Goal: Task Accomplishment & Management: Use online tool/utility

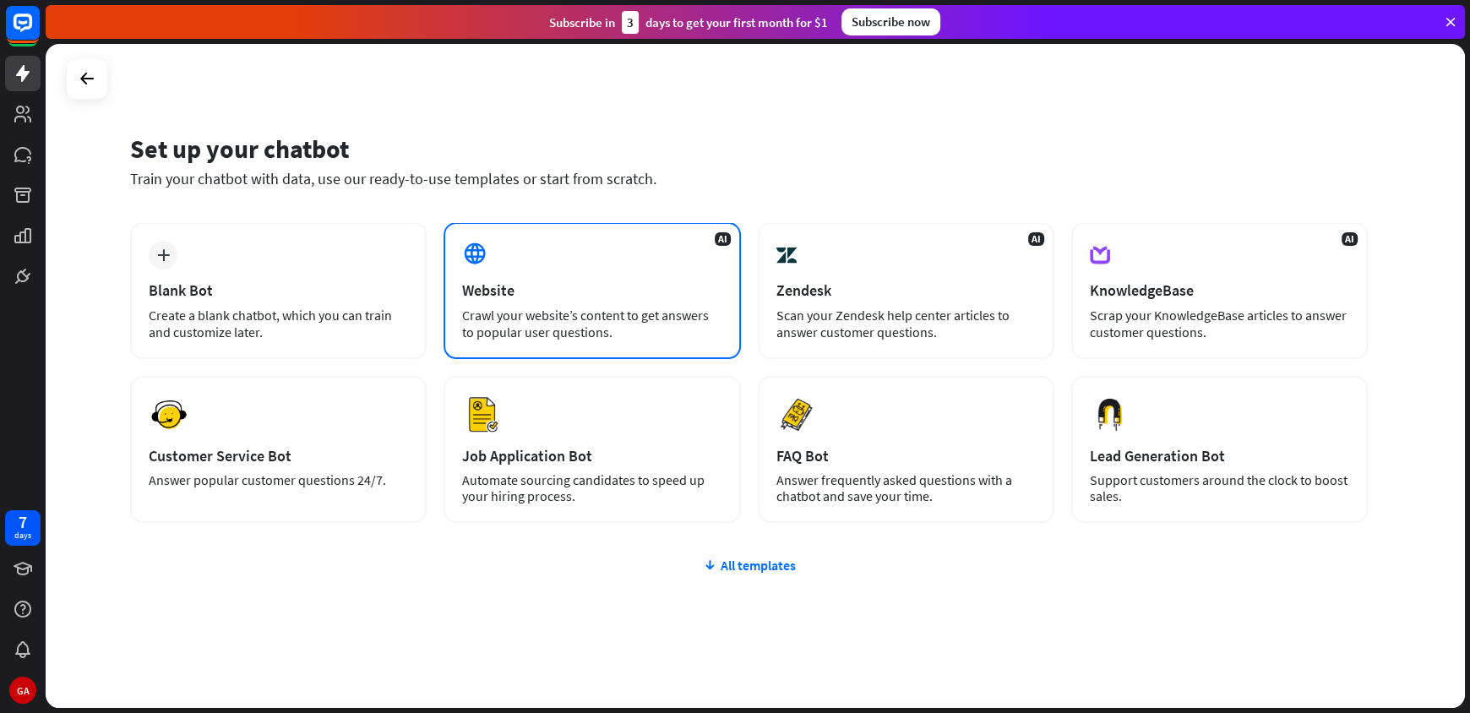
click at [559, 256] on div "AI Website Crawl your website’s content to get answers to popular user question…" at bounding box center [592, 290] width 297 height 137
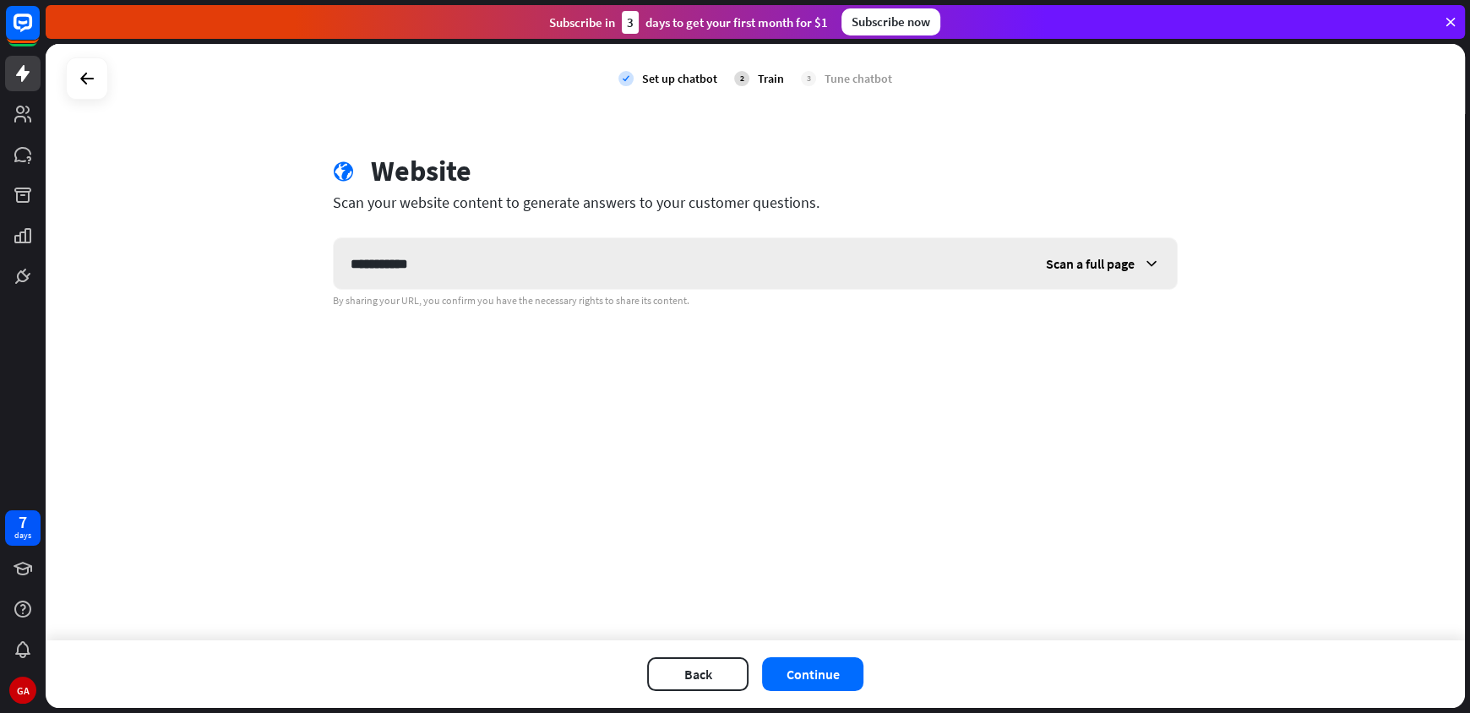
type input "**********"
click at [1116, 267] on span "Scan a full page" at bounding box center [1090, 263] width 89 height 17
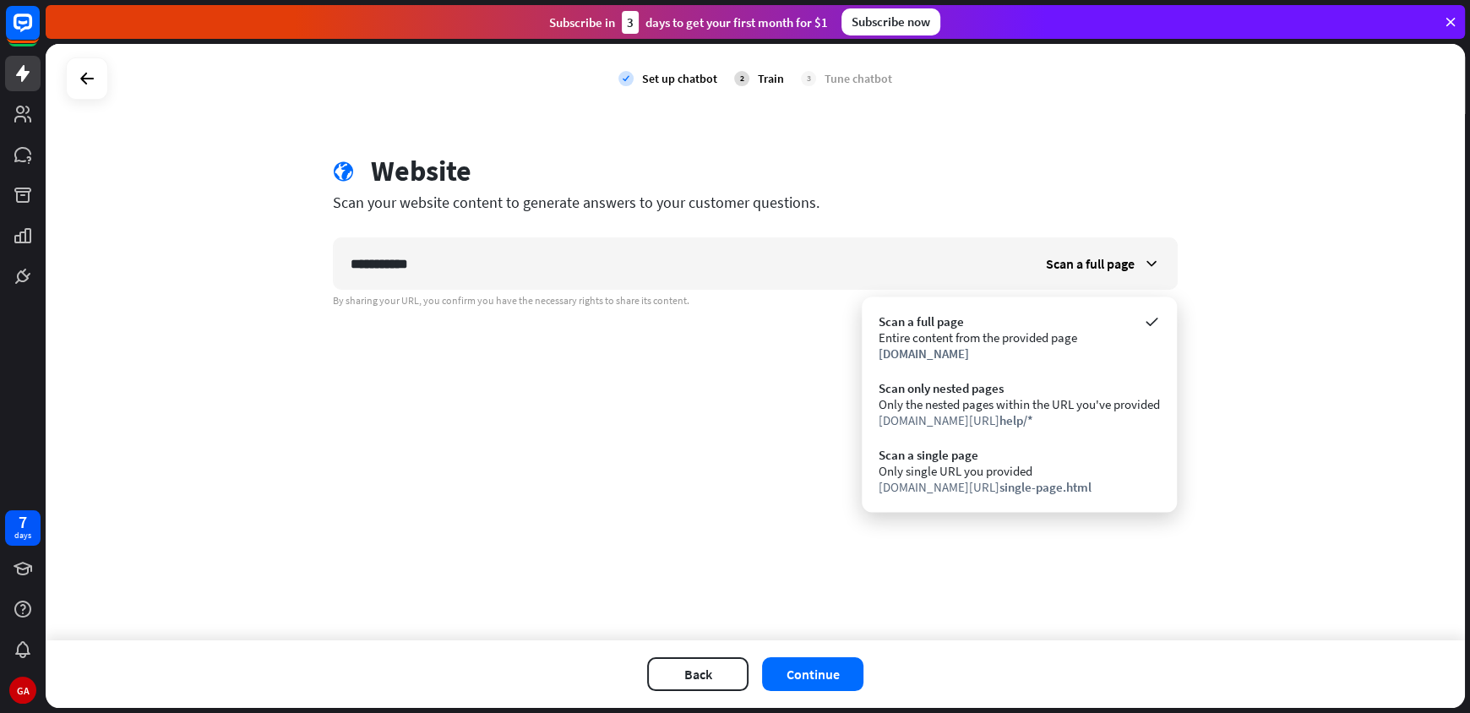
click at [1235, 335] on div "**********" at bounding box center [756, 342] width 1420 height 597
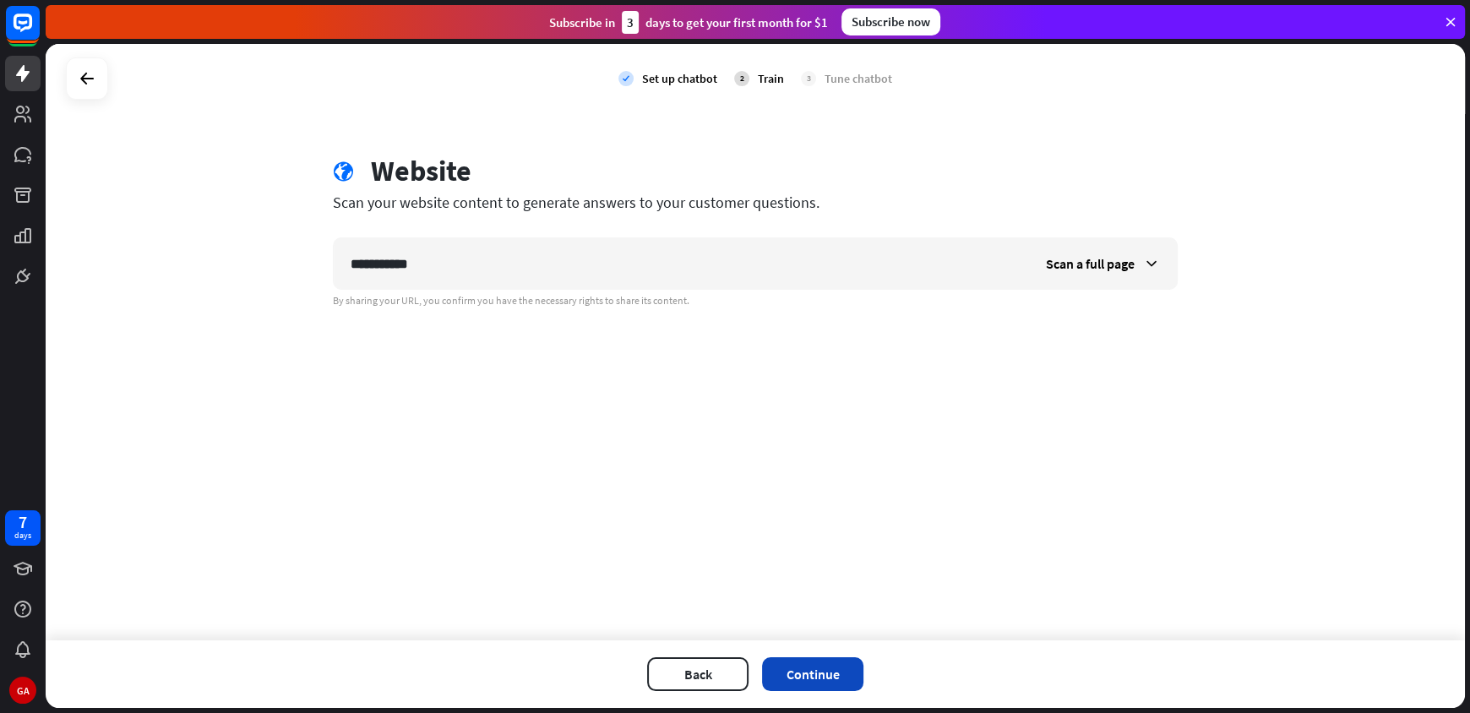
click at [839, 668] on button "Continue" at bounding box center [812, 674] width 101 height 34
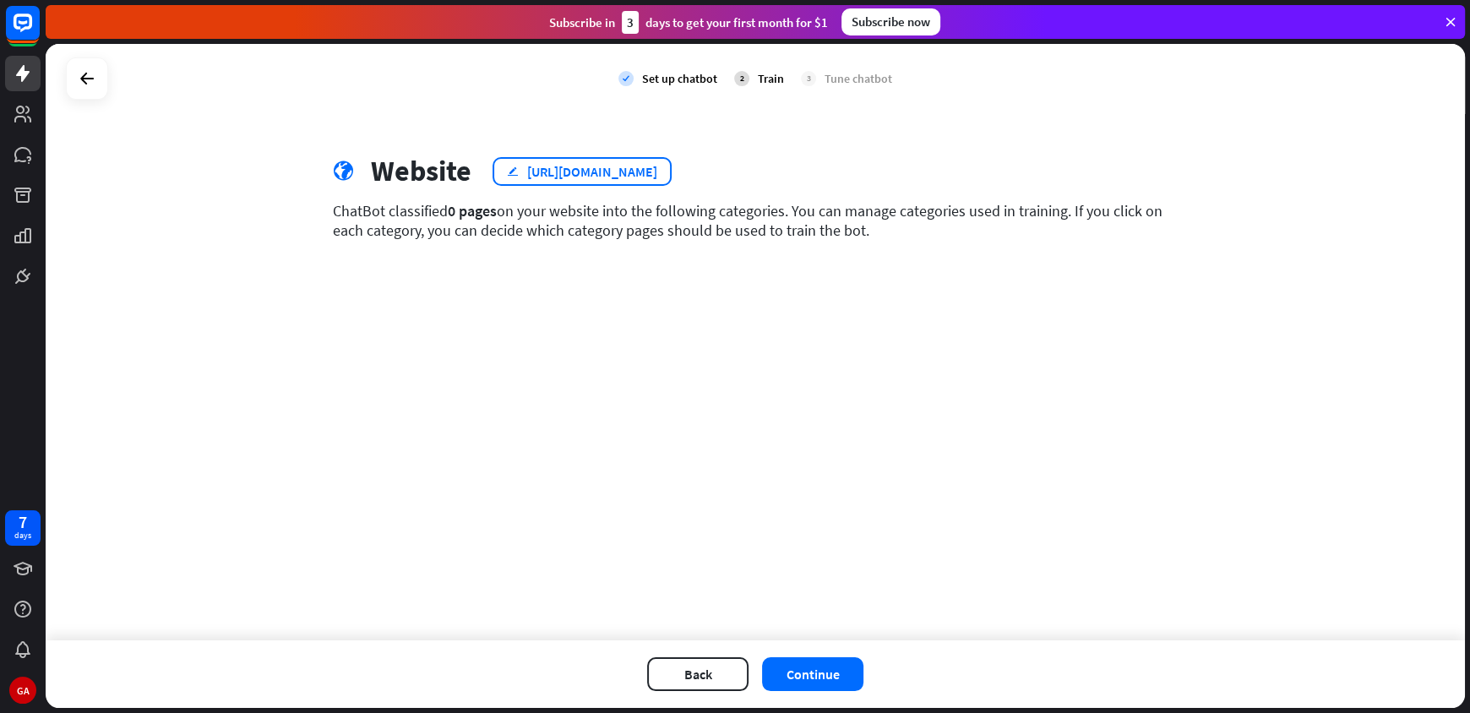
click at [504, 175] on div "edit [URL][DOMAIN_NAME]" at bounding box center [582, 171] width 179 height 29
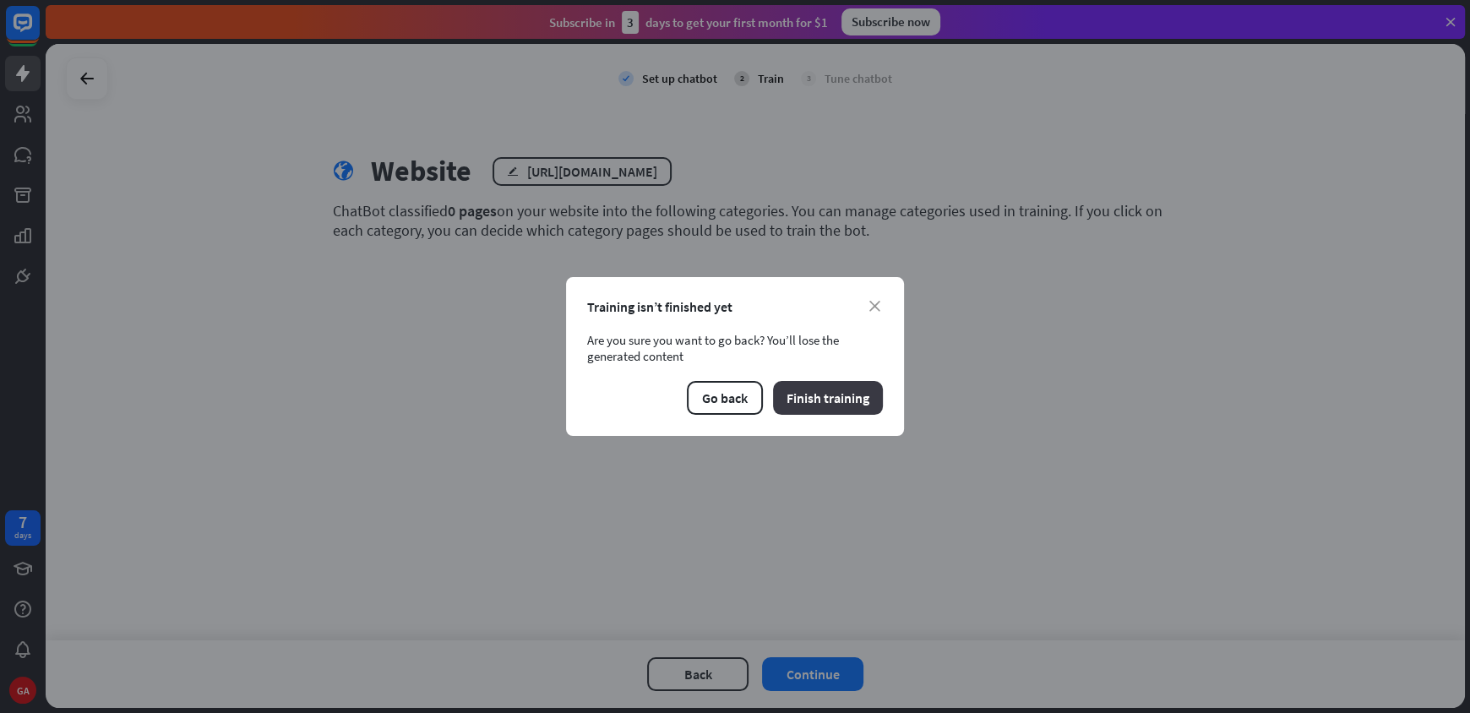
click at [827, 404] on button "Finish training" at bounding box center [828, 398] width 110 height 34
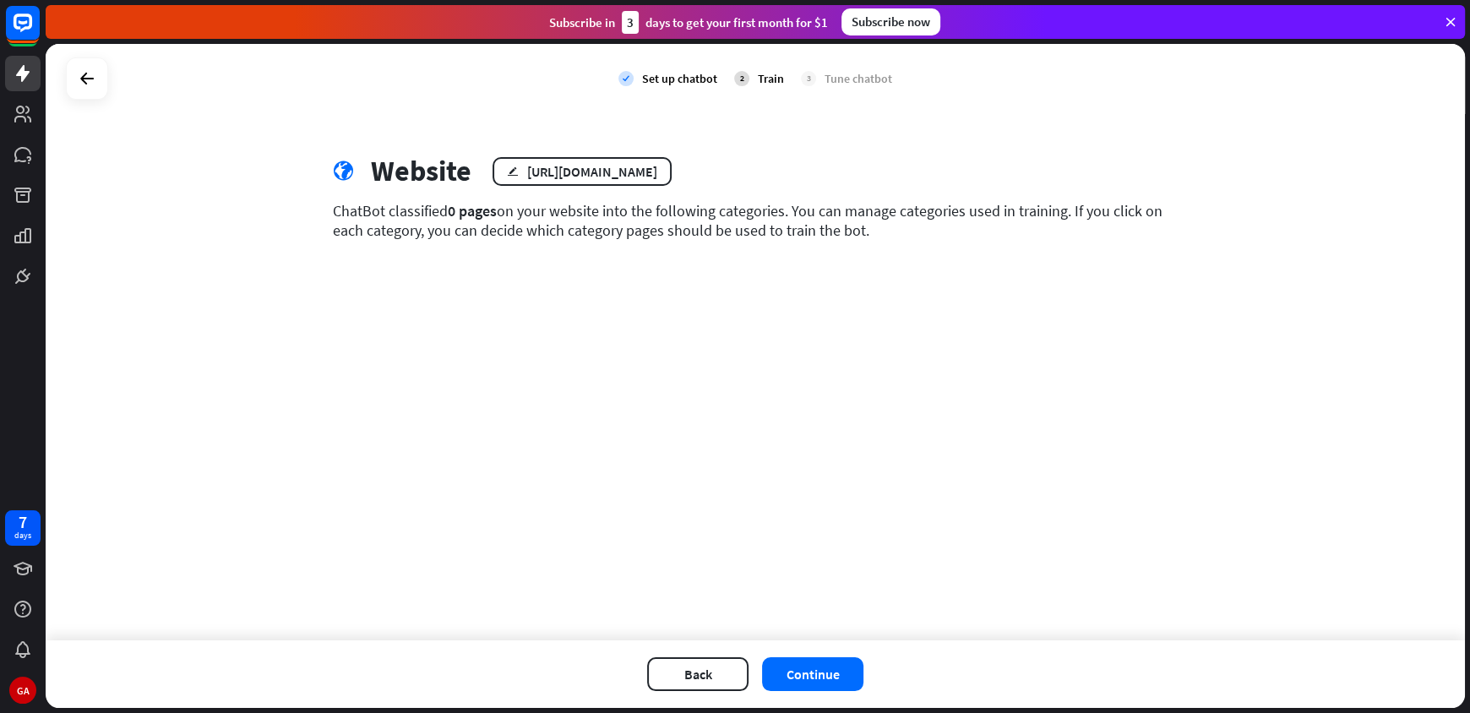
click at [657, 226] on div "ChatBot classified 0 pages on your website into the following categories. You c…" at bounding box center [755, 220] width 845 height 39
click at [810, 655] on div "Back Continue" at bounding box center [756, 675] width 1420 height 68
click at [824, 664] on button "Continue" at bounding box center [812, 674] width 101 height 34
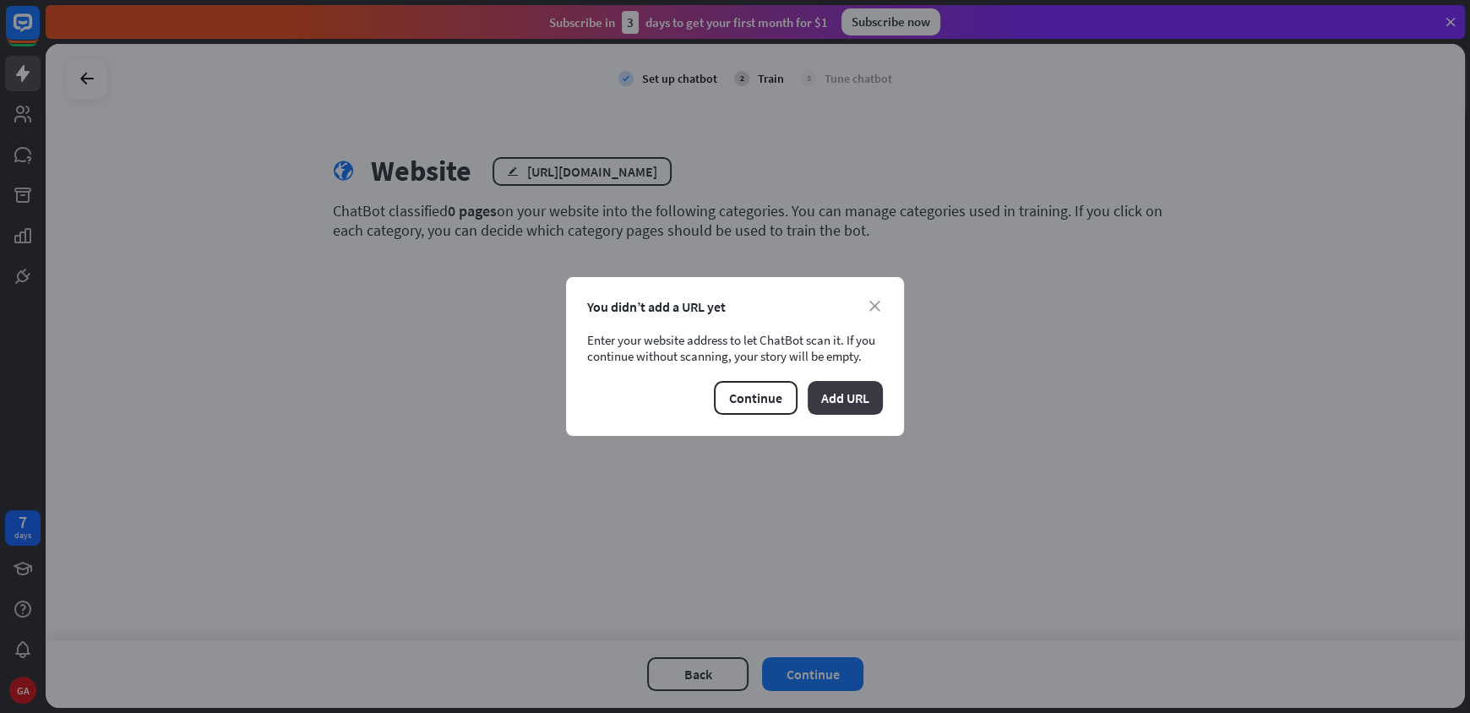
click at [844, 393] on button "Add URL" at bounding box center [845, 398] width 75 height 34
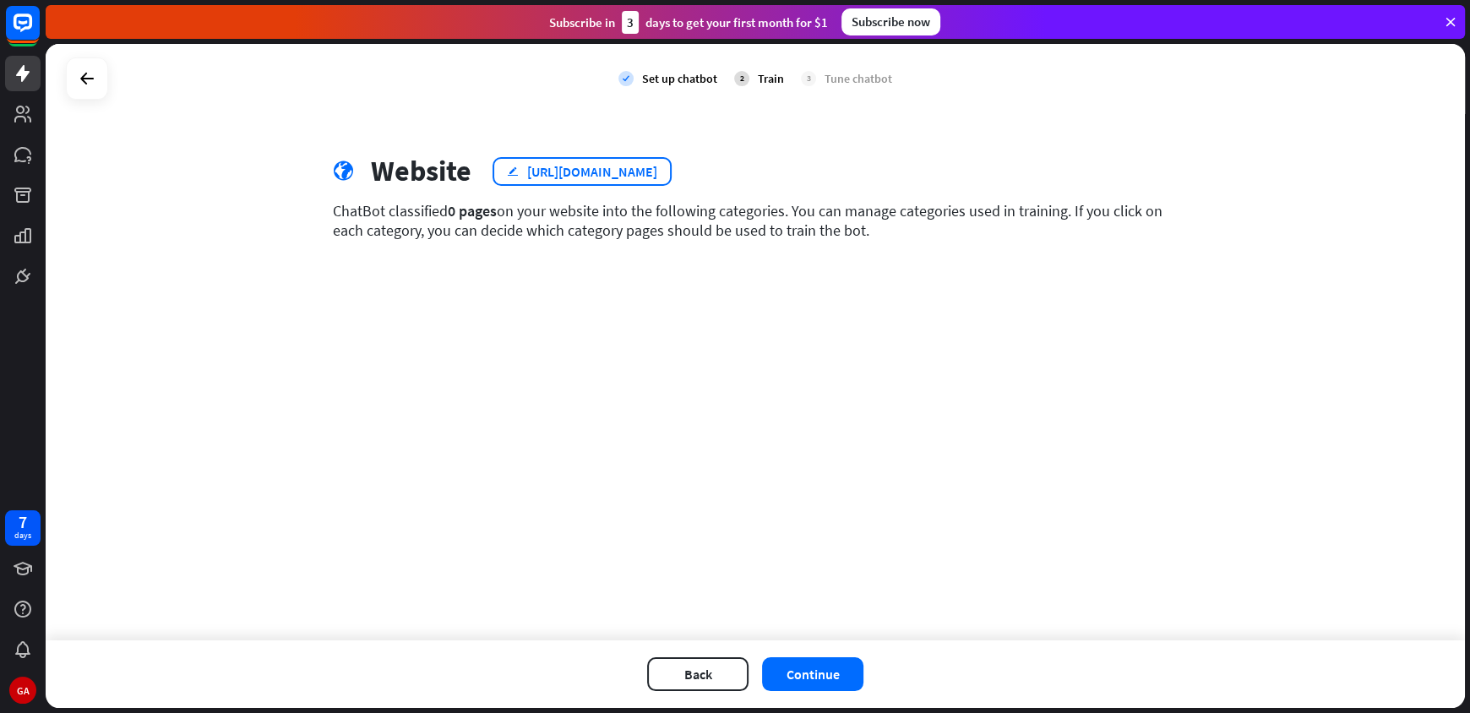
click at [626, 171] on div "[URL][DOMAIN_NAME]" at bounding box center [592, 171] width 130 height 17
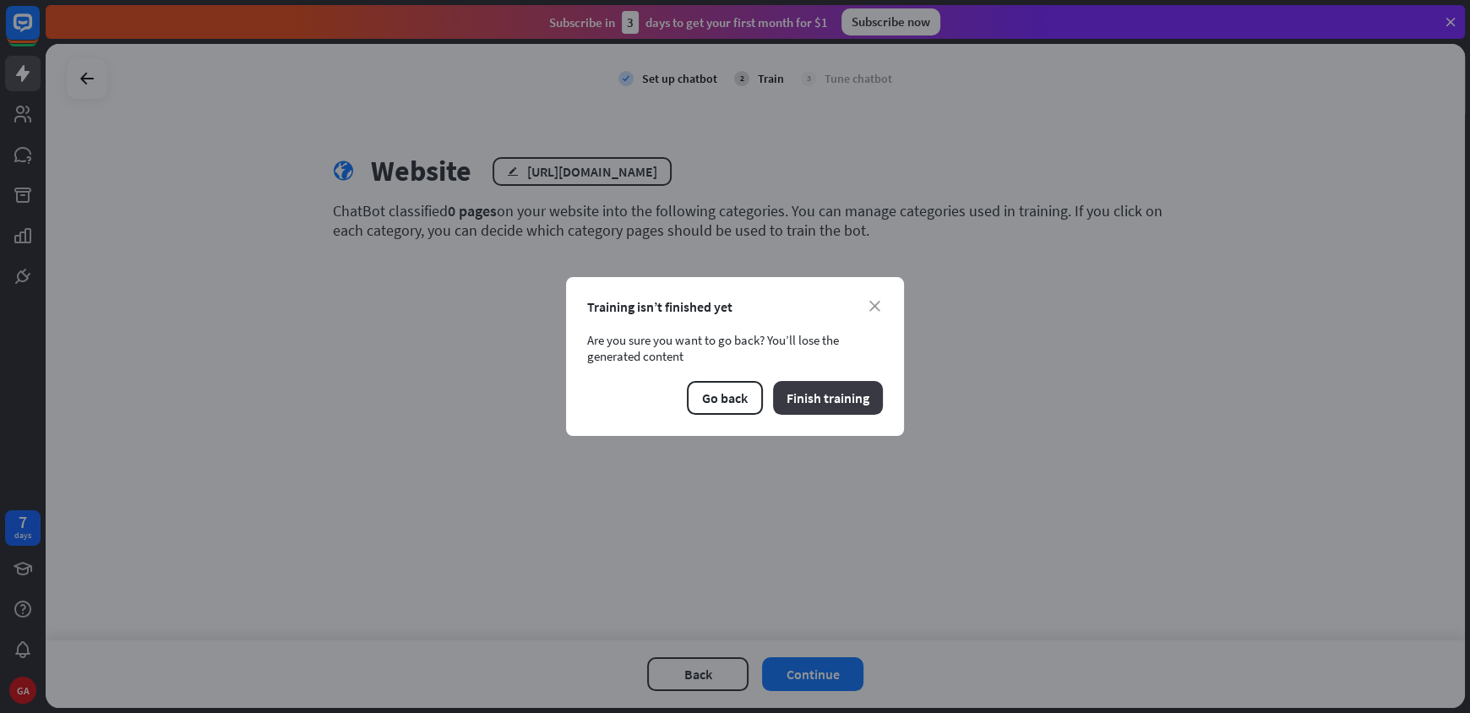
click at [815, 401] on button "Finish training" at bounding box center [828, 398] width 110 height 34
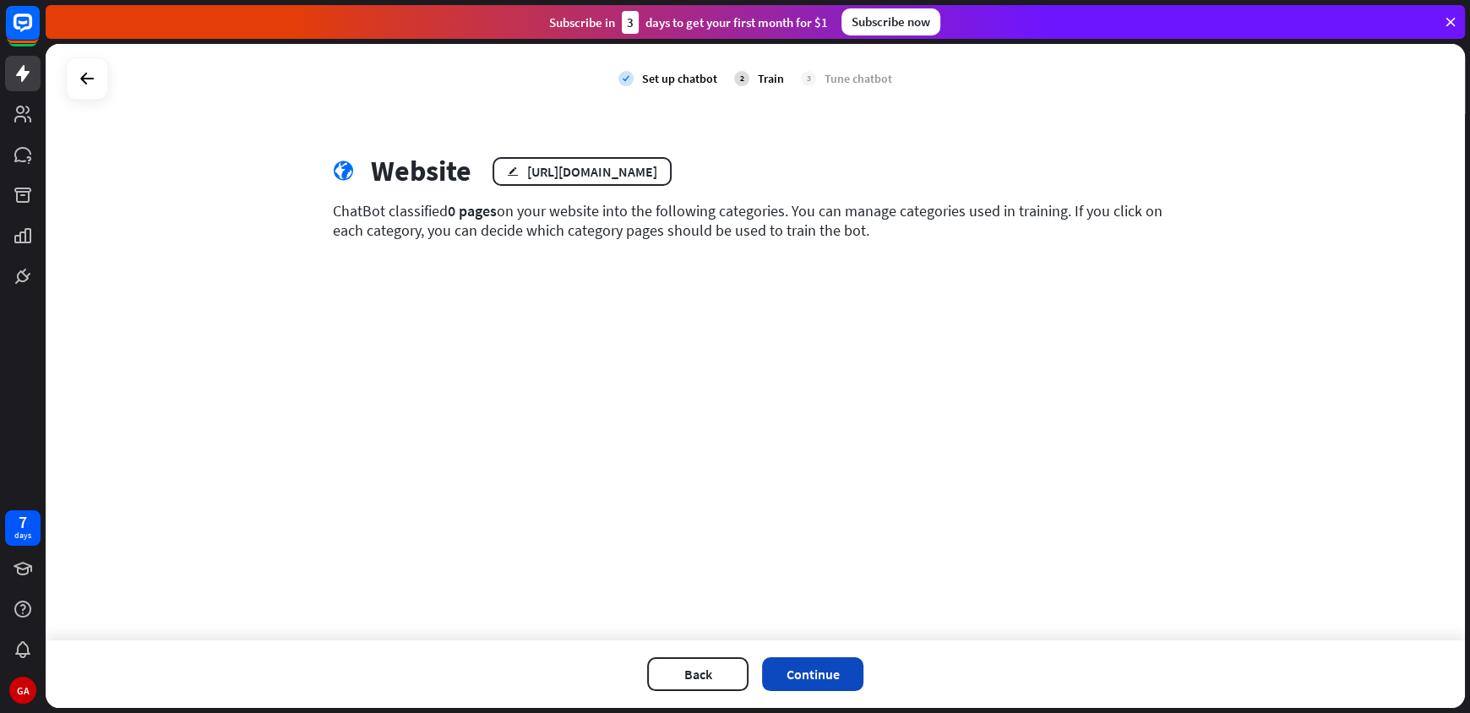
click at [818, 667] on button "Continue" at bounding box center [812, 674] width 101 height 34
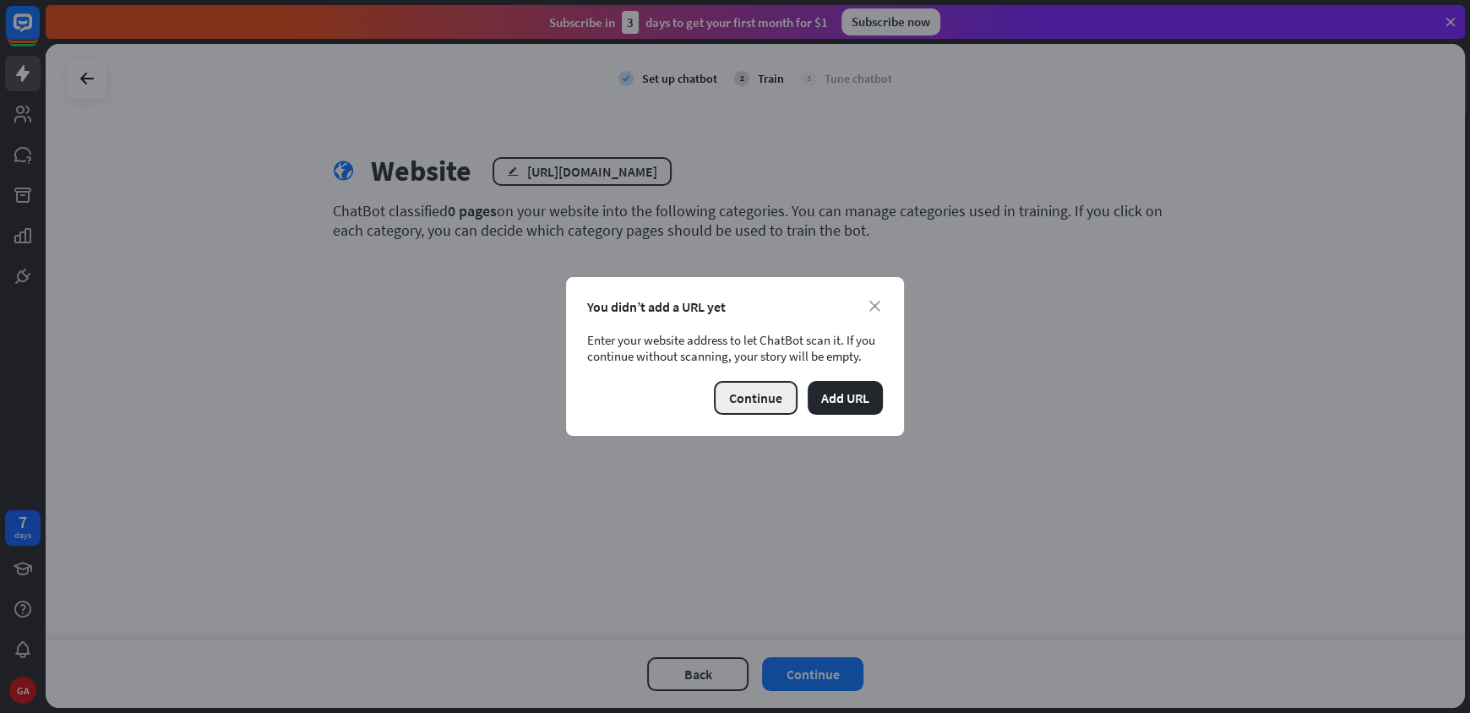
click at [770, 395] on button "Continue" at bounding box center [756, 398] width 84 height 34
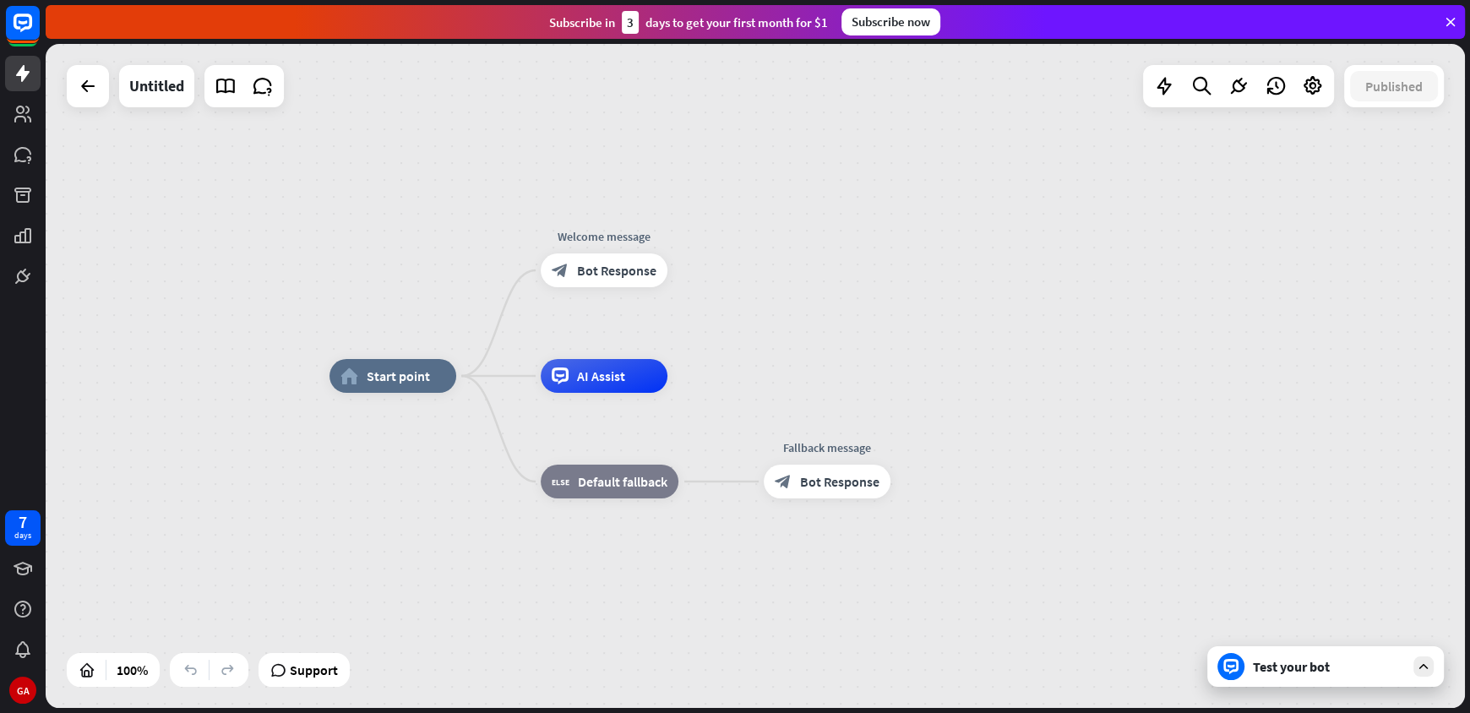
click at [1423, 665] on icon at bounding box center [1423, 666] width 15 height 15
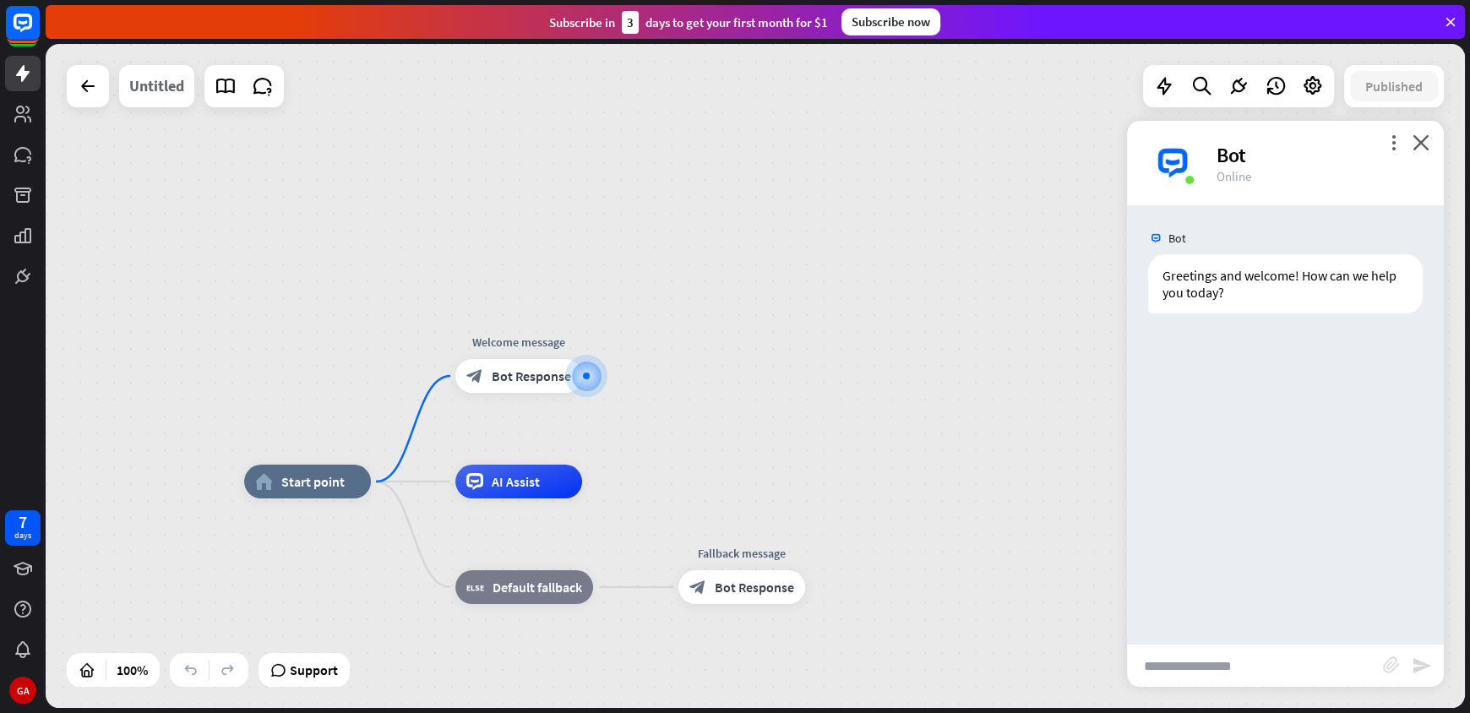
click at [156, 90] on div "Untitled" at bounding box center [156, 86] width 55 height 42
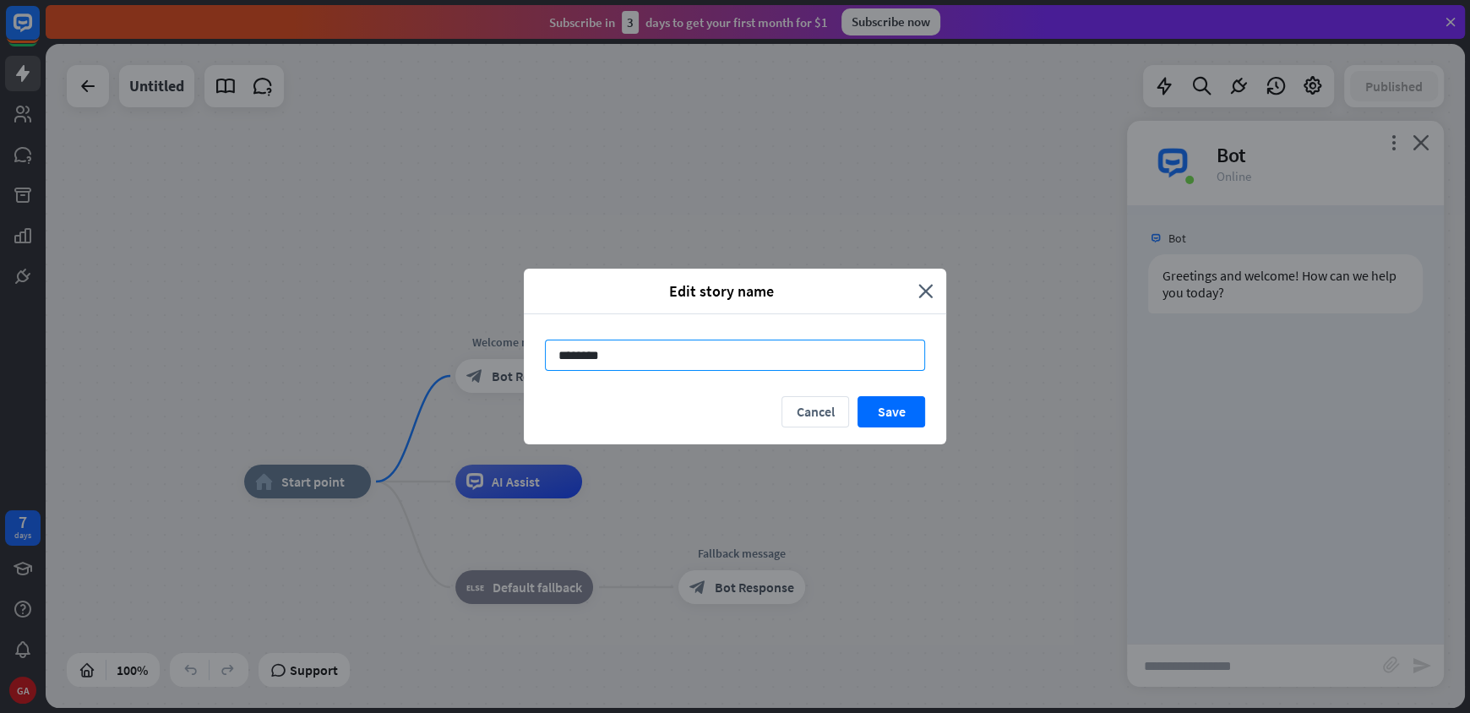
click at [685, 351] on input "********" at bounding box center [735, 355] width 380 height 31
click at [684, 351] on input "********" at bounding box center [735, 355] width 380 height 31
type input "********"
click at [884, 408] on button "Save" at bounding box center [892, 411] width 68 height 31
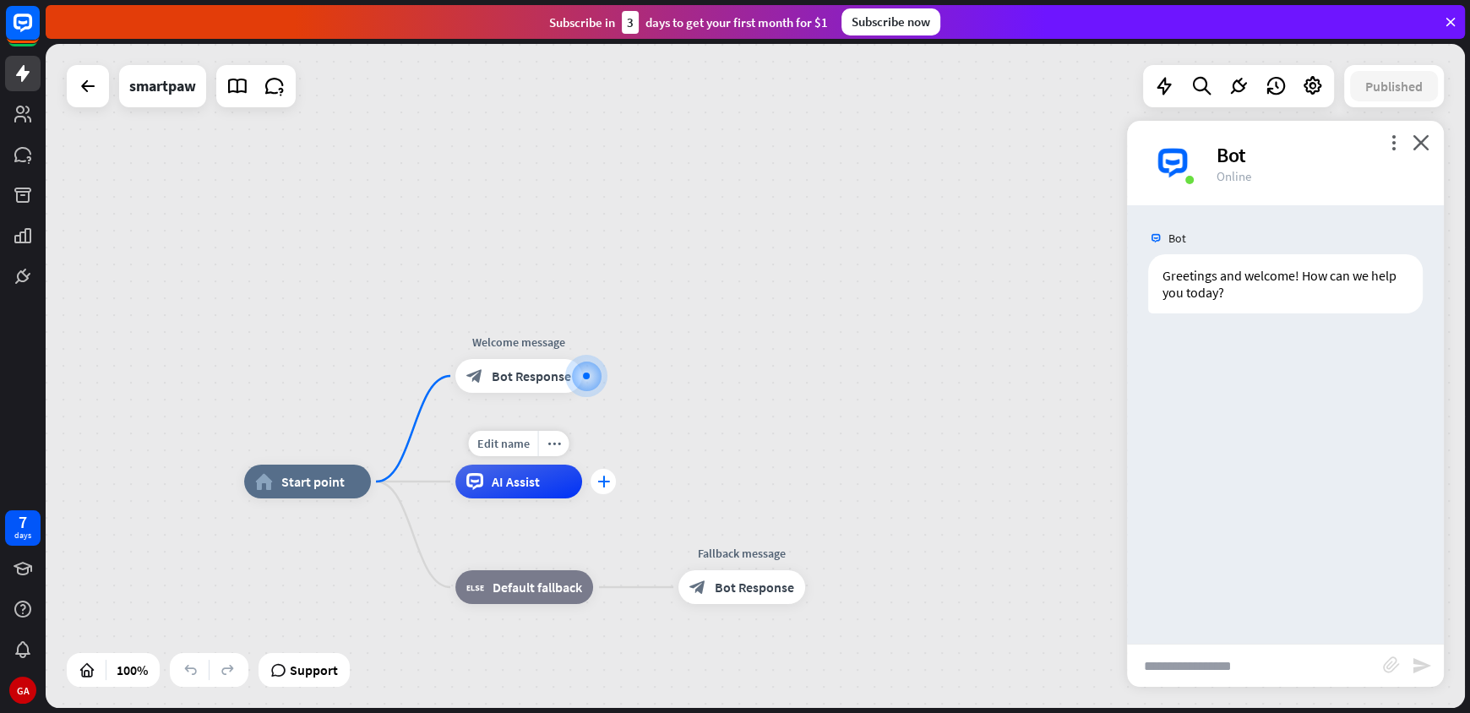
click at [603, 483] on icon "plus" at bounding box center [603, 482] width 13 height 12
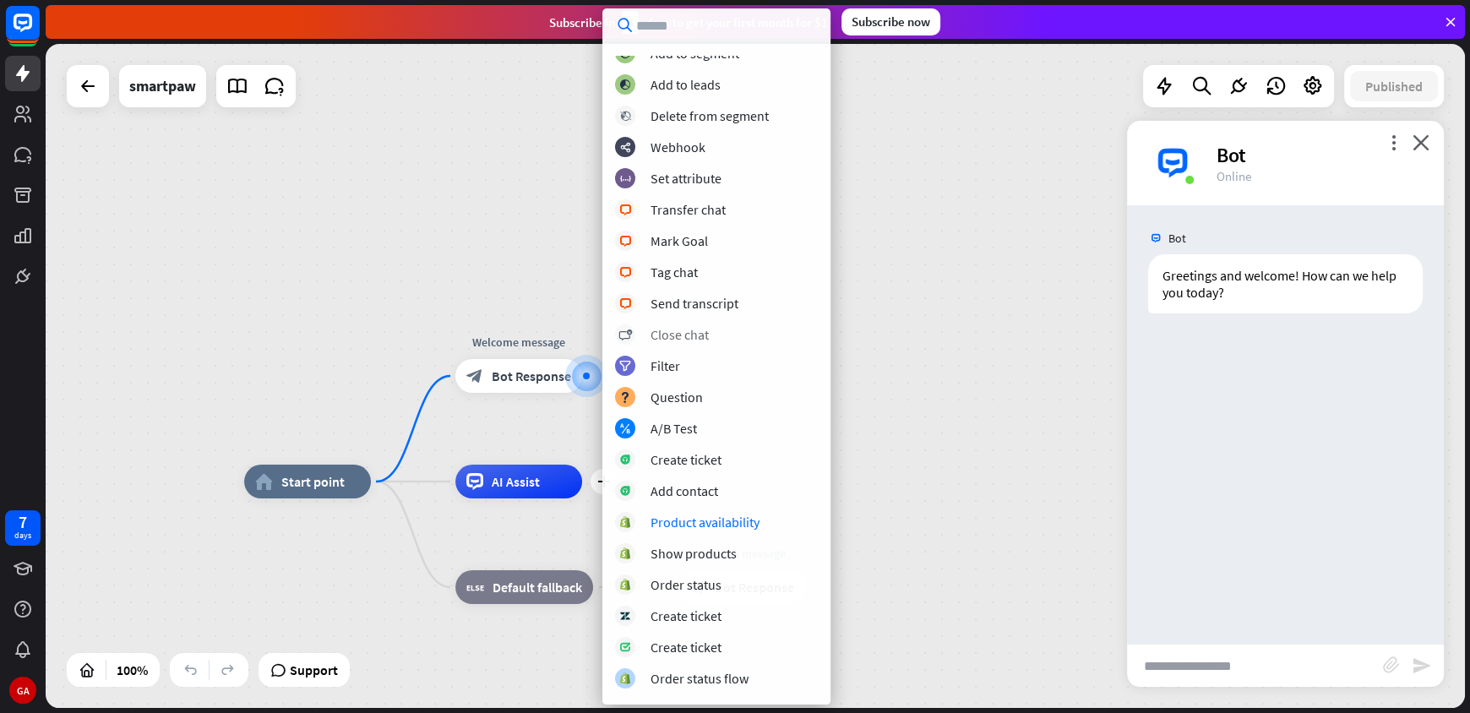
scroll to position [195, 0]
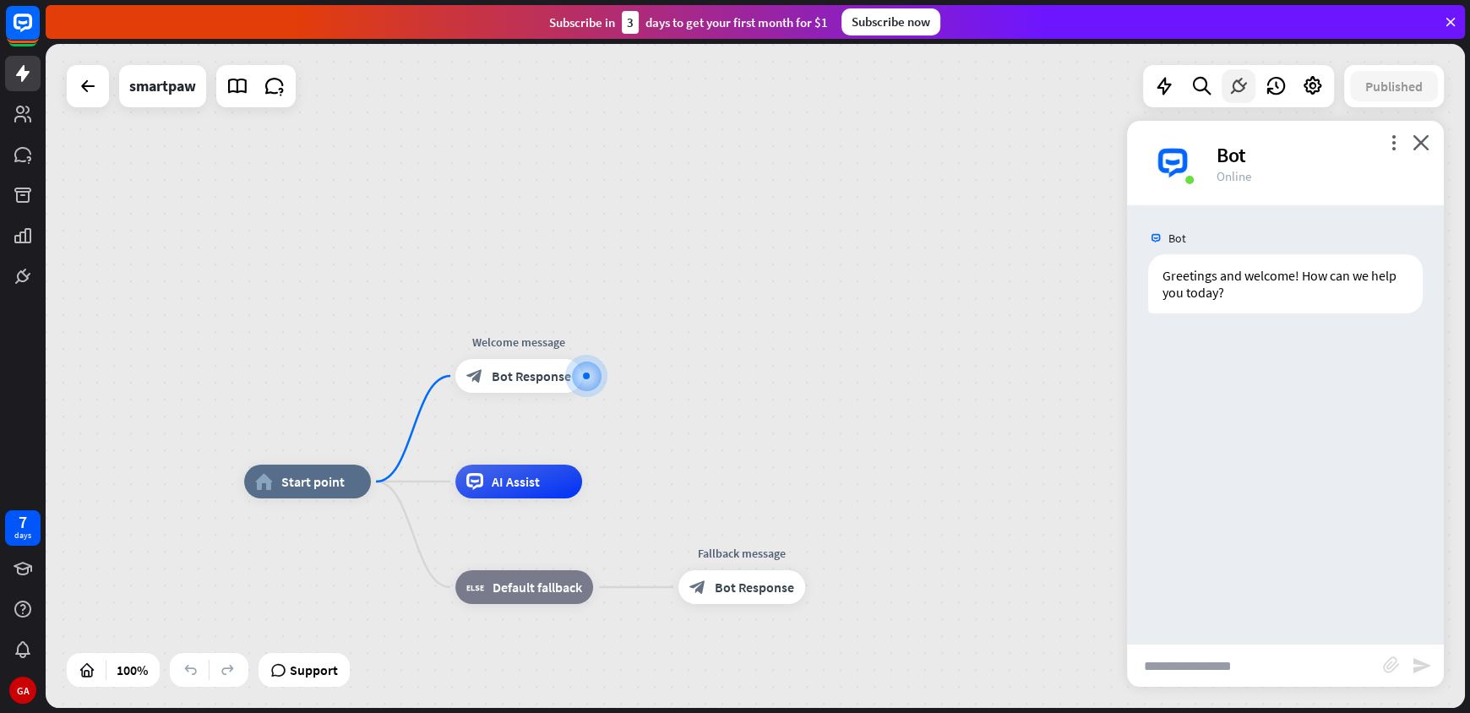
click at [1233, 86] on icon at bounding box center [1239, 86] width 22 height 22
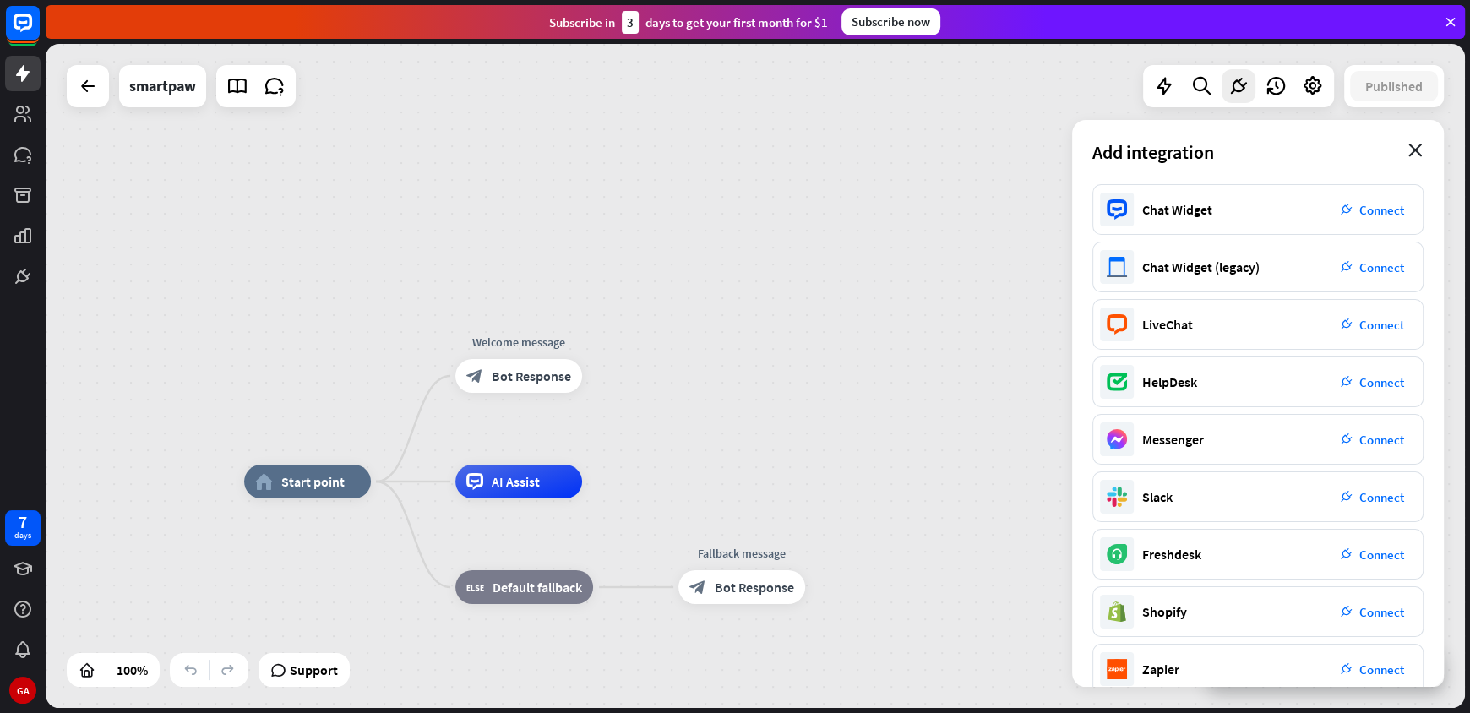
click at [1419, 147] on icon "close" at bounding box center [1416, 151] width 14 height 14
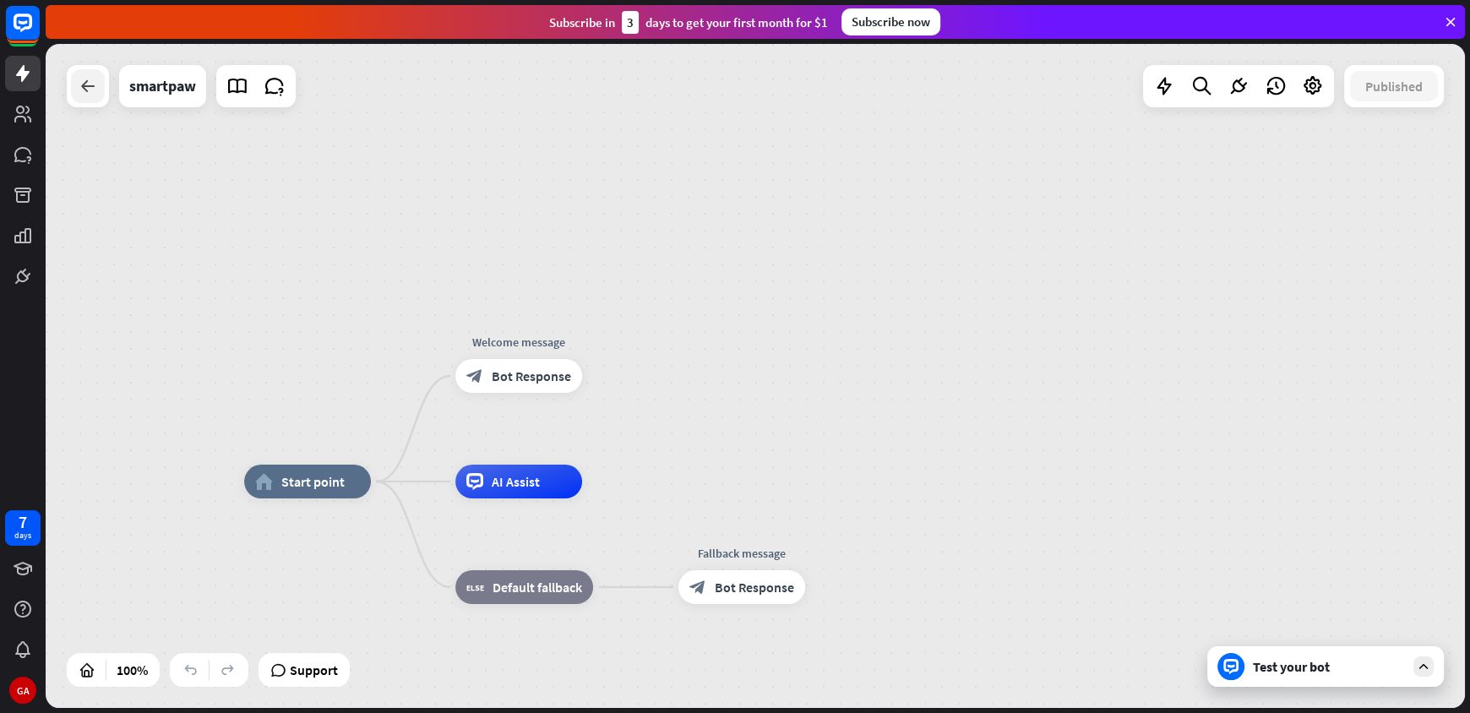
click at [89, 96] on div at bounding box center [88, 86] width 34 height 34
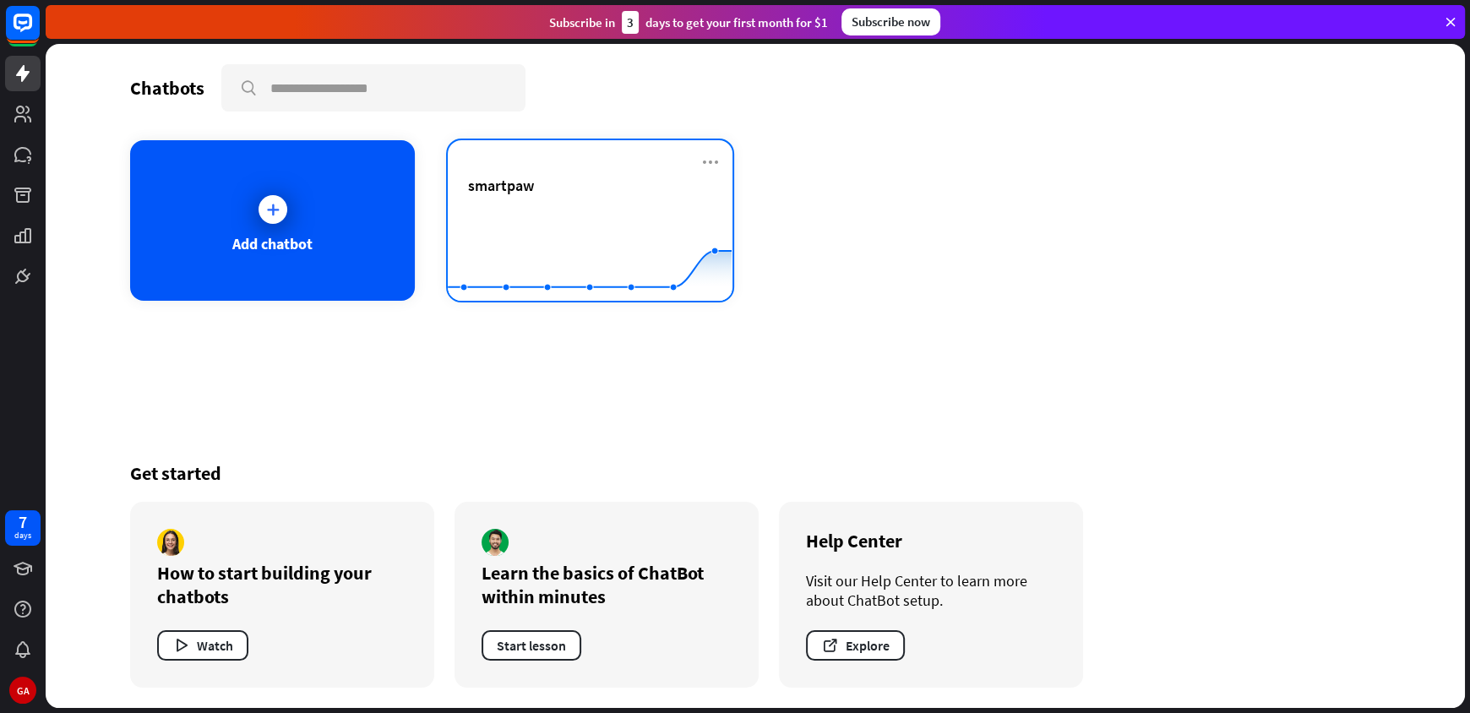
click at [592, 207] on rect at bounding box center [590, 259] width 284 height 106
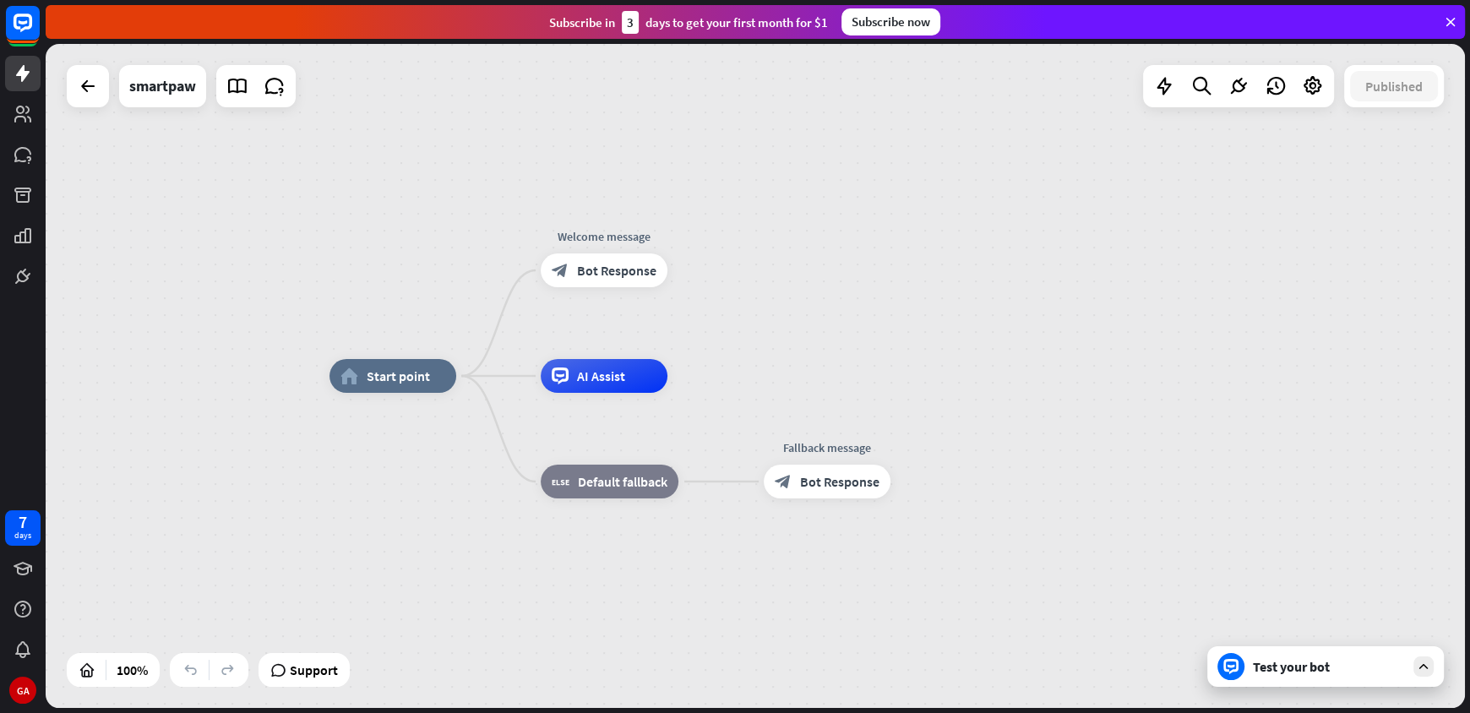
click at [1320, 662] on div "Test your bot" at bounding box center [1329, 666] width 152 height 17
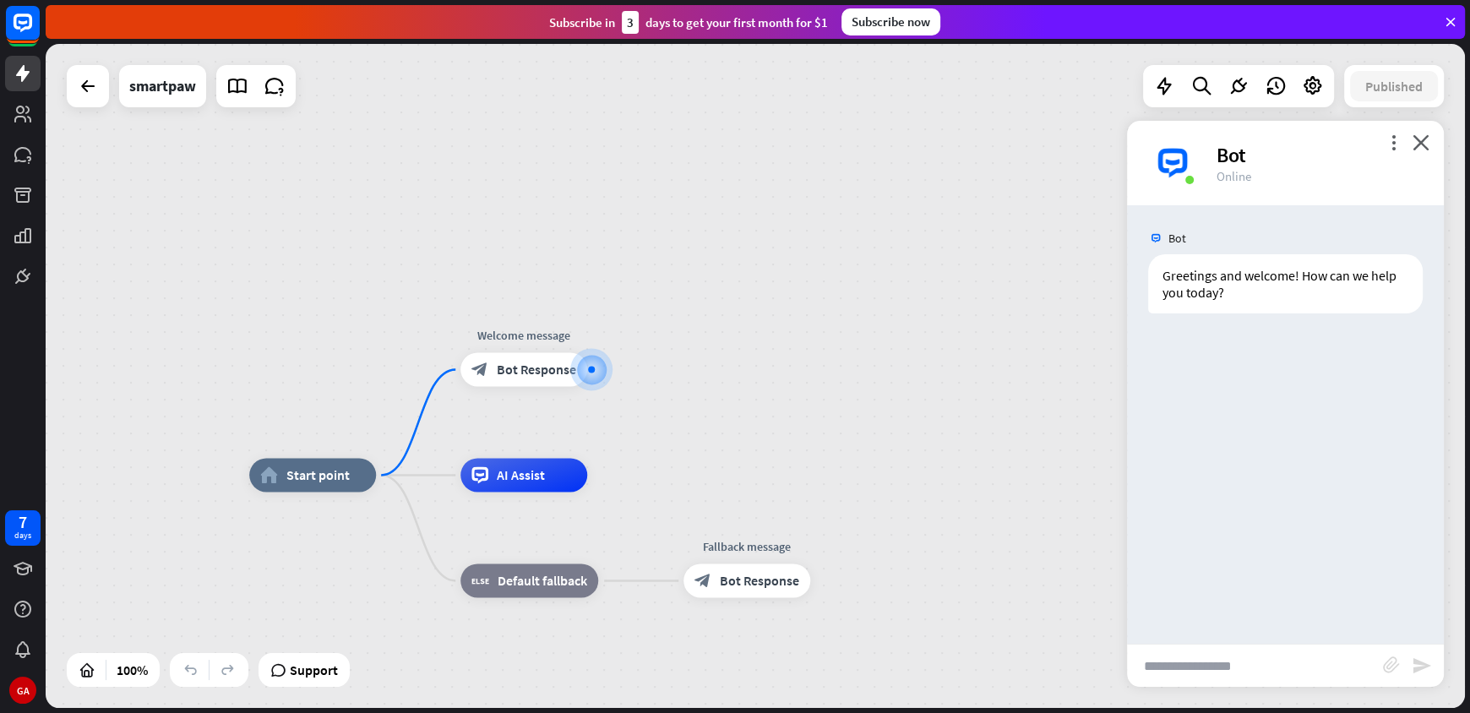
click at [1249, 665] on input "text" at bounding box center [1255, 666] width 256 height 42
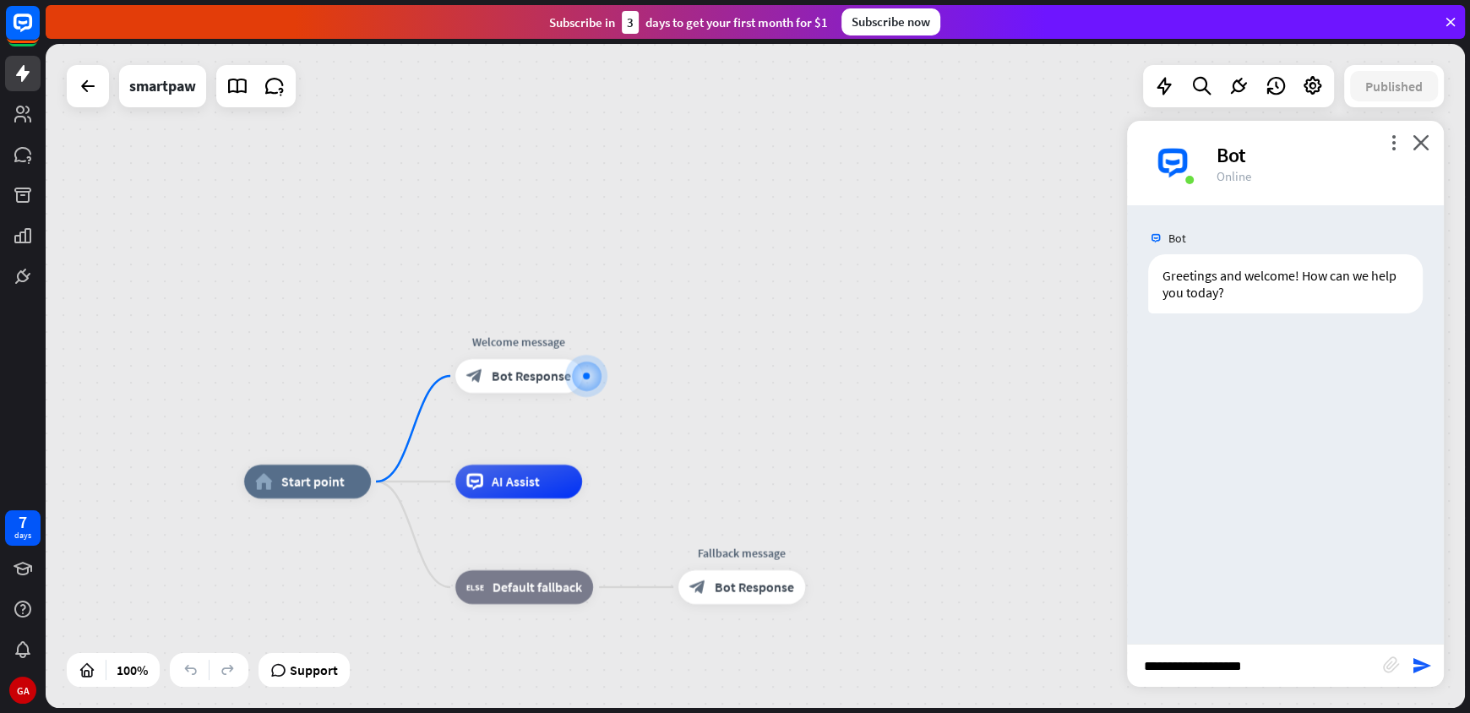
type input "**********"
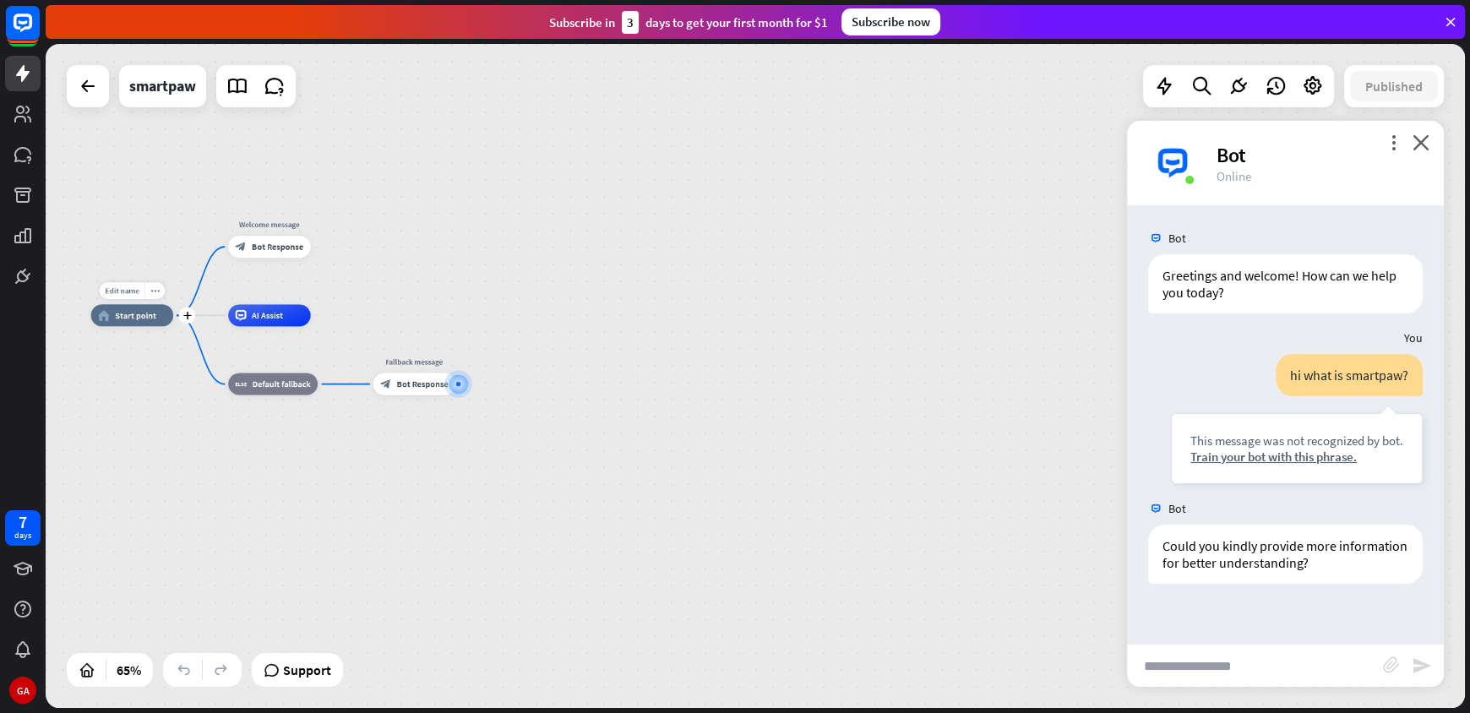
click at [149, 315] on span "Start point" at bounding box center [135, 315] width 41 height 11
click at [133, 292] on span "Edit name" at bounding box center [122, 291] width 34 height 10
click at [150, 323] on div "home_2 Start point" at bounding box center [132, 315] width 83 height 22
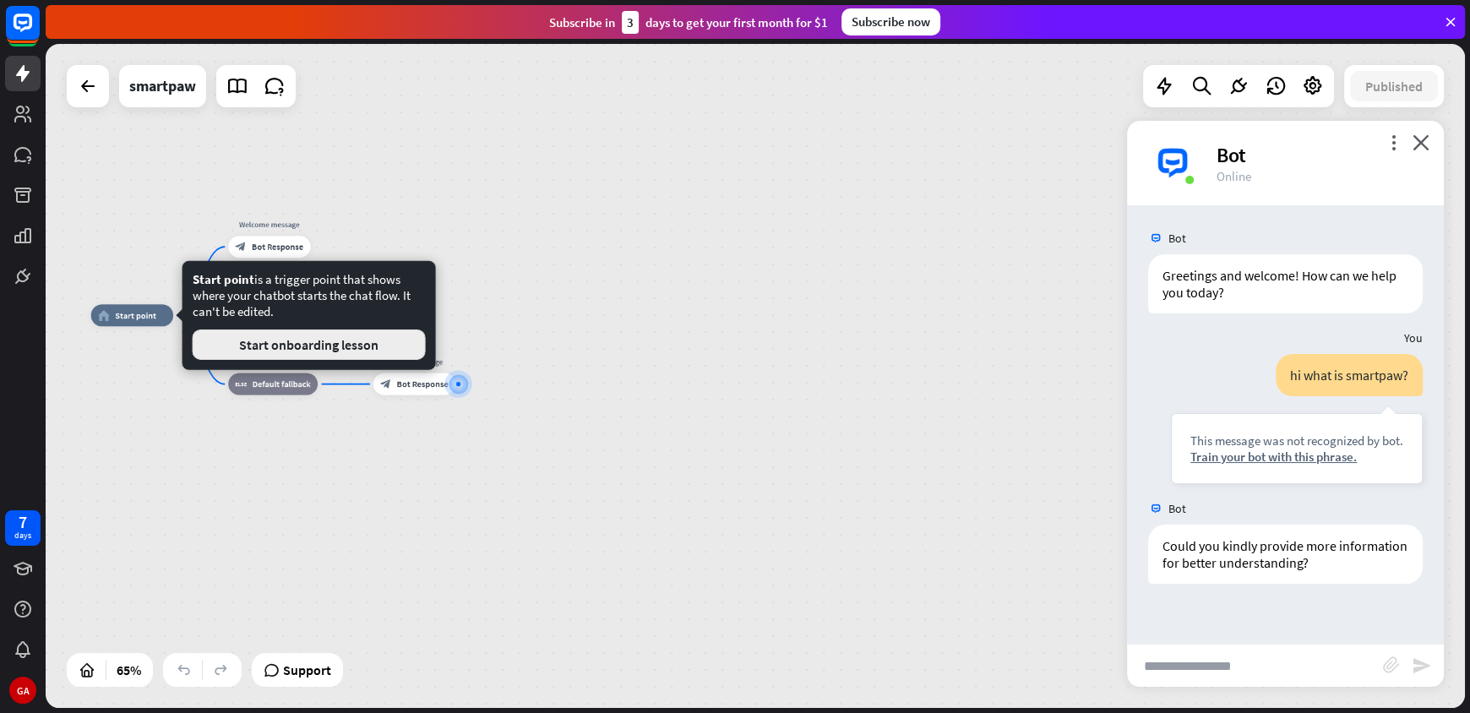
click at [270, 340] on button "Start onboarding lesson" at bounding box center [309, 345] width 233 height 30
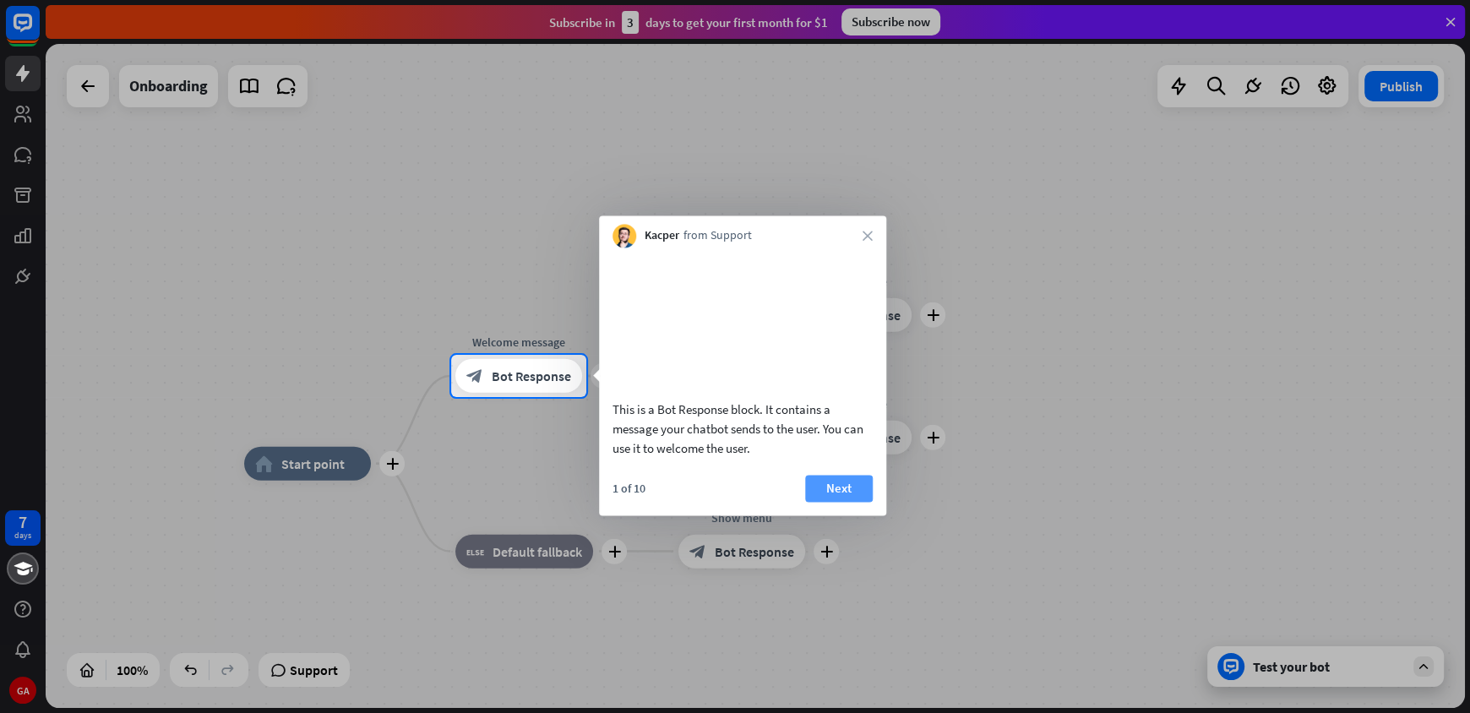
click at [826, 502] on button "Next" at bounding box center [839, 488] width 68 height 27
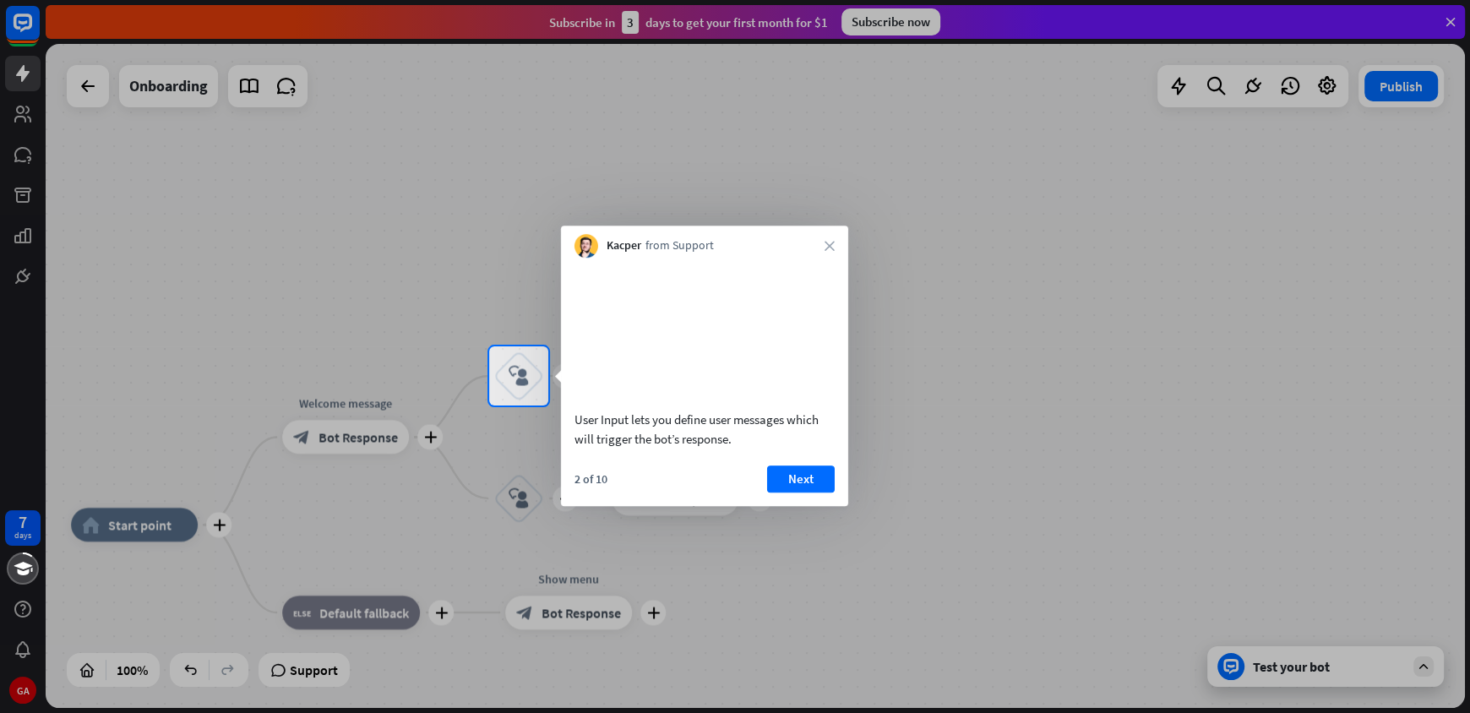
click at [843, 490] on div "2 of 10 Next" at bounding box center [704, 486] width 287 height 41
click at [803, 493] on button "Next" at bounding box center [801, 479] width 68 height 27
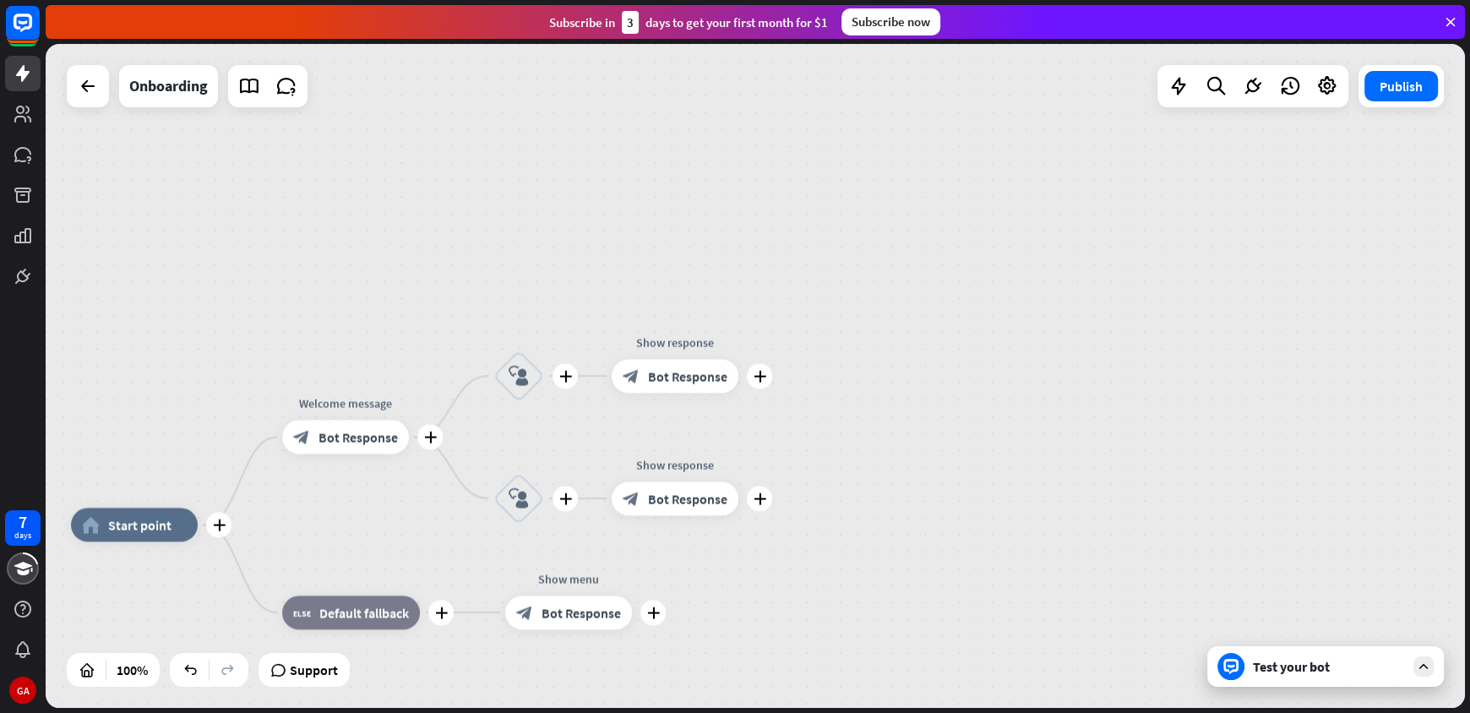
click at [803, 498] on div "plus home_2 Start point plus Welcome message block_bot_response Bot Response pl…" at bounding box center [756, 376] width 1420 height 664
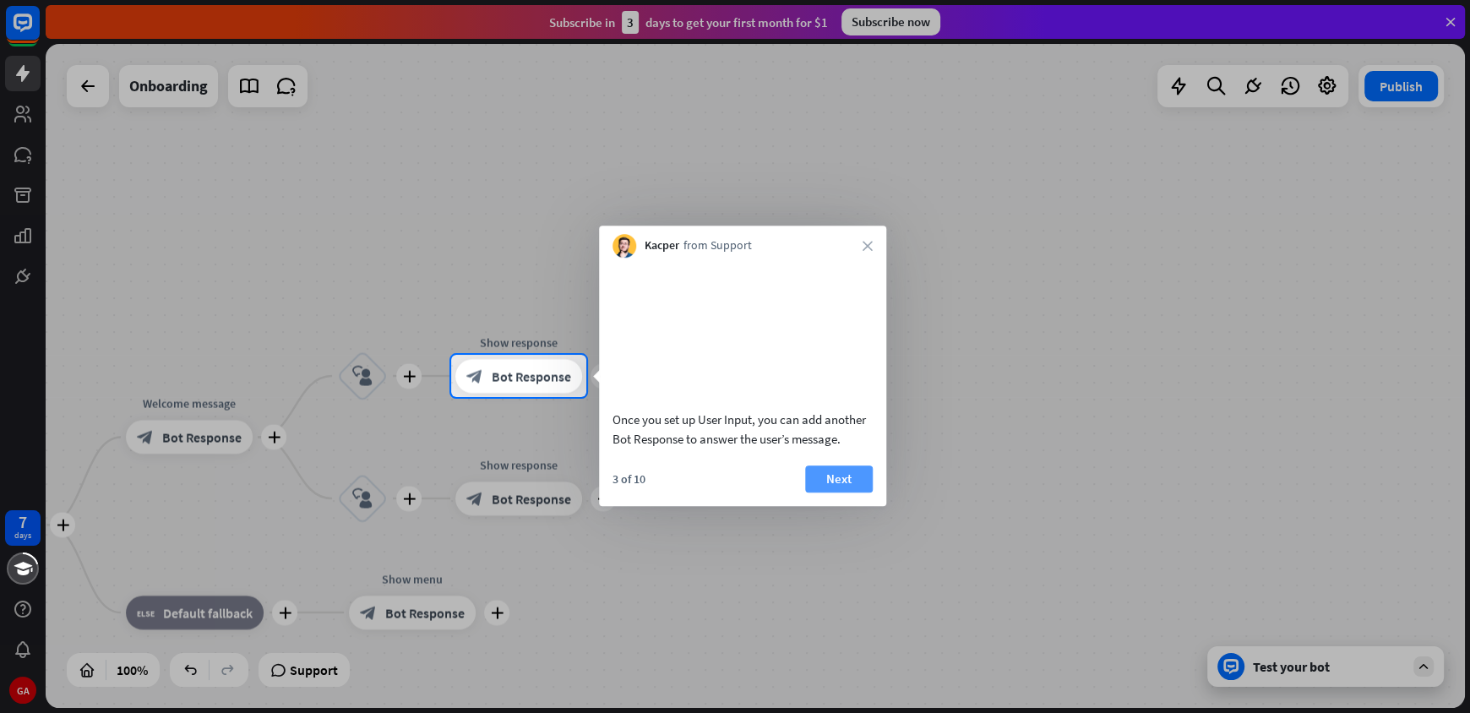
click at [821, 488] on button "Next" at bounding box center [839, 479] width 68 height 27
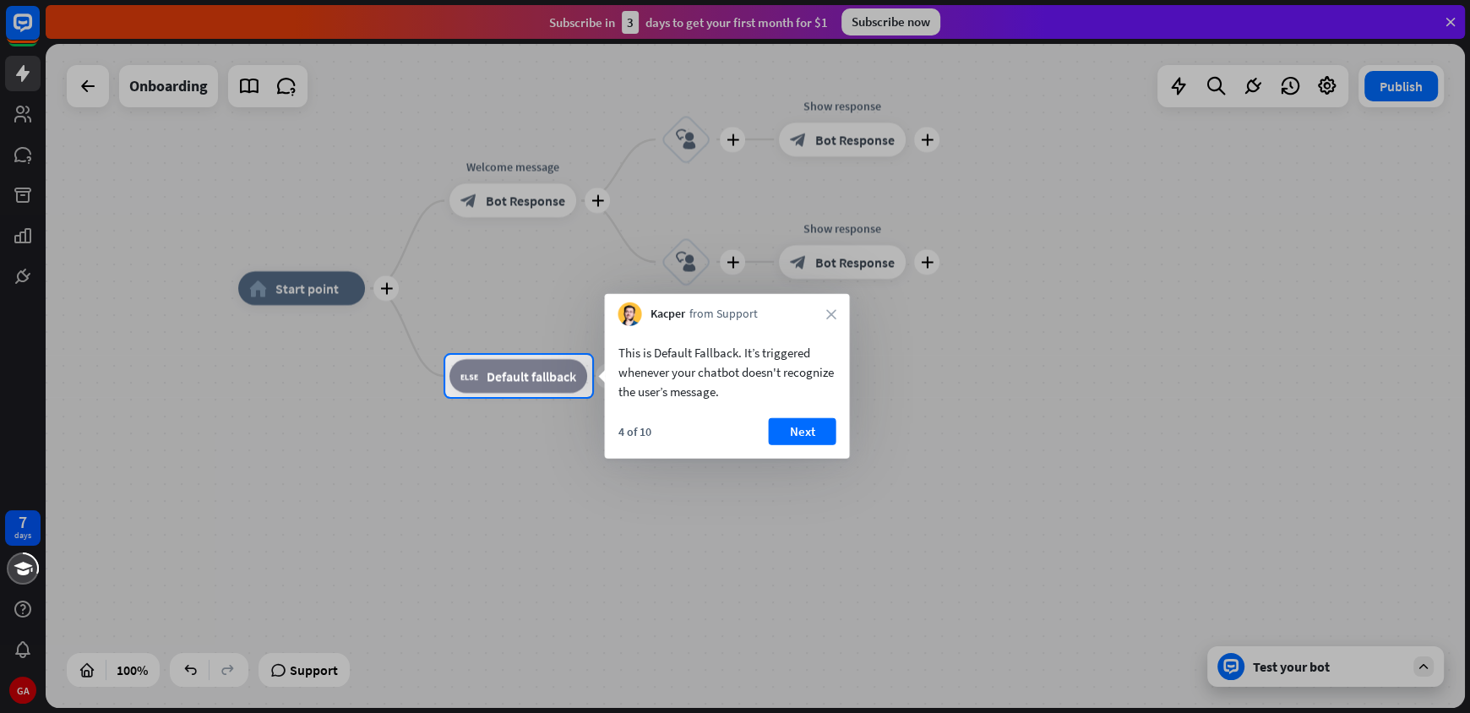
click at [794, 430] on button "Next" at bounding box center [802, 431] width 68 height 27
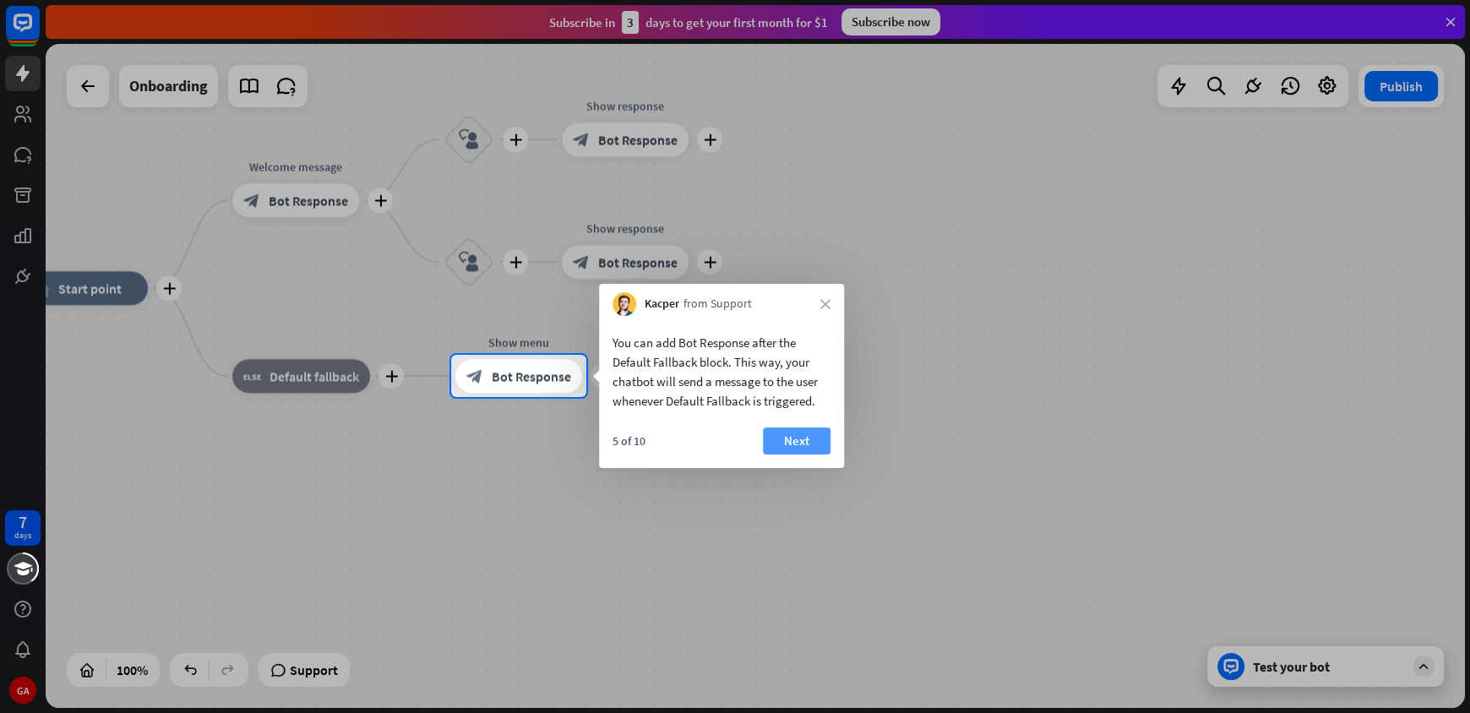
click at [806, 444] on button "Next" at bounding box center [797, 441] width 68 height 27
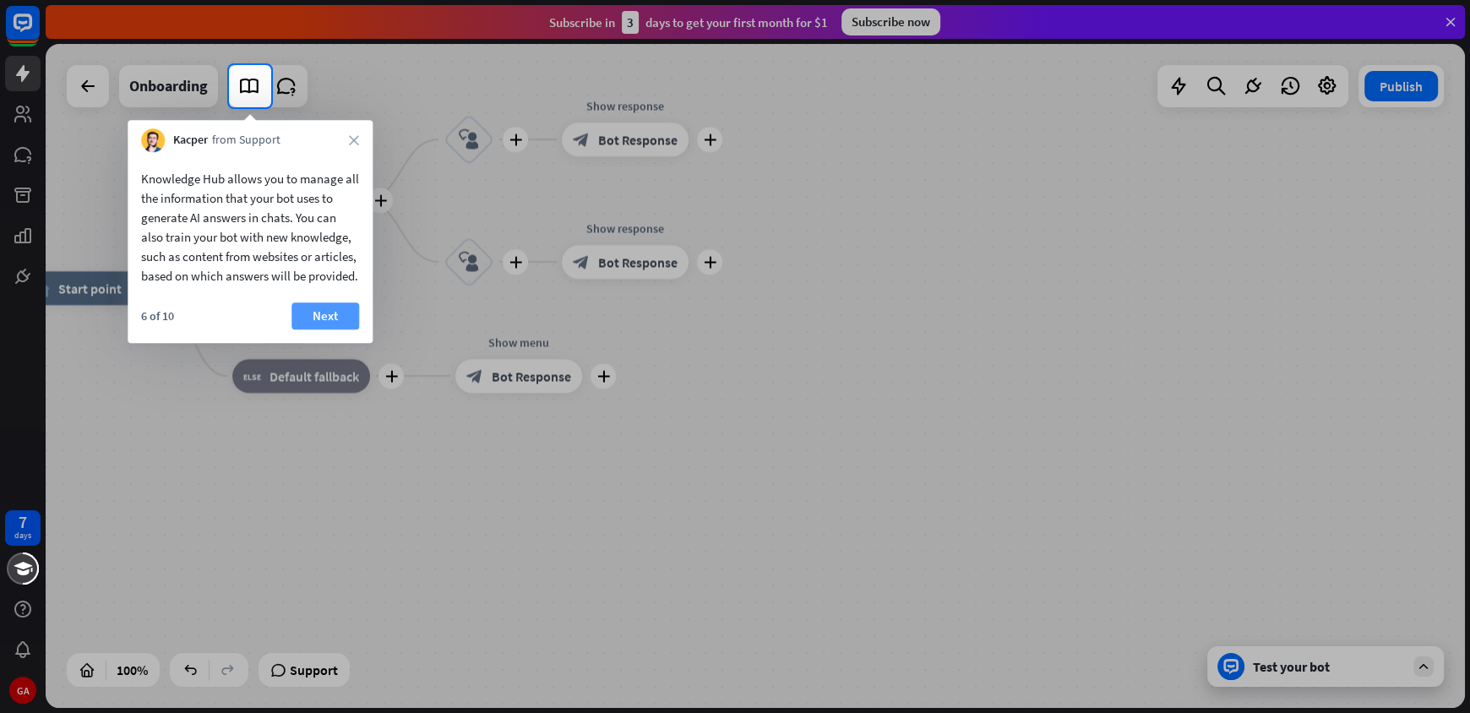
click at [338, 330] on button "Next" at bounding box center [326, 316] width 68 height 27
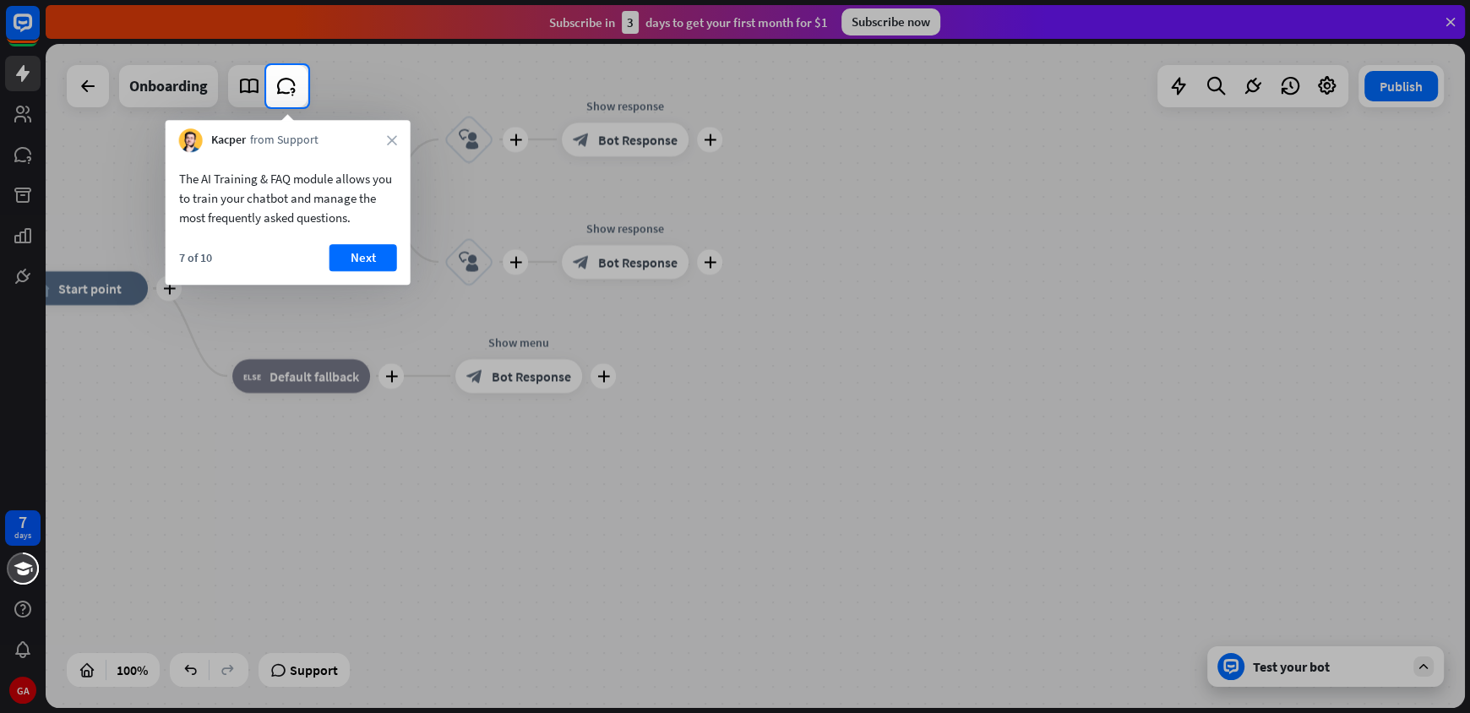
drag, startPoint x: 378, startPoint y: 431, endPoint x: 526, endPoint y: 480, distance: 156.6
click at [525, 480] on div at bounding box center [735, 410] width 1470 height 606
click at [367, 251] on button "Next" at bounding box center [364, 257] width 68 height 27
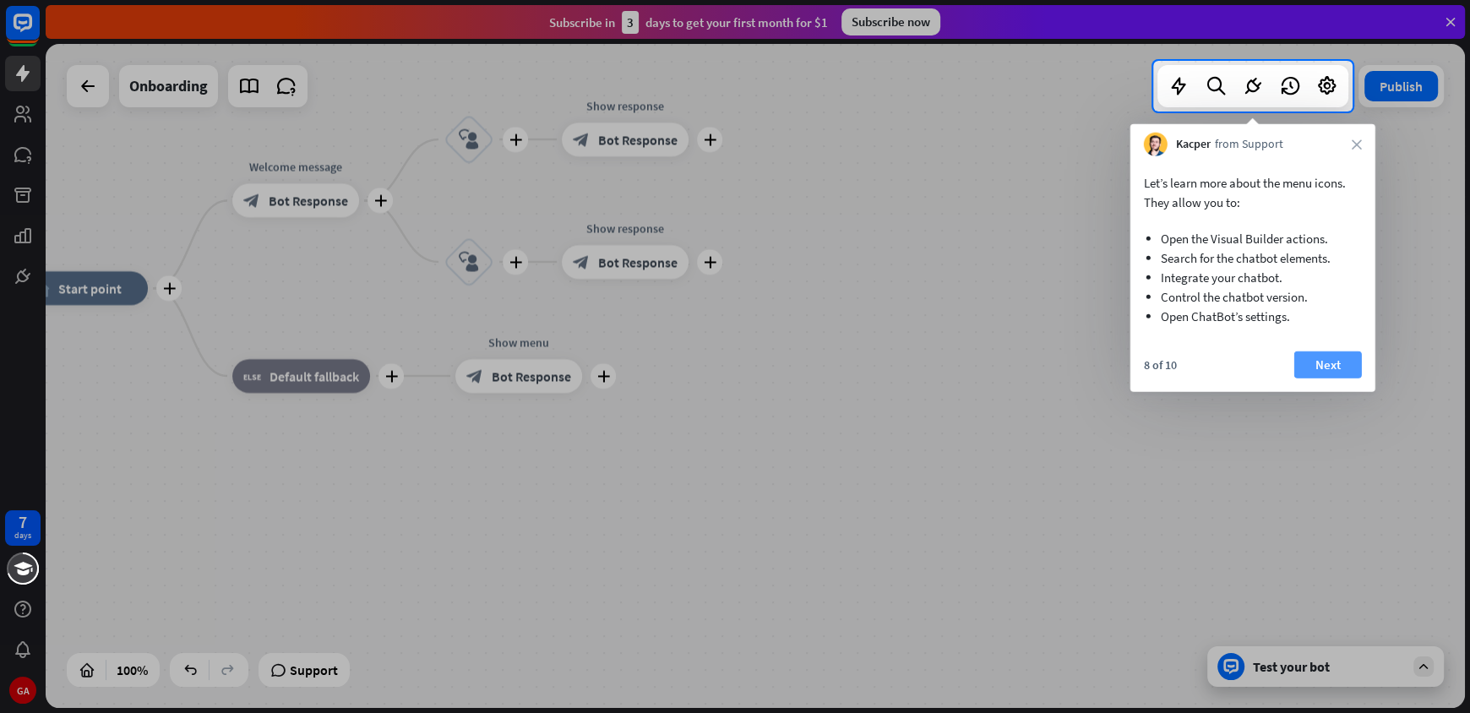
click at [1323, 372] on button "Next" at bounding box center [1329, 365] width 68 height 27
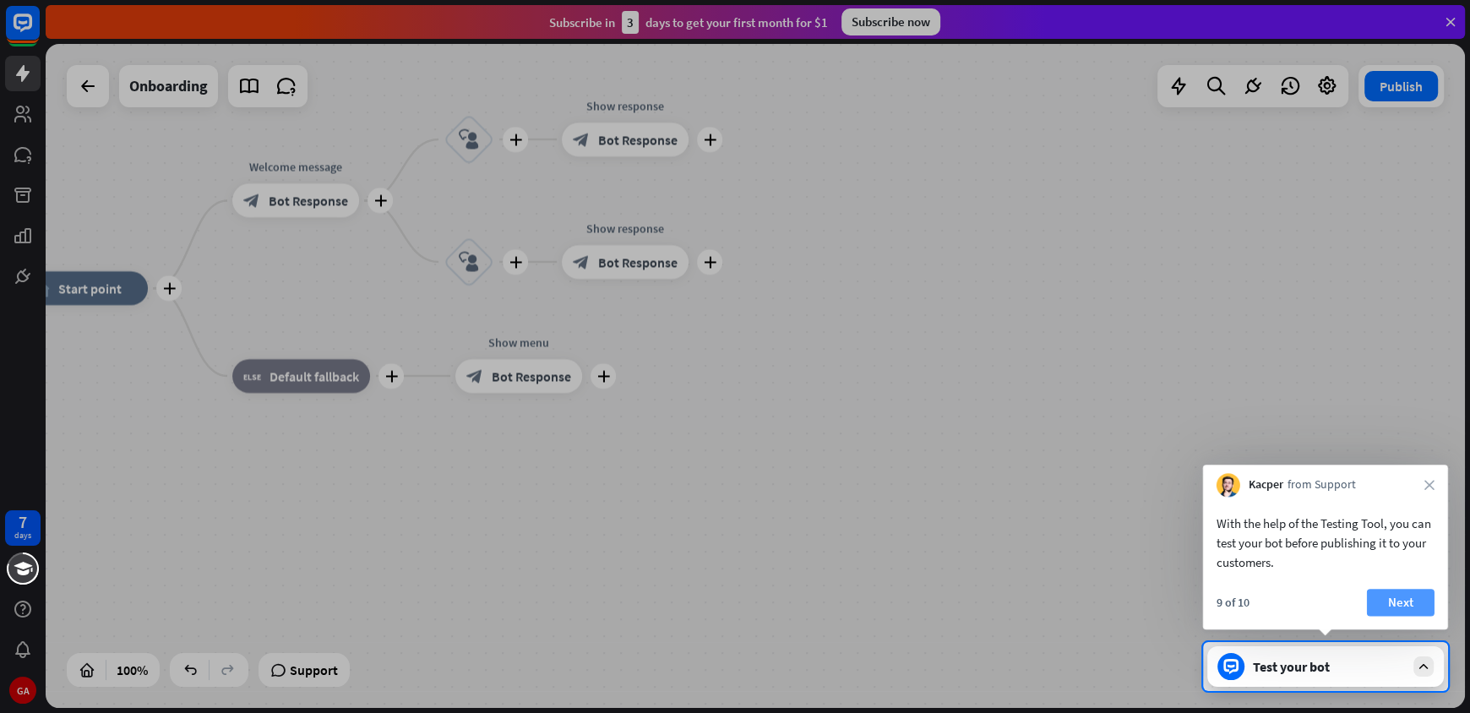
click at [1426, 597] on button "Next" at bounding box center [1401, 602] width 68 height 27
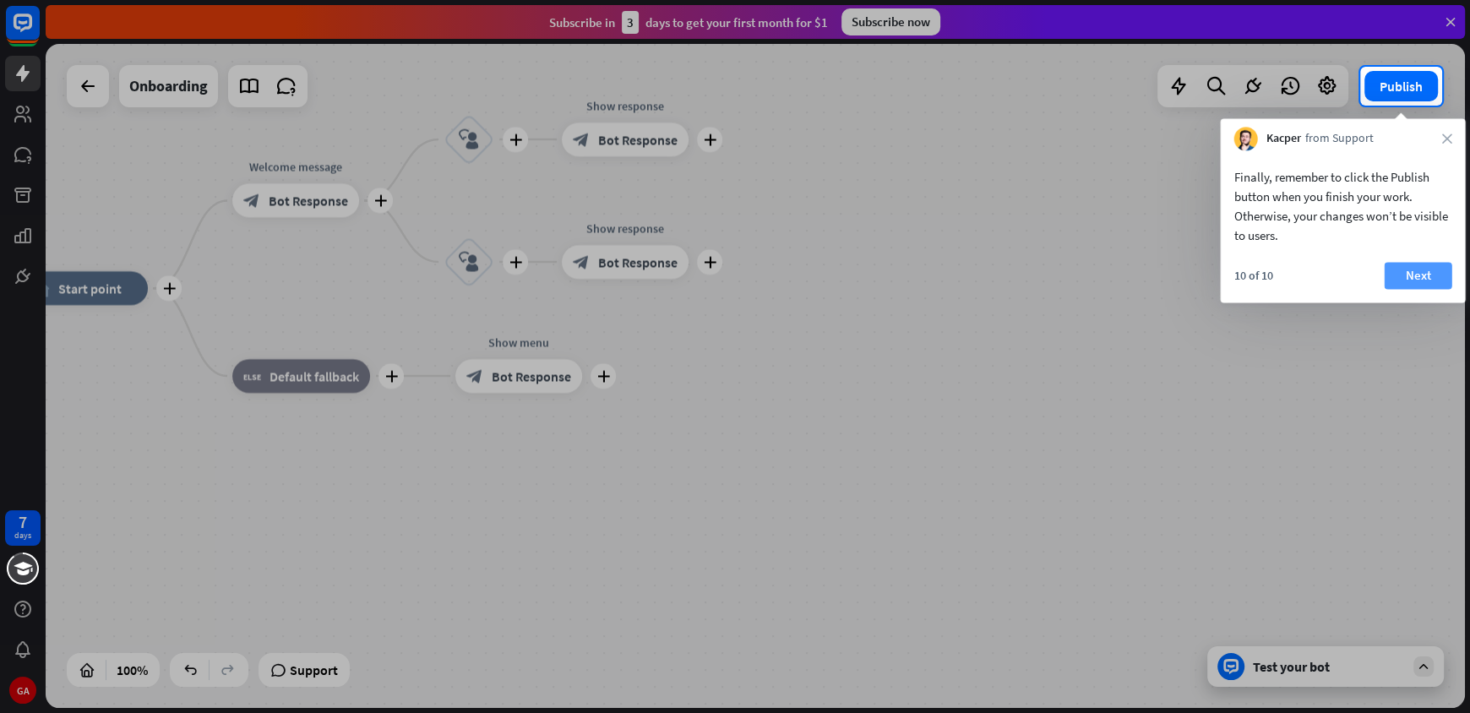
click at [1433, 271] on button "Next" at bounding box center [1419, 275] width 68 height 27
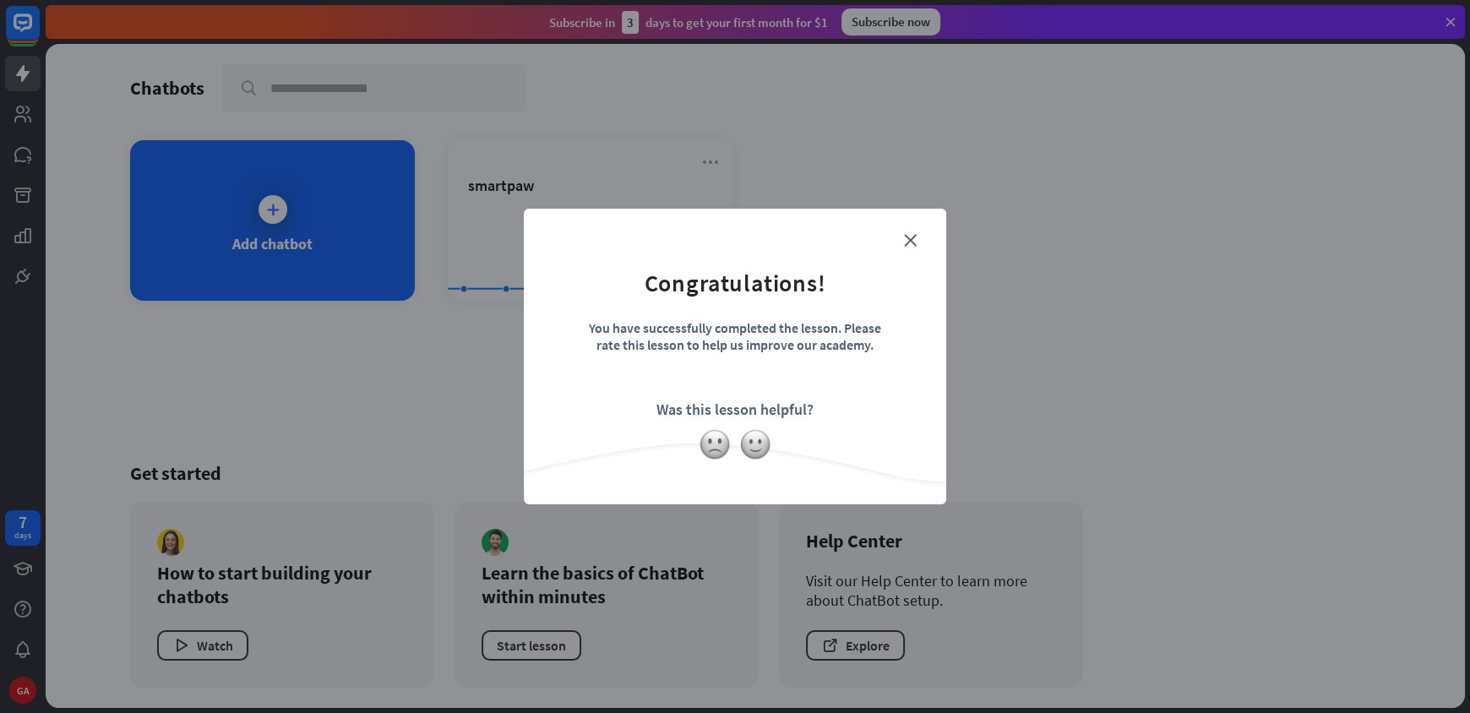
click at [903, 240] on form "Congratulations! You have successfully completed the lesson. Please rate this l…" at bounding box center [735, 331] width 380 height 202
drag, startPoint x: 914, startPoint y: 240, endPoint x: 892, endPoint y: 243, distance: 23.0
click at [913, 242] on icon "close" at bounding box center [910, 240] width 13 height 13
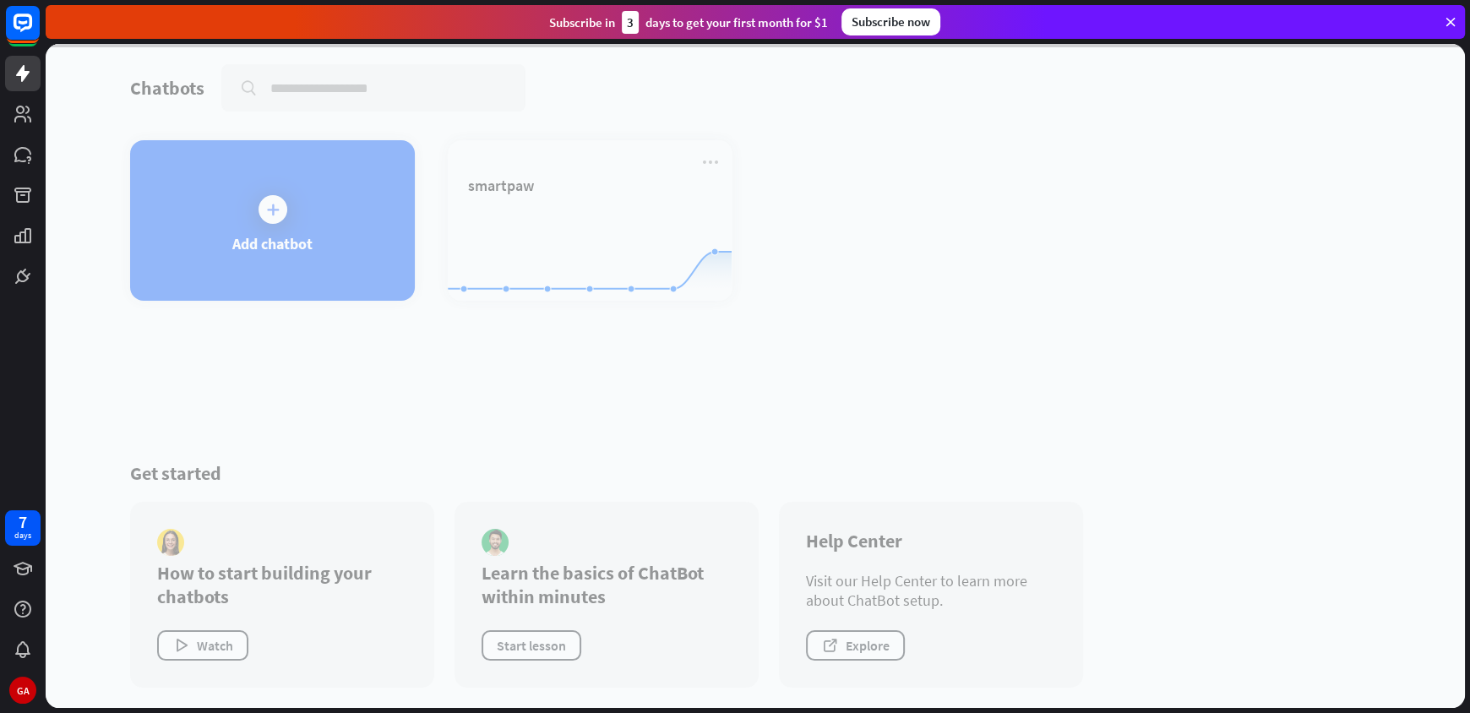
click at [641, 228] on div at bounding box center [756, 376] width 1420 height 664
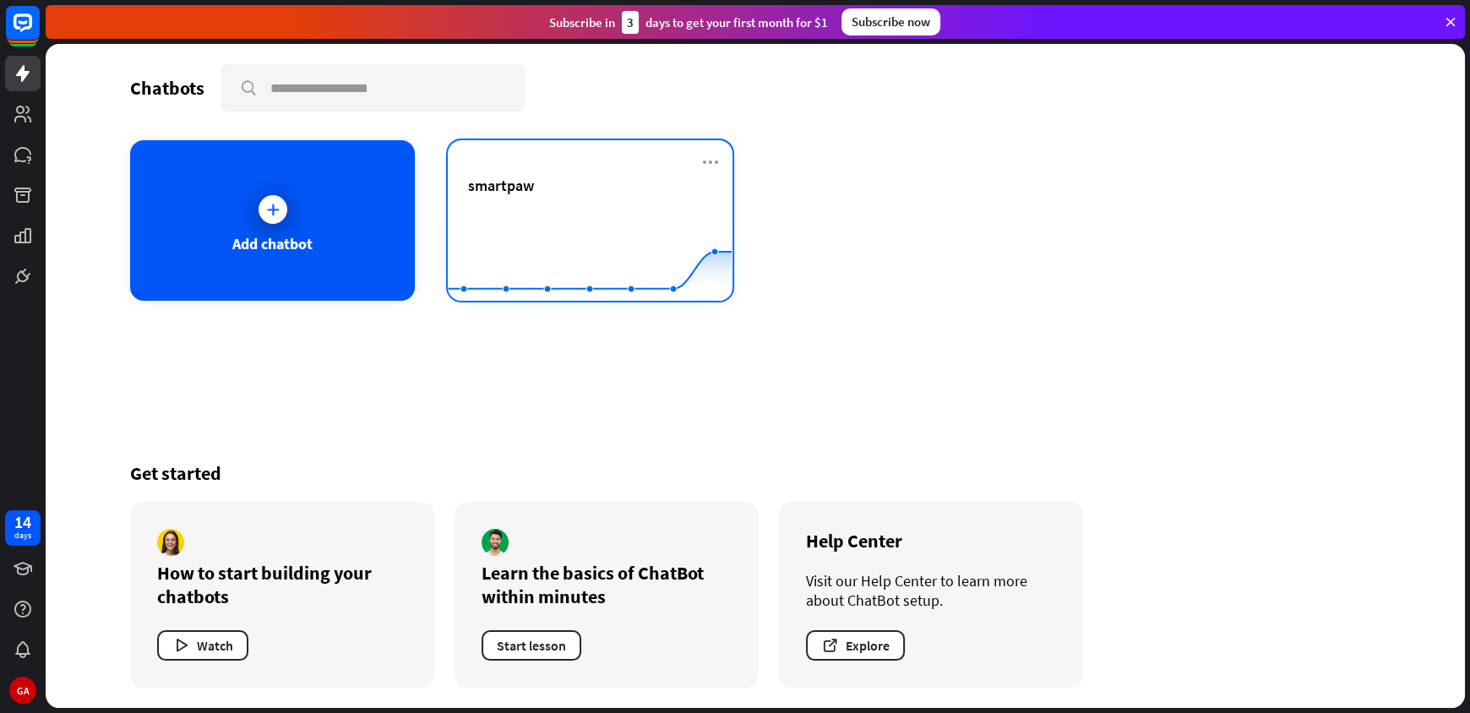
click at [665, 228] on rect at bounding box center [590, 259] width 284 height 106
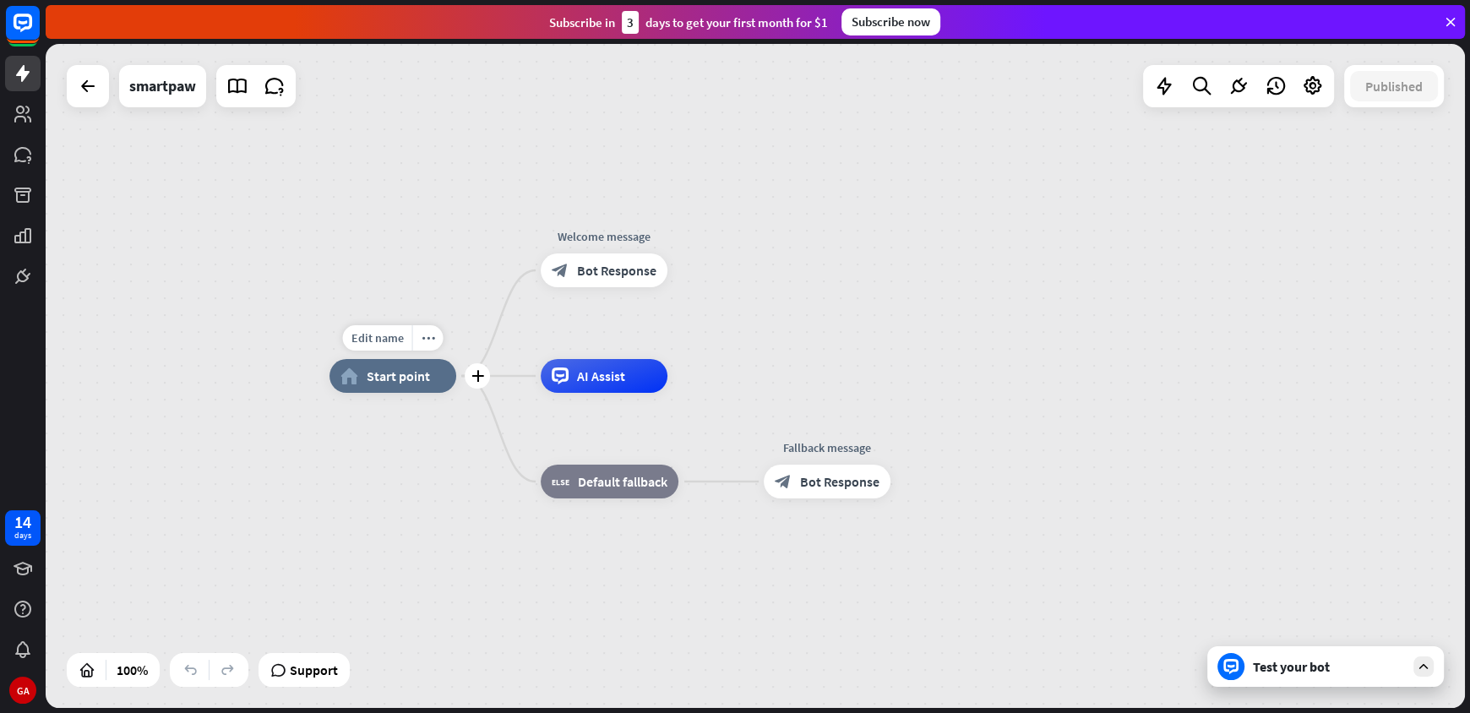
click at [392, 377] on span "Start point" at bounding box center [398, 376] width 63 height 17
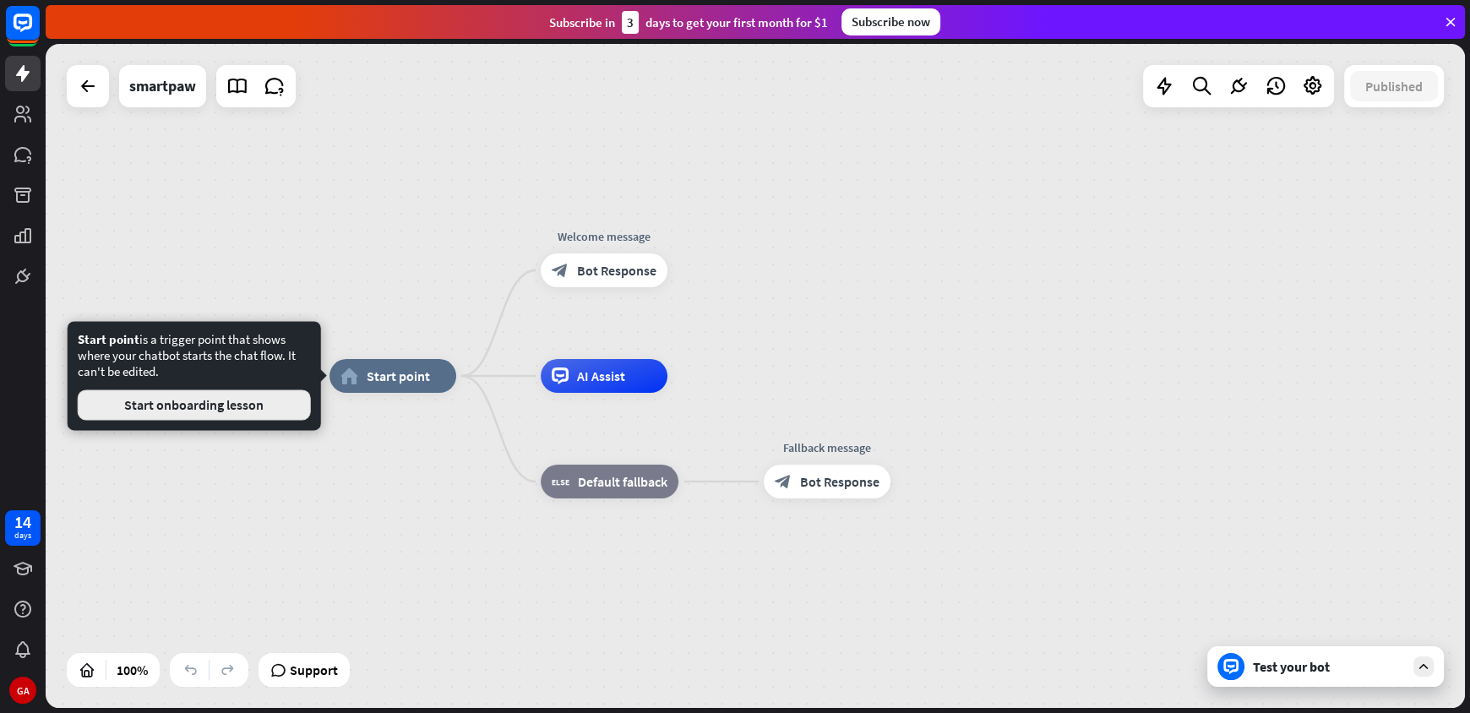
click at [278, 409] on button "Start onboarding lesson" at bounding box center [194, 405] width 233 height 30
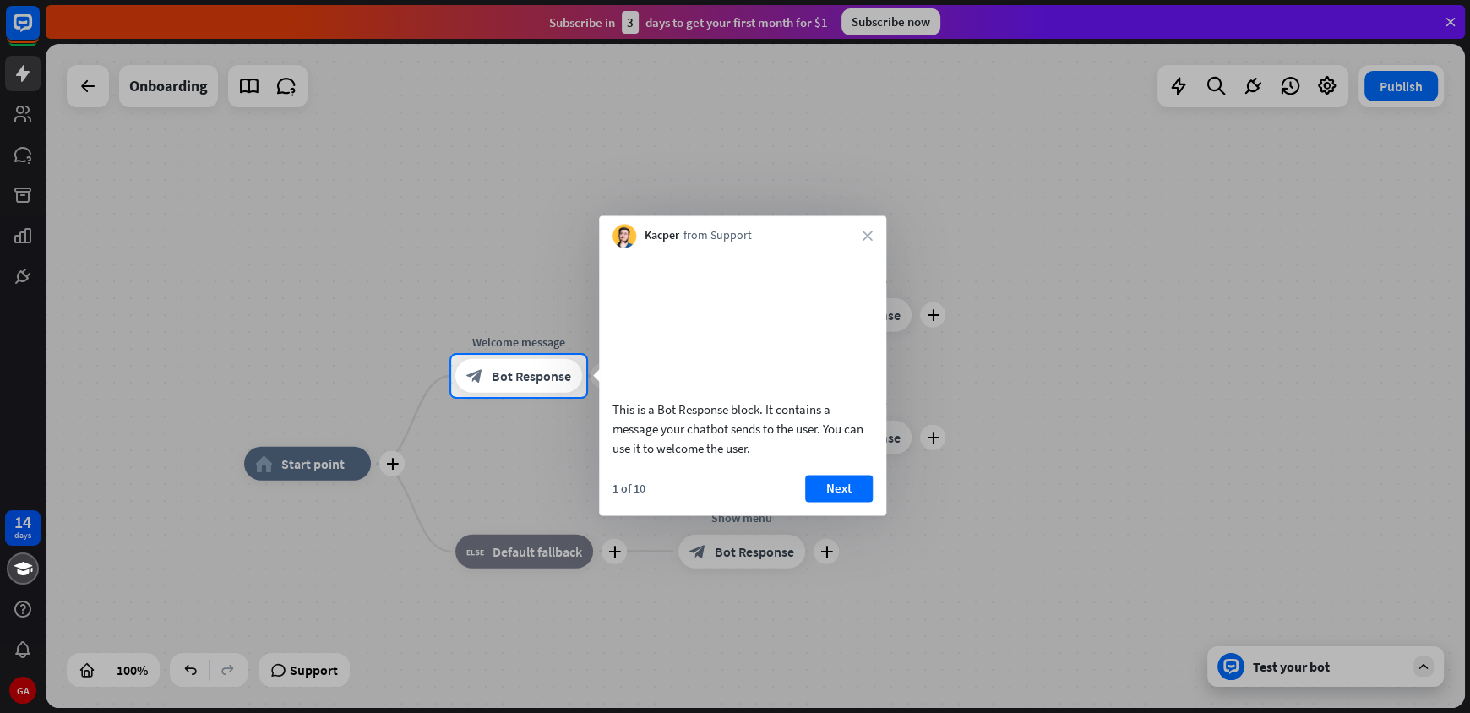
click at [860, 237] on div "Kacper from Support close" at bounding box center [742, 231] width 287 height 32
click at [864, 237] on icon "close" at bounding box center [868, 236] width 10 height 10
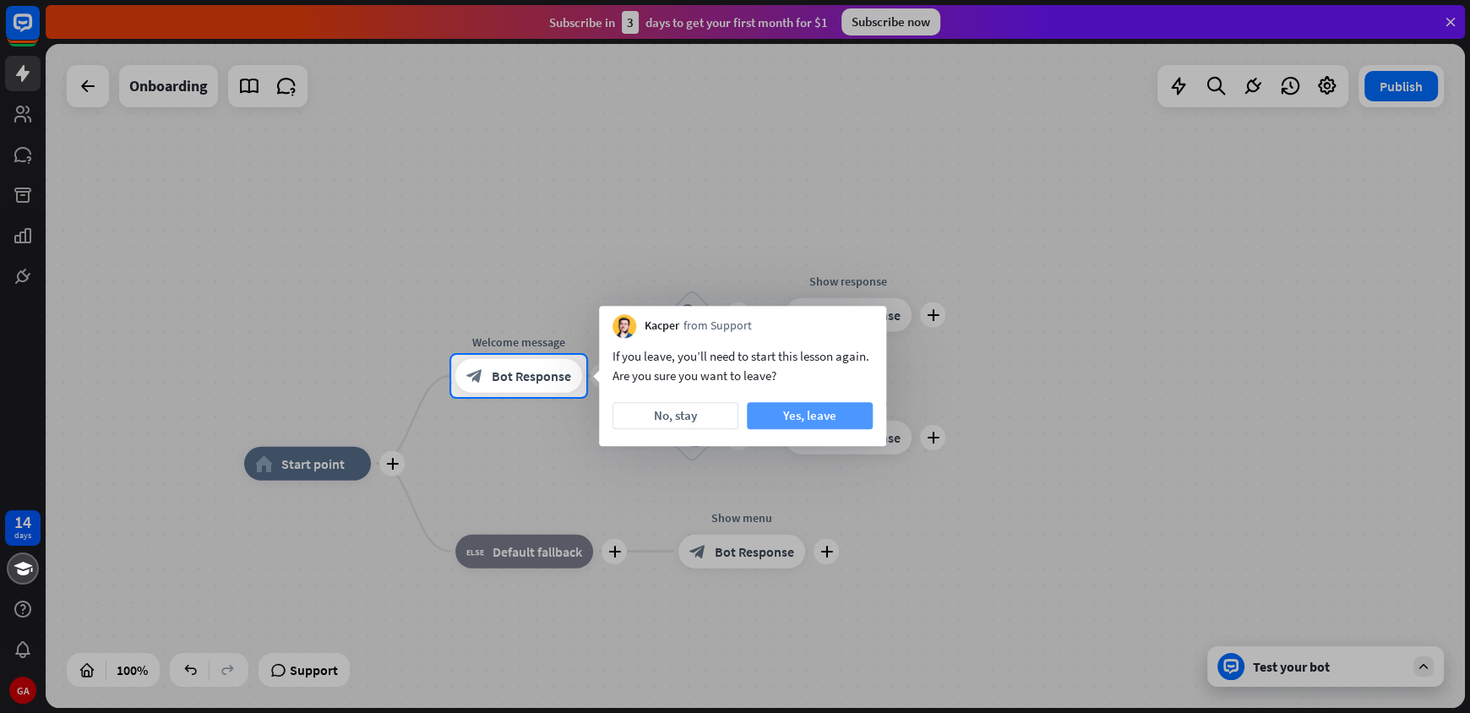
click at [788, 417] on button "Yes, leave" at bounding box center [810, 415] width 126 height 27
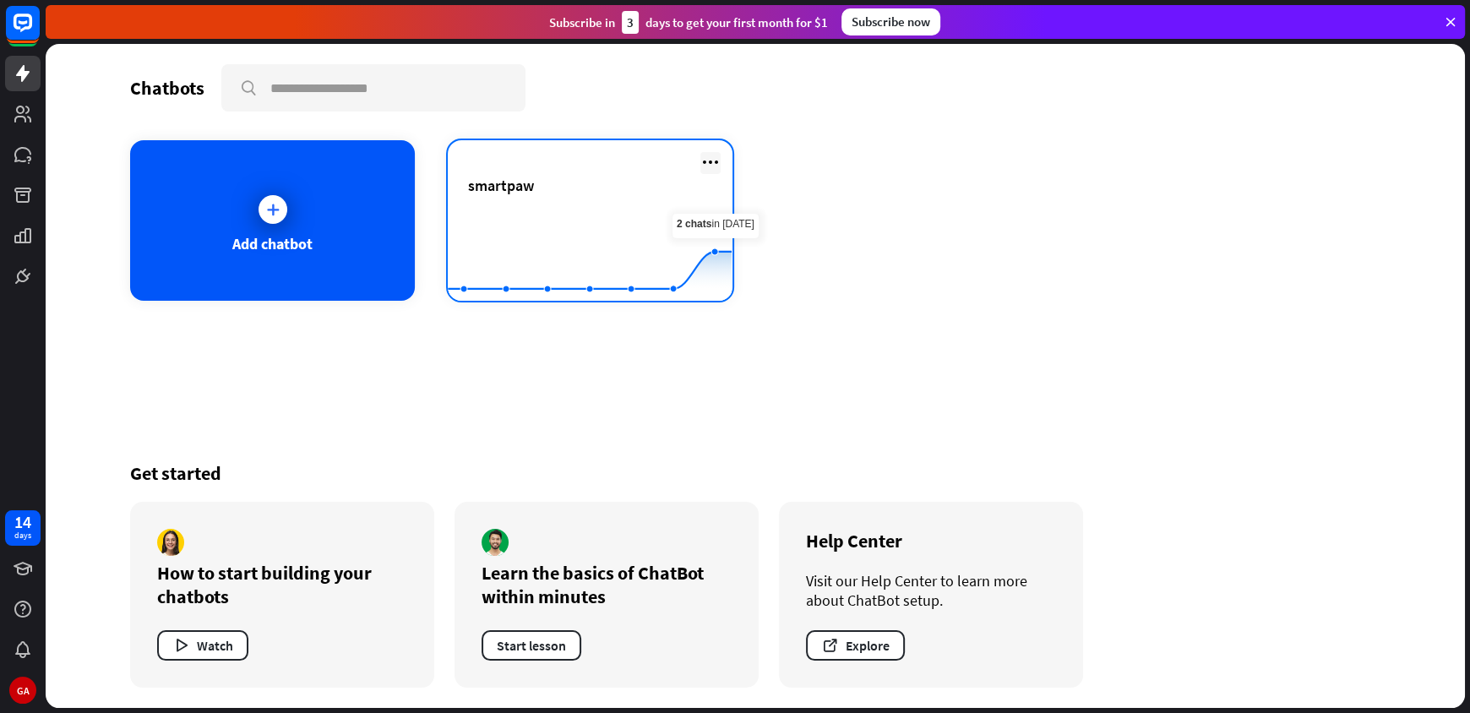
click at [712, 163] on icon at bounding box center [711, 162] width 20 height 20
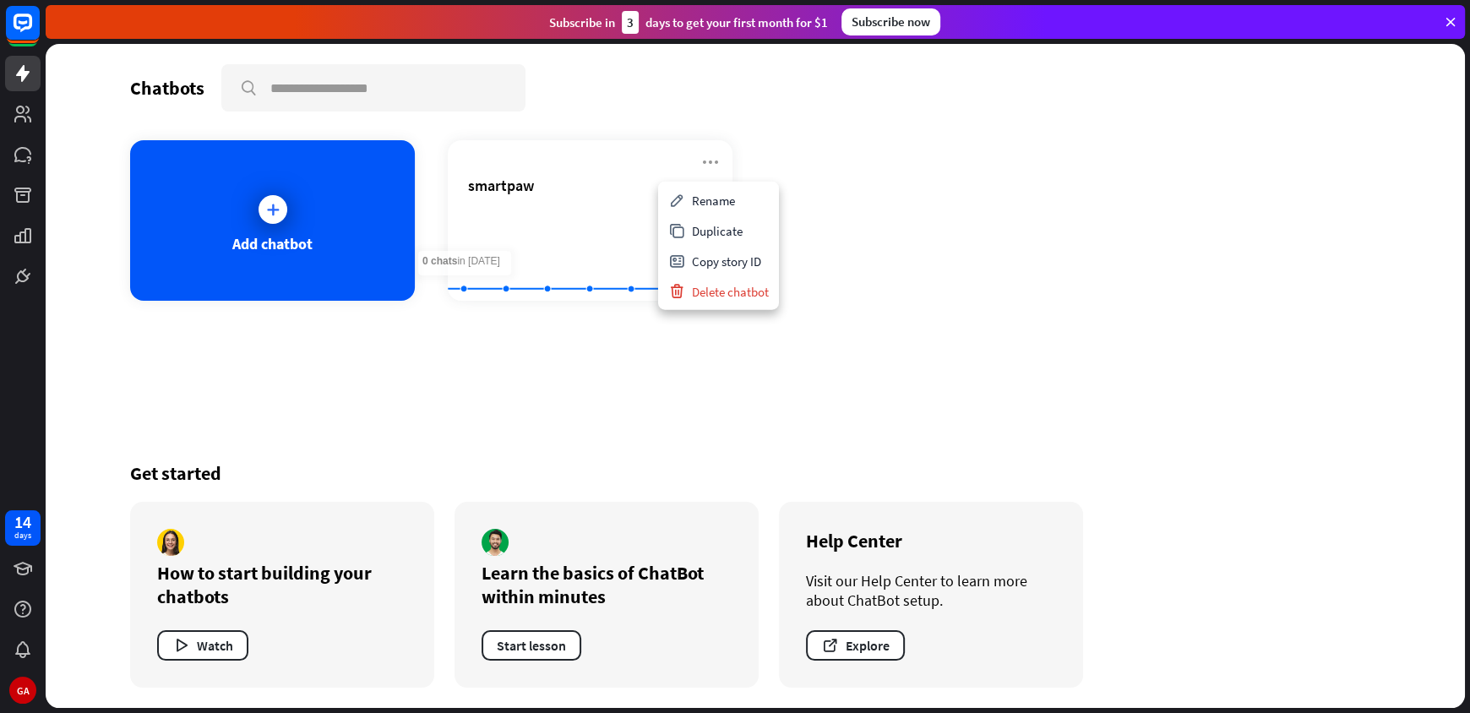
click at [511, 367] on div "Chatbots search Add chatbot smartpaw Created with Highcharts 10.1.0 0 2 4 Get s…" at bounding box center [755, 376] width 1352 height 664
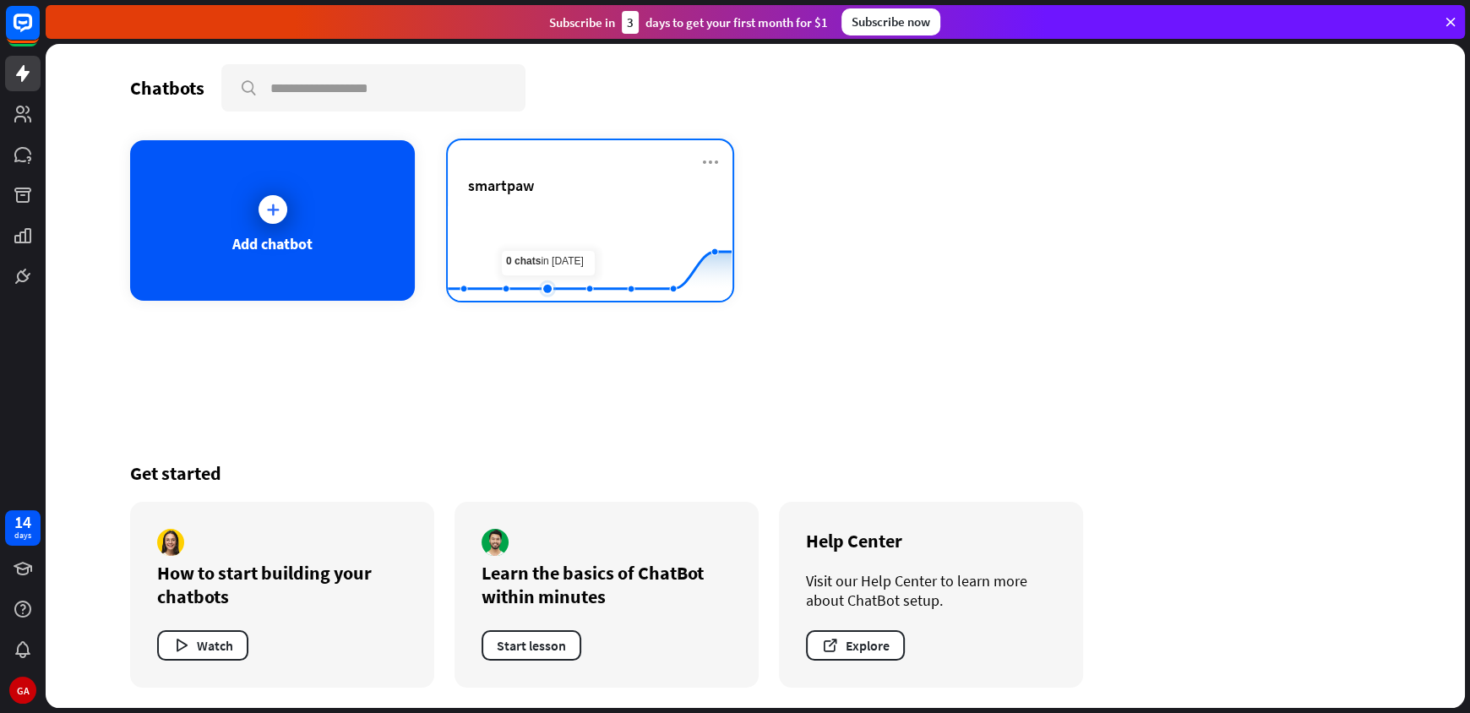
click at [559, 230] on rect at bounding box center [590, 259] width 284 height 106
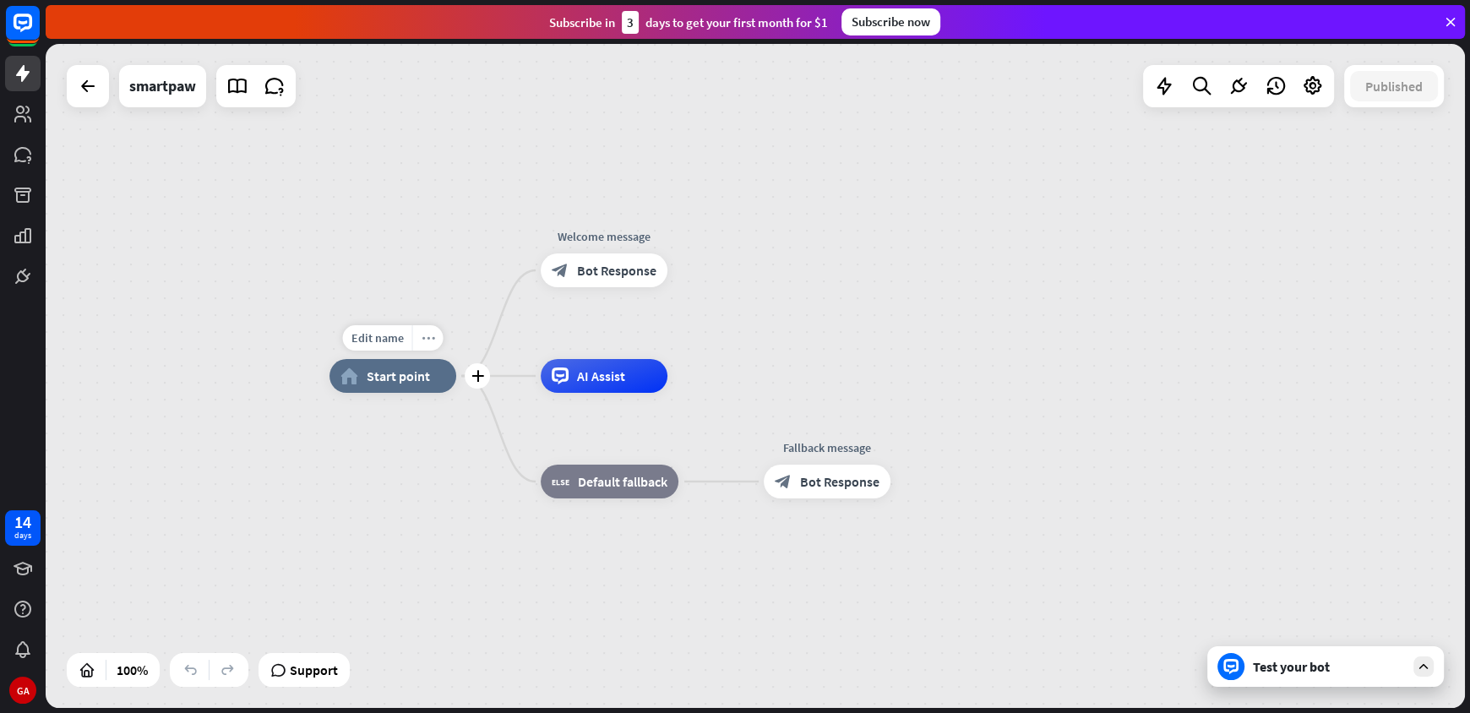
click at [429, 339] on icon "more_horiz" at bounding box center [429, 338] width 14 height 13
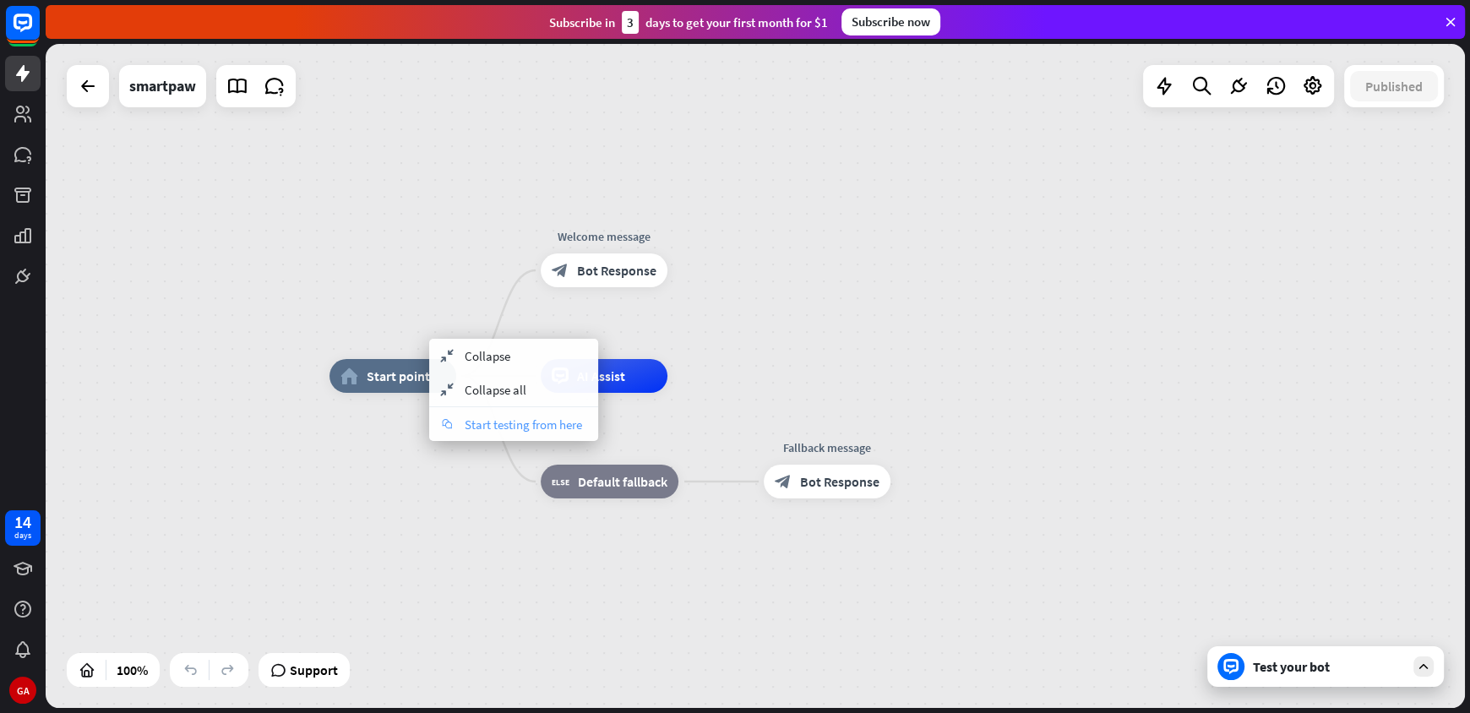
click at [486, 429] on span "Start testing from here" at bounding box center [523, 425] width 117 height 16
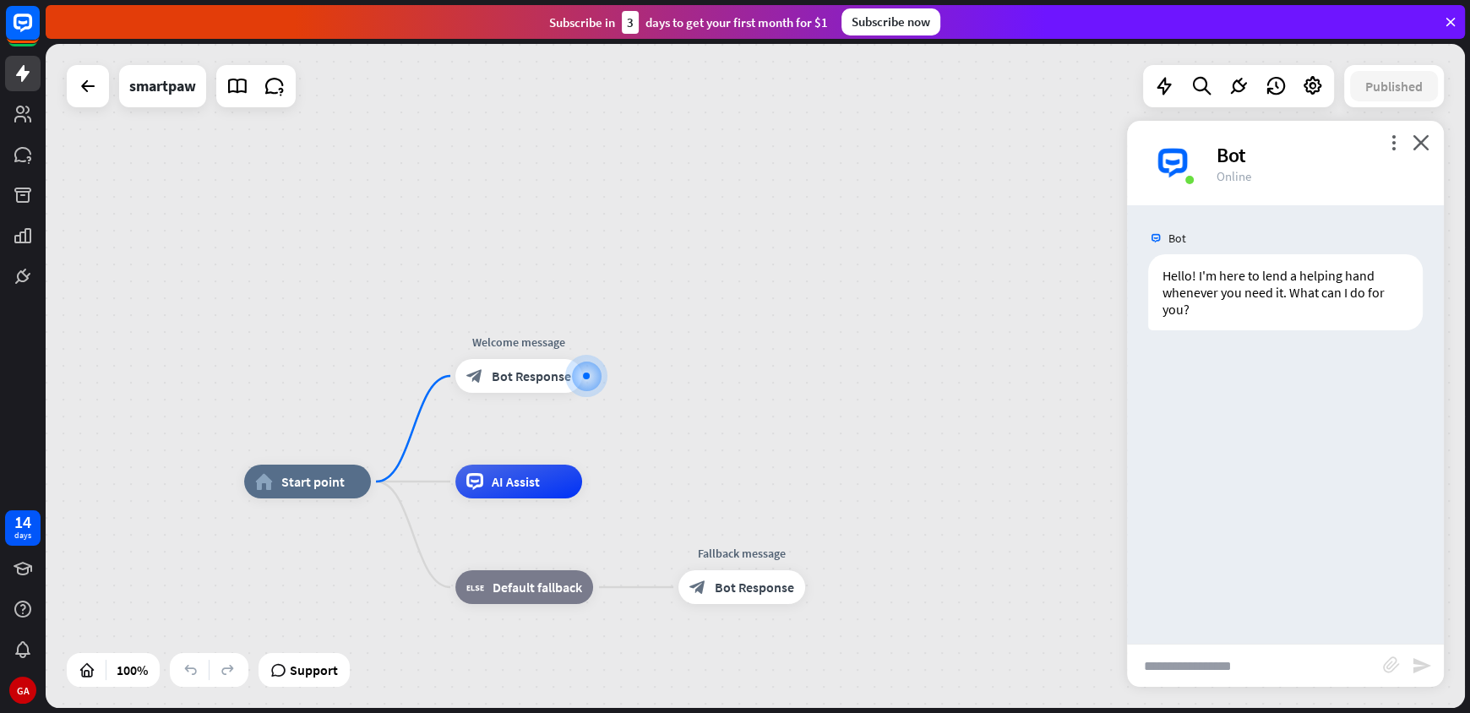
click at [1187, 657] on input "text" at bounding box center [1255, 666] width 256 height 42
type input "**********"
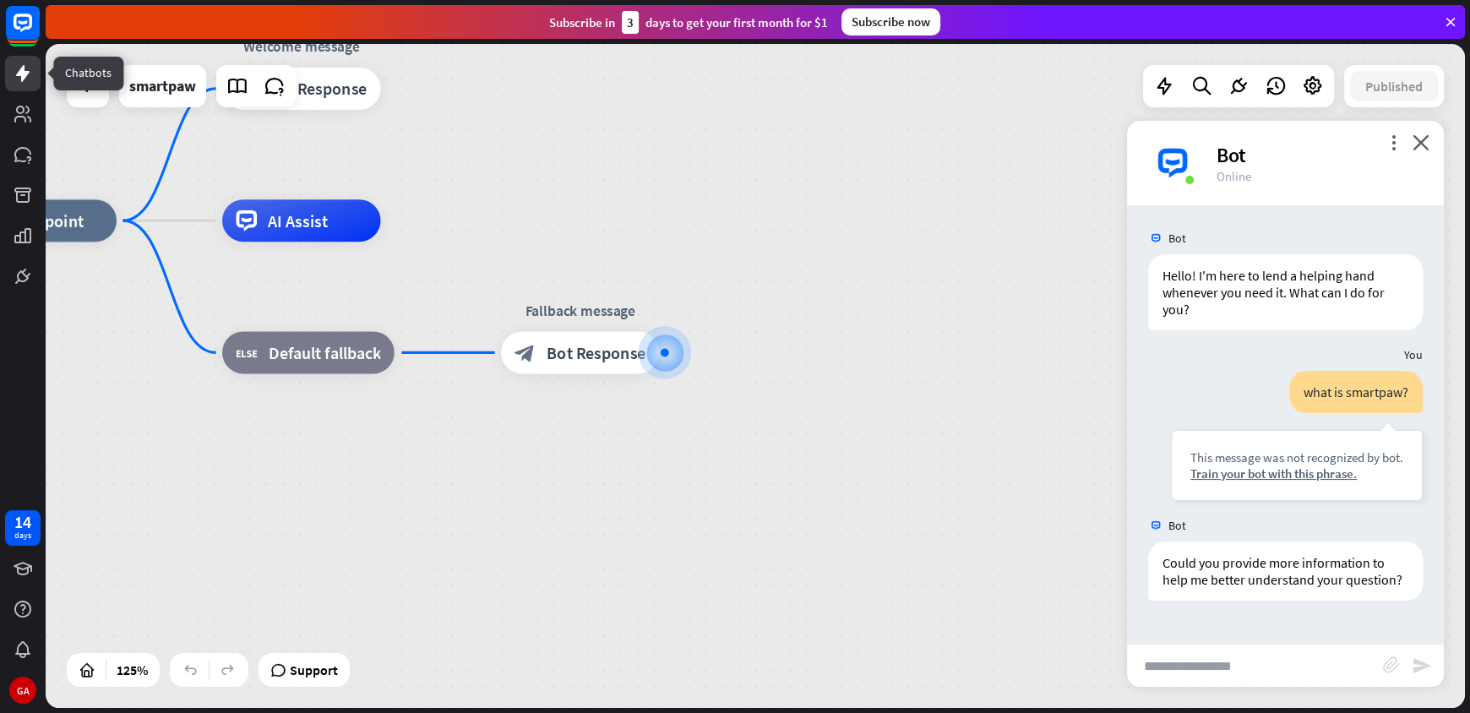
click at [29, 88] on link at bounding box center [22, 73] width 35 height 35
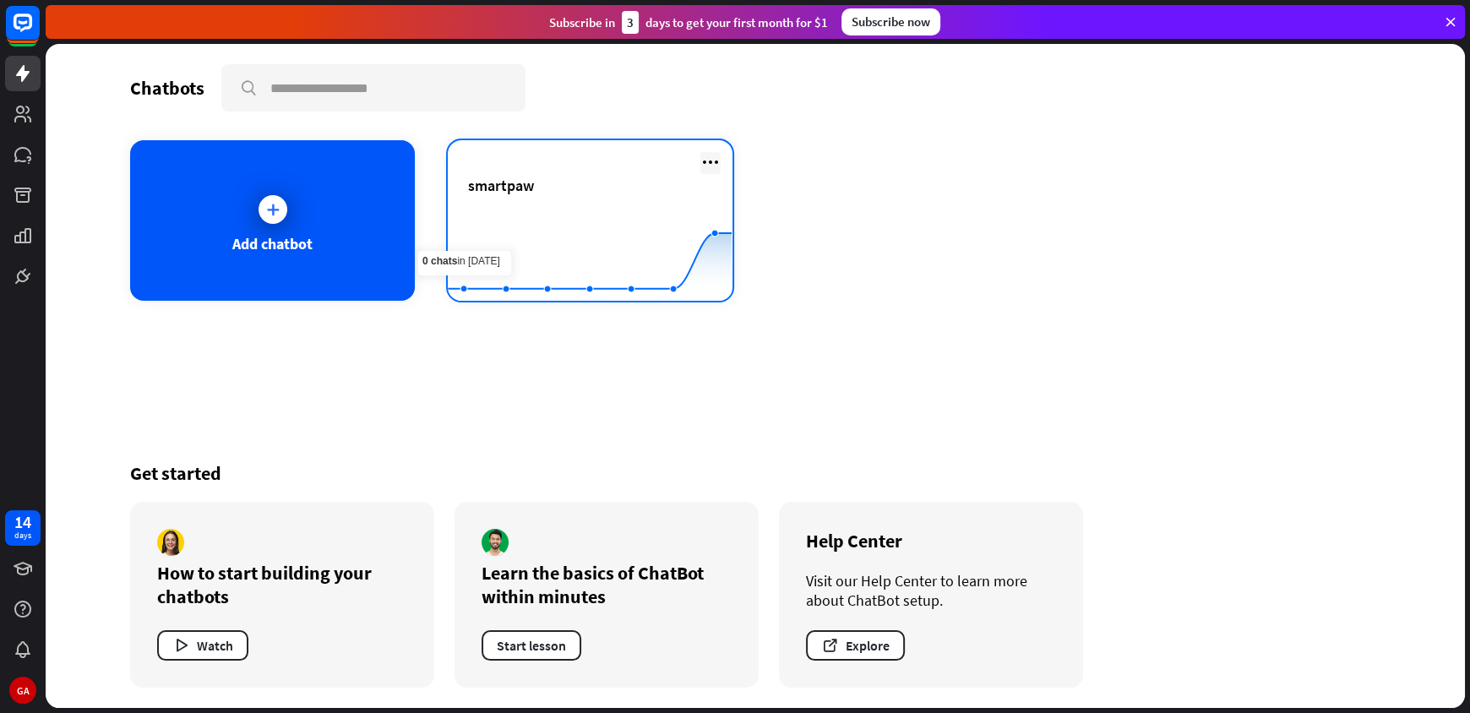
click at [711, 153] on icon at bounding box center [711, 162] width 20 height 20
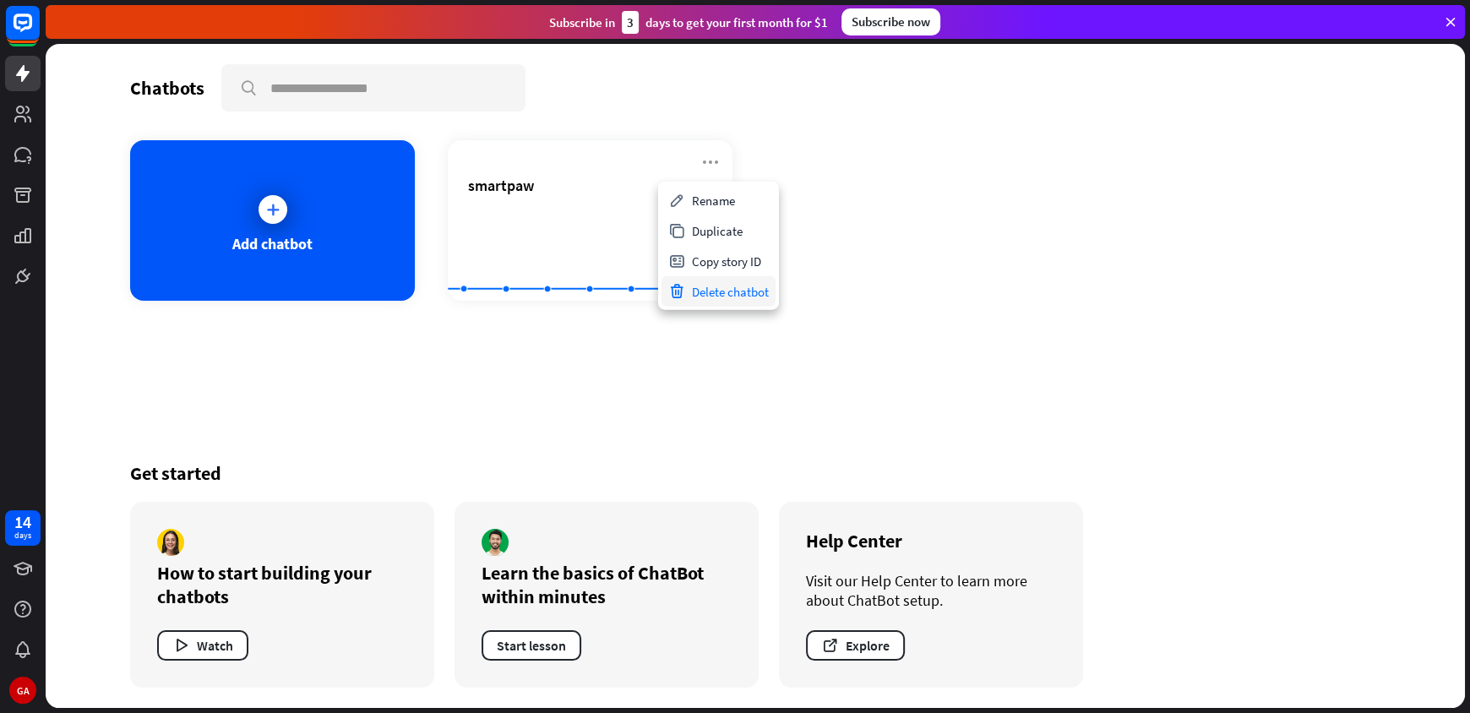
click at [738, 284] on div "Delete chatbot" at bounding box center [719, 291] width 114 height 30
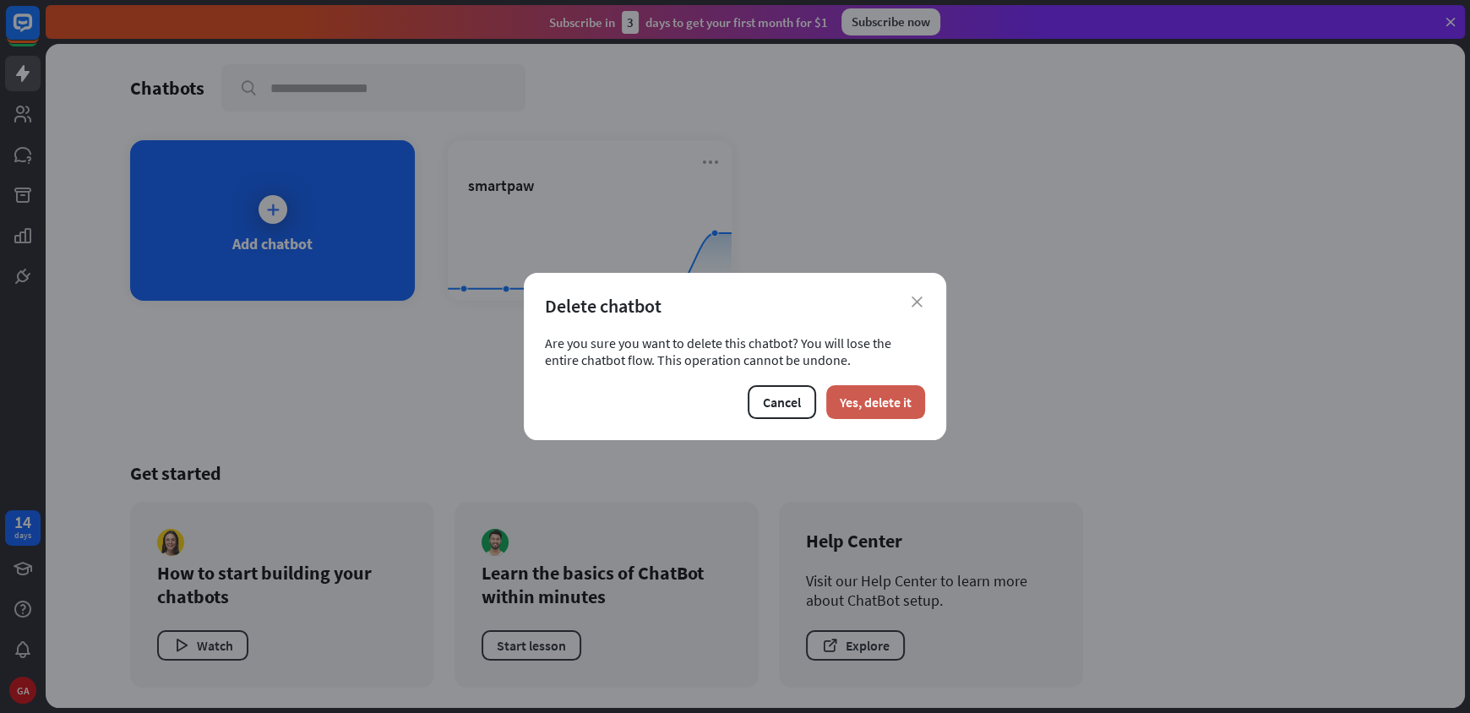
click at [892, 405] on button "Yes, delete it" at bounding box center [875, 402] width 99 height 34
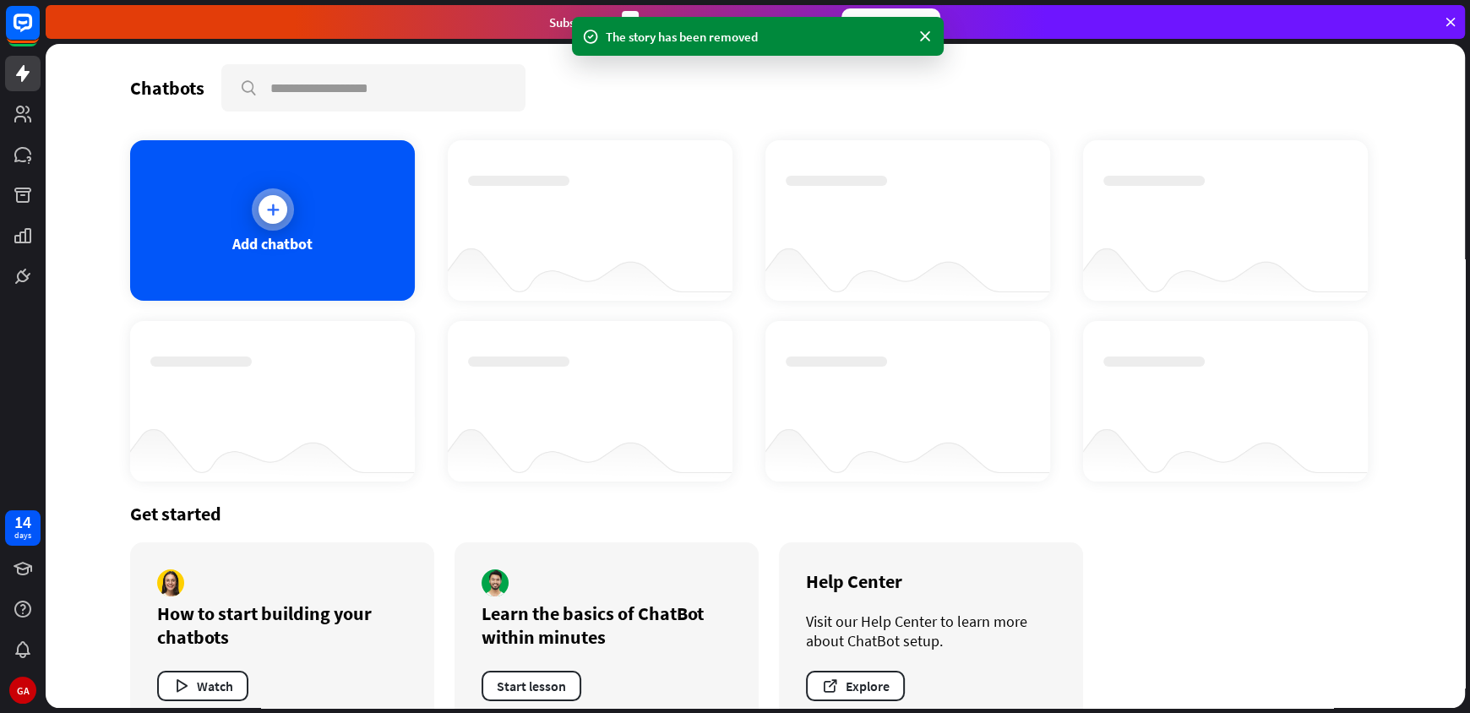
click at [292, 220] on div "Add chatbot" at bounding box center [272, 220] width 285 height 161
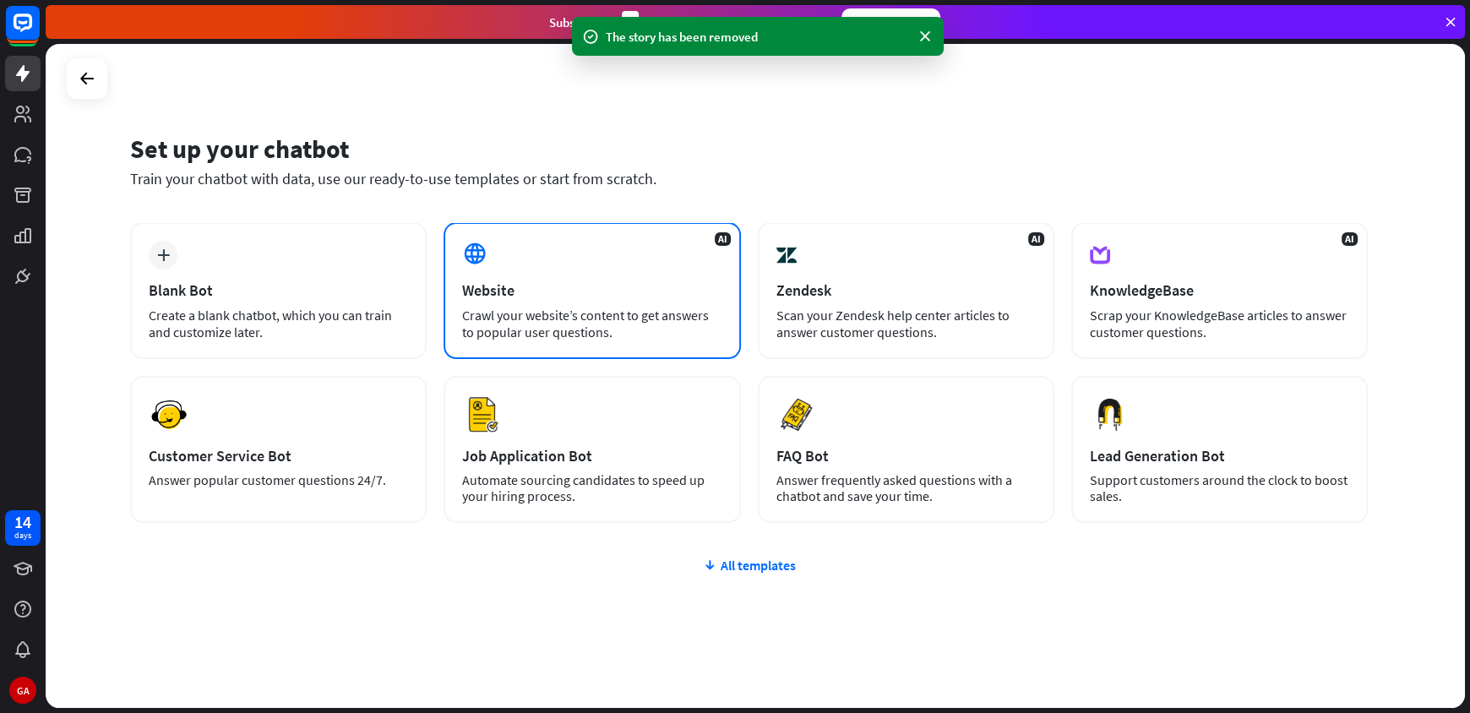
click at [549, 281] on div "Website" at bounding box center [591, 290] width 259 height 19
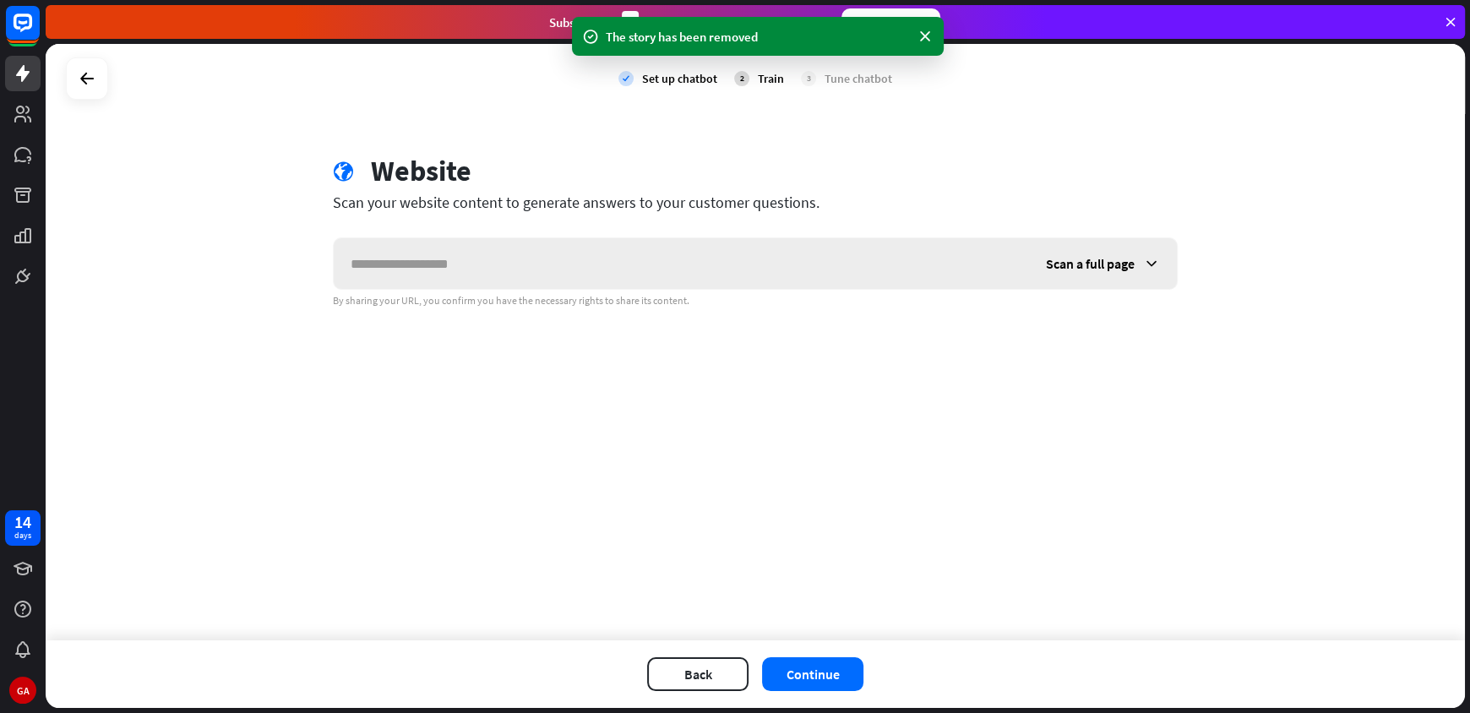
click at [616, 264] on input "text" at bounding box center [681, 263] width 695 height 51
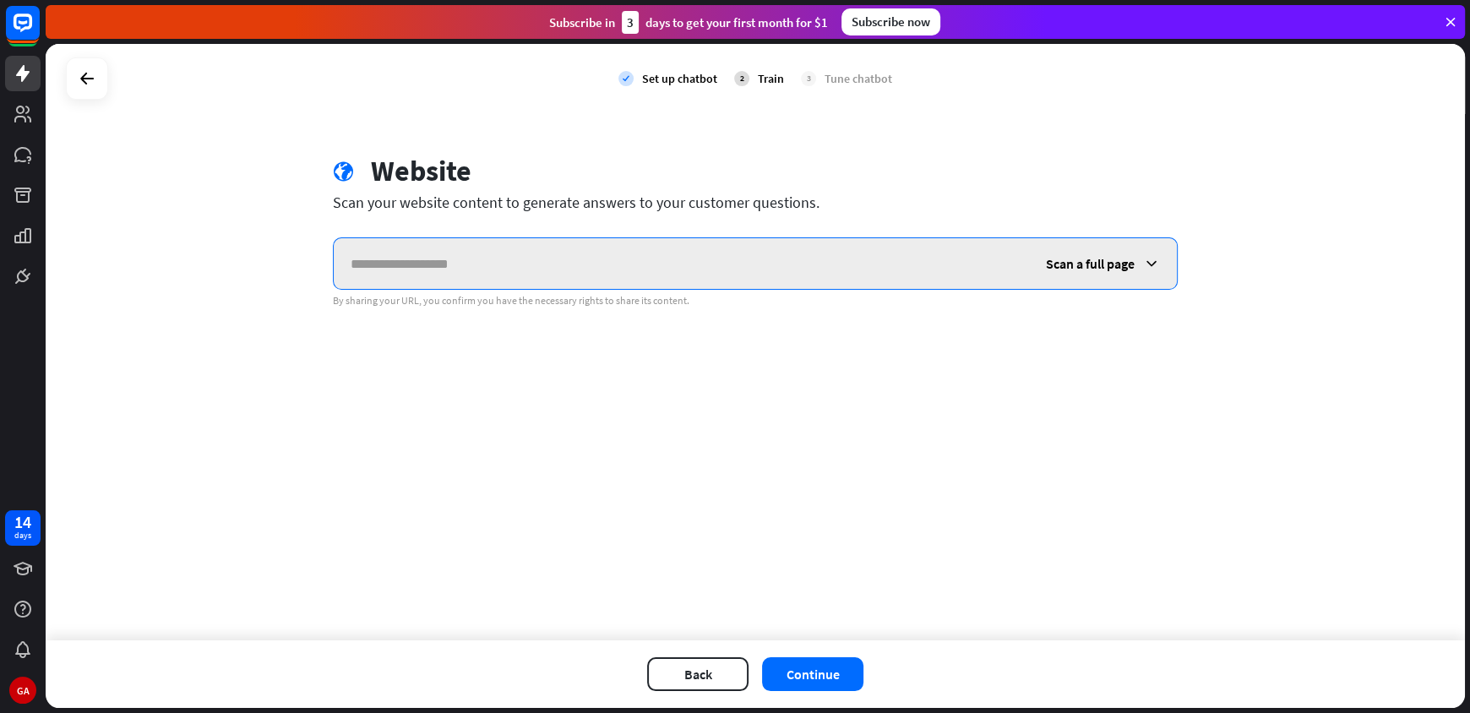
paste input "**********"
type input "**********"
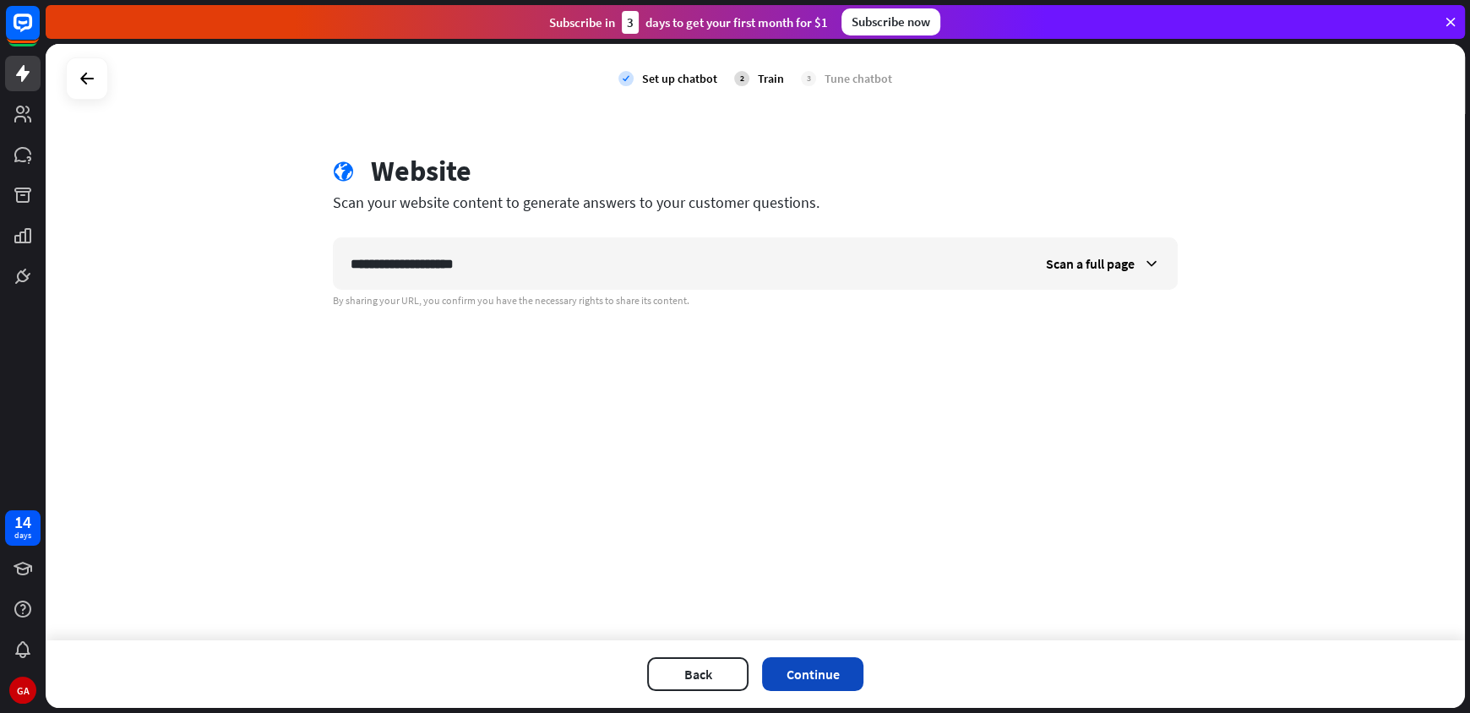
click at [806, 679] on button "Continue" at bounding box center [812, 674] width 101 height 34
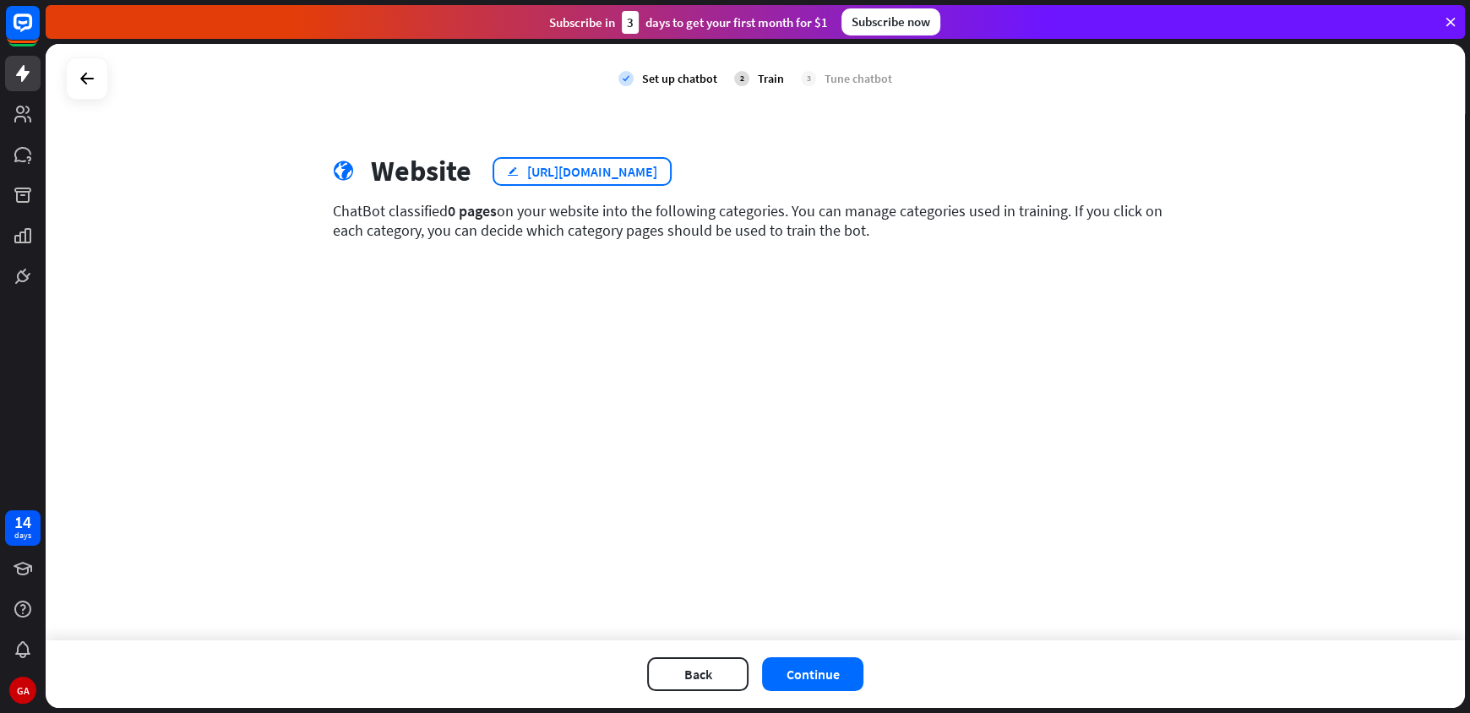
click at [626, 172] on div "[URL][DOMAIN_NAME]" at bounding box center [592, 171] width 130 height 17
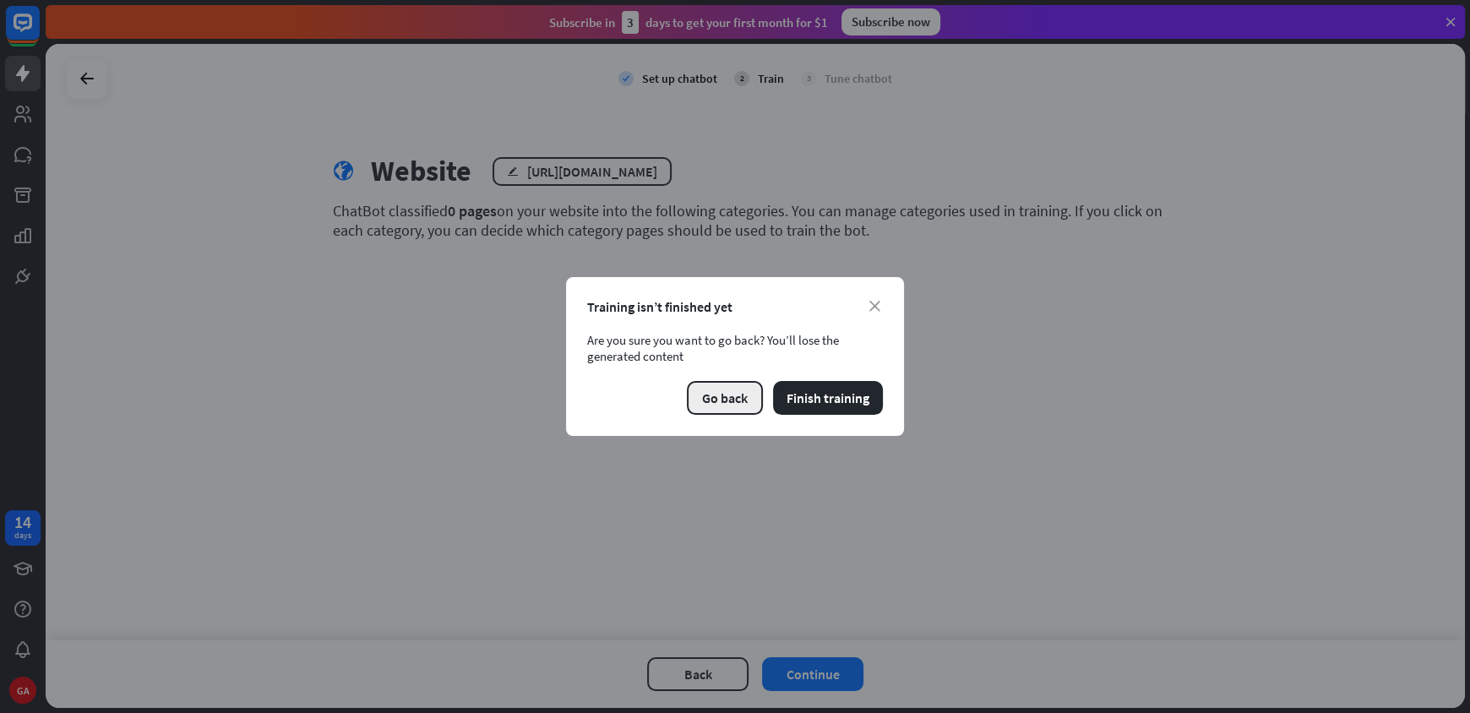
click at [721, 396] on button "Go back" at bounding box center [725, 398] width 76 height 34
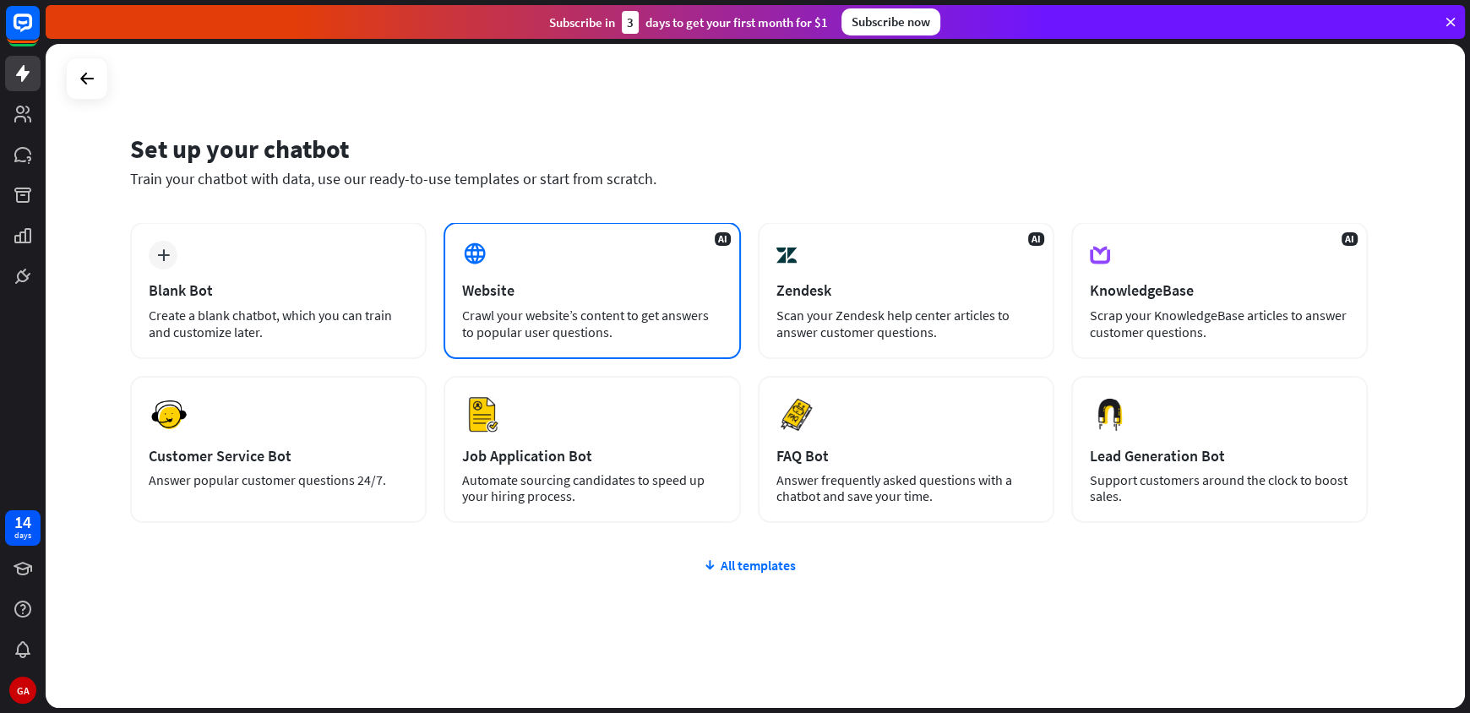
click at [581, 290] on div "Website" at bounding box center [591, 290] width 259 height 19
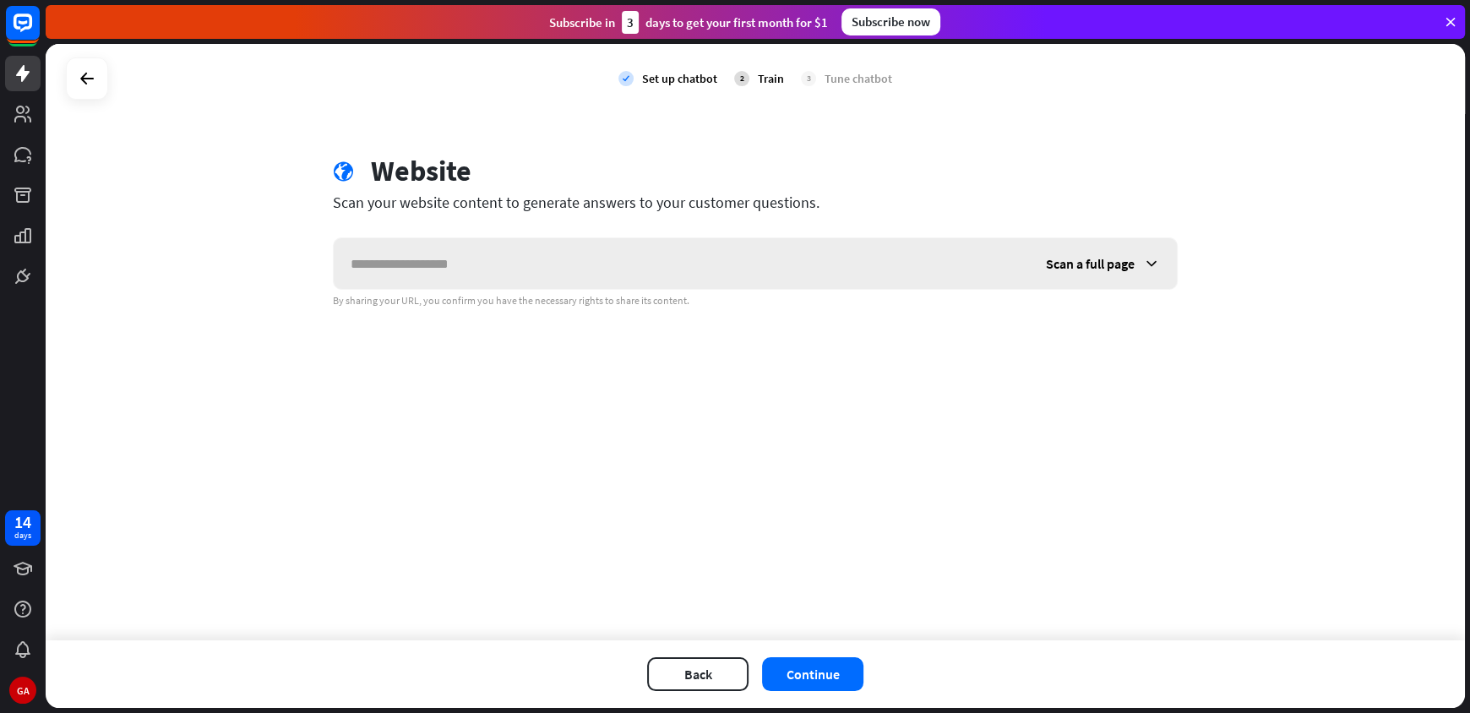
click at [580, 259] on input "text" at bounding box center [681, 263] width 695 height 51
paste input "**********"
type input "**********"
click at [827, 673] on button "Continue" at bounding box center [812, 674] width 101 height 34
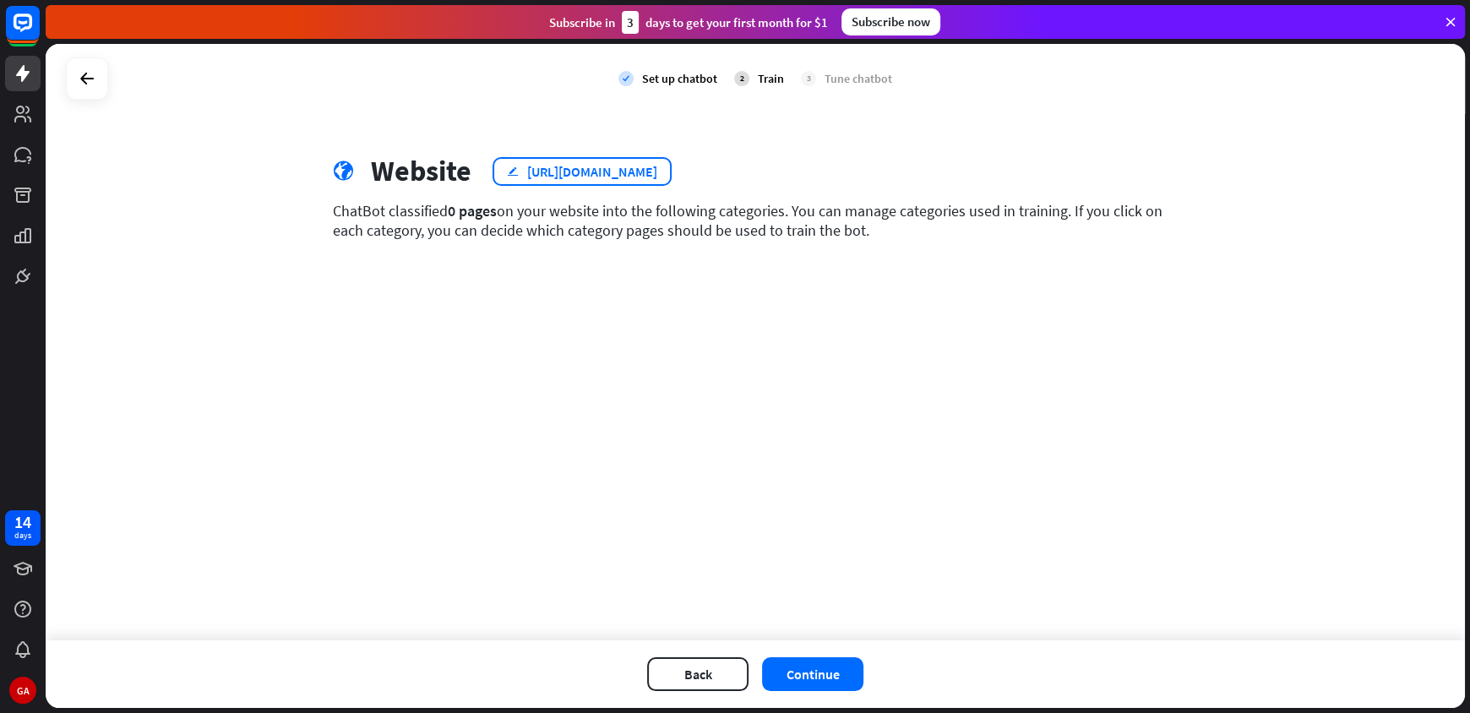
click at [599, 168] on div "[URL][DOMAIN_NAME]" at bounding box center [592, 171] width 130 height 17
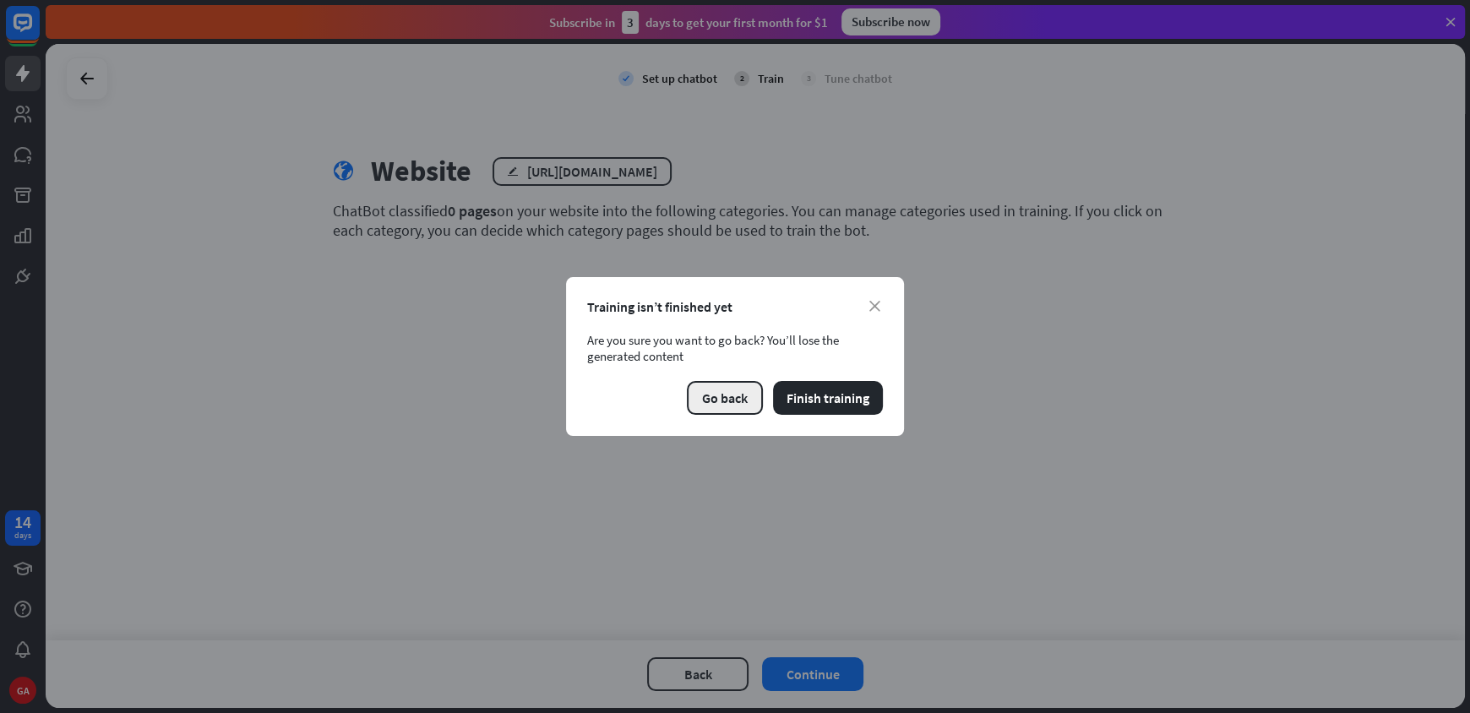
click at [739, 396] on button "Go back" at bounding box center [725, 398] width 76 height 34
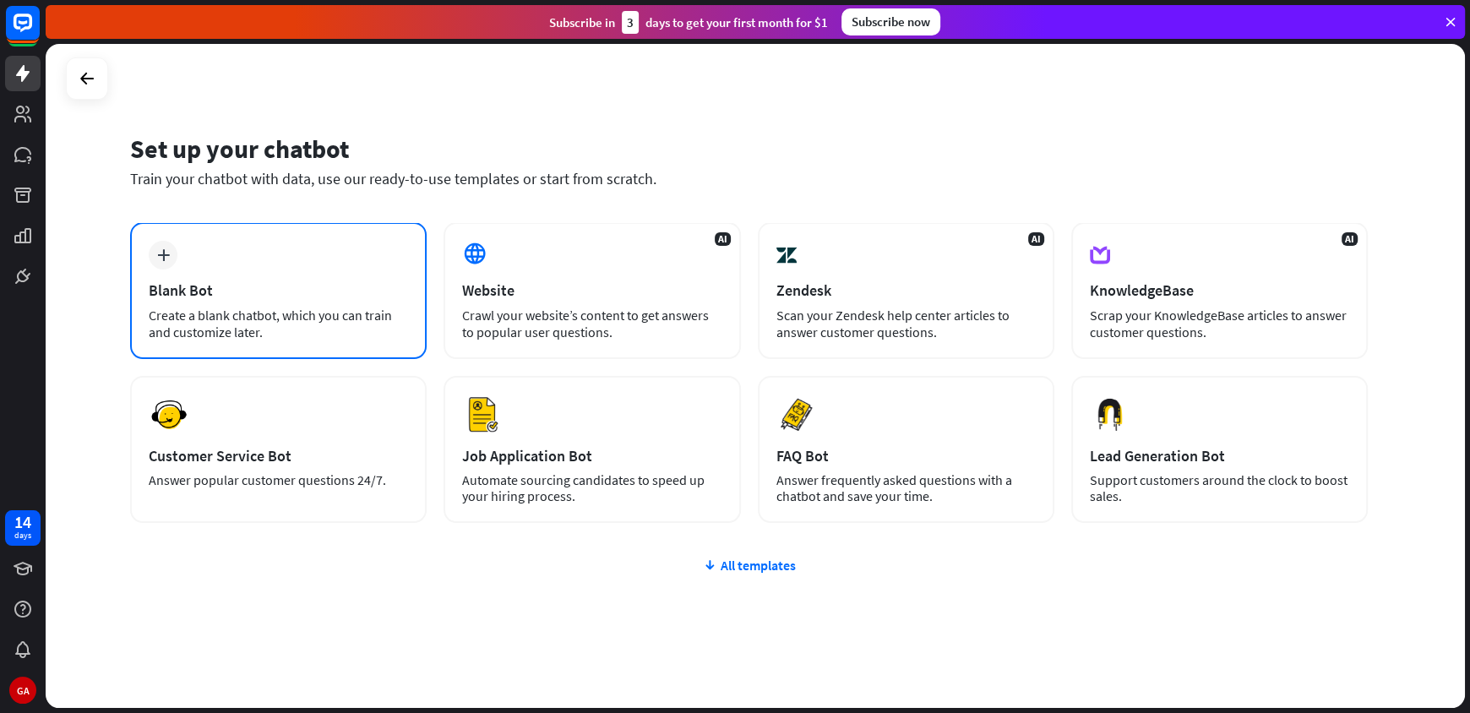
click at [324, 324] on div "Create a blank chatbot, which you can train and customize later." at bounding box center [278, 324] width 259 height 34
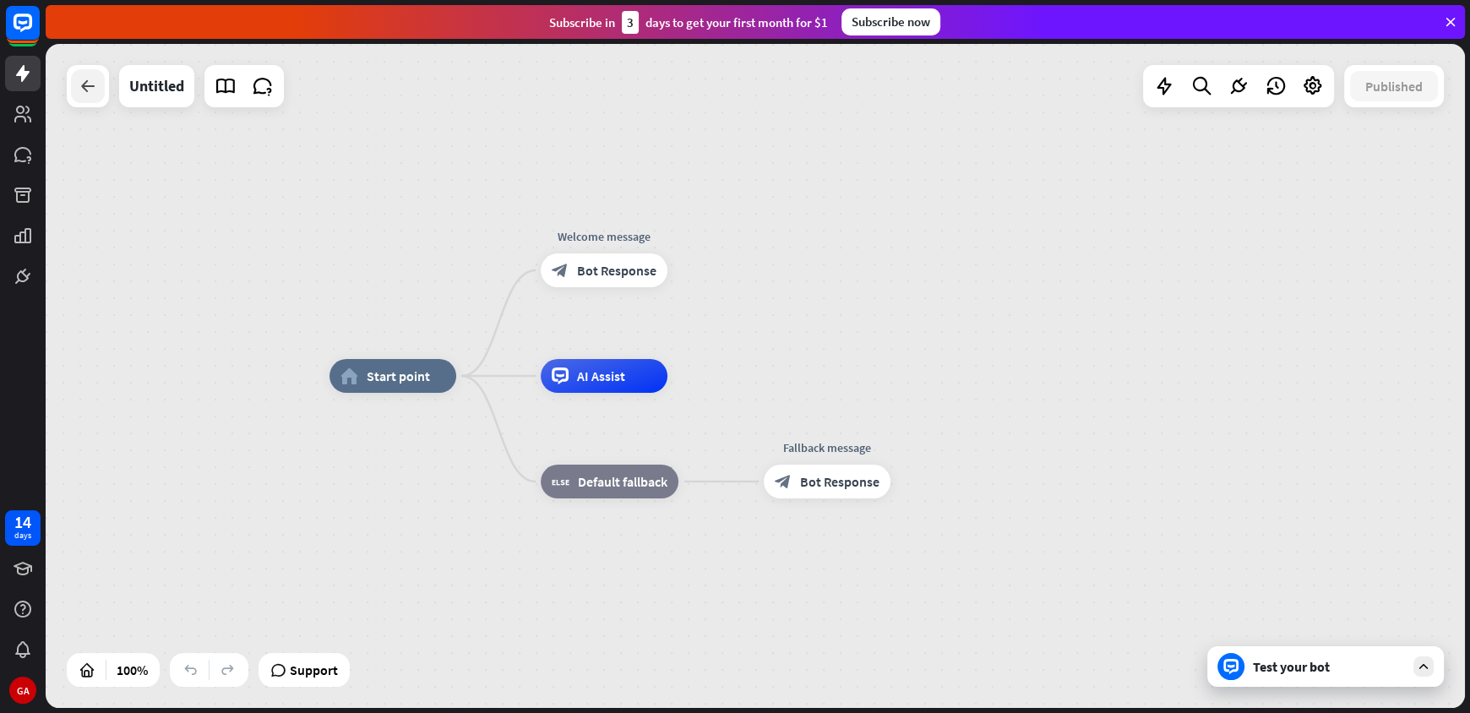
click at [93, 93] on icon at bounding box center [88, 86] width 20 height 20
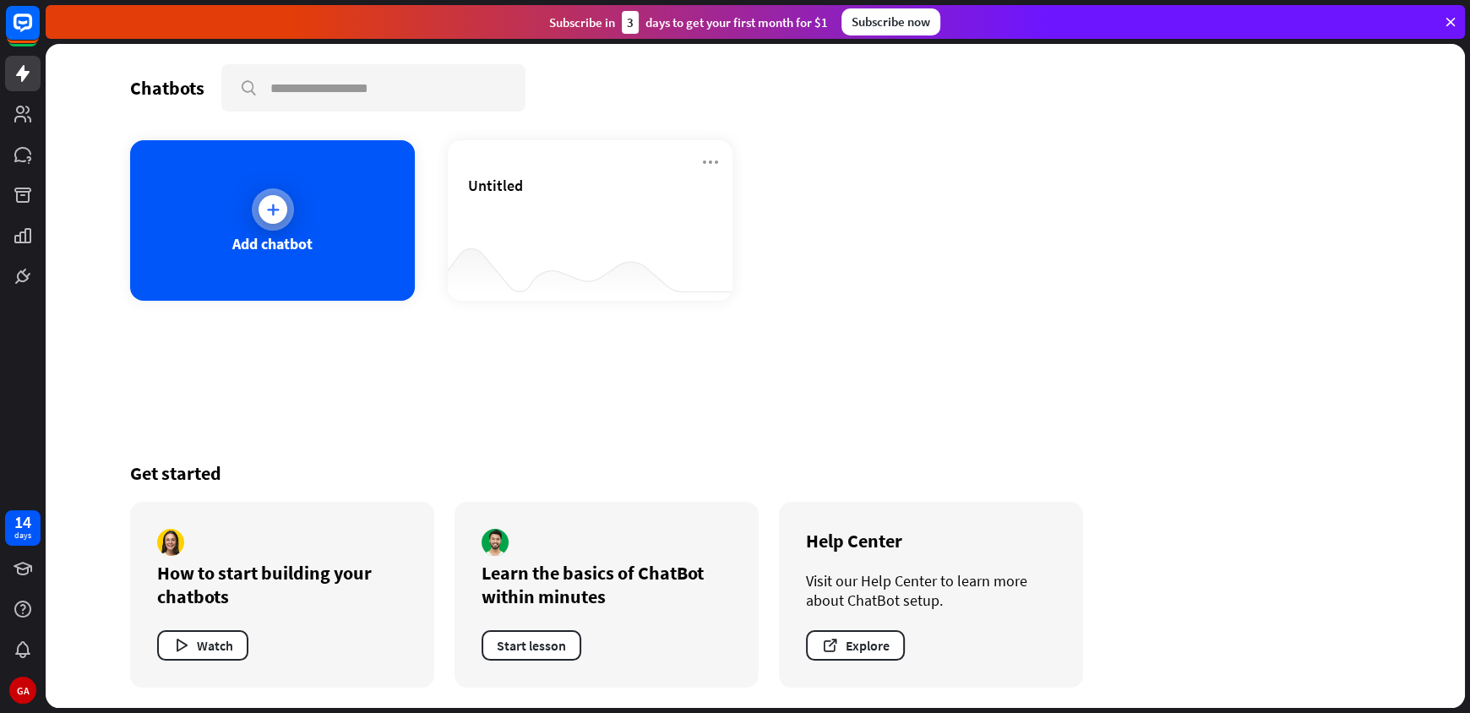
click at [309, 229] on div "Add chatbot" at bounding box center [272, 220] width 285 height 161
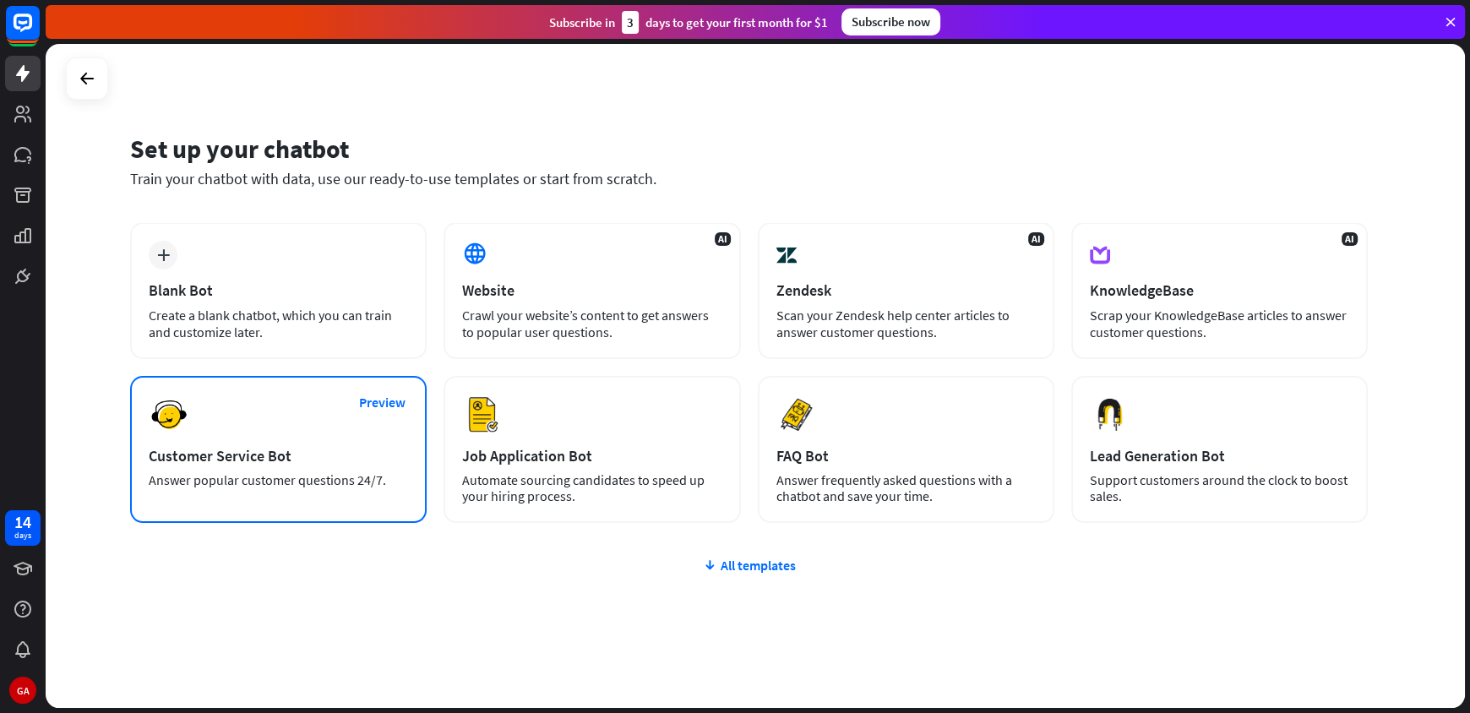
click at [260, 473] on div "Answer popular customer questions 24/7." at bounding box center [278, 480] width 259 height 16
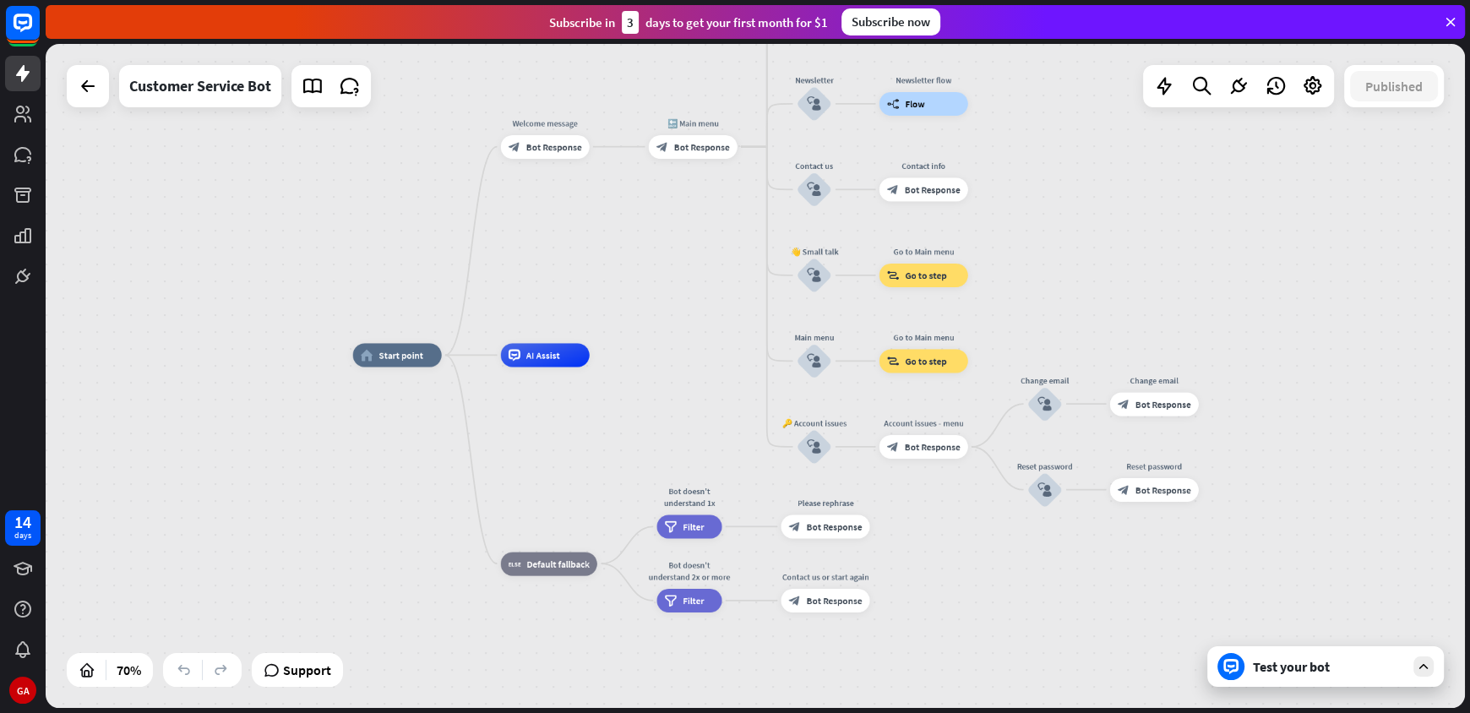
click at [1312, 673] on div "Test your bot" at bounding box center [1329, 666] width 152 height 17
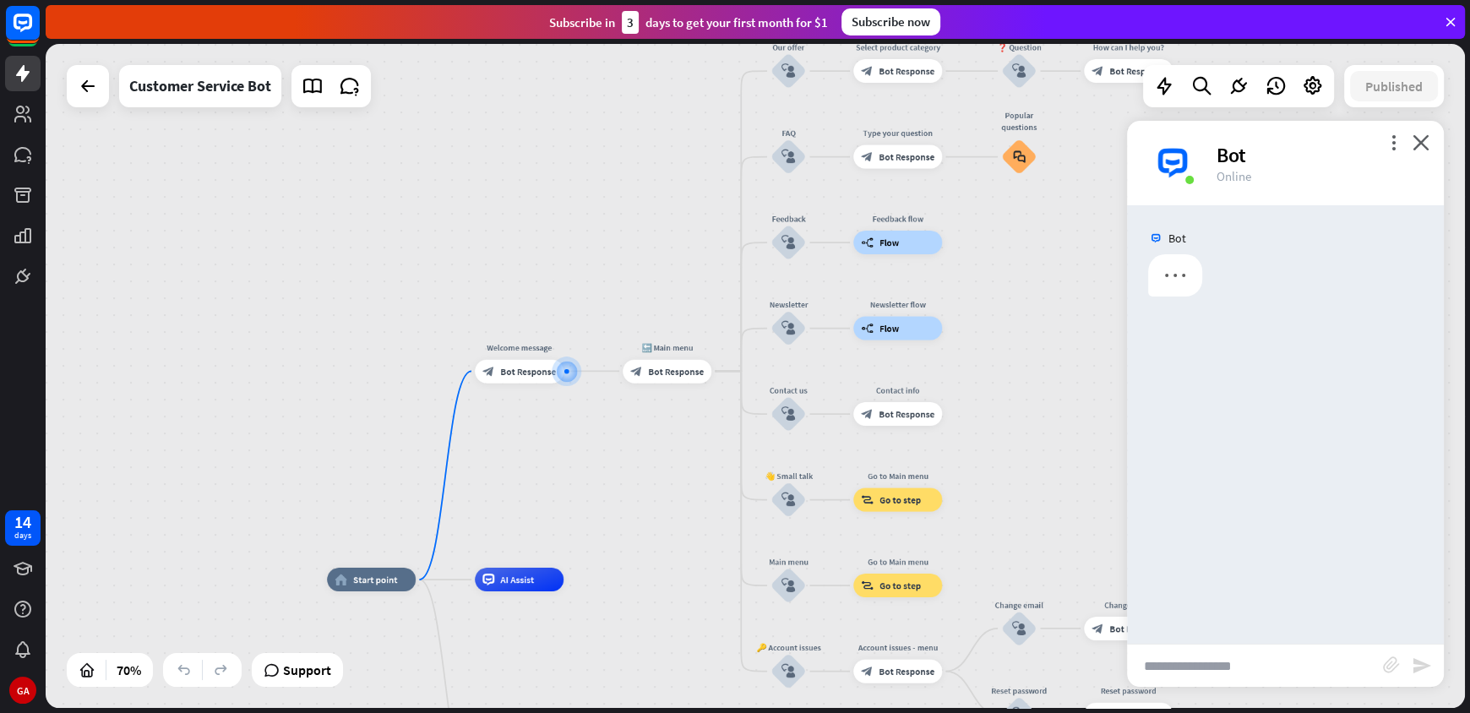
click at [1273, 667] on input "text" at bounding box center [1255, 666] width 256 height 42
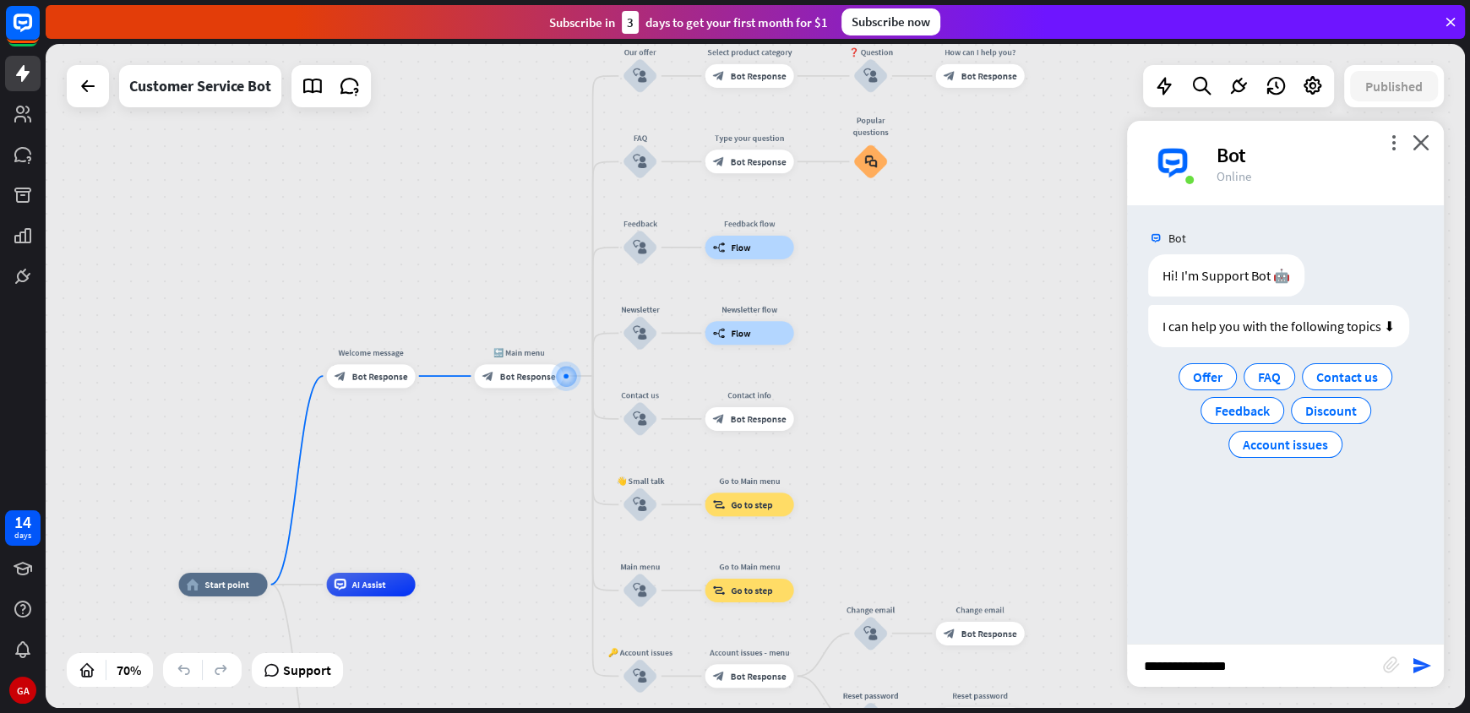
type input "**********"
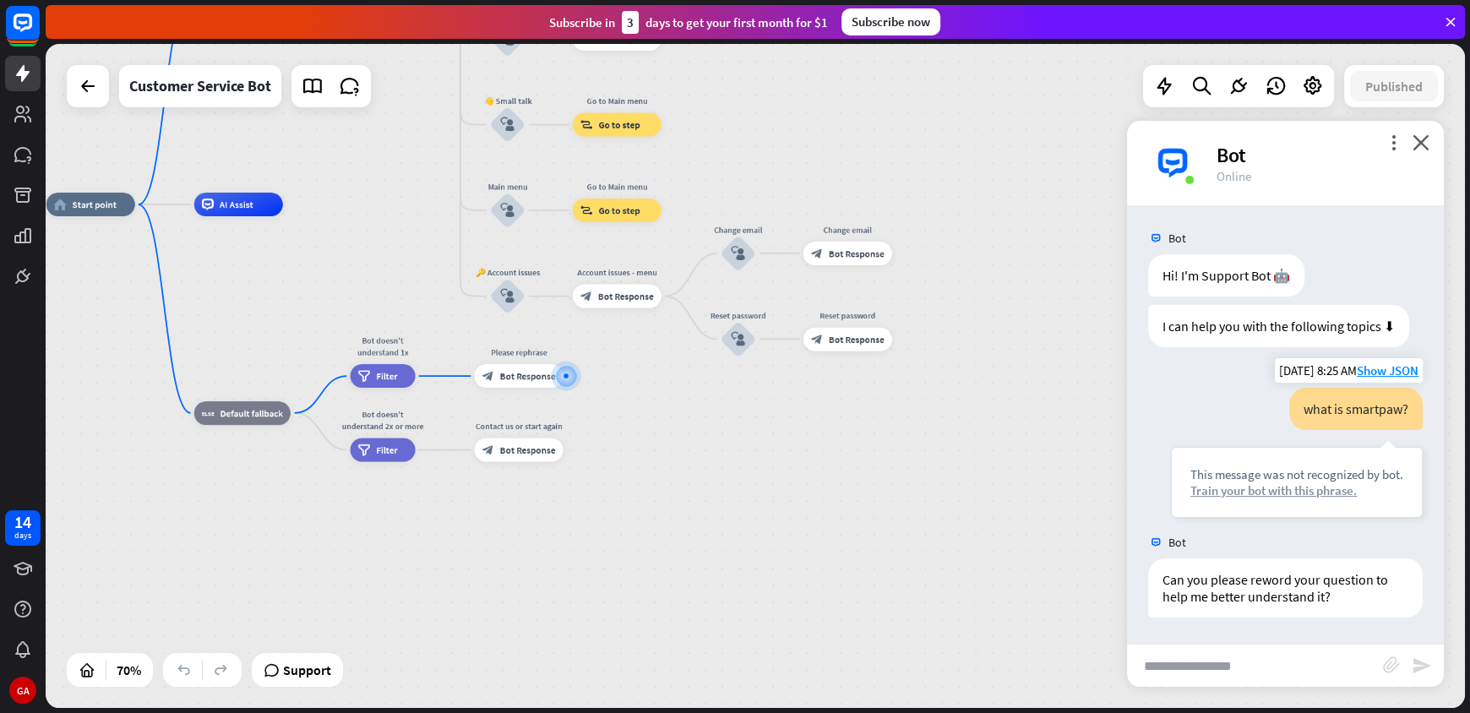
click at [1276, 494] on div "Train your bot with this phrase." at bounding box center [1297, 491] width 213 height 16
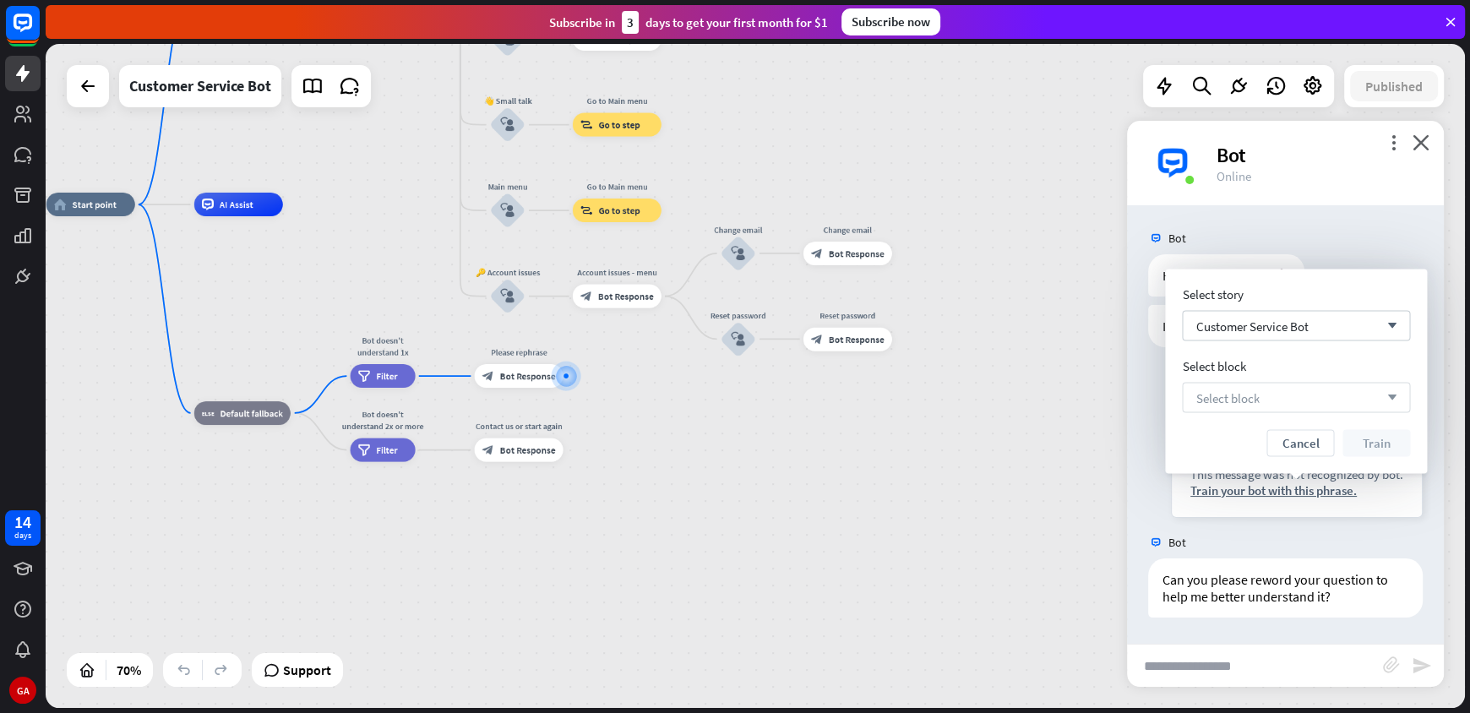
click at [1262, 406] on div "Select block arrow_down" at bounding box center [1296, 398] width 228 height 30
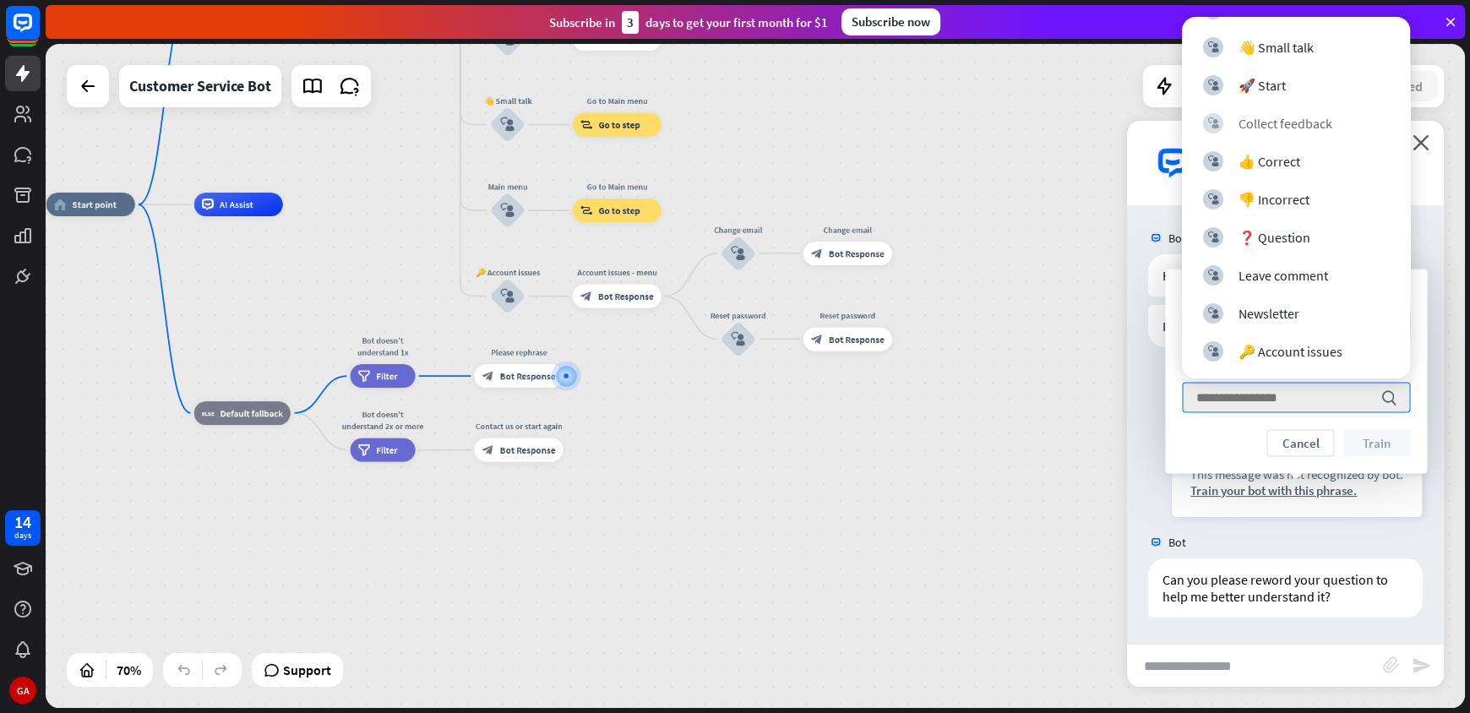
scroll to position [298, 0]
click at [1220, 445] on div "Cancel Train" at bounding box center [1296, 443] width 228 height 27
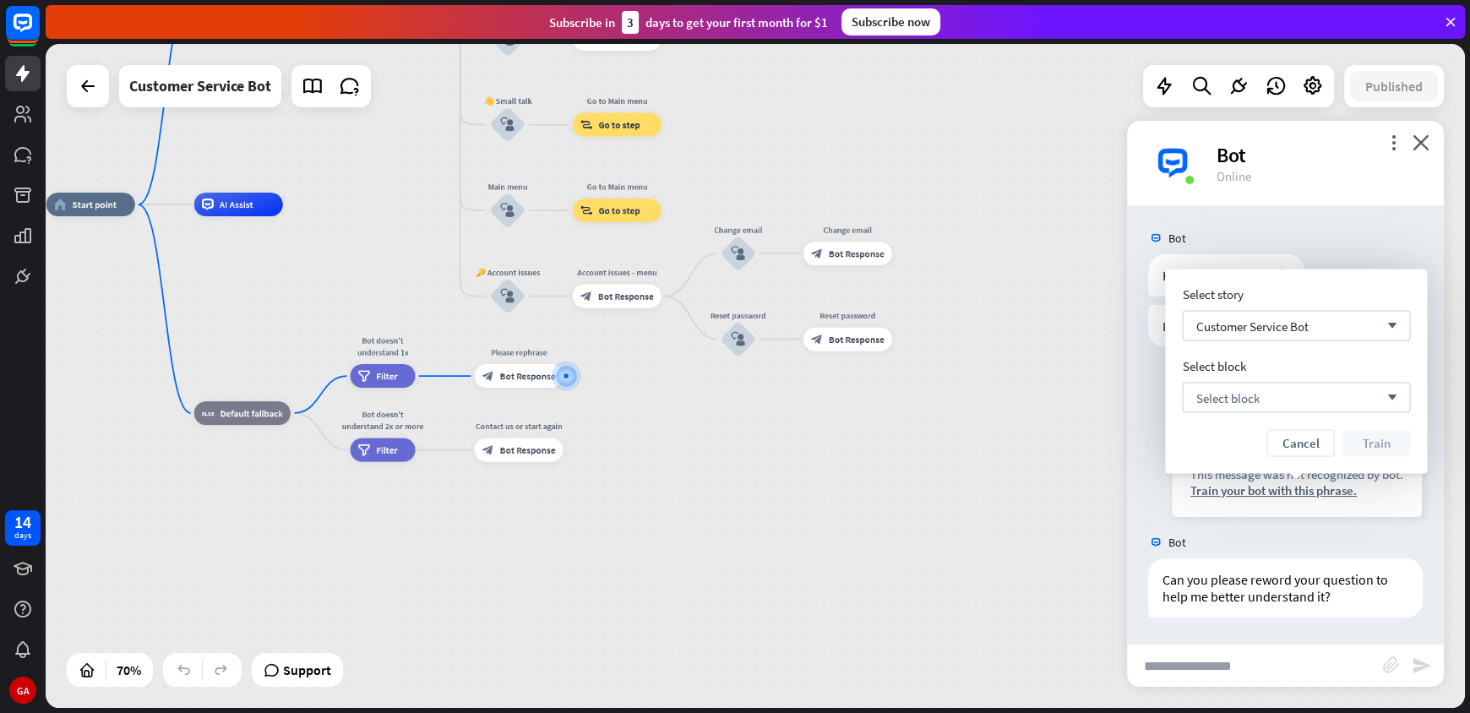
click at [1306, 445] on button "Cancel" at bounding box center [1301, 443] width 68 height 27
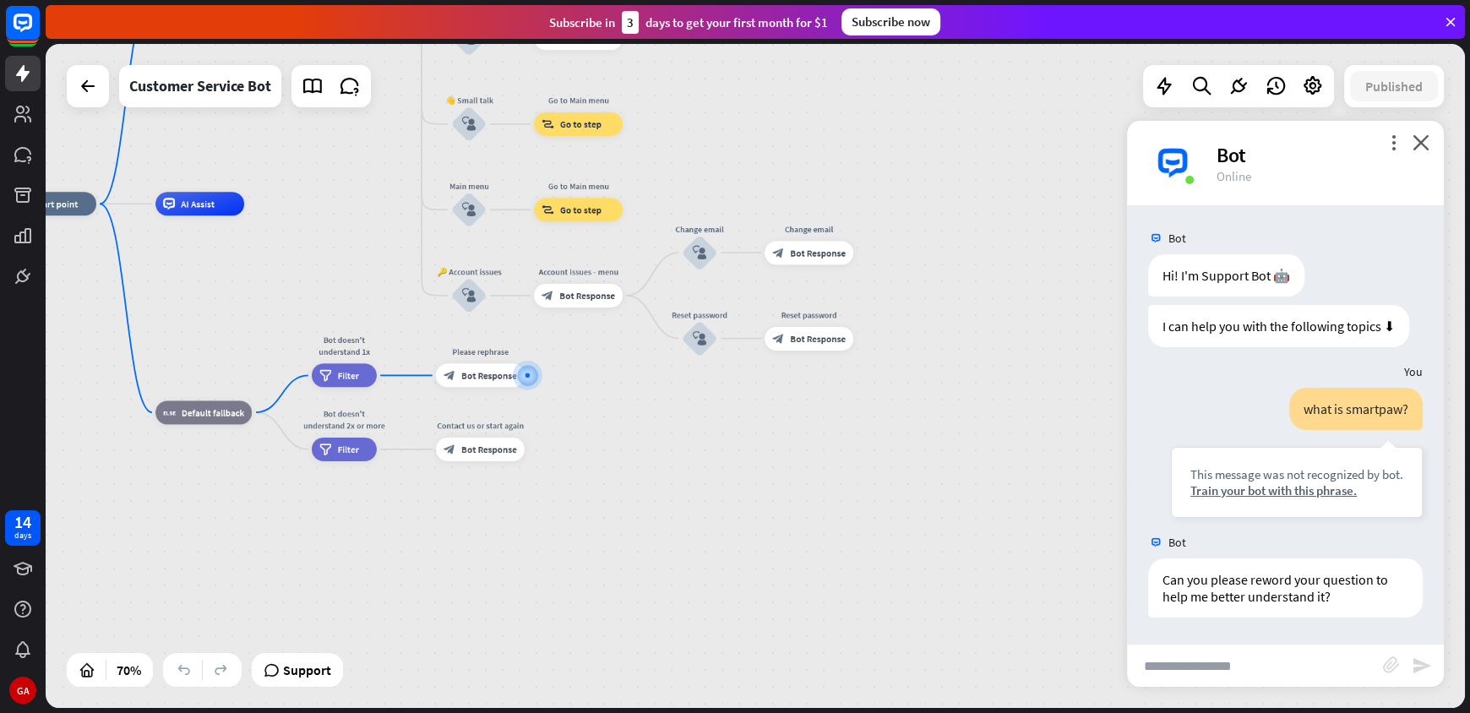
click at [79, 105] on div at bounding box center [88, 86] width 42 height 42
click at [95, 87] on icon at bounding box center [88, 86] width 20 height 20
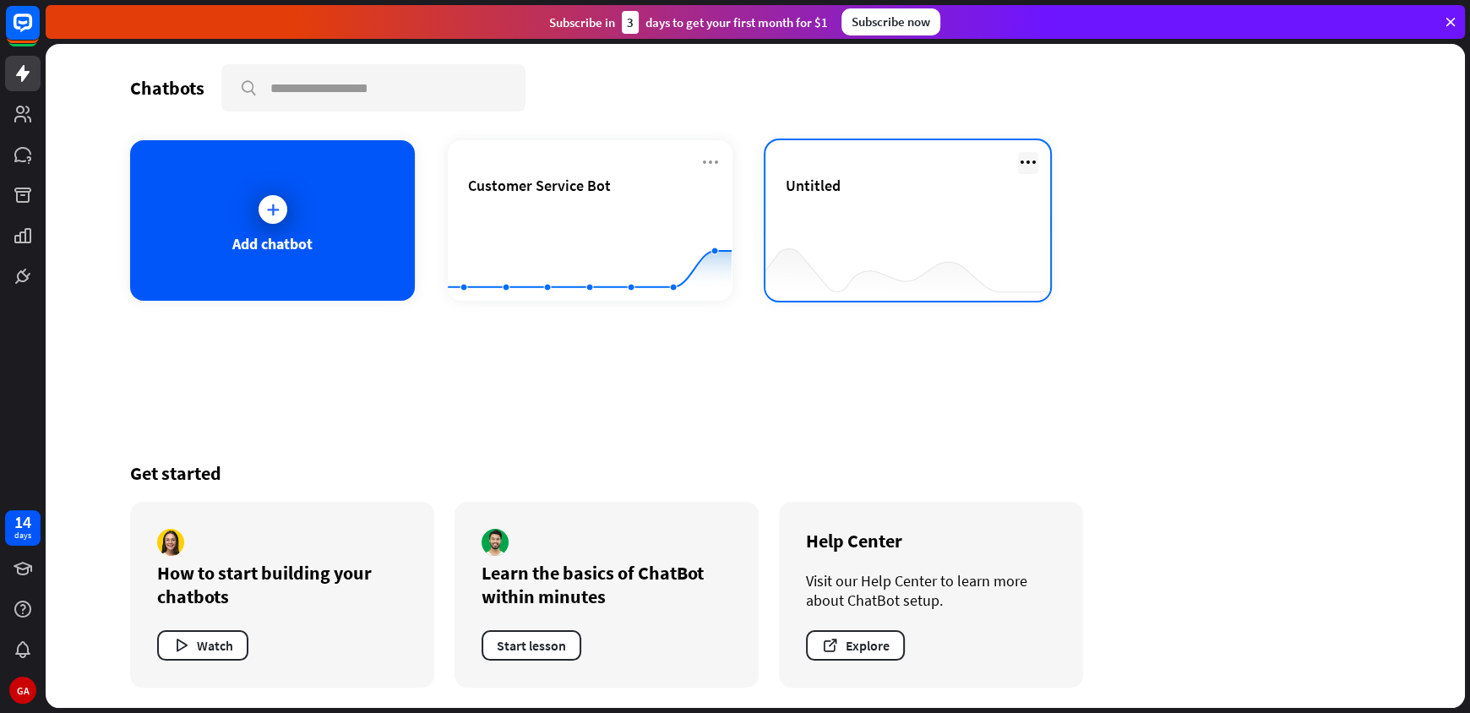
click at [1027, 162] on icon at bounding box center [1028, 162] width 20 height 20
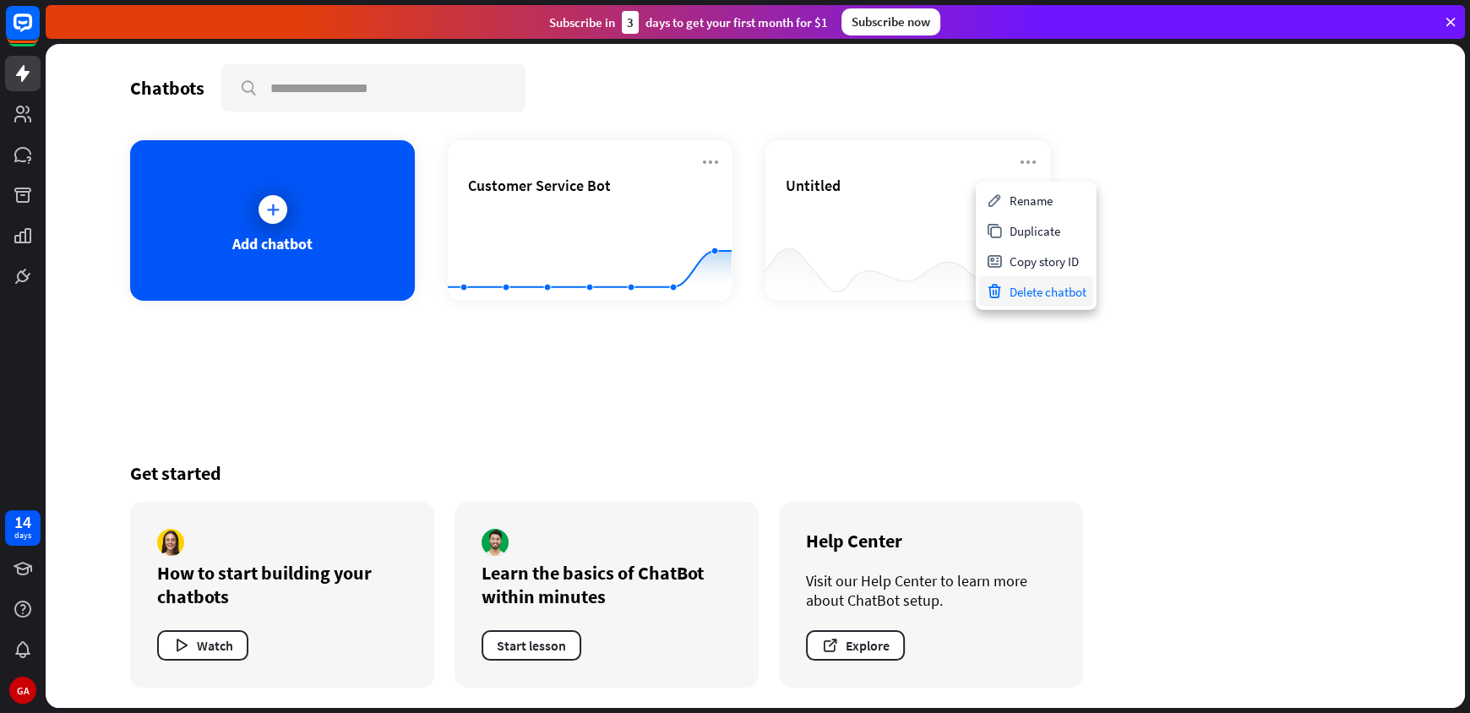
click at [1026, 293] on div "Delete chatbot" at bounding box center [1036, 291] width 114 height 30
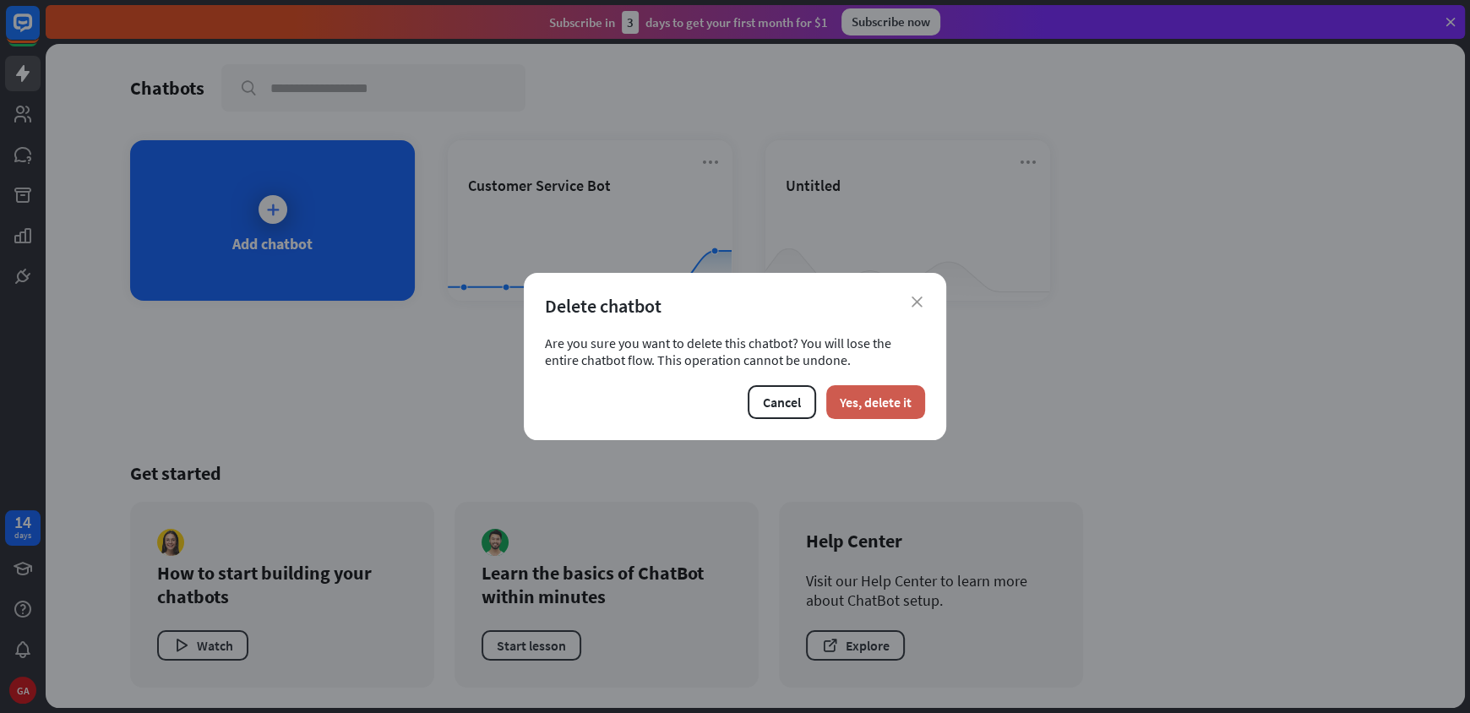
click at [904, 411] on button "Yes, delete it" at bounding box center [875, 402] width 99 height 34
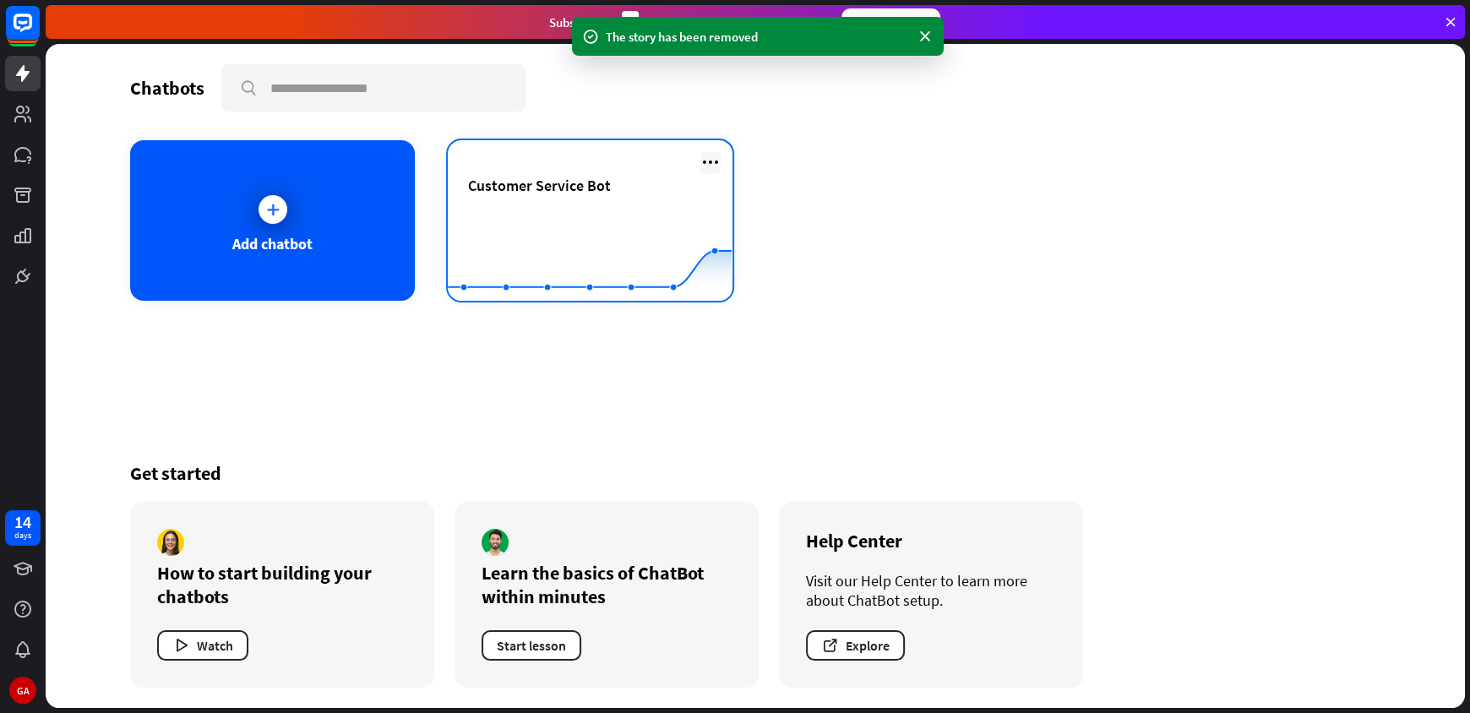
click at [707, 162] on icon at bounding box center [711, 162] width 20 height 20
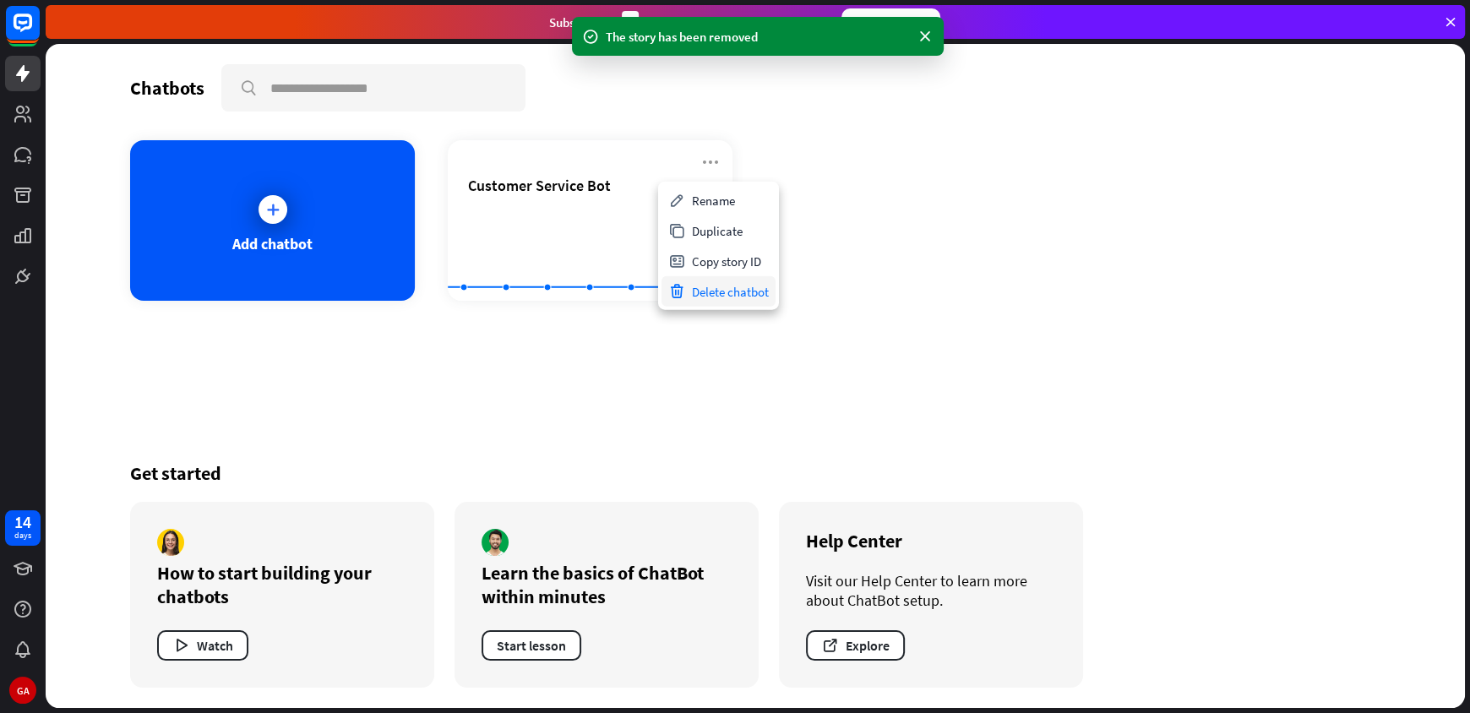
click at [747, 292] on div "Delete chatbot" at bounding box center [719, 291] width 114 height 30
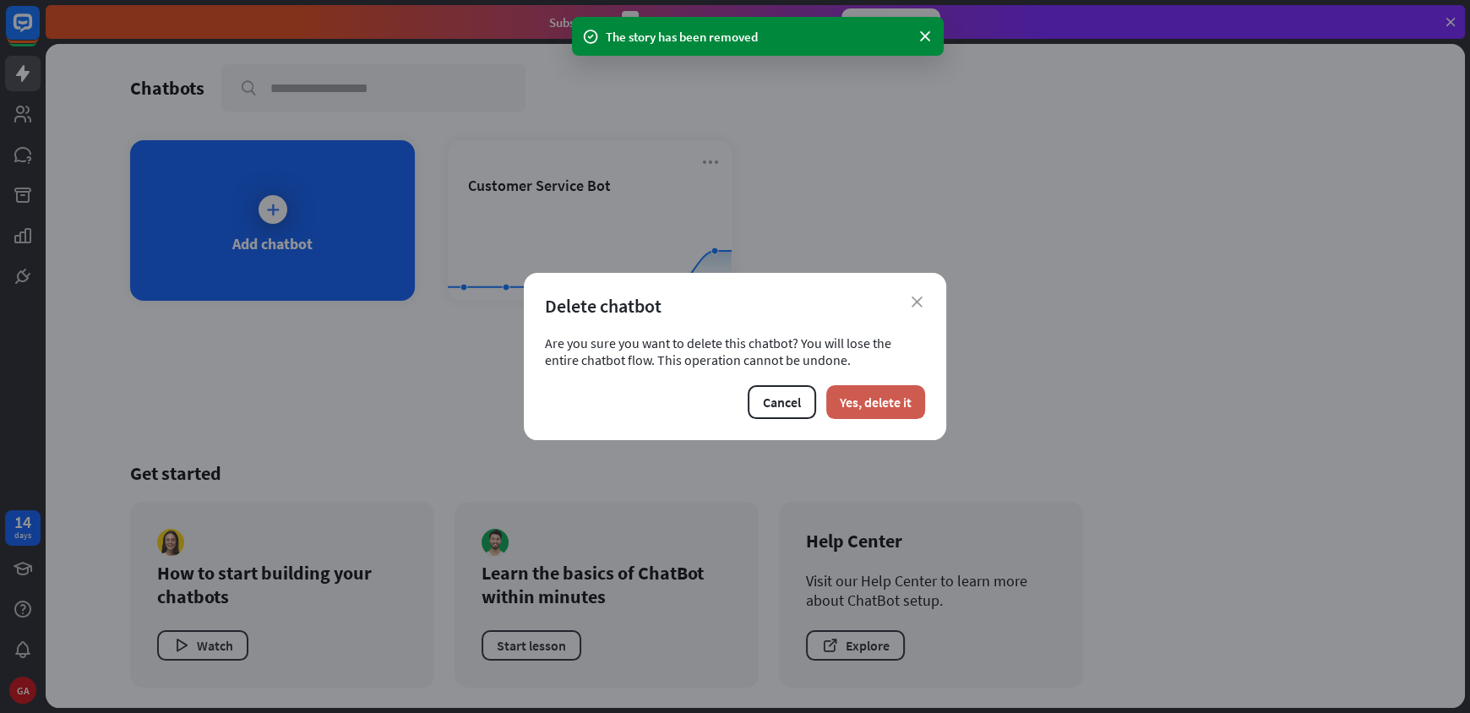
click at [873, 401] on button "Yes, delete it" at bounding box center [875, 402] width 99 height 34
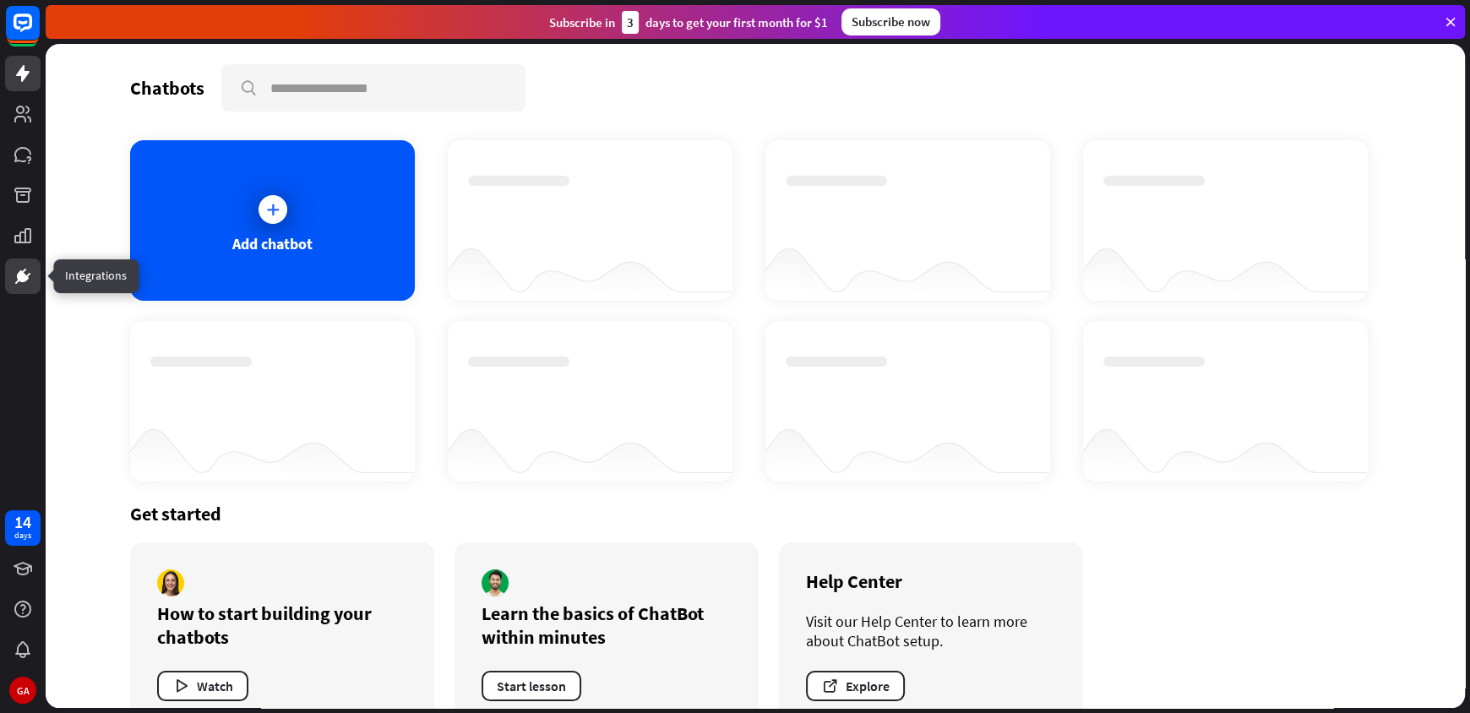
click at [24, 275] on icon at bounding box center [23, 276] width 12 height 12
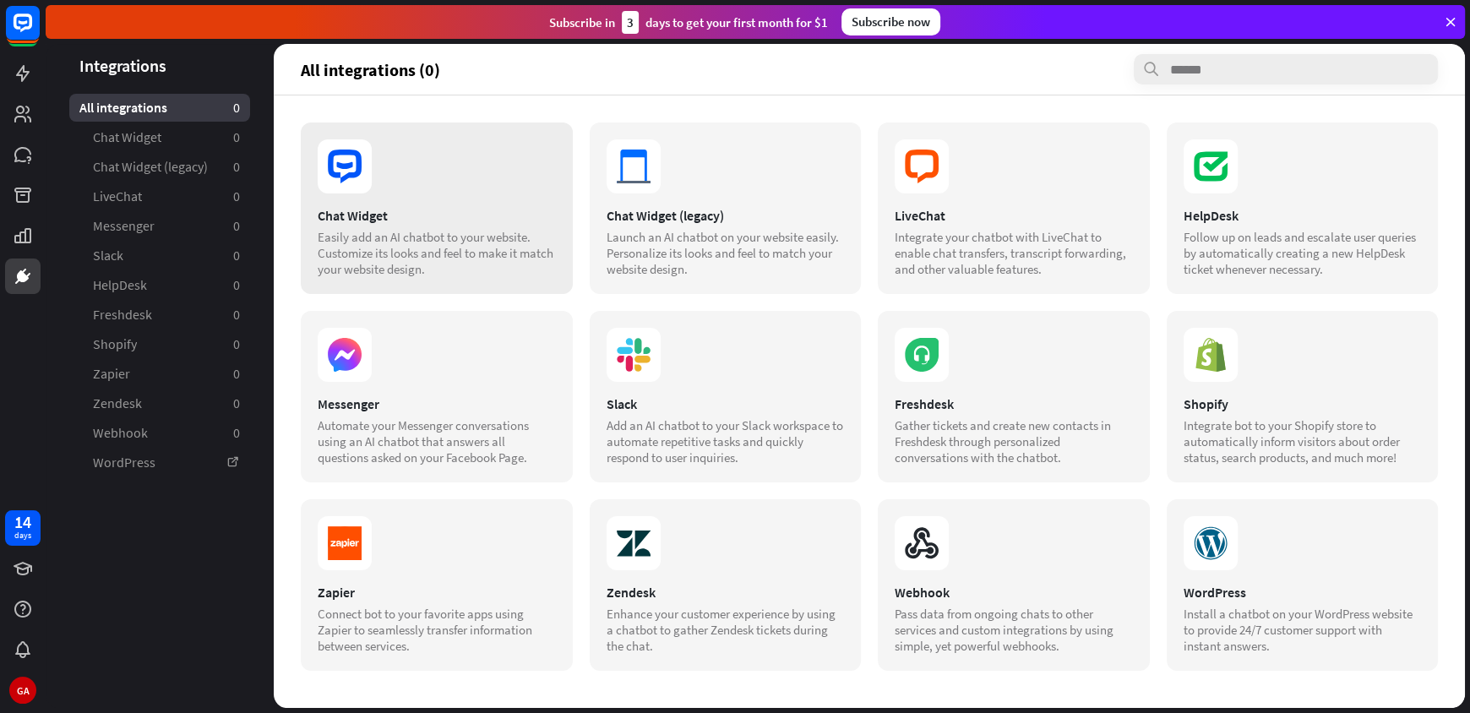
click at [460, 204] on div "Chat Widget Easily add an AI chatbot to your website. Customize its looks and f…" at bounding box center [437, 209] width 272 height 172
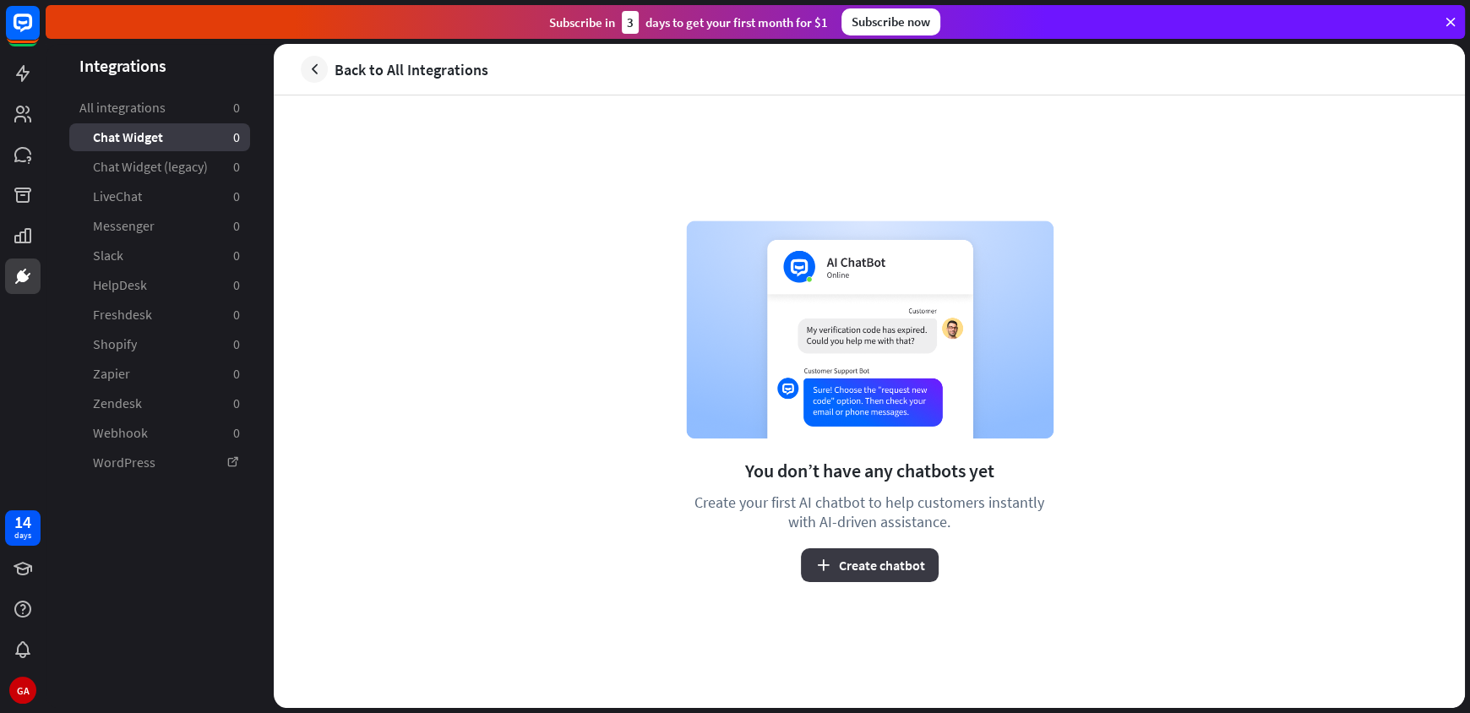
click at [884, 560] on button "Create chatbot" at bounding box center [870, 565] width 138 height 34
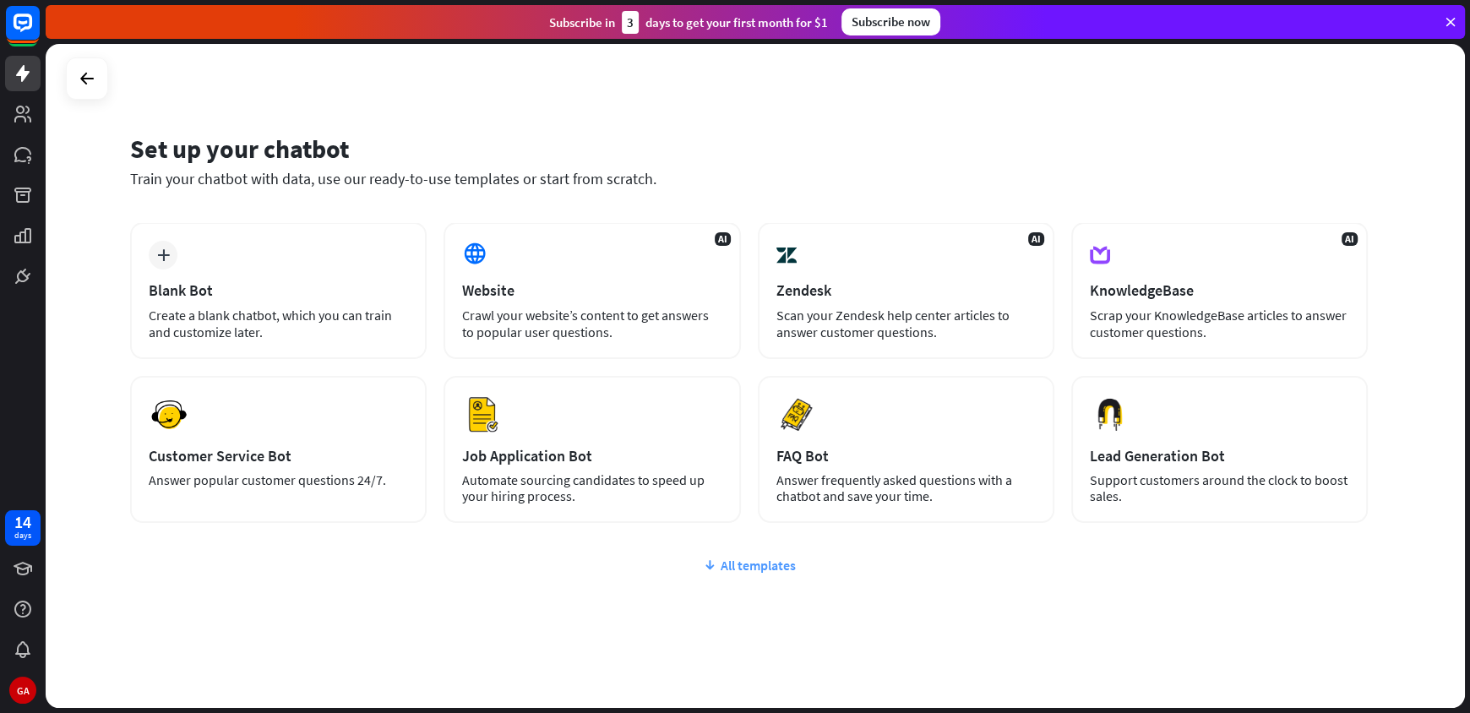
click at [783, 567] on div "All templates" at bounding box center [749, 565] width 1238 height 17
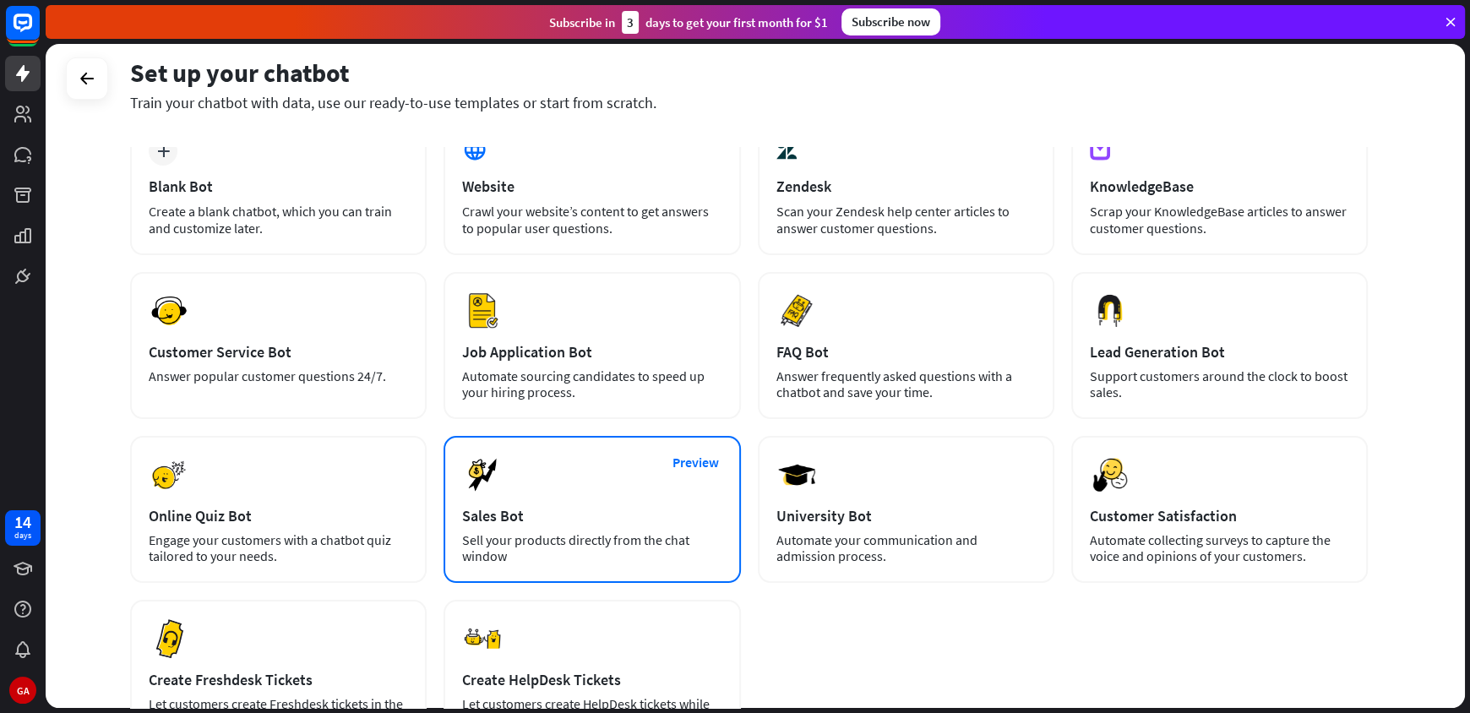
scroll to position [84, 0]
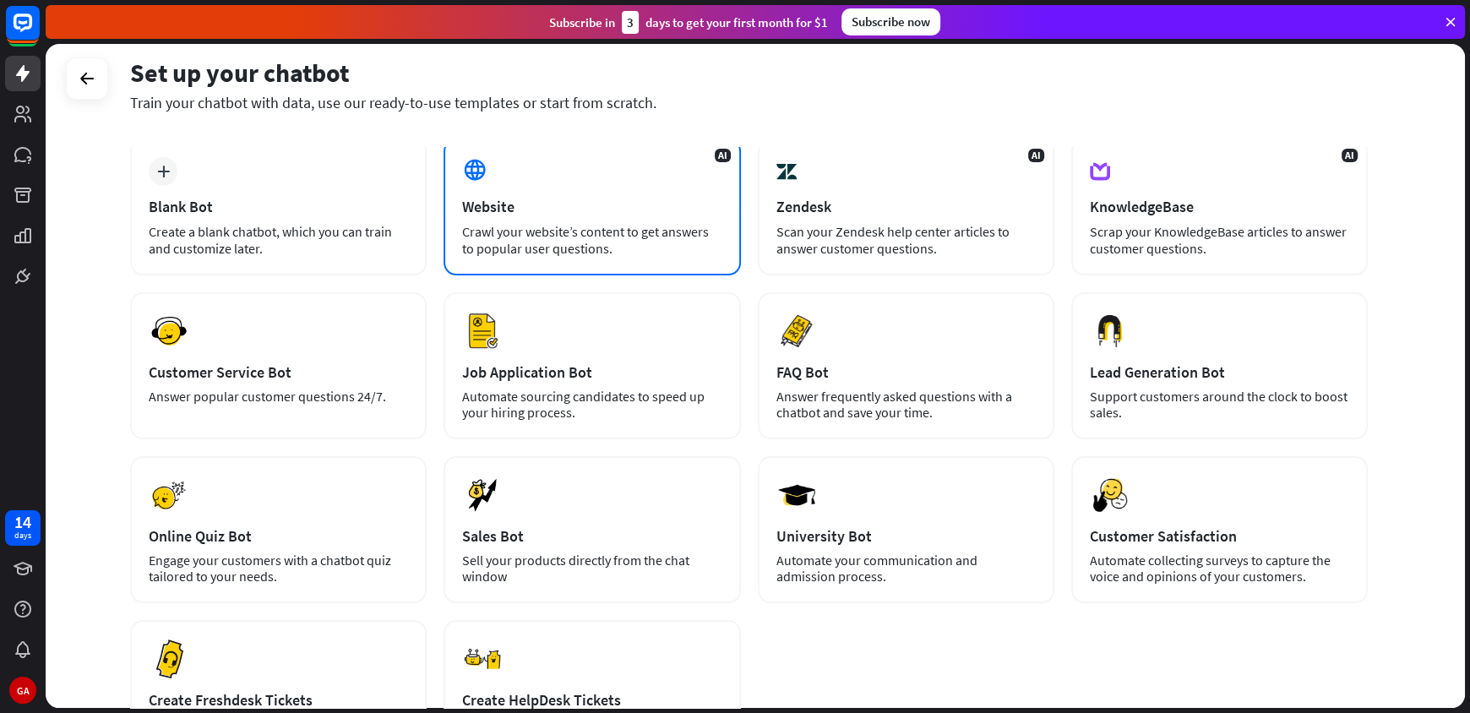
click at [695, 223] on div "Crawl your website’s content to get answers to popular user questions." at bounding box center [591, 240] width 259 height 34
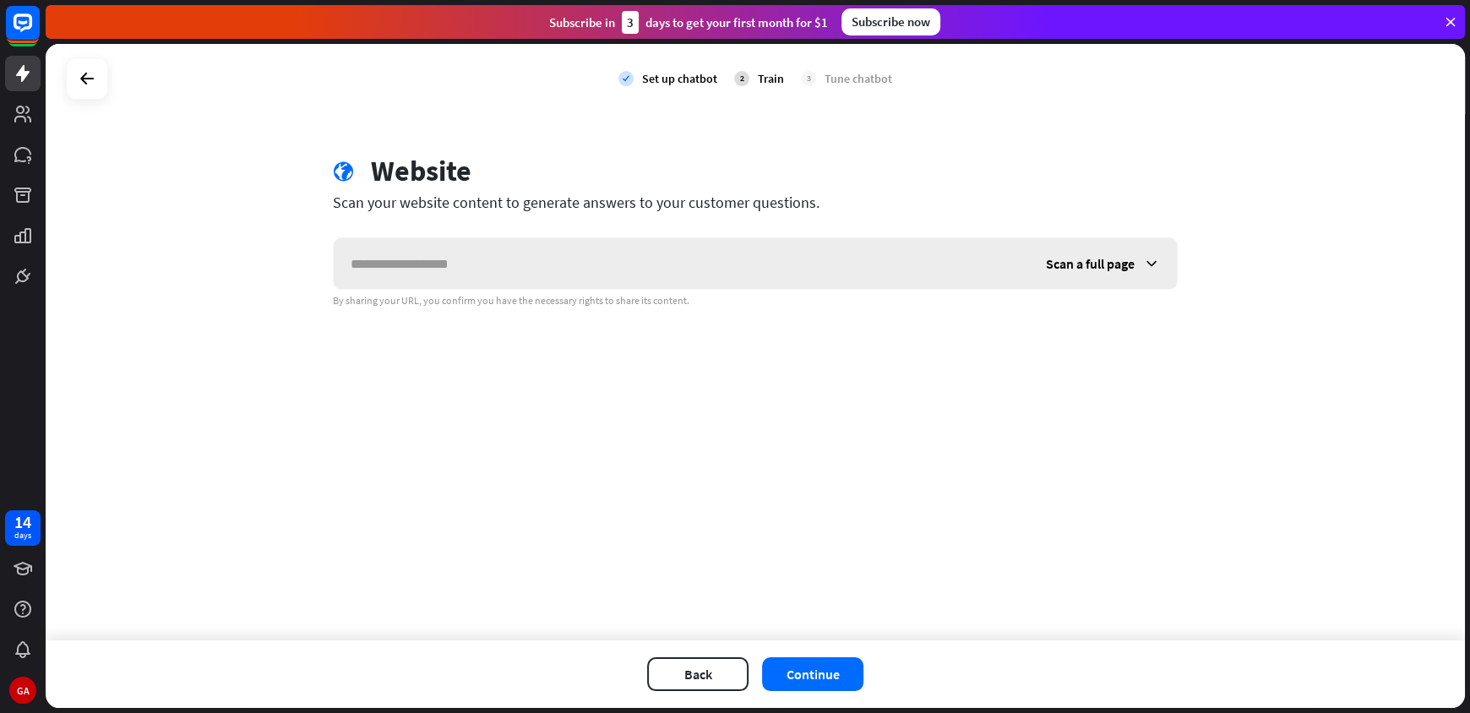
click at [1072, 259] on span "Scan a full page" at bounding box center [1090, 263] width 89 height 17
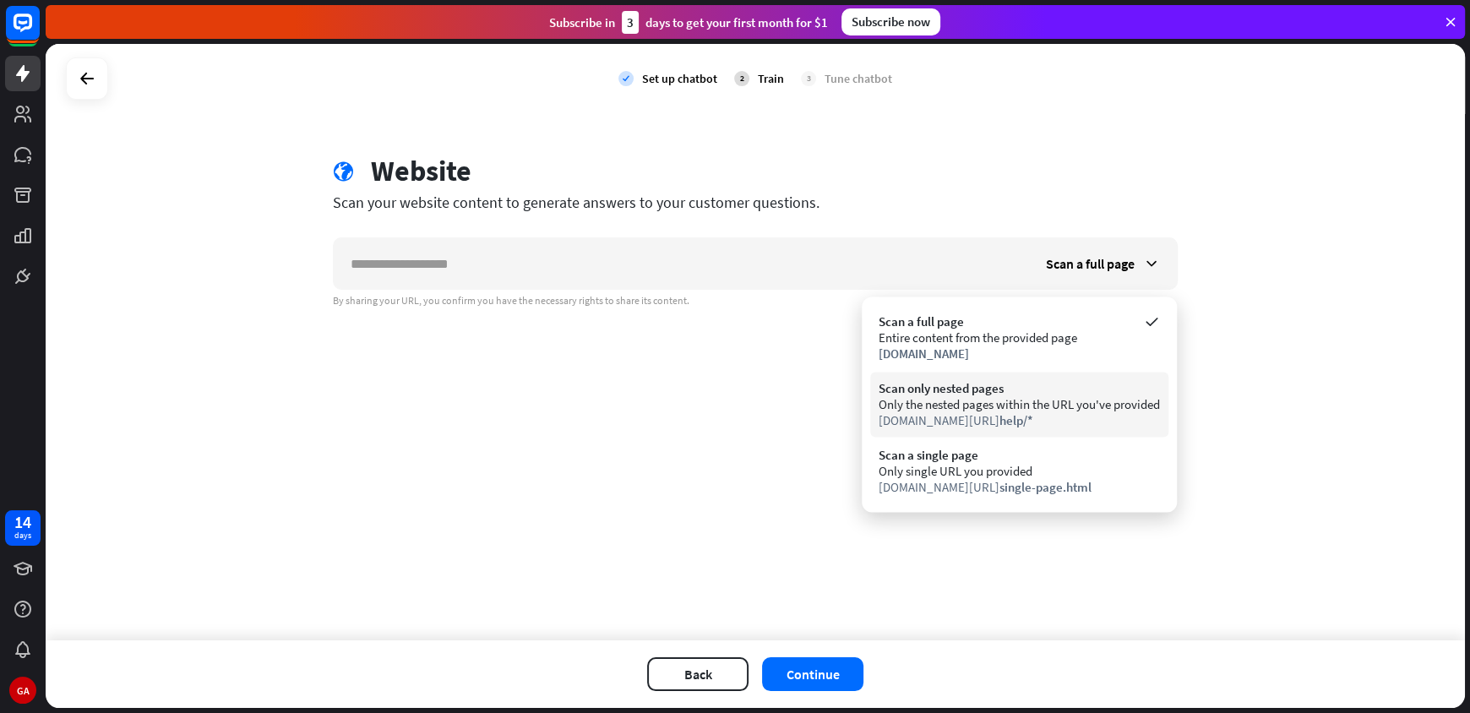
click at [1151, 383] on div "Scan only nested pages" at bounding box center [1019, 388] width 281 height 16
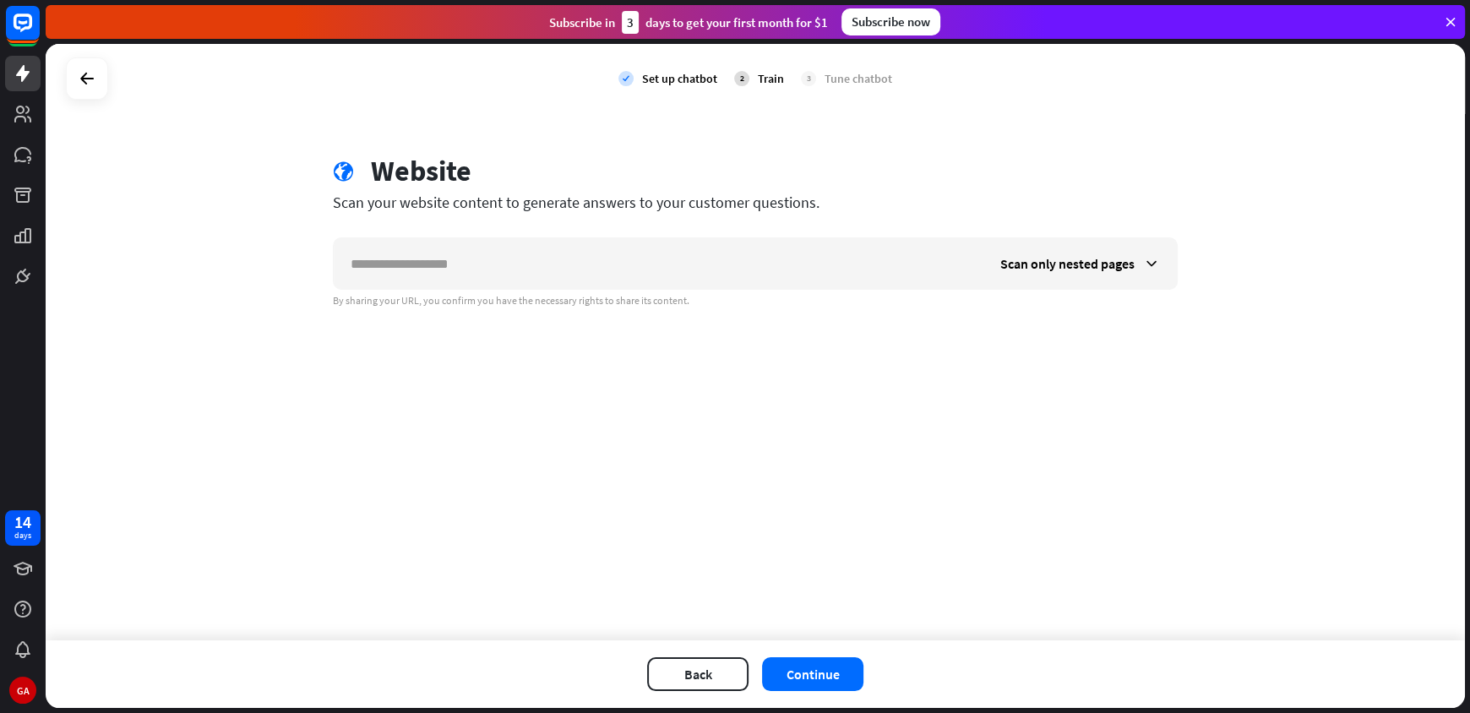
click at [746, 292] on div "Scan only nested pages By sharing your URL, you confirm you have the necessary …" at bounding box center [755, 272] width 845 height 70
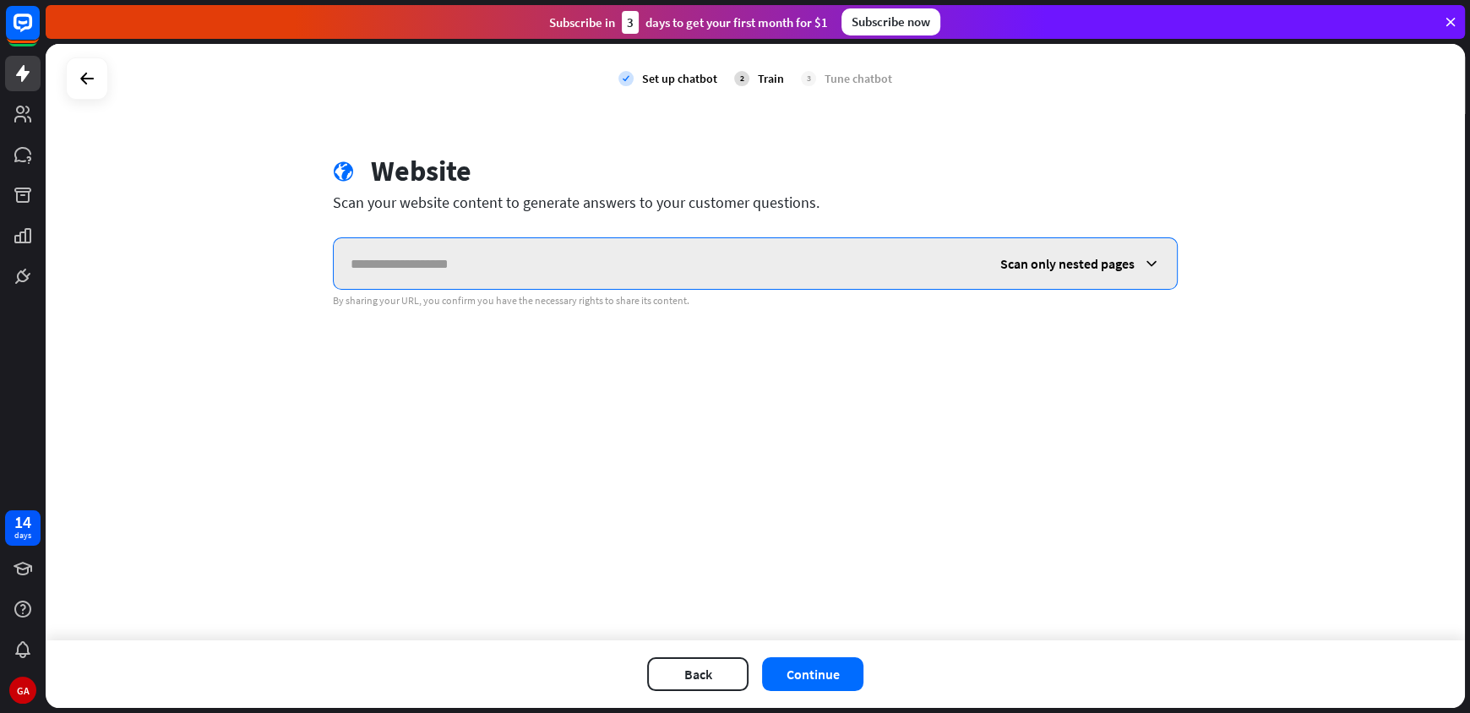
click at [747, 264] on input "text" at bounding box center [659, 263] width 650 height 51
paste input "**********"
type input "**********"
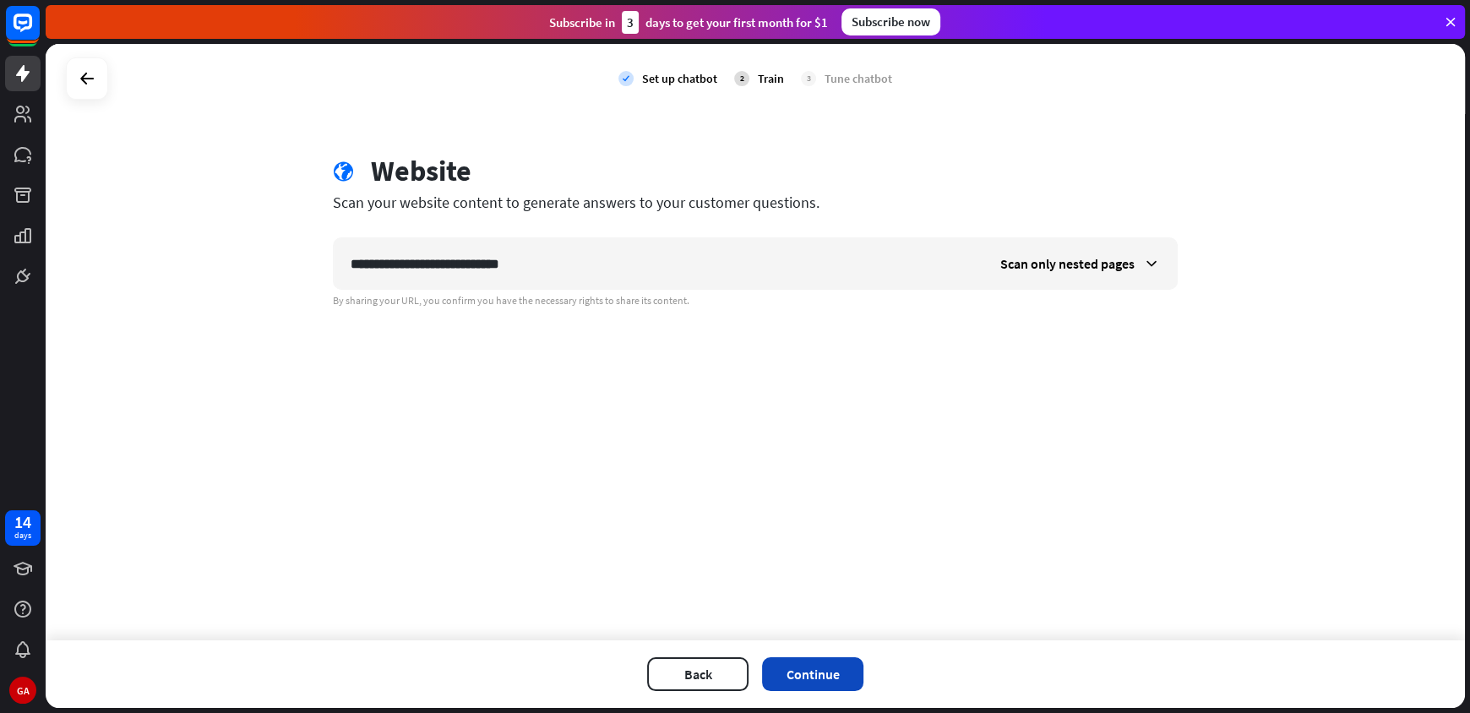
click at [820, 668] on button "Continue" at bounding box center [812, 674] width 101 height 34
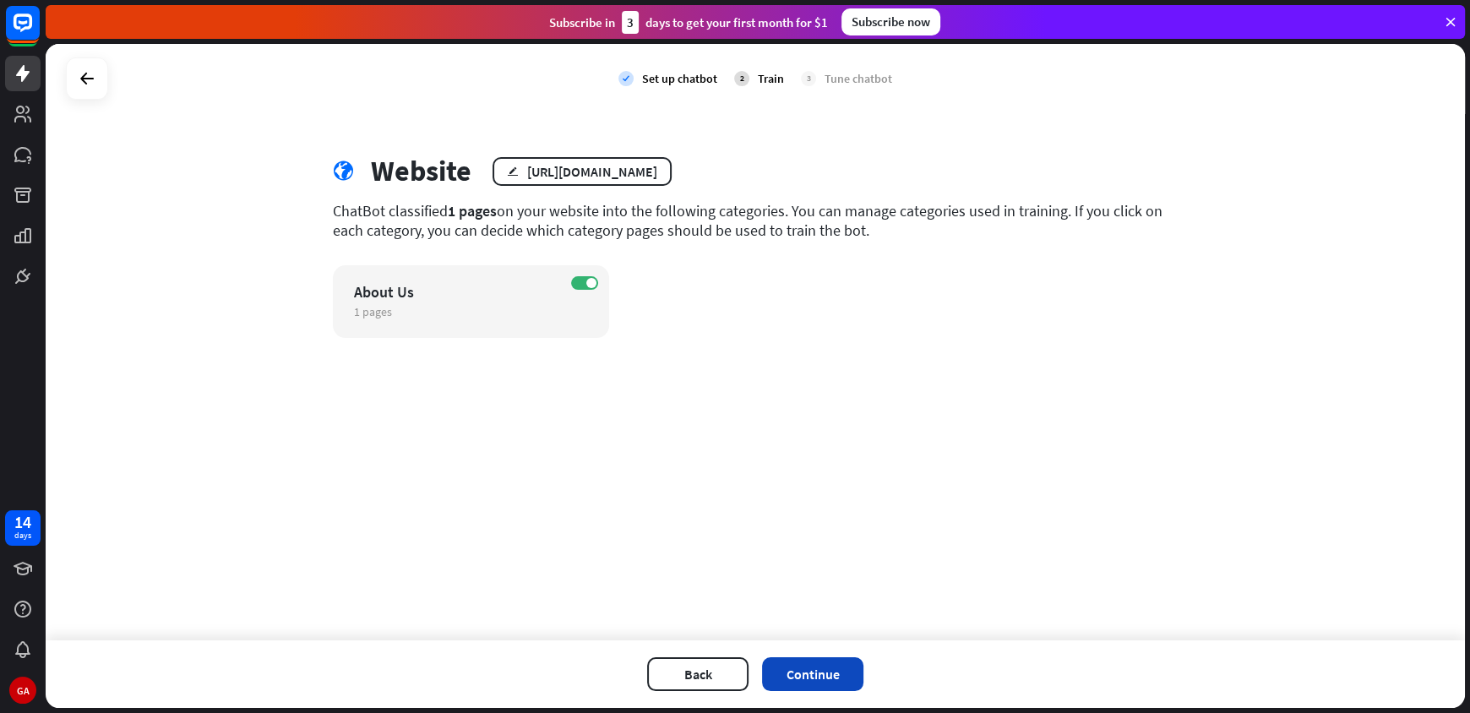
click at [832, 669] on button "Continue" at bounding box center [812, 674] width 101 height 34
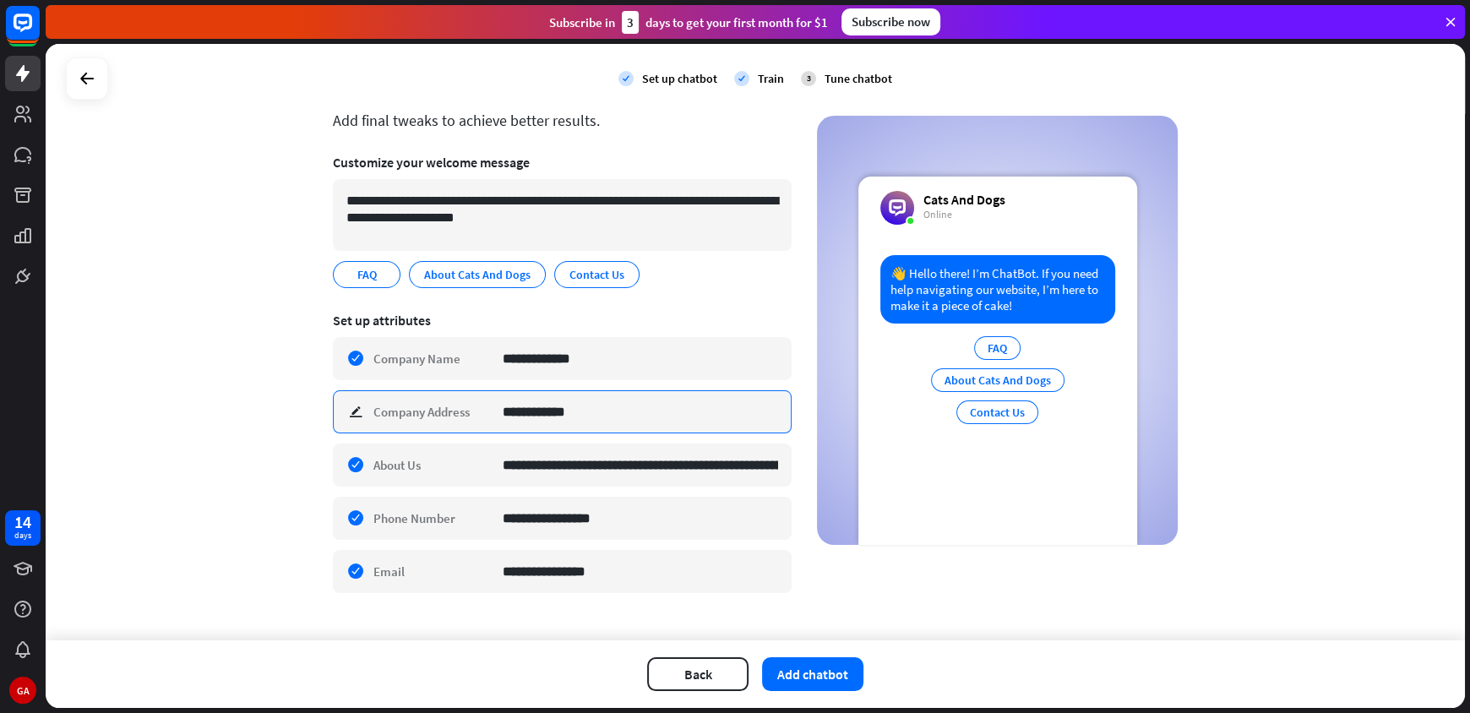
click at [650, 414] on input "**********" at bounding box center [640, 411] width 275 height 41
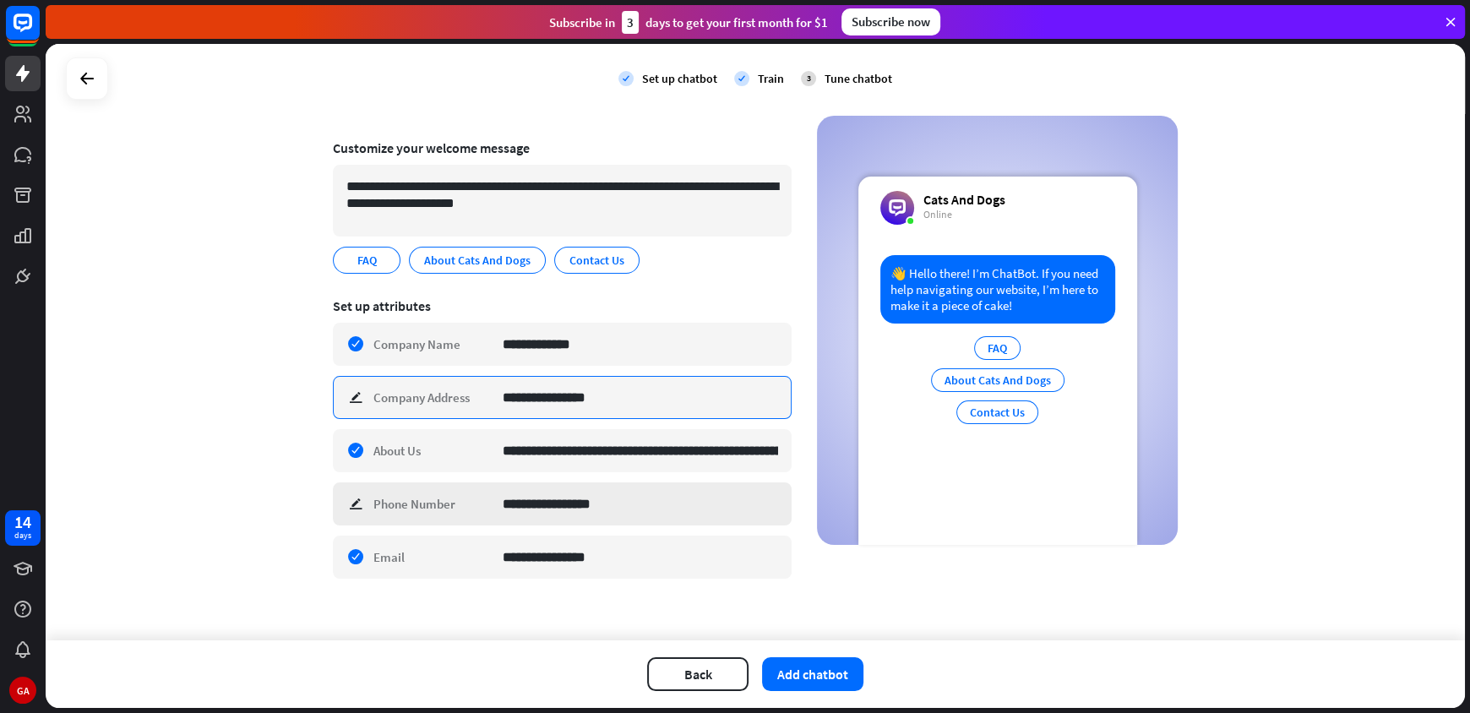
scroll to position [111, 0]
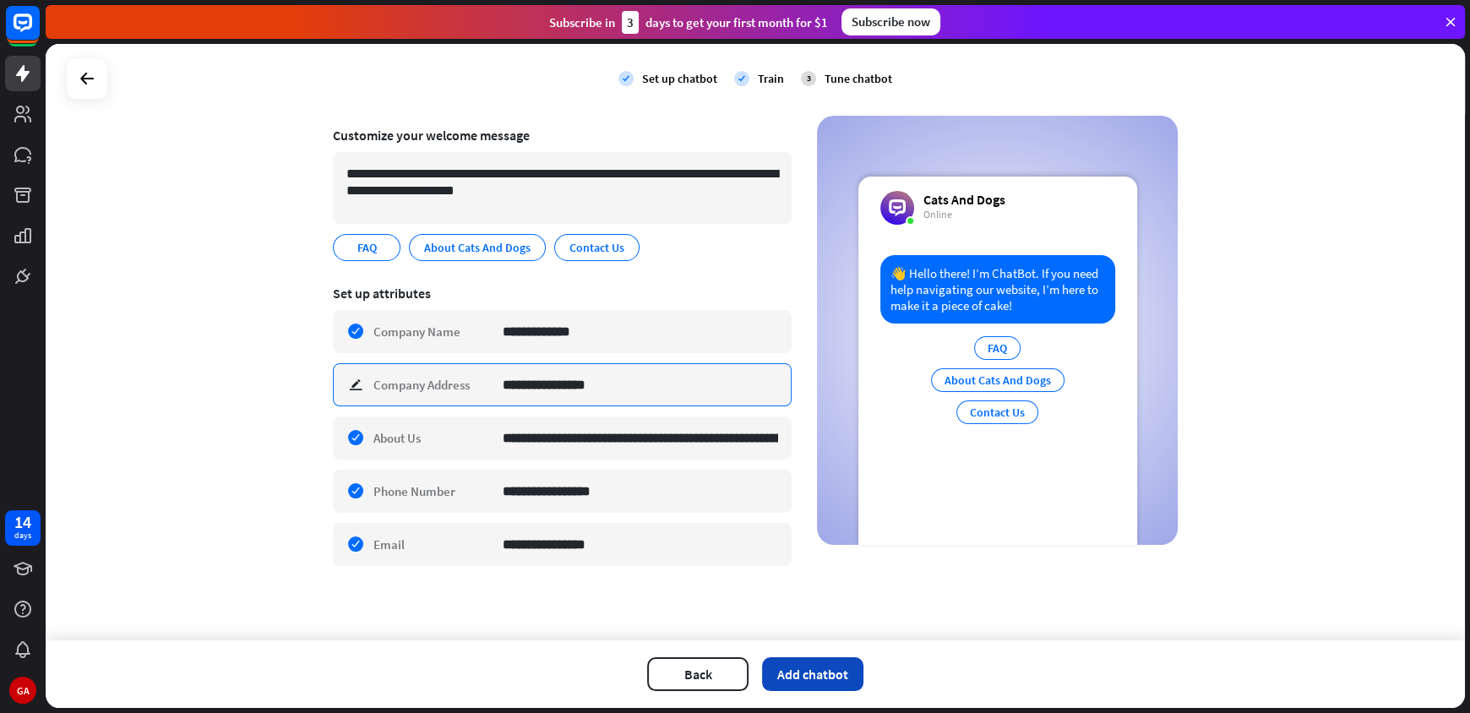
type input "**********"
click at [819, 667] on button "Add chatbot" at bounding box center [812, 674] width 101 height 34
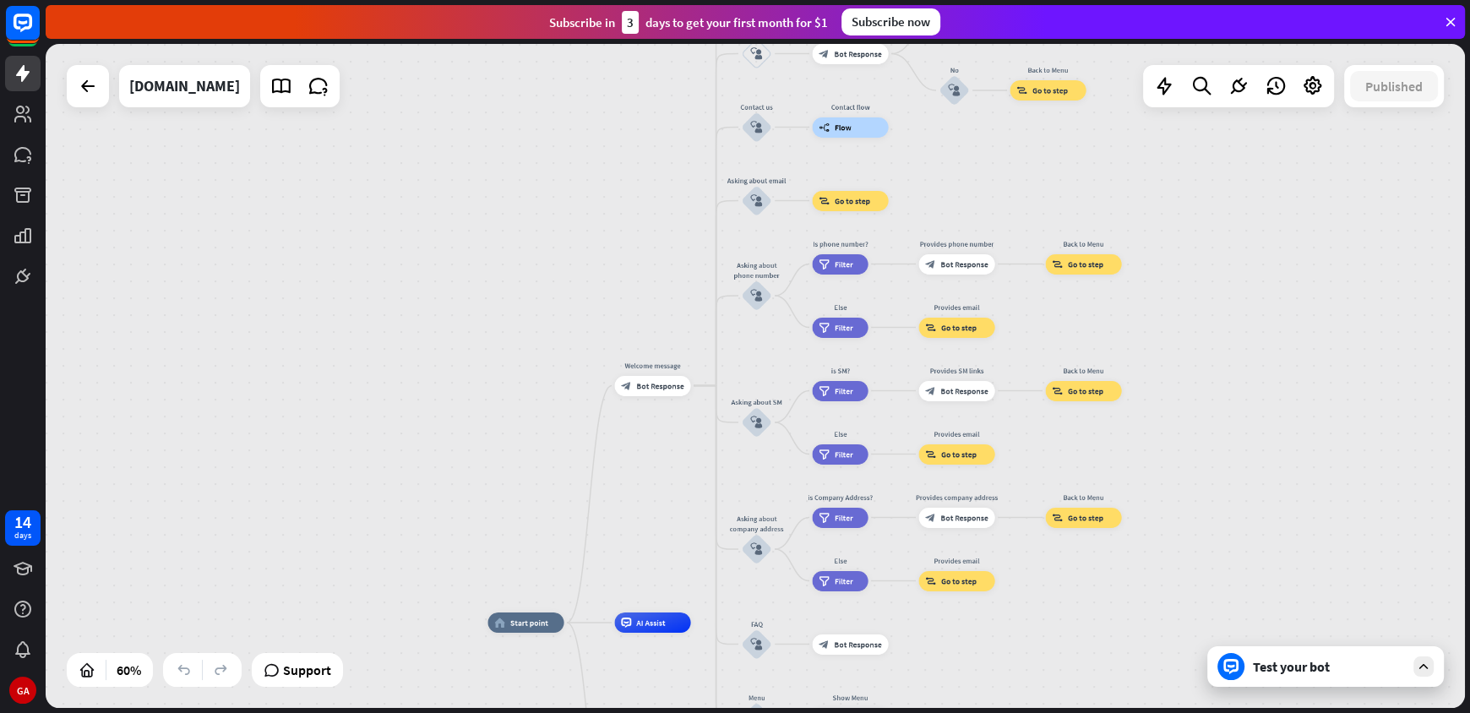
drag, startPoint x: 434, startPoint y: 159, endPoint x: 429, endPoint y: 314, distance: 154.7
click at [430, 313] on div "home_2 Start point Welcome message block_bot_response Bot Response About us blo…" at bounding box center [756, 376] width 1420 height 664
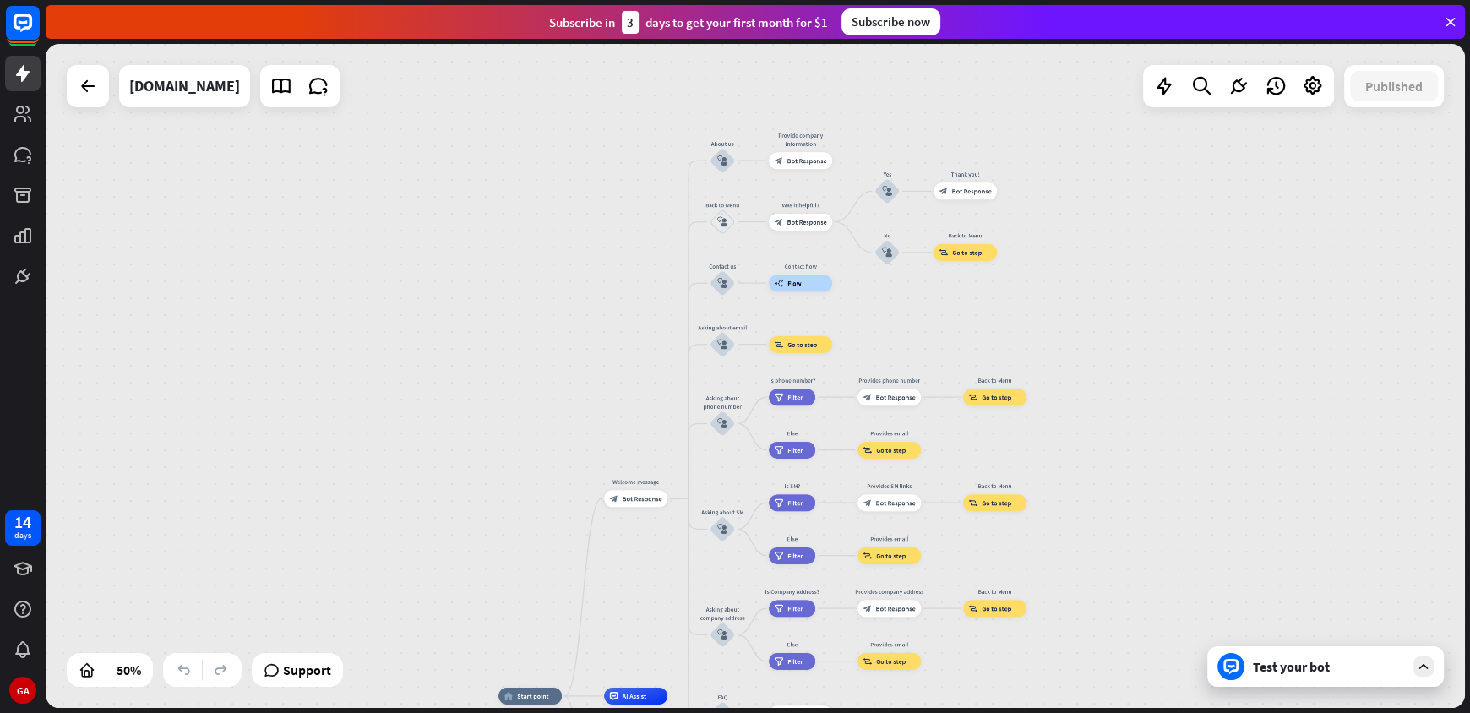
drag, startPoint x: 406, startPoint y: 290, endPoint x: 445, endPoint y: 382, distance: 100.0
click at [445, 382] on div "home_2 Start point Welcome message block_bot_response Bot Response About us blo…" at bounding box center [756, 376] width 1420 height 664
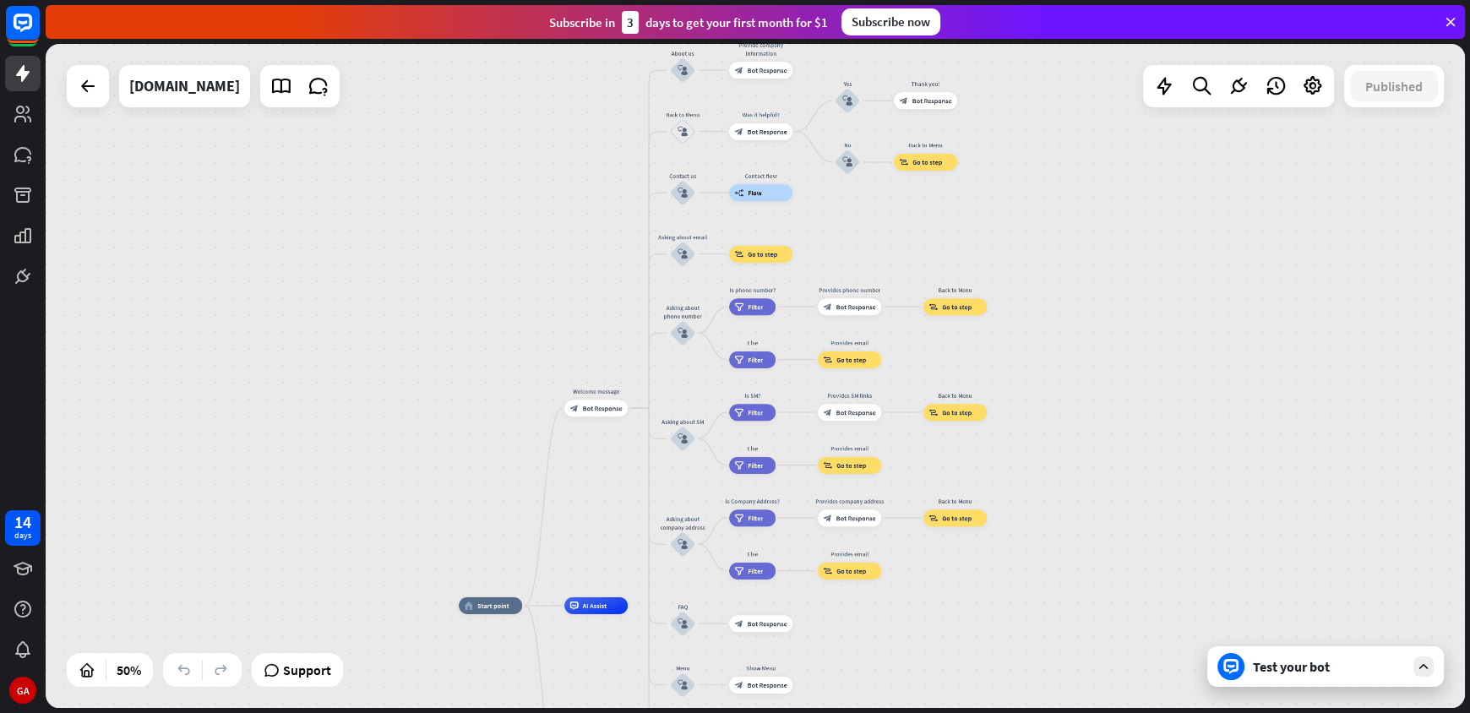
drag, startPoint x: 453, startPoint y: 393, endPoint x: 412, endPoint y: 299, distance: 102.2
click at [412, 299] on div "home_2 Start point Welcome message block_bot_response Bot Response About us blo…" at bounding box center [756, 376] width 1420 height 664
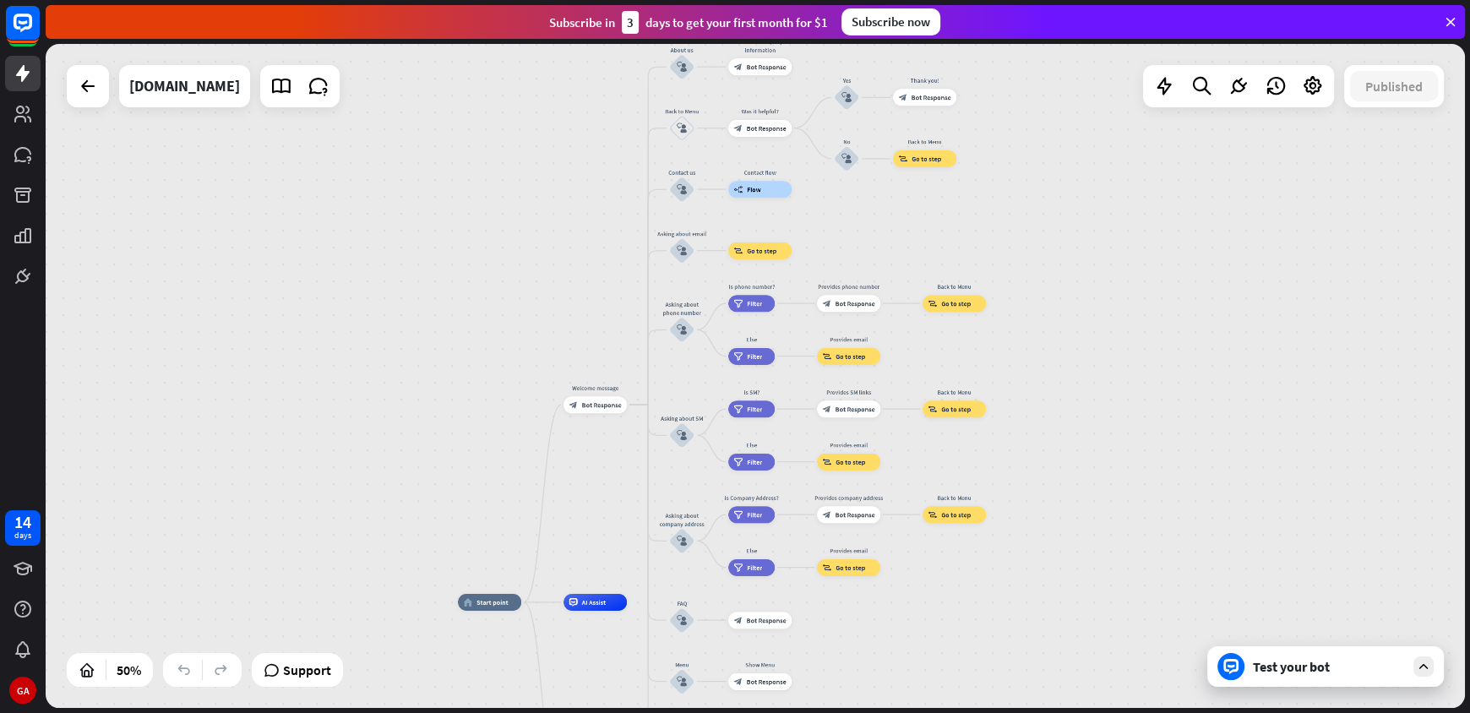
click at [1292, 663] on div "Test your bot" at bounding box center [1329, 666] width 152 height 17
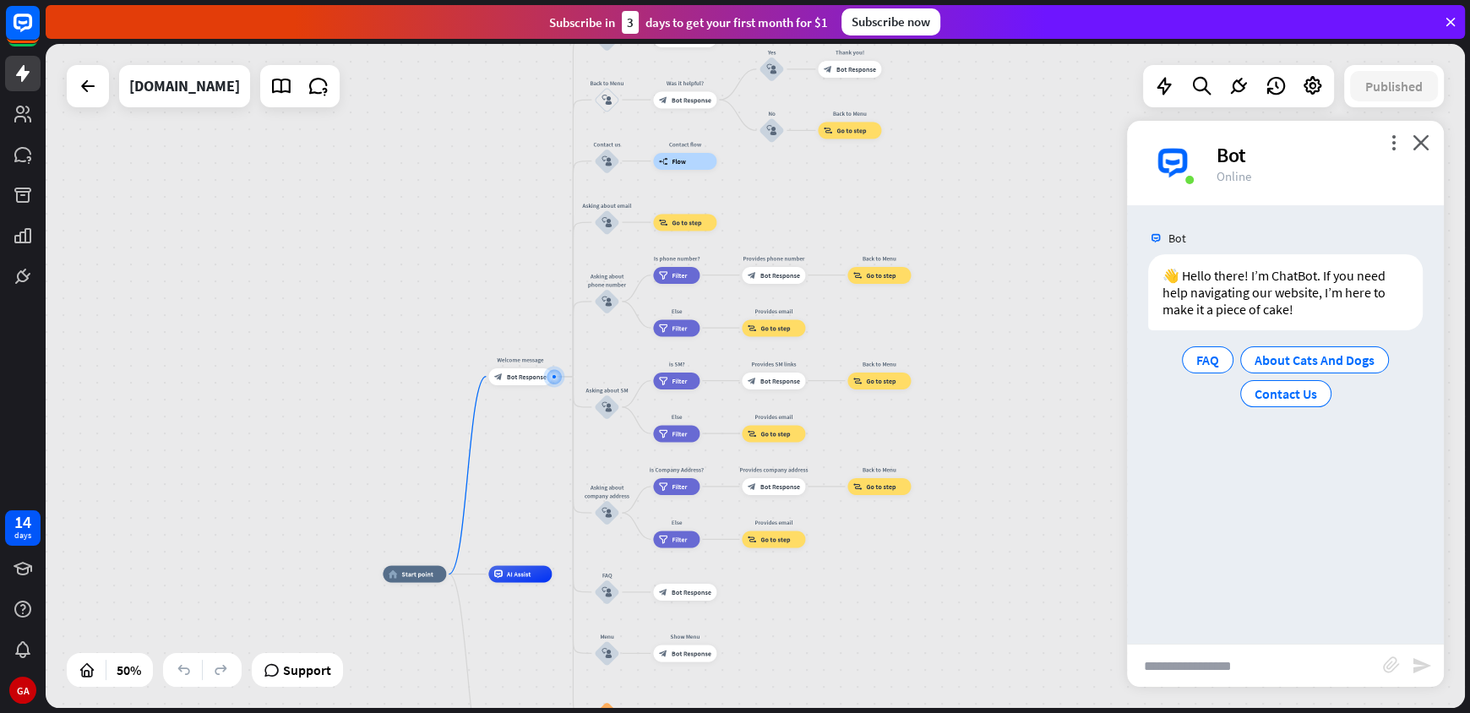
click at [1253, 656] on input "text" at bounding box center [1255, 666] width 256 height 42
type input "**********"
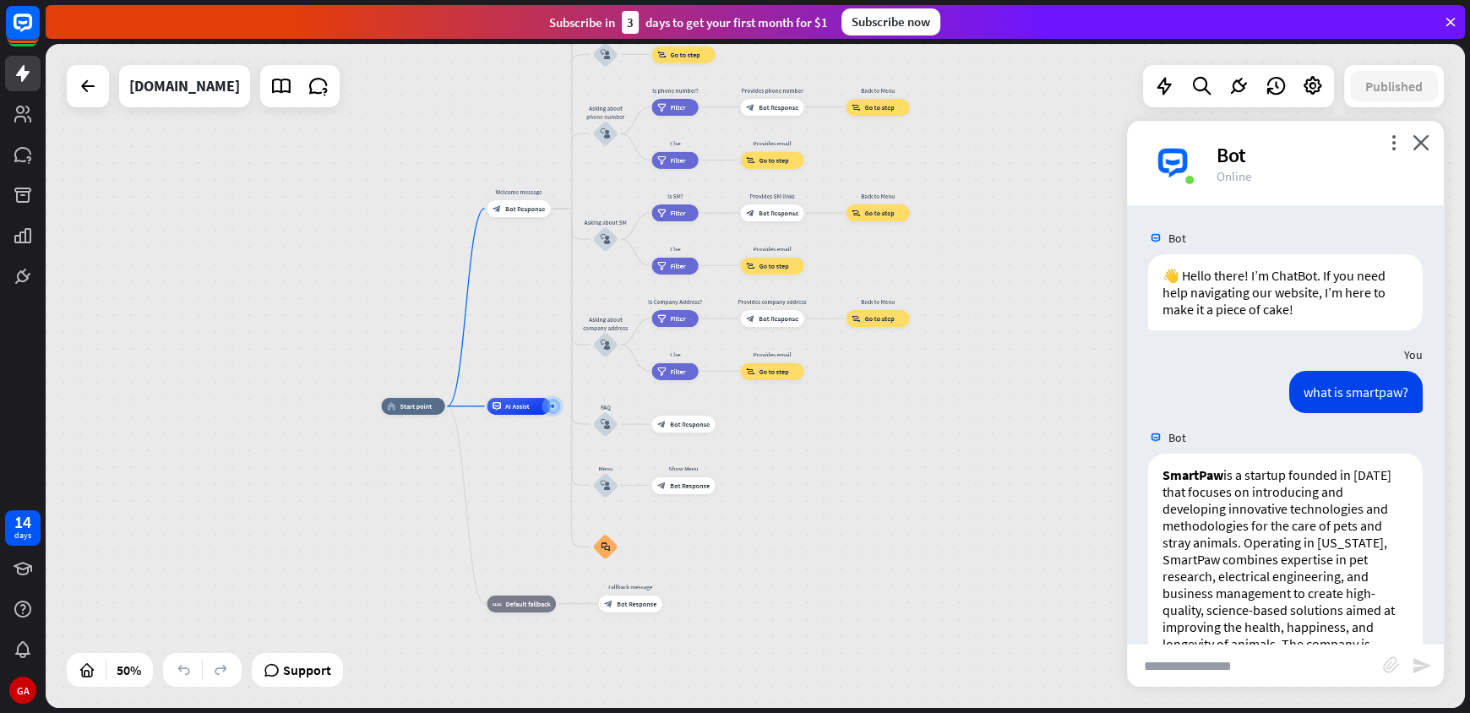
scroll to position [113, 0]
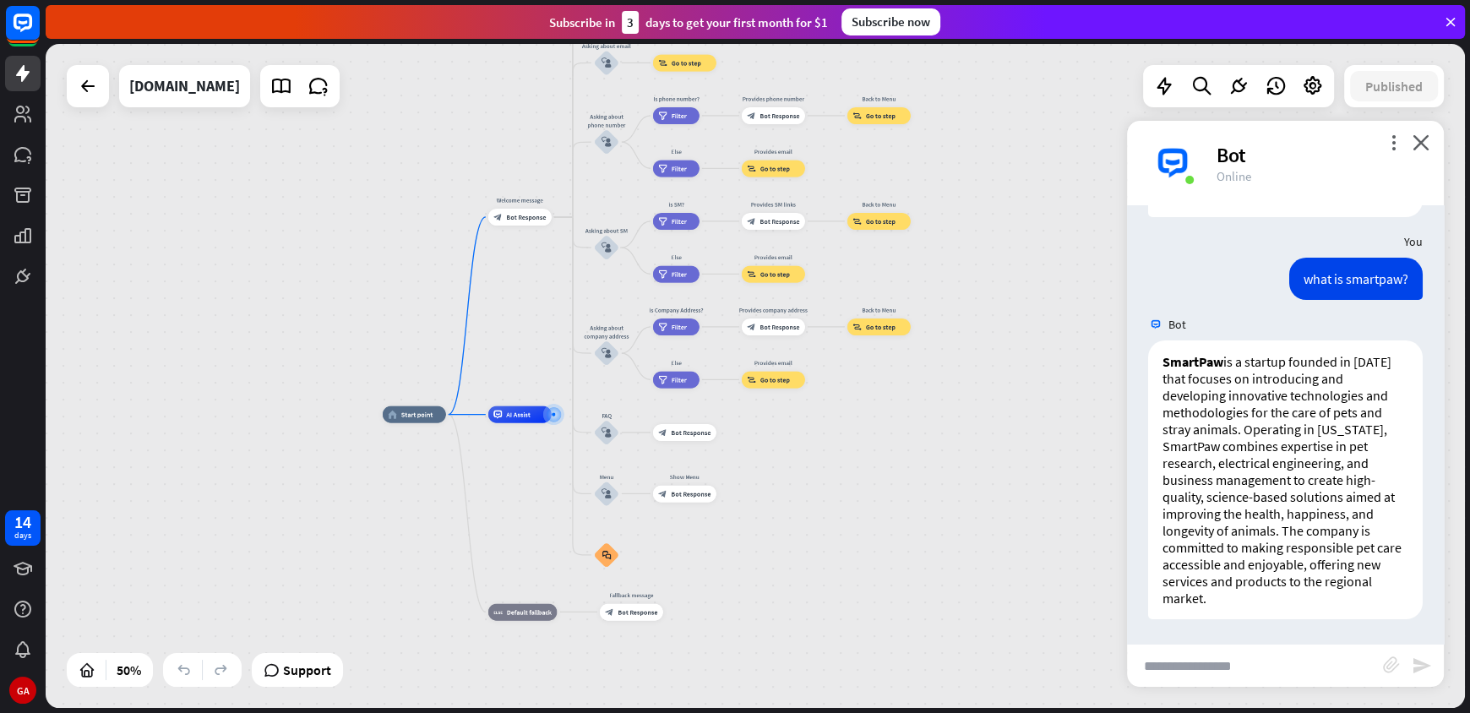
drag, startPoint x: 892, startPoint y: 388, endPoint x: 839, endPoint y: 439, distance: 73.5
click at [839, 439] on div "home_2 Start point Welcome message block_bot_response Bot Response About us blo…" at bounding box center [738, 581] width 710 height 332
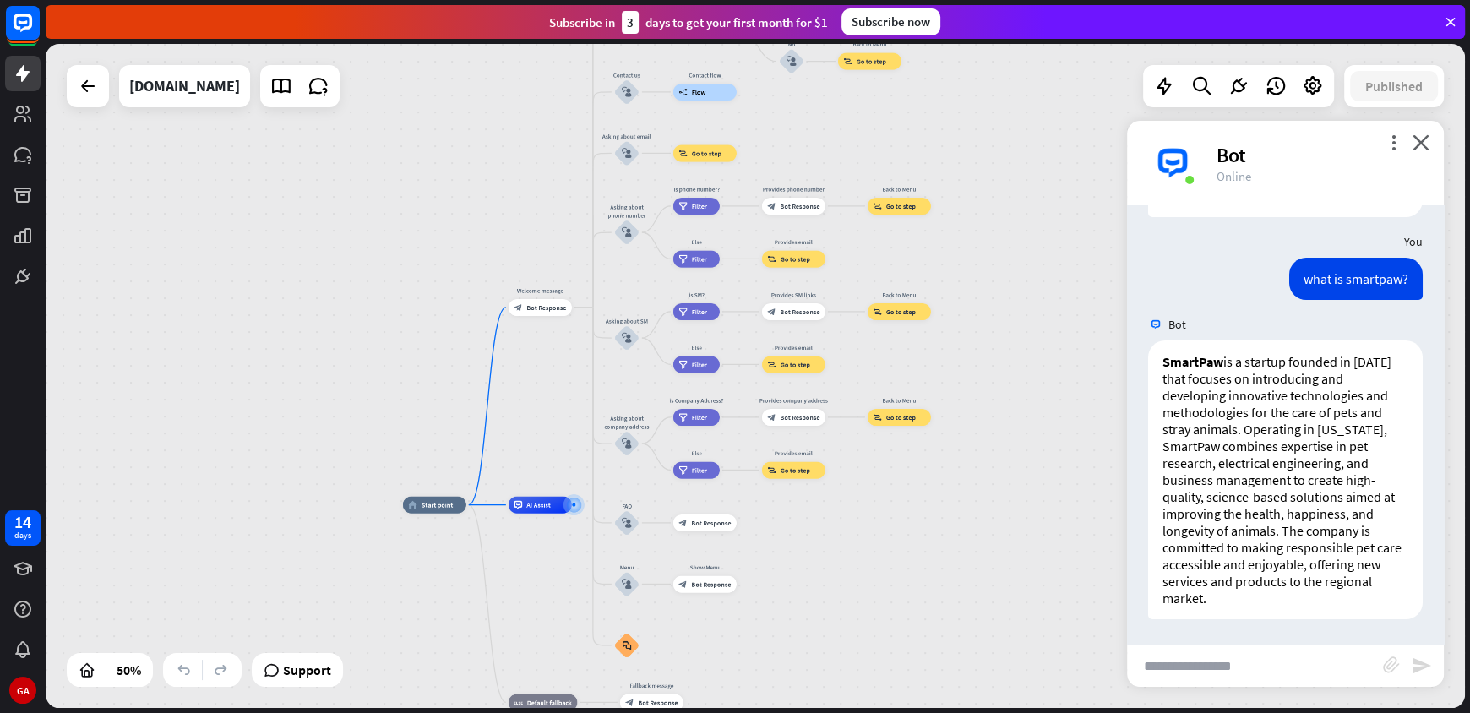
drag, startPoint x: 831, startPoint y: 425, endPoint x: 852, endPoint y: 515, distance: 92.9
click at [852, 515] on div "home_2 Start point Welcome message block_bot_response Bot Response About us blo…" at bounding box center [758, 671] width 710 height 332
click at [1169, 92] on icon at bounding box center [1164, 86] width 22 height 22
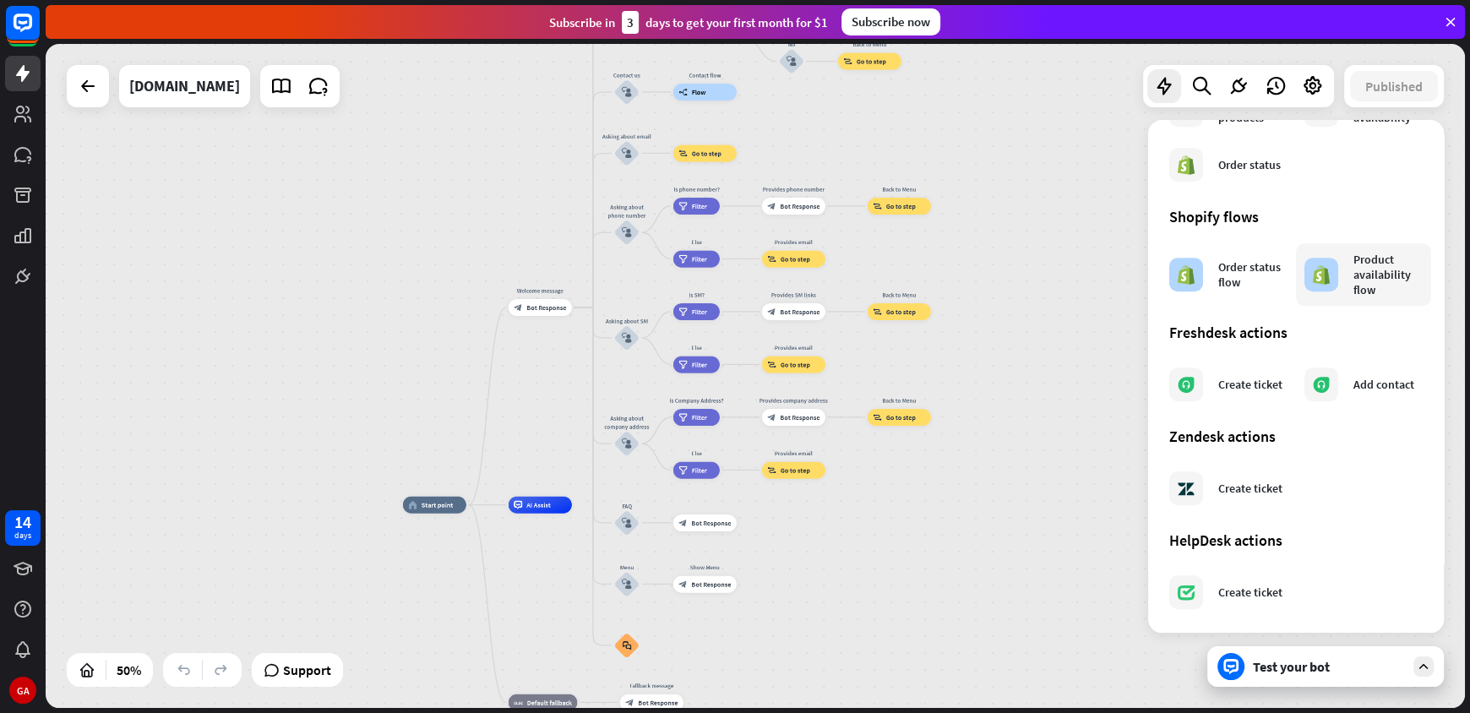
scroll to position [849, 0]
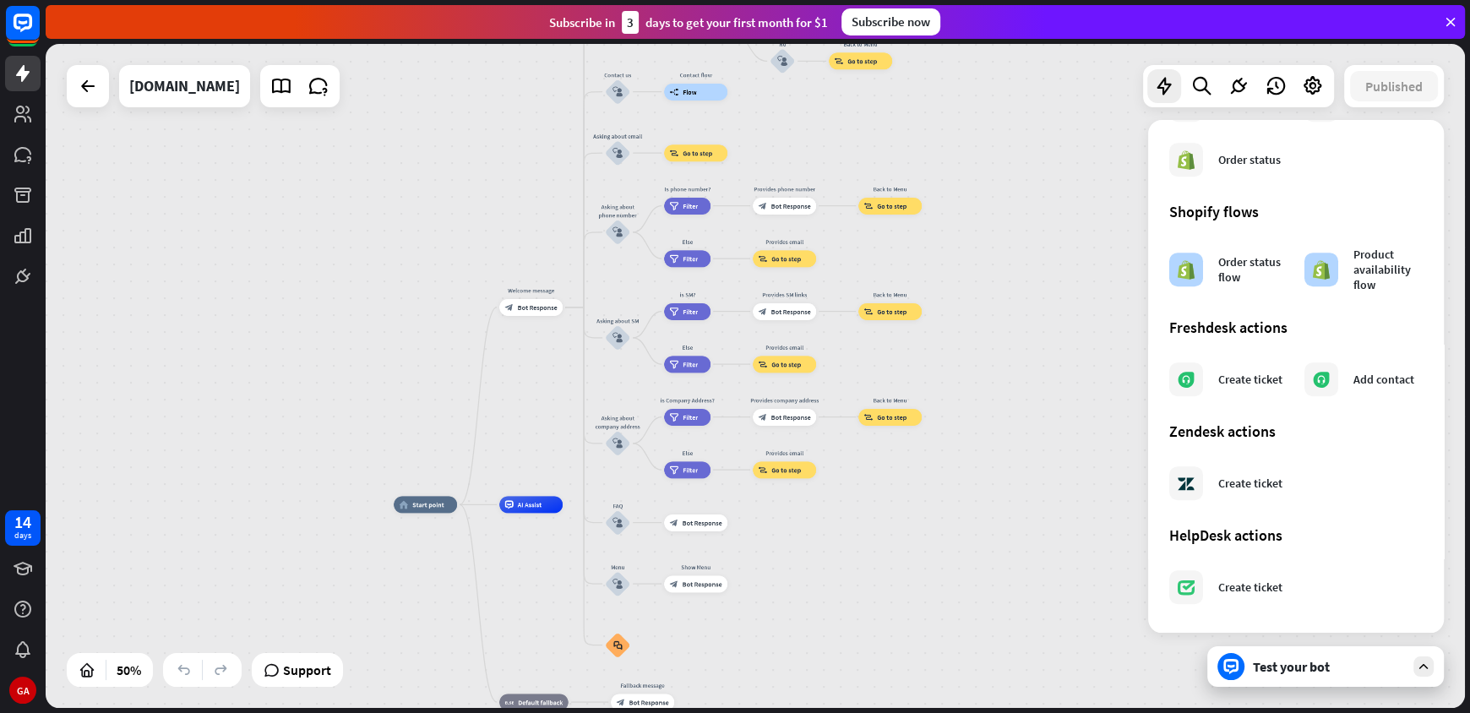
click at [95, 110] on div "home_2 Start point Welcome message block_bot_response Bot Response About us blo…" at bounding box center [756, 376] width 1420 height 664
click at [91, 91] on icon at bounding box center [88, 86] width 20 height 20
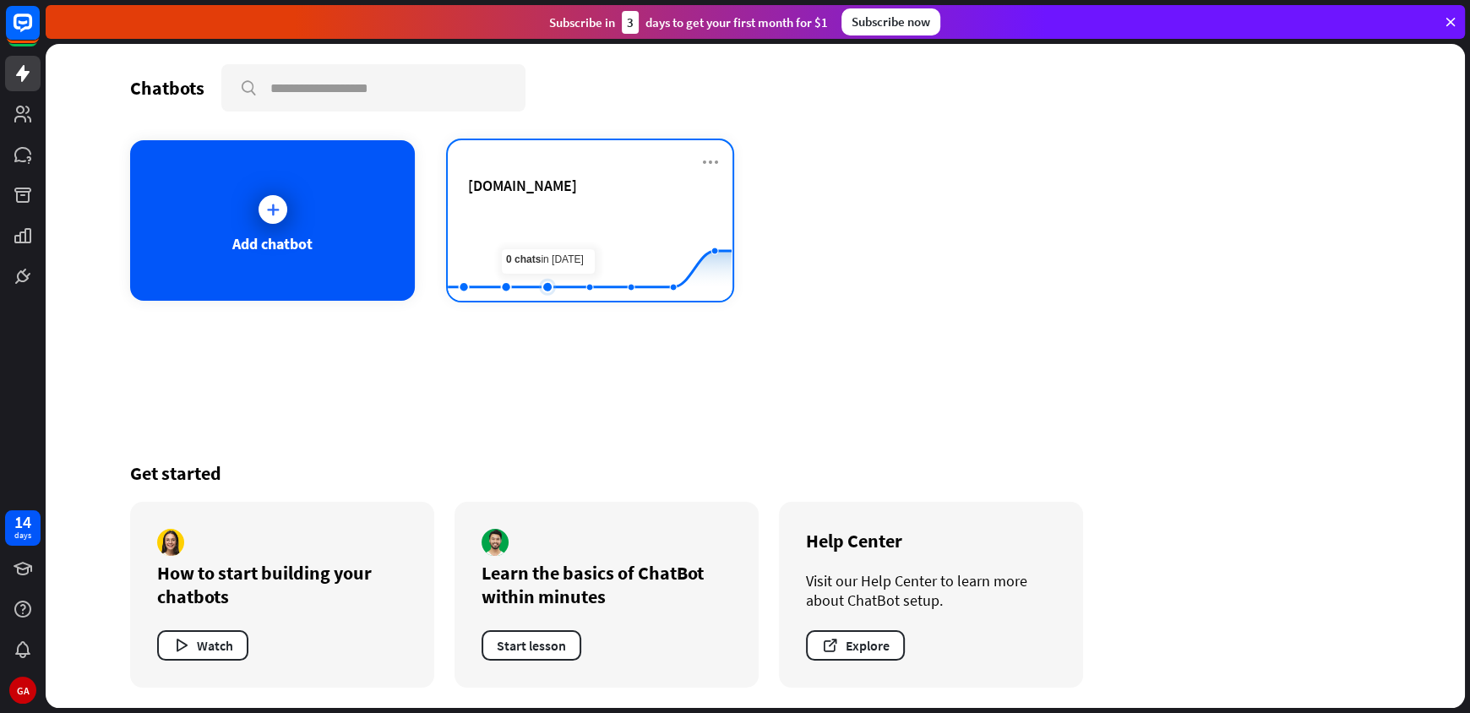
click at [532, 225] on rect at bounding box center [590, 259] width 284 height 106
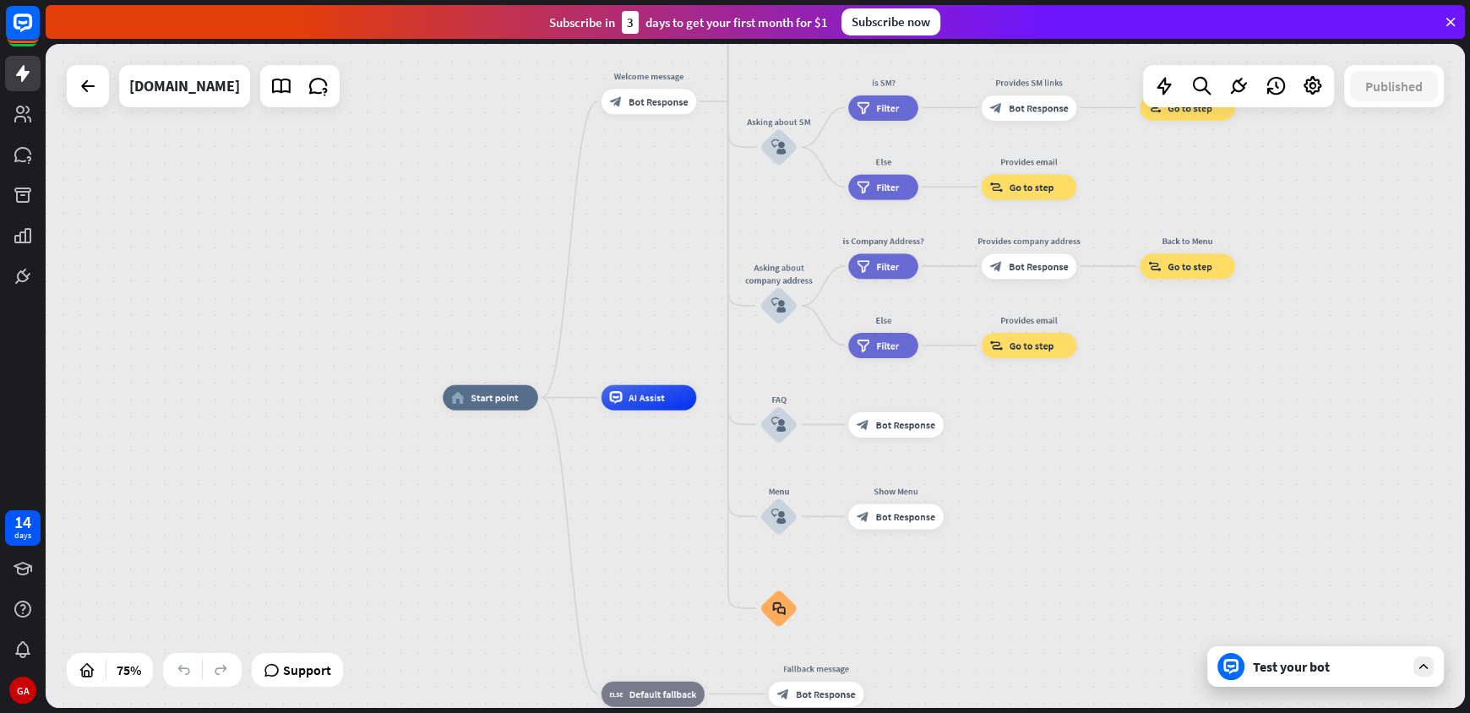
drag, startPoint x: 515, startPoint y: 274, endPoint x: 597, endPoint y: 321, distance: 93.9
click at [597, 321] on div "home_2 Start point Welcome message block_bot_response Bot Response About us blo…" at bounding box center [756, 376] width 1420 height 664
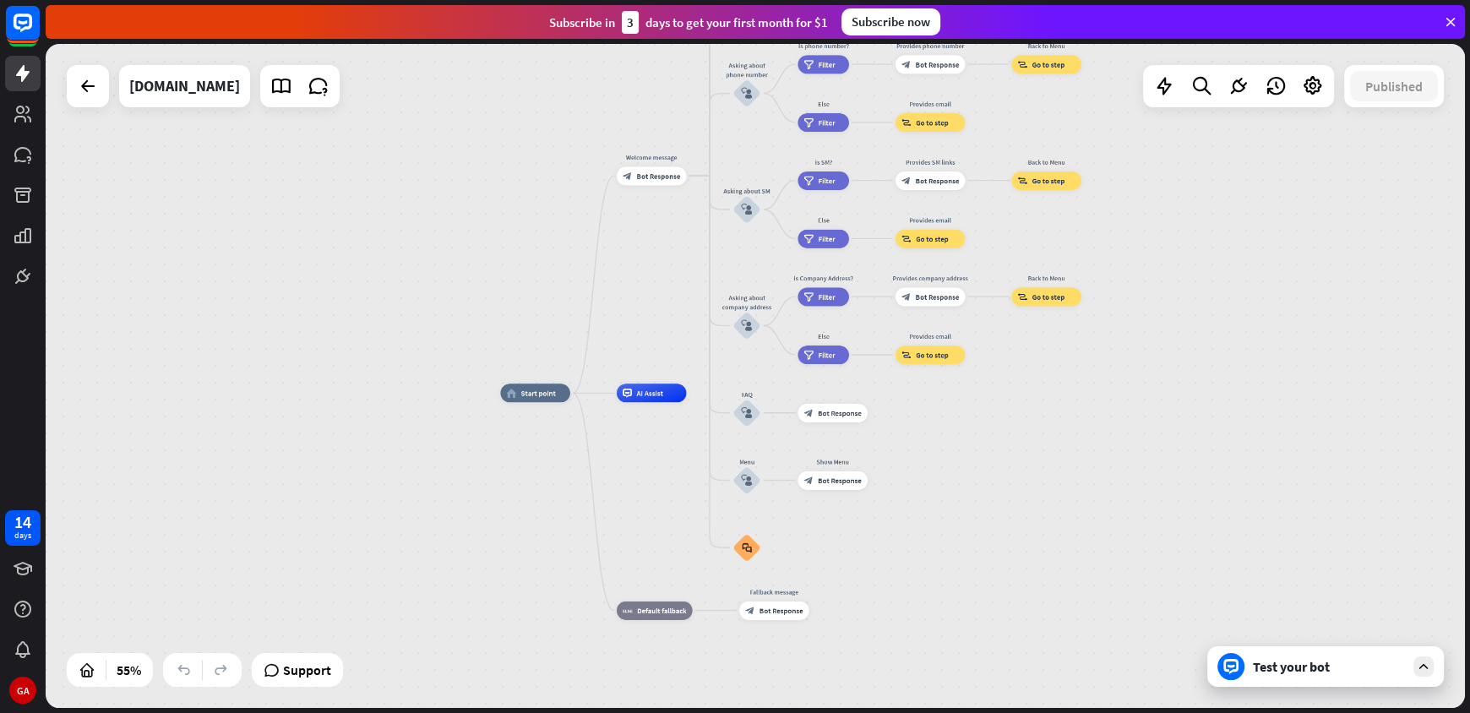
drag, startPoint x: 537, startPoint y: 199, endPoint x: 559, endPoint y: 240, distance: 45.7
click at [559, 240] on div "home_2 Start point Welcome message block_bot_response Bot Response About us blo…" at bounding box center [756, 376] width 1420 height 664
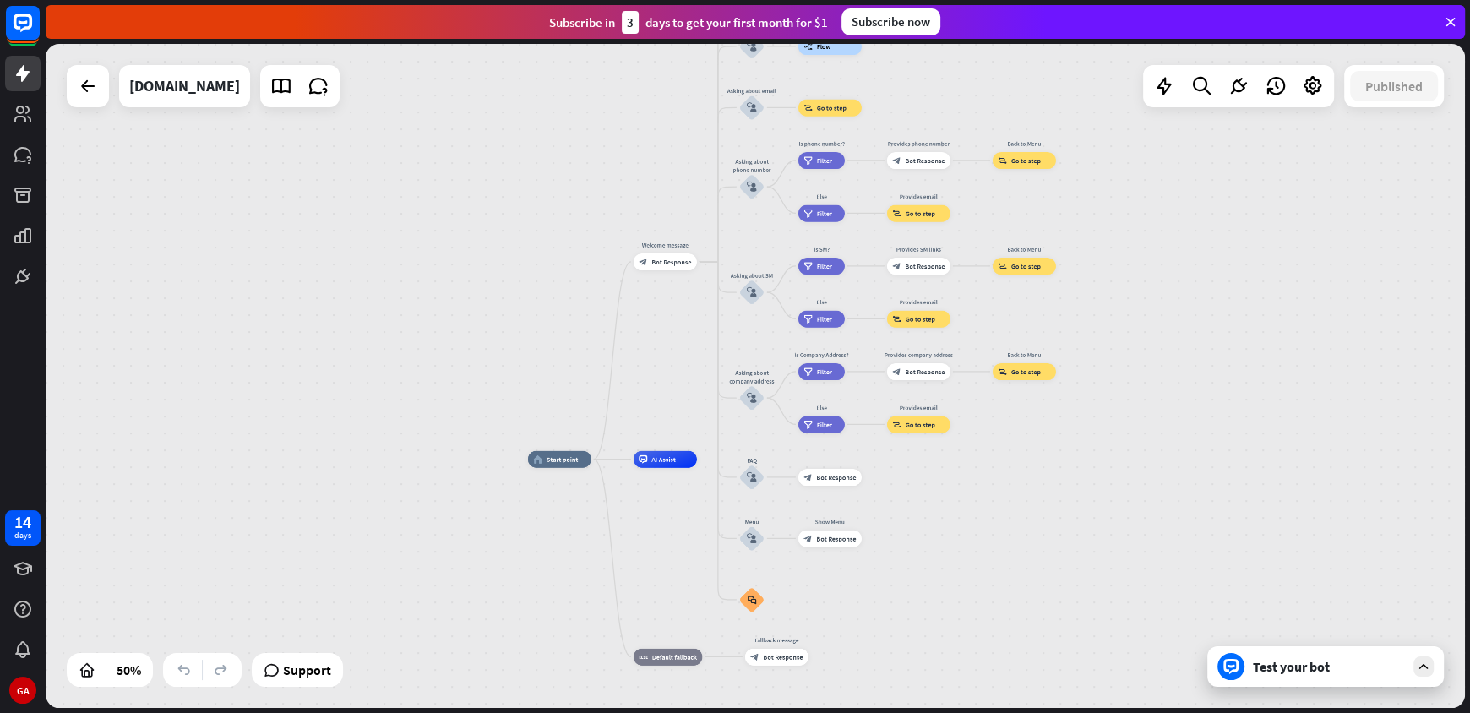
drag, startPoint x: 525, startPoint y: 214, endPoint x: 532, endPoint y: 268, distance: 54.5
click at [532, 268] on div "home_2 Start point Welcome message block_bot_response Bot Response About us blo…" at bounding box center [756, 376] width 1420 height 664
click at [308, 92] on icon at bounding box center [319, 86] width 22 height 22
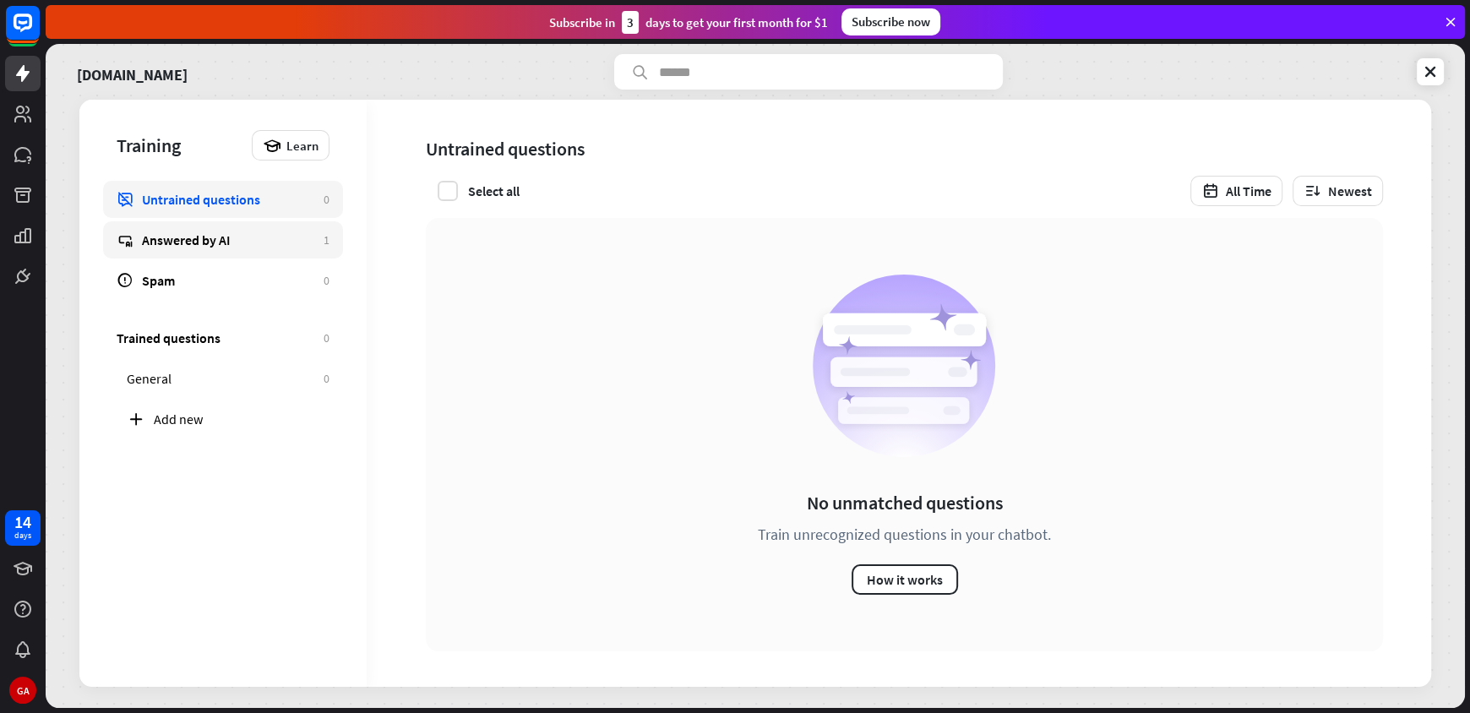
click at [254, 244] on div "Answered by AI" at bounding box center [228, 240] width 173 height 17
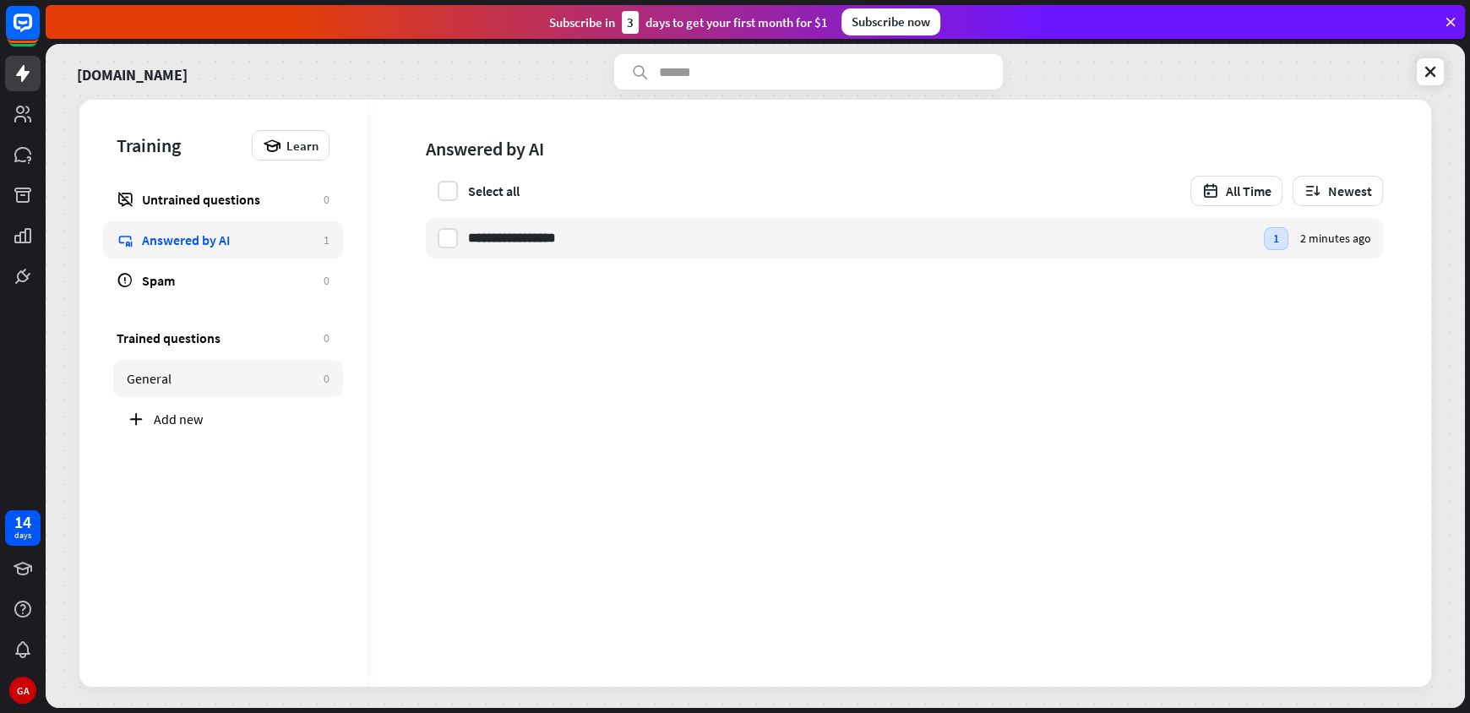
click at [240, 381] on div "General" at bounding box center [221, 378] width 188 height 17
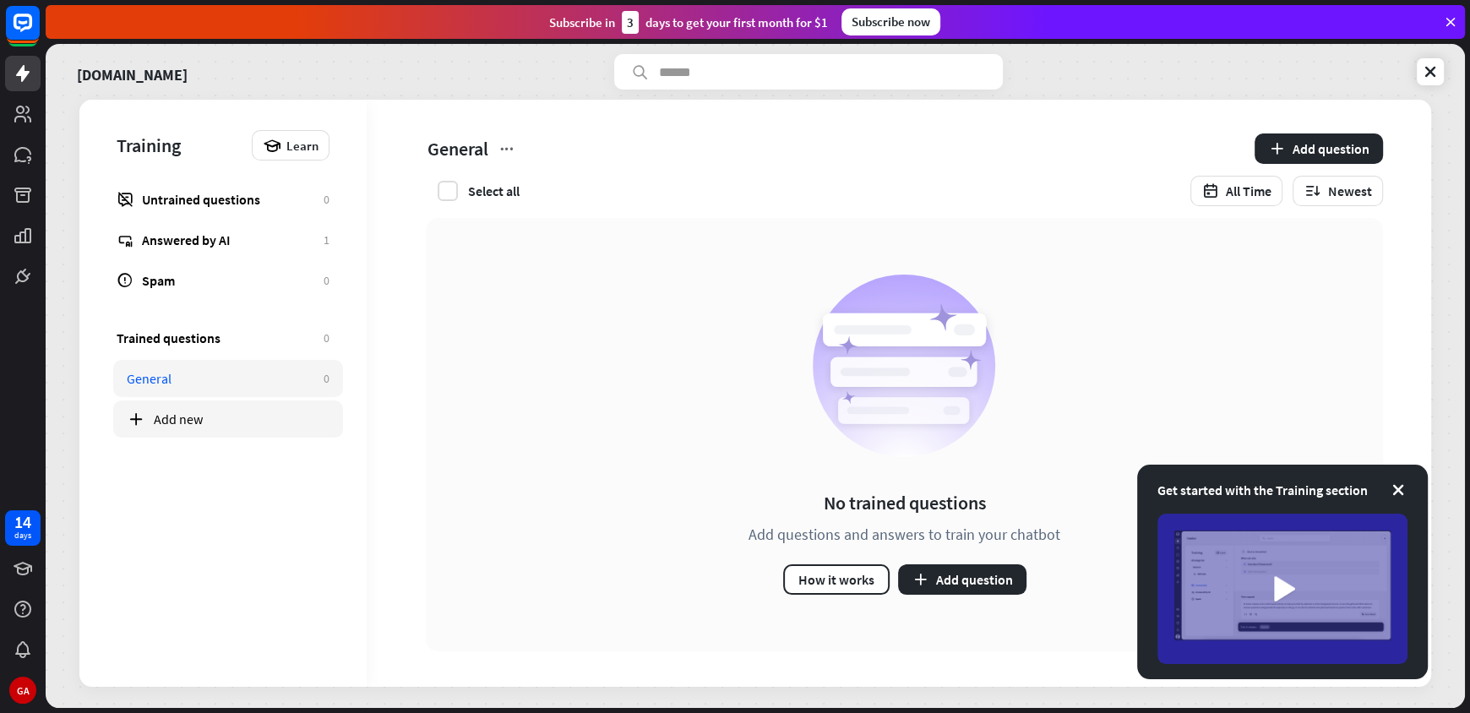
click at [216, 416] on div "Add new" at bounding box center [242, 419] width 176 height 17
click at [945, 590] on button "Add question" at bounding box center [962, 579] width 128 height 30
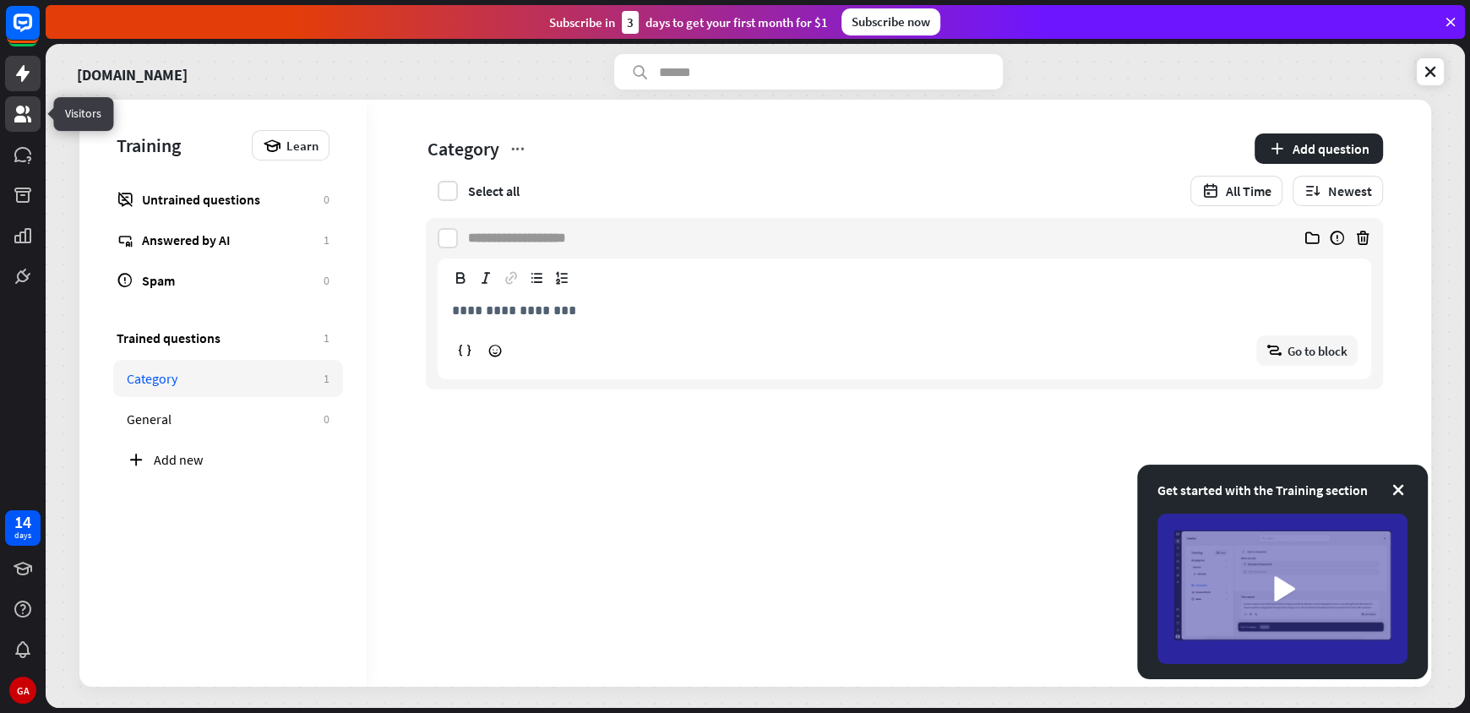
click at [30, 109] on icon at bounding box center [23, 114] width 20 height 20
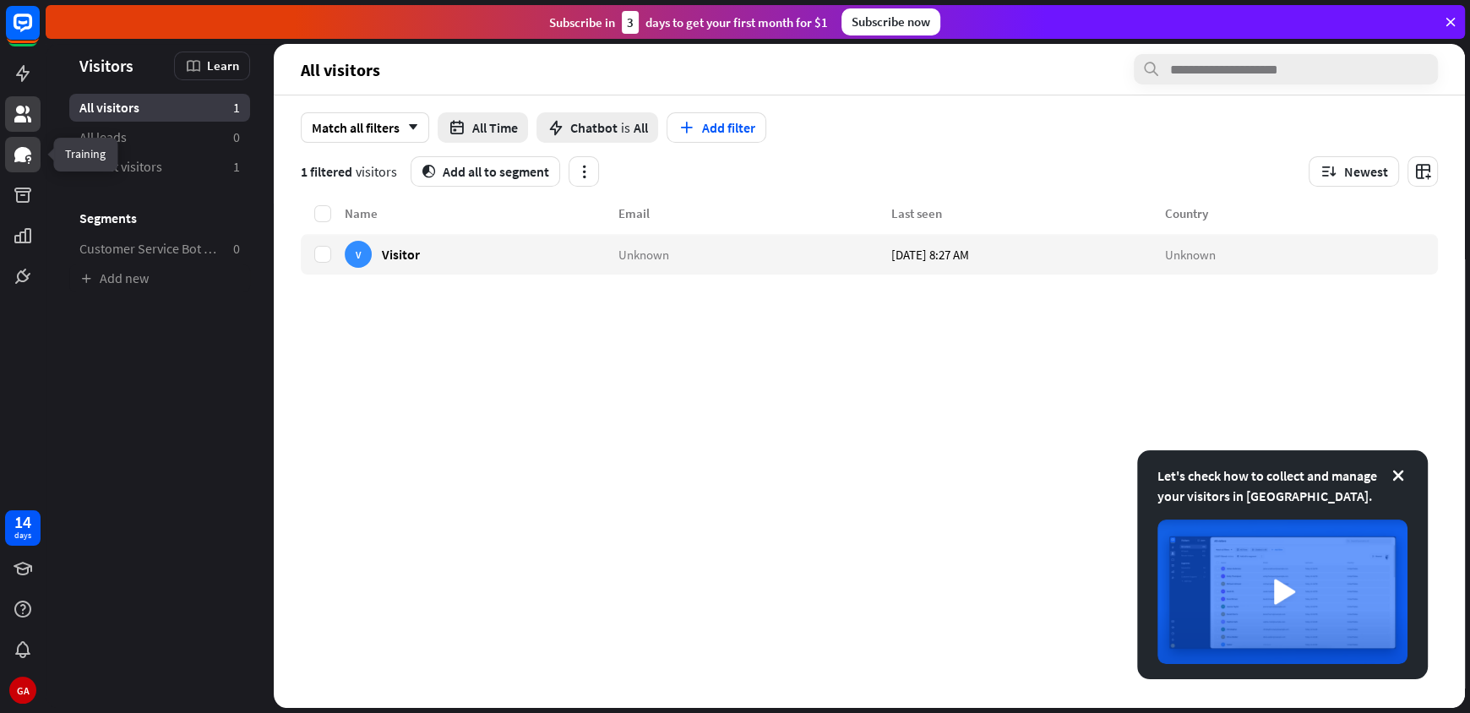
click at [32, 145] on icon at bounding box center [23, 155] width 20 height 20
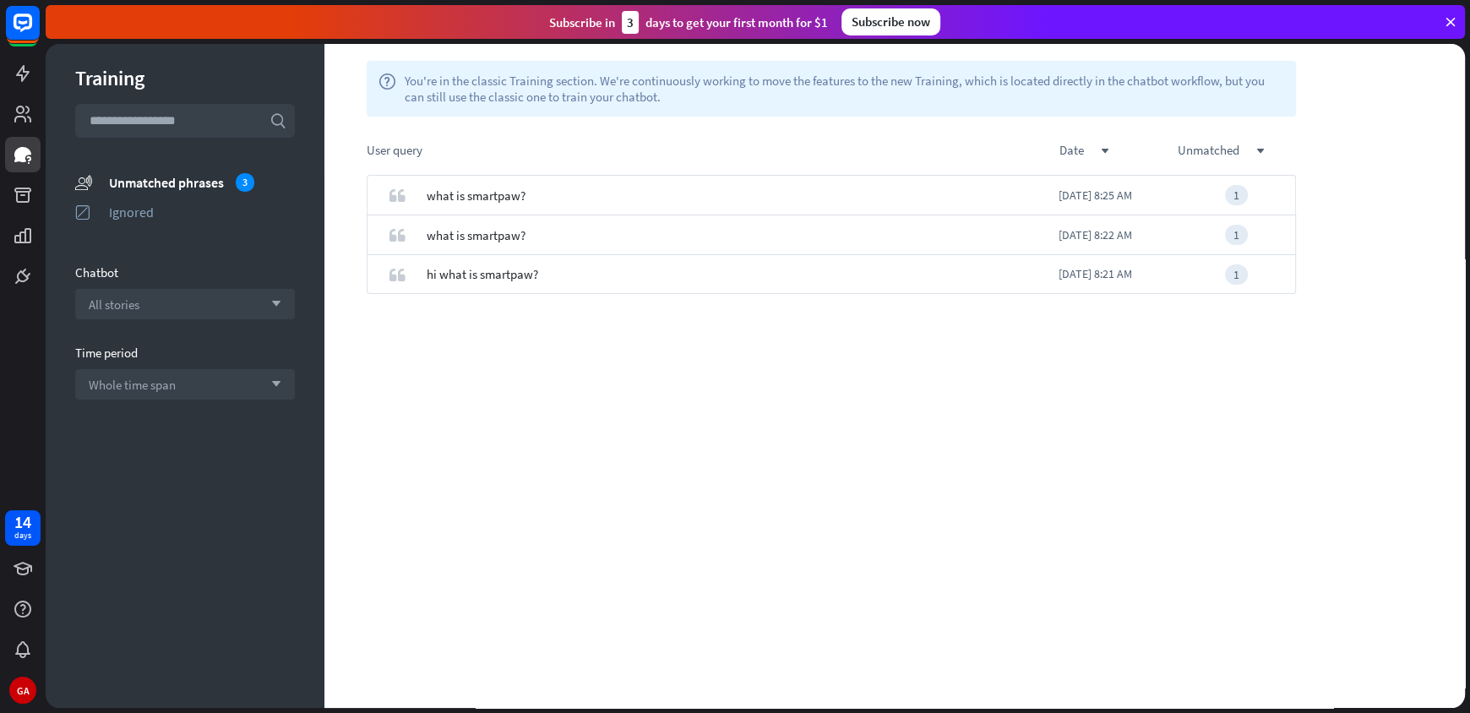
click at [41, 194] on div at bounding box center [23, 147] width 46 height 294
click at [32, 195] on icon at bounding box center [23, 195] width 20 height 20
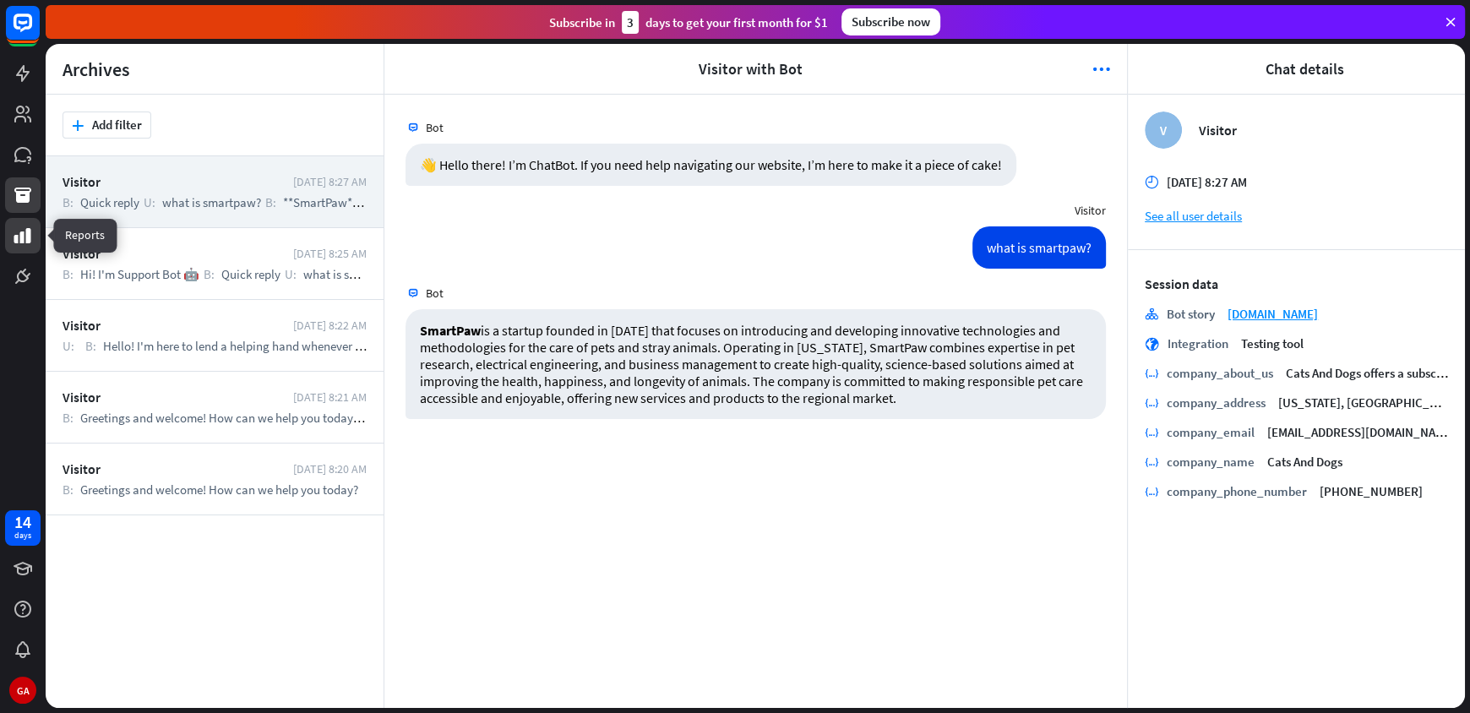
click at [31, 243] on icon at bounding box center [23, 236] width 20 height 20
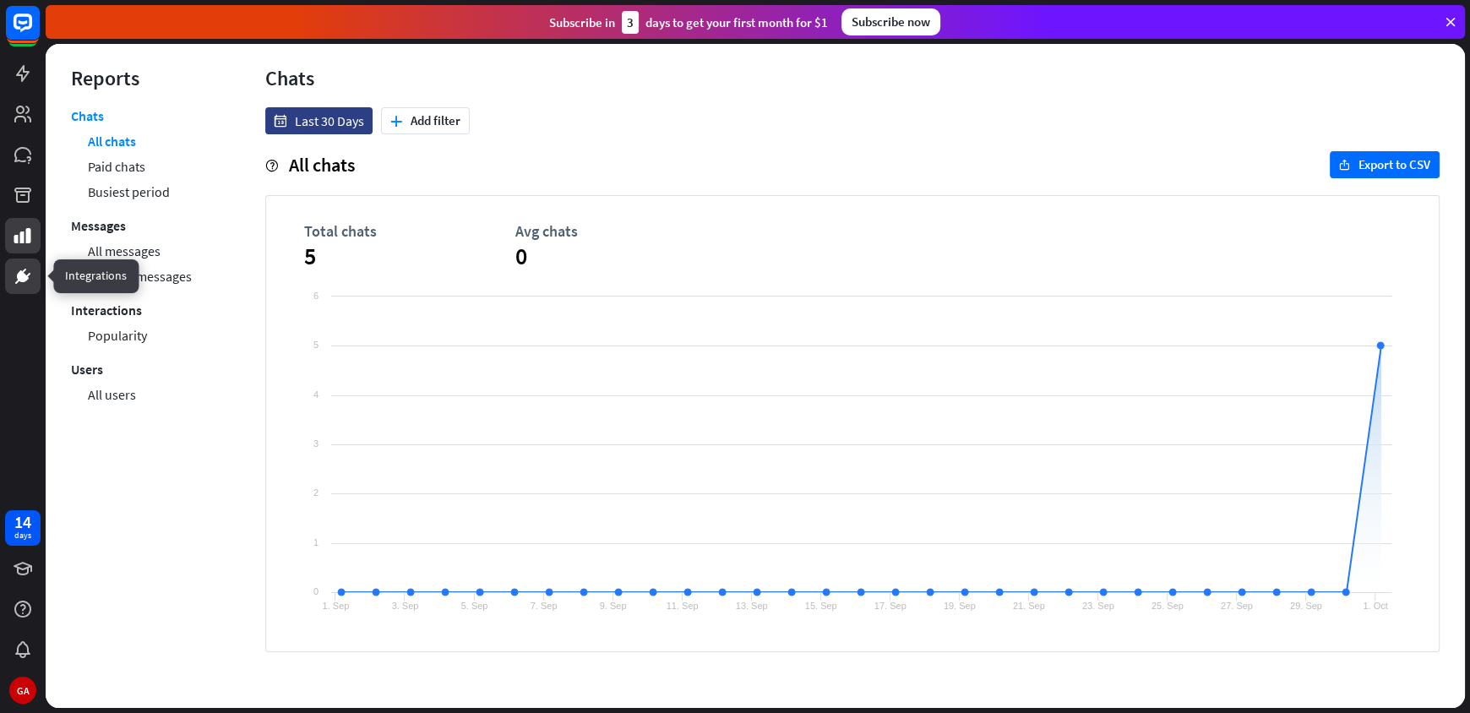
click at [23, 275] on icon at bounding box center [23, 276] width 10 height 10
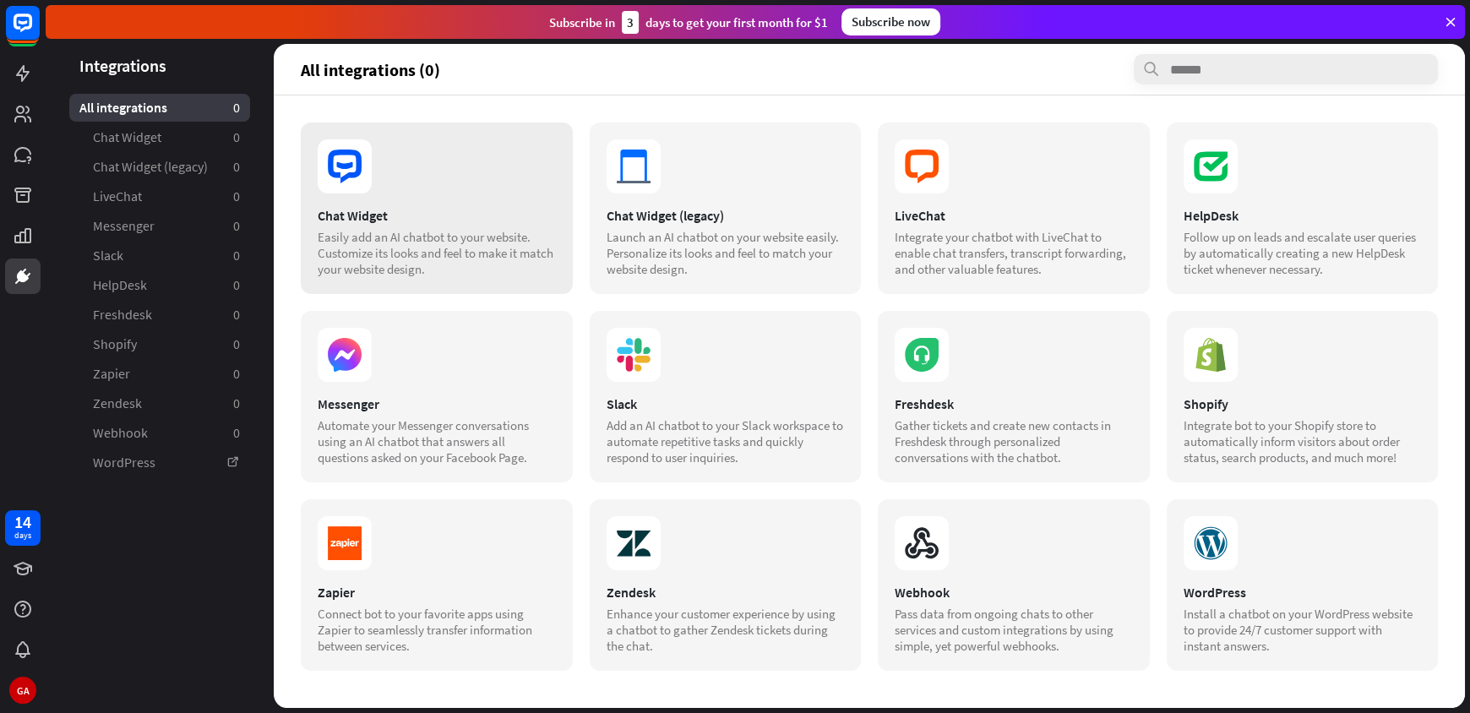
click at [477, 211] on div "Chat Widget" at bounding box center [437, 215] width 238 height 17
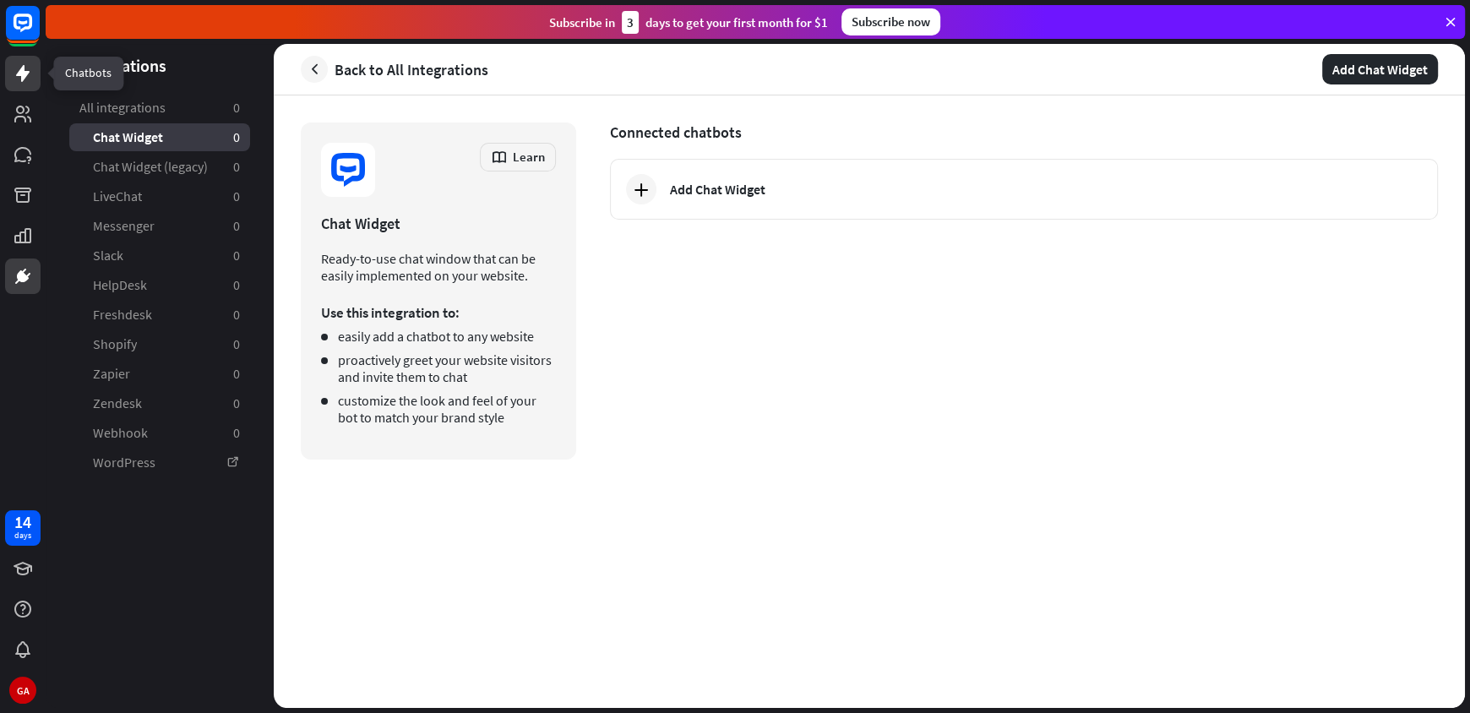
click at [33, 74] on link at bounding box center [22, 73] width 35 height 35
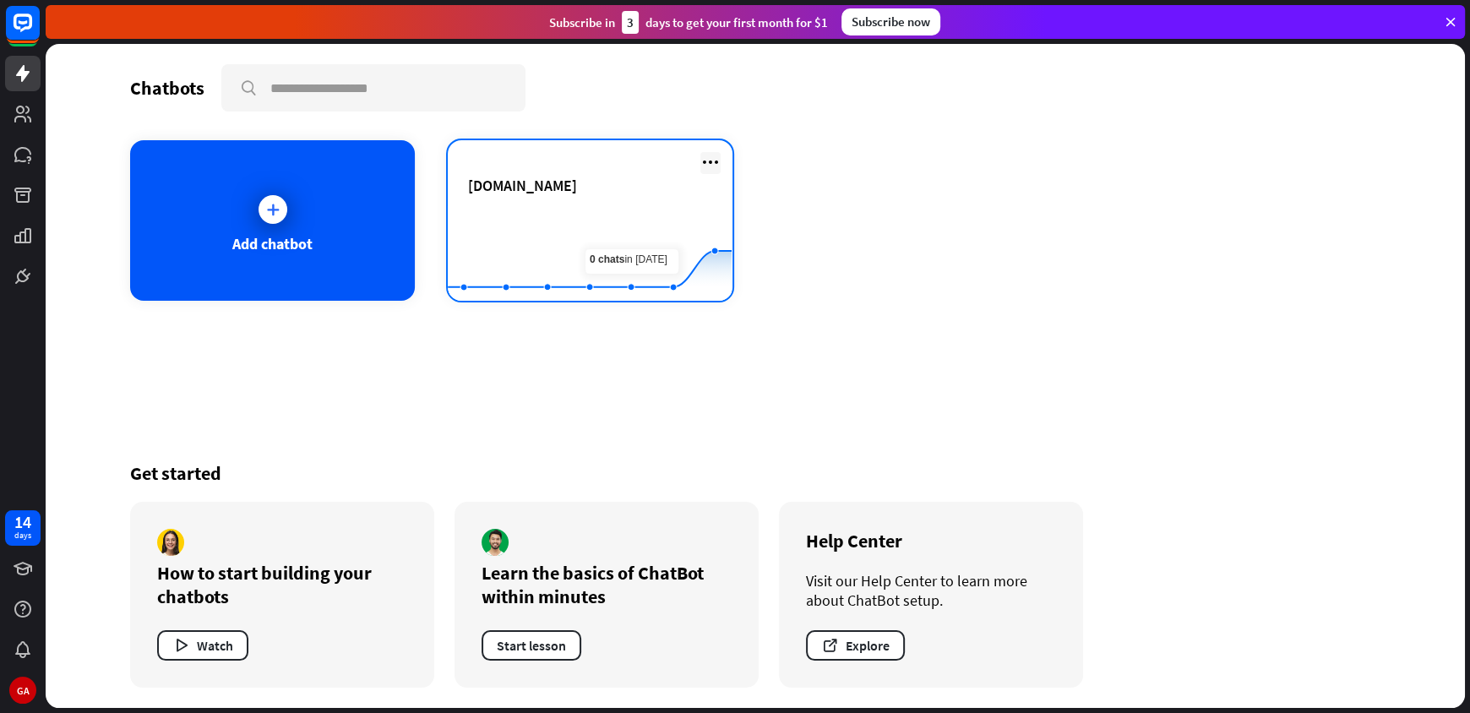
click at [714, 155] on icon at bounding box center [711, 162] width 20 height 20
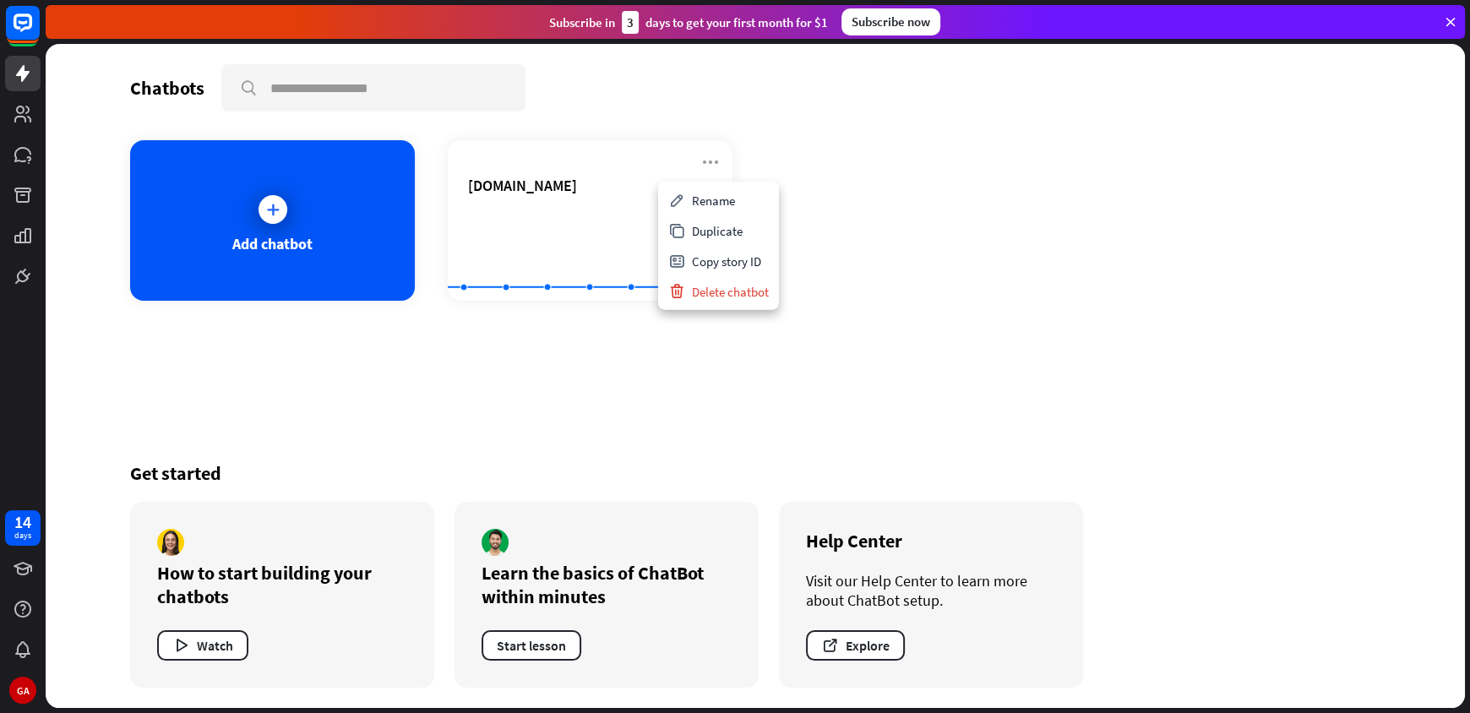
drag, startPoint x: 579, startPoint y: 310, endPoint x: 505, endPoint y: 297, distance: 74.6
click at [578, 310] on div "Chatbots search Add chatbot [DOMAIN_NAME] Created with Highcharts 10.1.0 0 1 2 …" at bounding box center [755, 376] width 1352 height 664
click at [331, 233] on div "Add chatbot" at bounding box center [272, 220] width 285 height 161
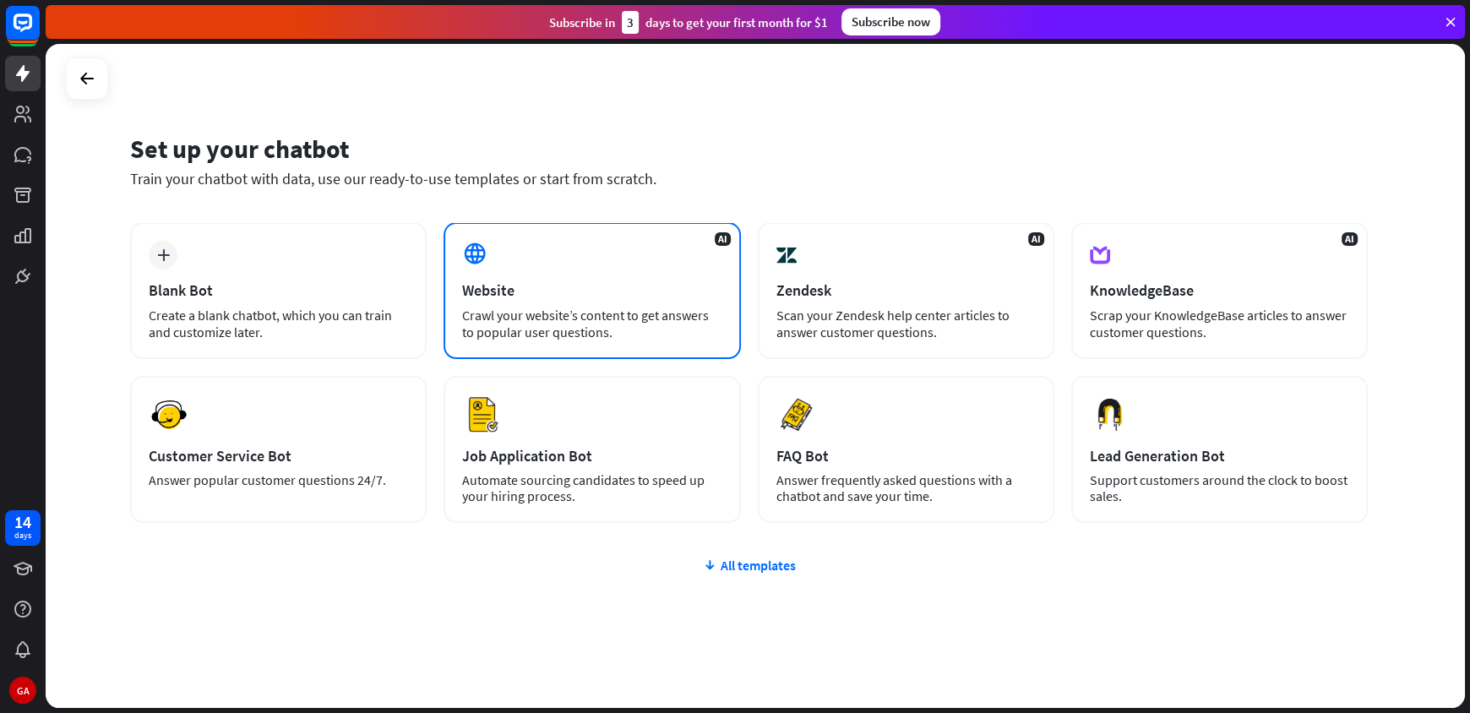
click at [535, 293] on div "Website" at bounding box center [591, 290] width 259 height 19
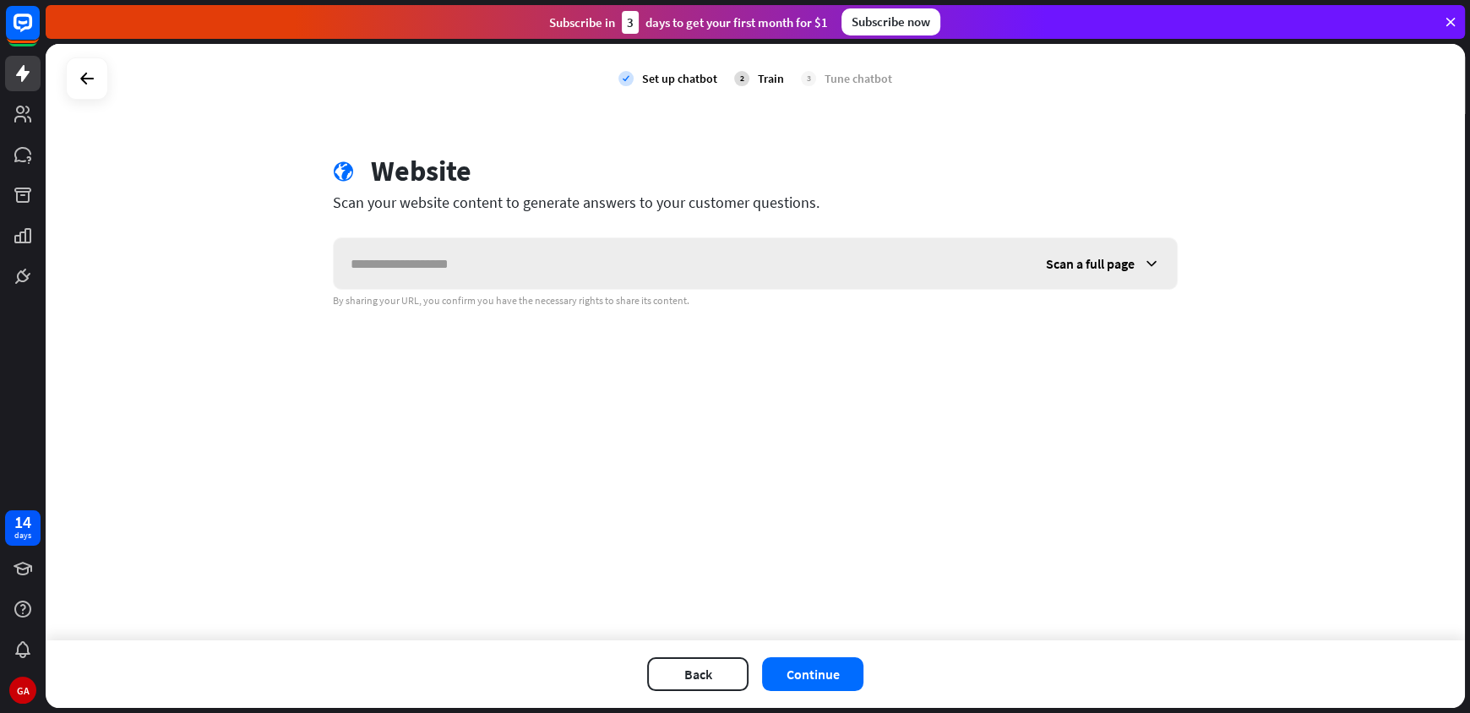
click at [589, 263] on input "text" at bounding box center [681, 263] width 695 height 51
click at [1082, 273] on div "Scan a full page" at bounding box center [1103, 263] width 148 height 51
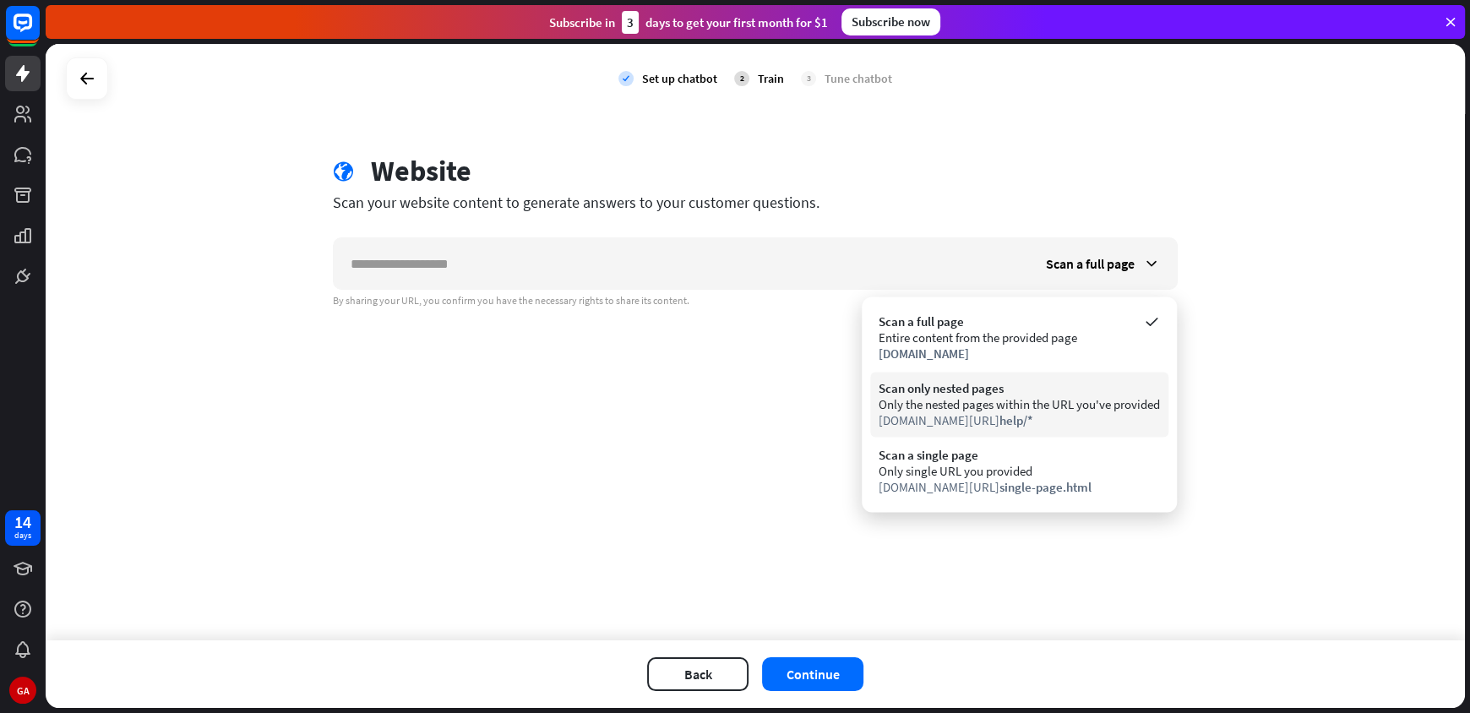
click at [1034, 395] on div "Scan only nested pages" at bounding box center [1019, 388] width 281 height 16
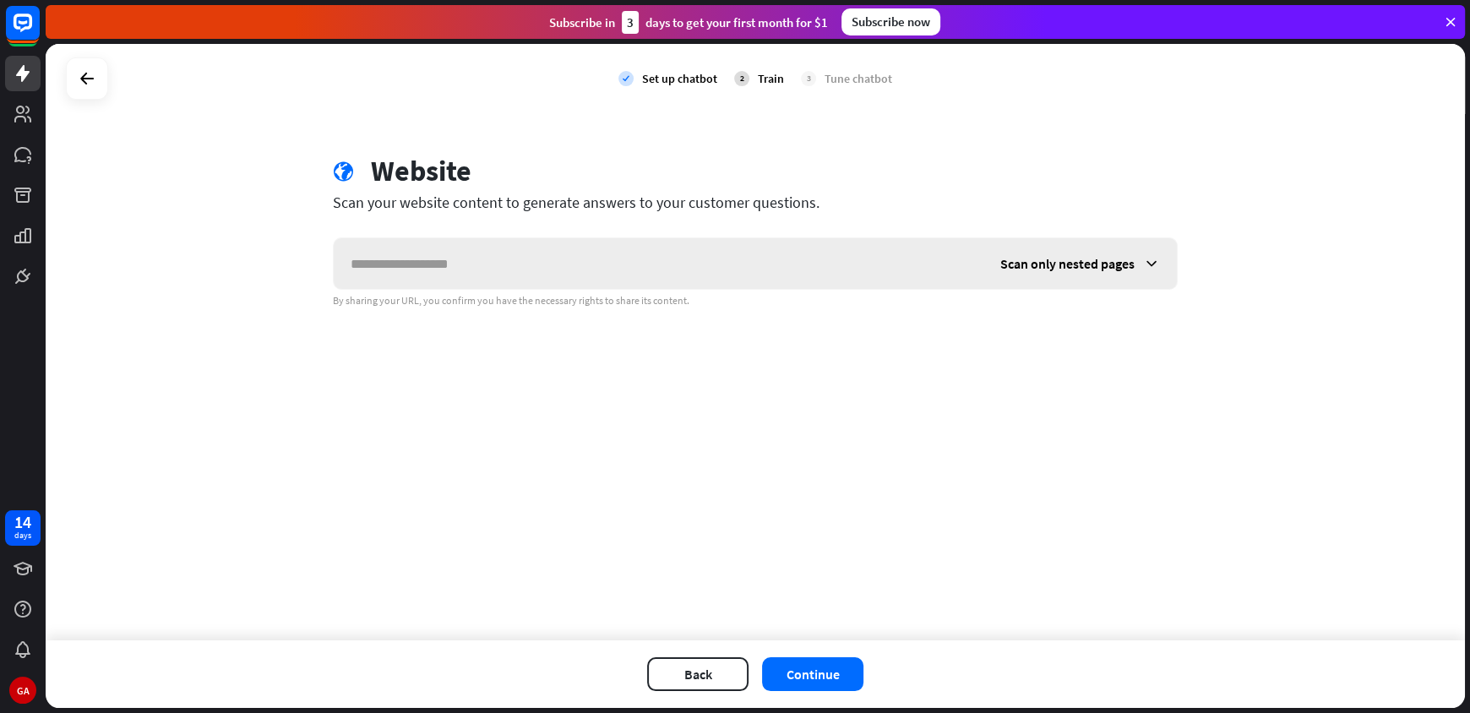
click at [1058, 268] on span "Scan only nested pages" at bounding box center [1068, 263] width 134 height 17
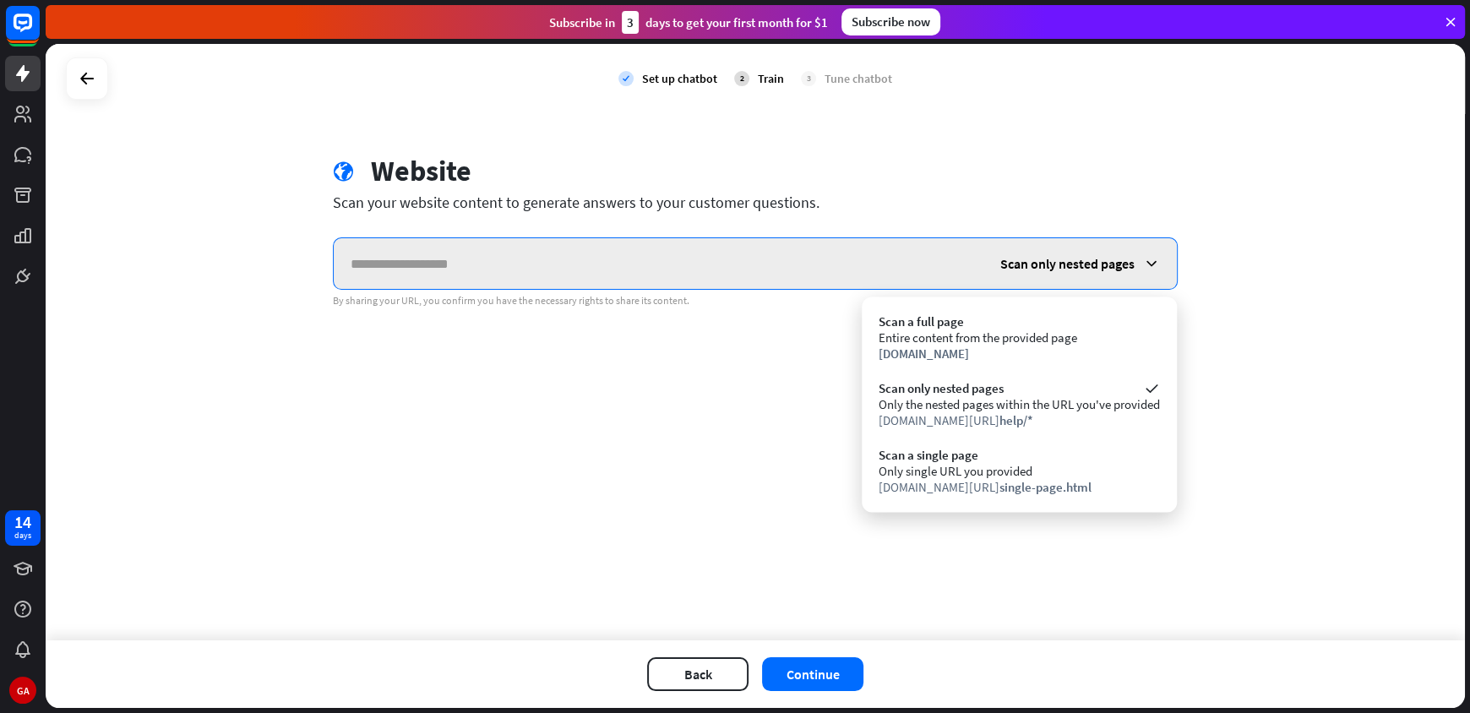
click at [606, 252] on input "text" at bounding box center [659, 263] width 650 height 51
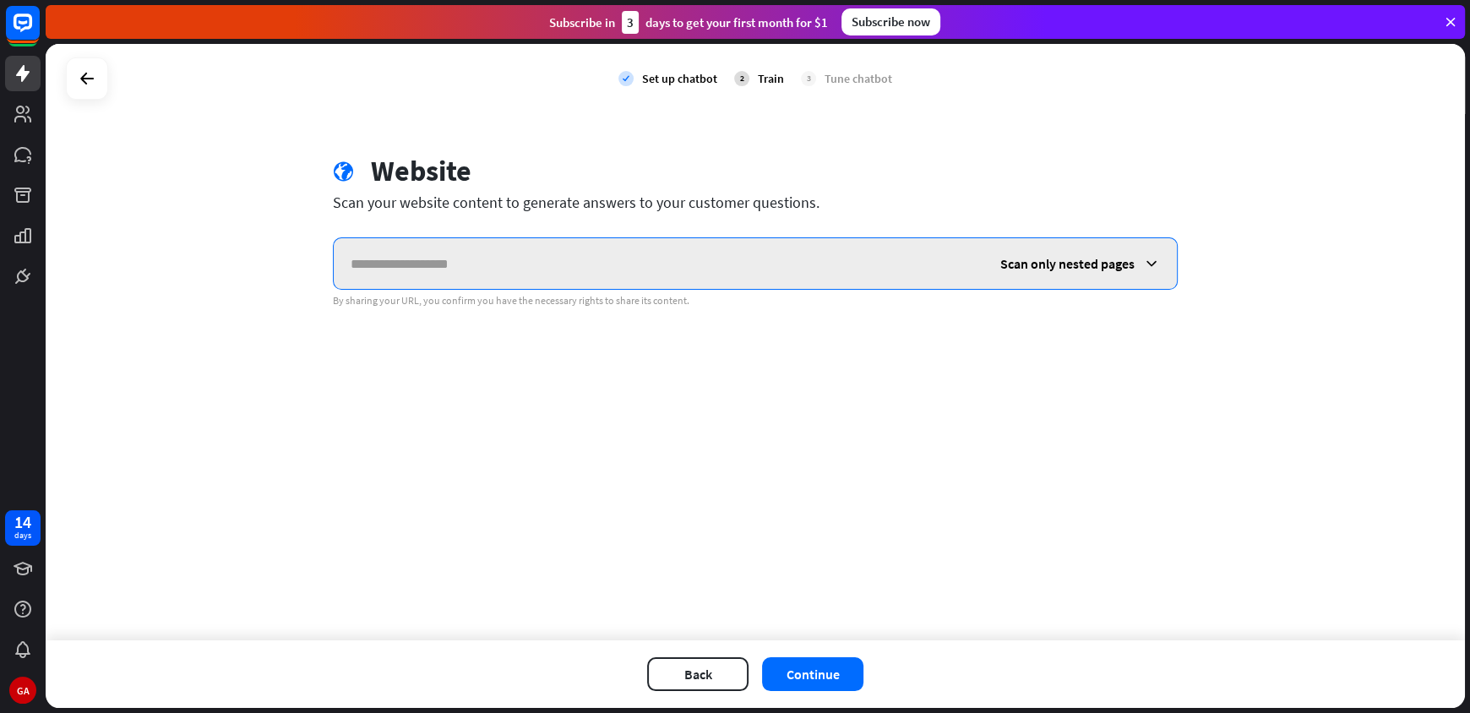
paste input "**********"
type input "**********"
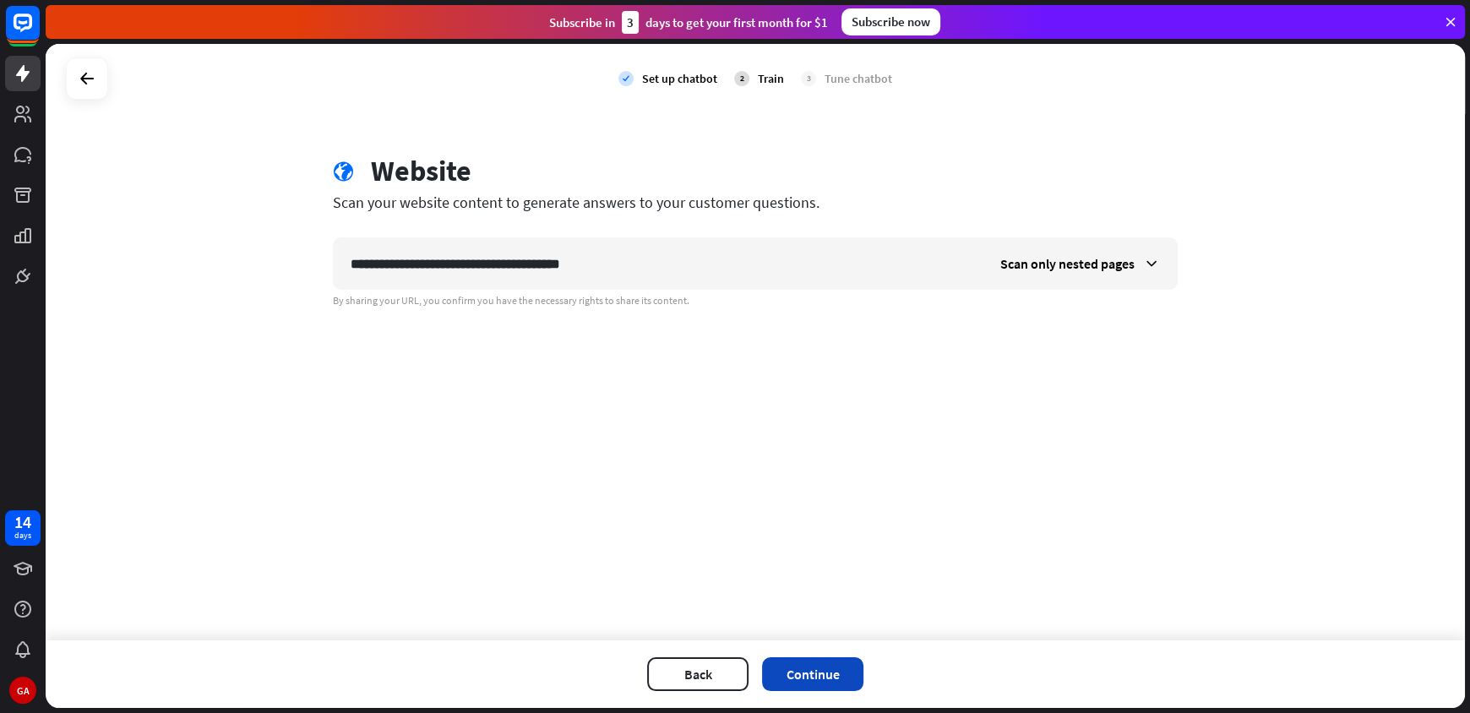
click at [805, 666] on button "Continue" at bounding box center [812, 674] width 101 height 34
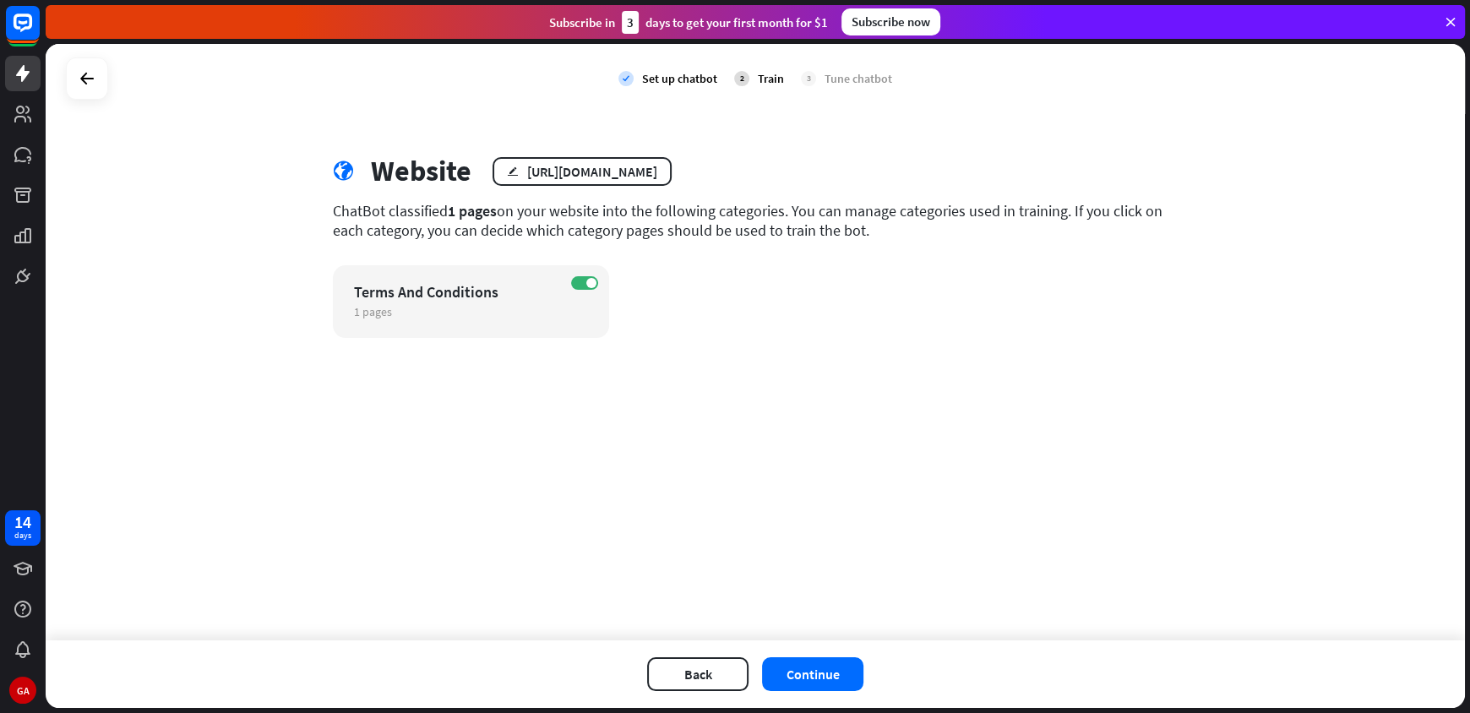
click at [799, 352] on div "check Set up chatbot 2 Train 3 Tune chatbot globe Website edit [URL][DOMAIN_NAM…" at bounding box center [756, 342] width 1420 height 597
click at [638, 172] on div "[URL][DOMAIN_NAME]" at bounding box center [592, 171] width 130 height 17
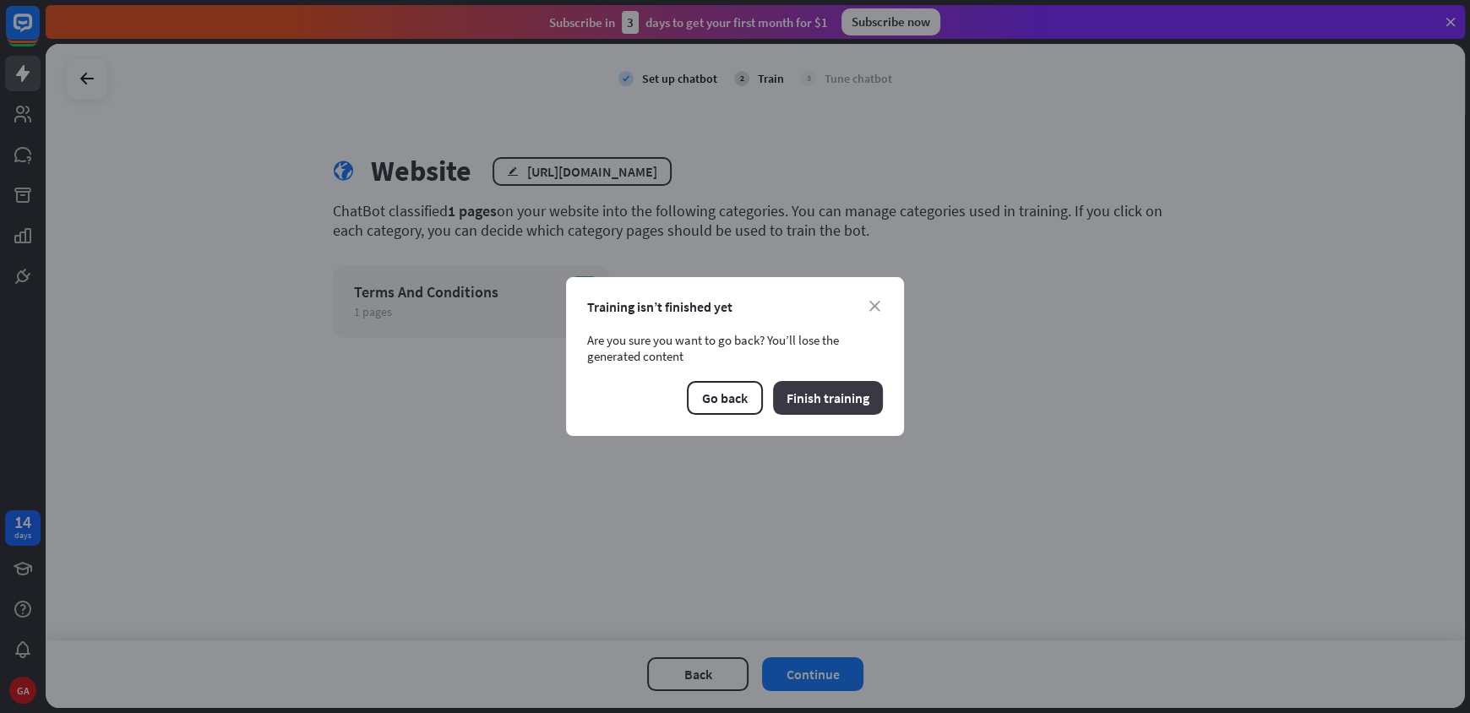
click at [864, 394] on button "Finish training" at bounding box center [828, 398] width 110 height 34
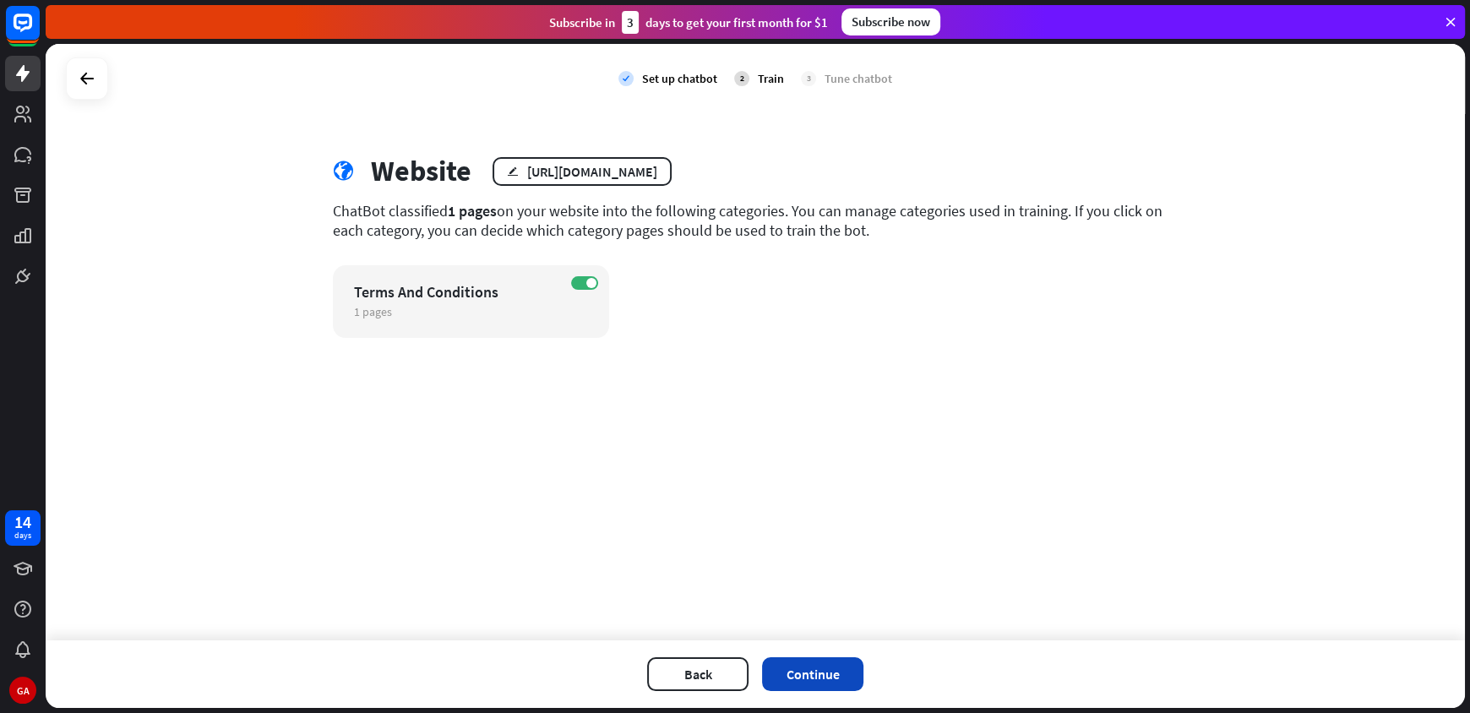
click at [826, 665] on button "Continue" at bounding box center [812, 674] width 101 height 34
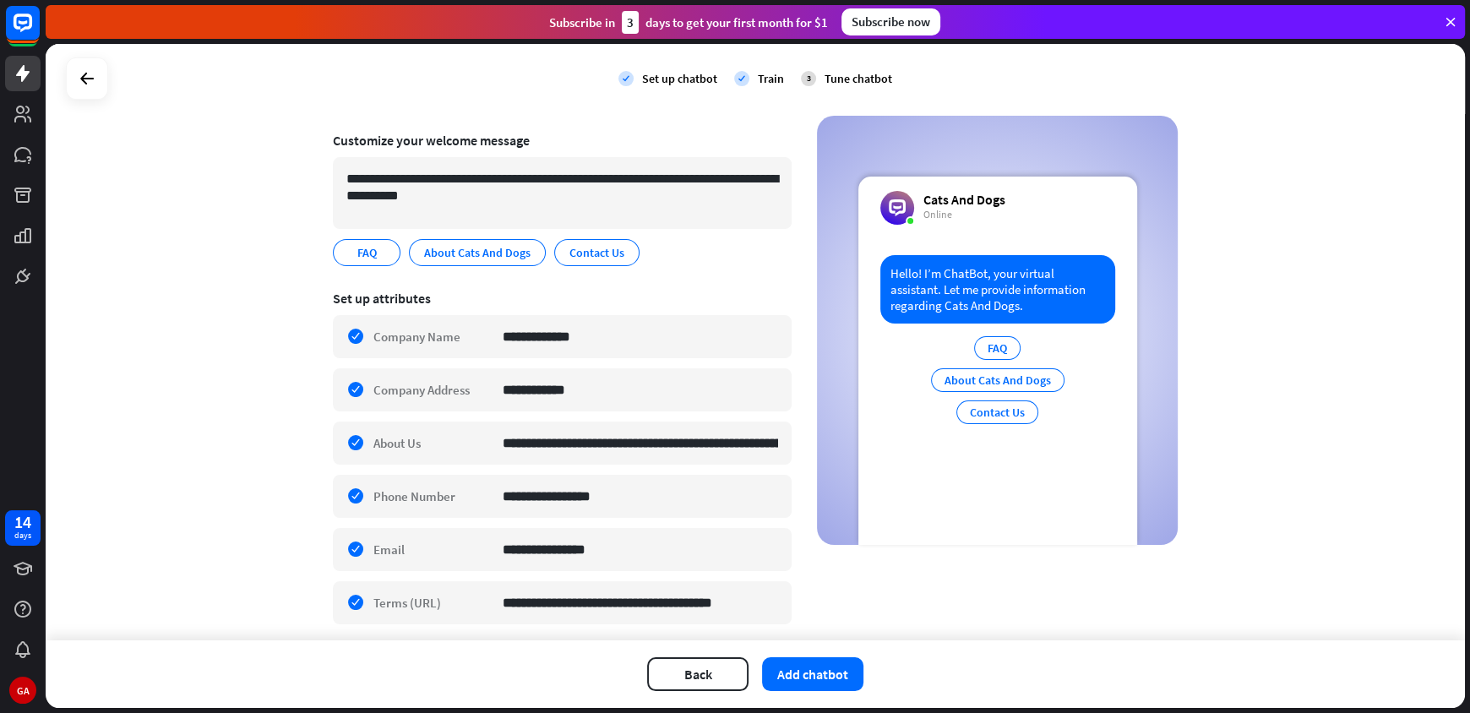
scroll to position [164, 0]
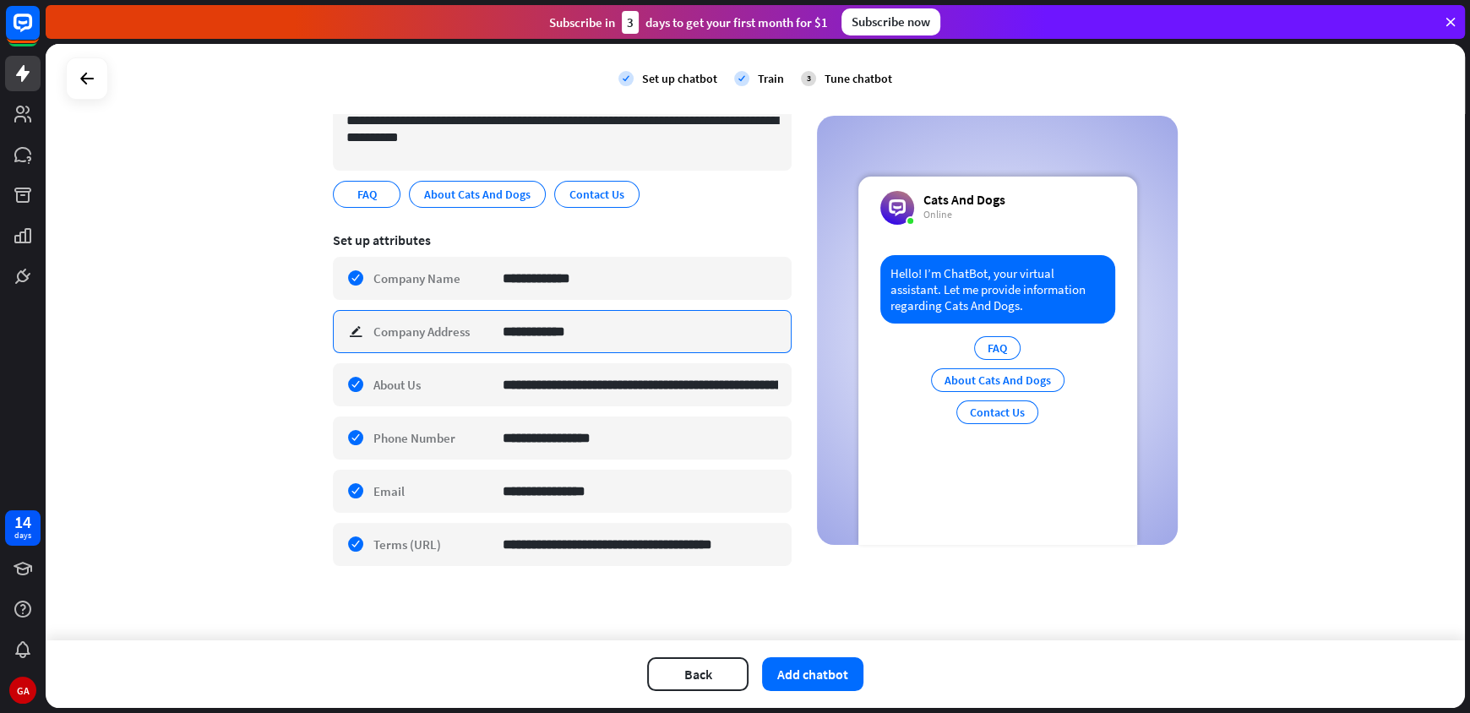
click at [624, 334] on input "**********" at bounding box center [640, 331] width 275 height 41
click at [635, 332] on input "**********" at bounding box center [640, 331] width 275 height 41
type input "**********"
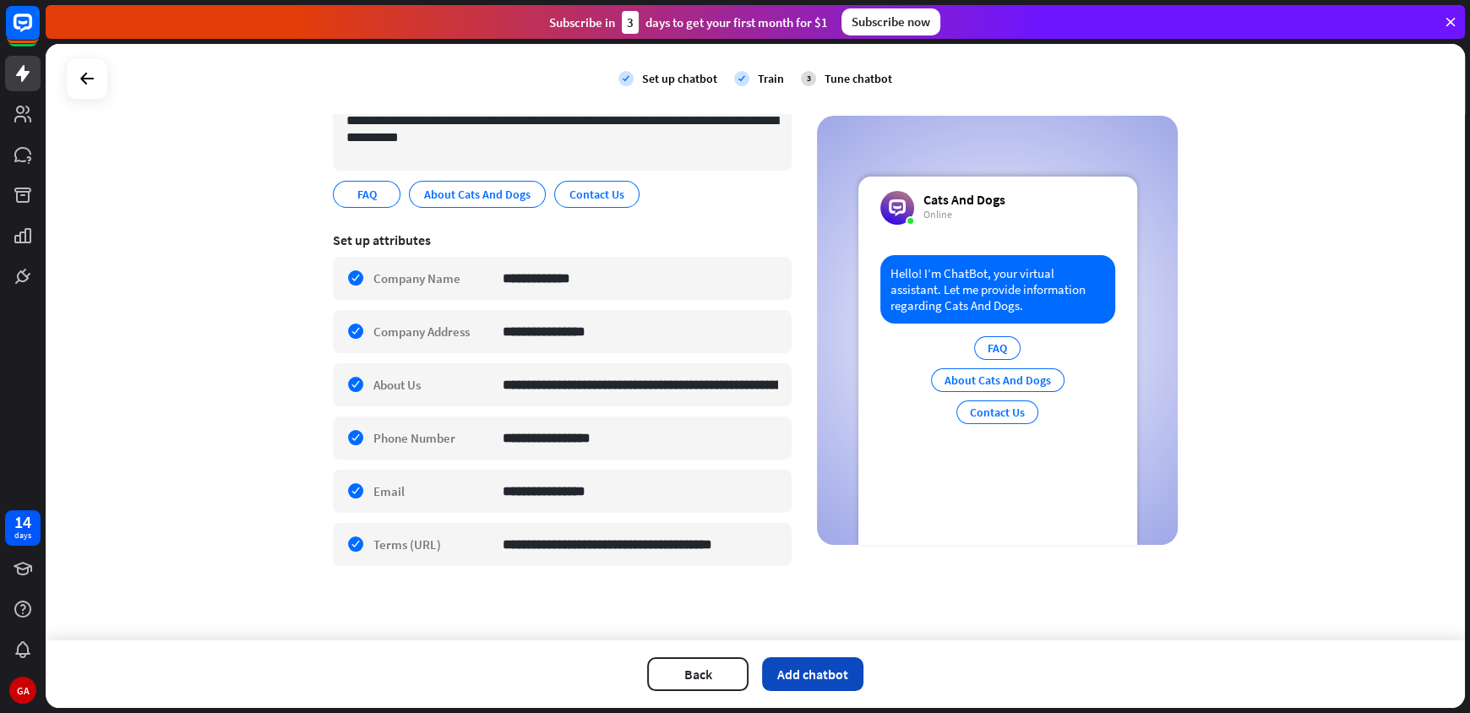
click at [830, 671] on button "Add chatbot" at bounding box center [812, 674] width 101 height 34
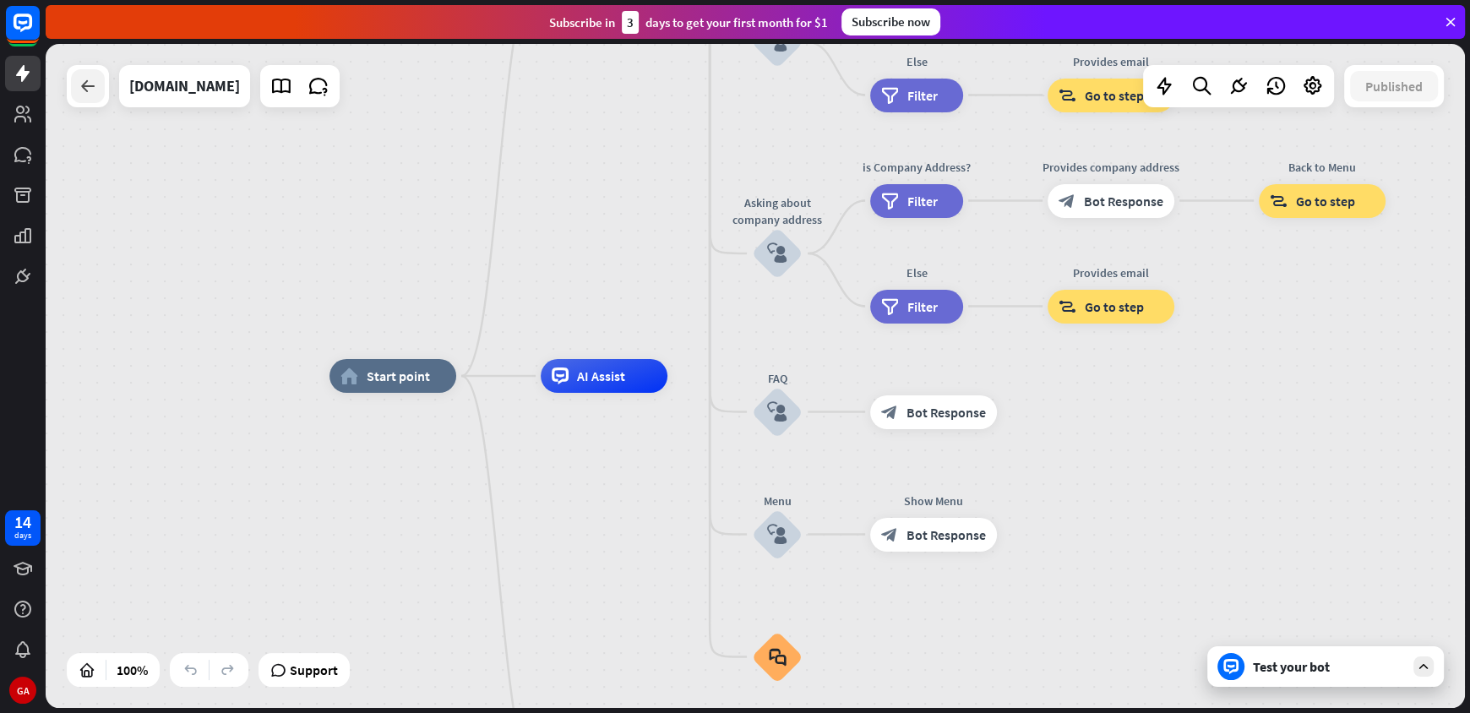
click at [91, 95] on icon at bounding box center [88, 86] width 20 height 20
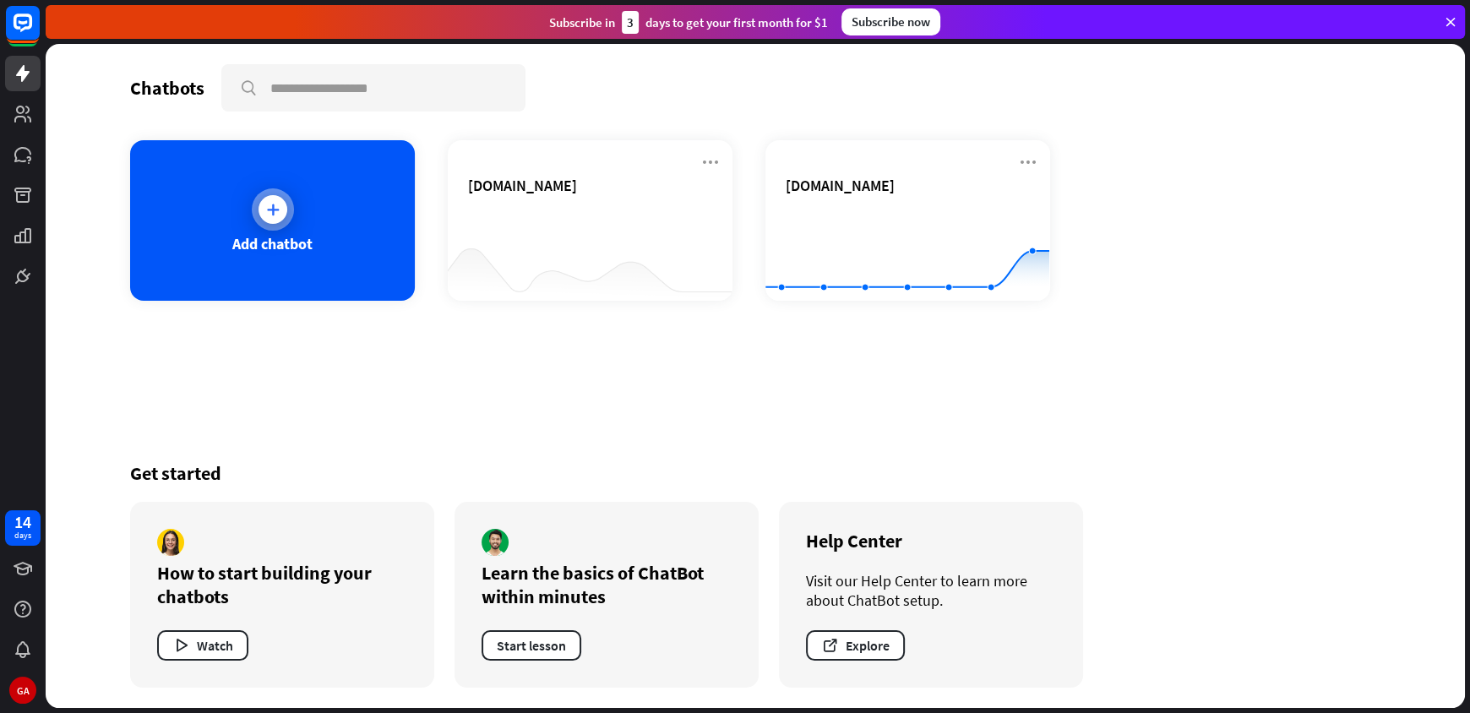
click at [341, 251] on div "Add chatbot" at bounding box center [272, 220] width 285 height 161
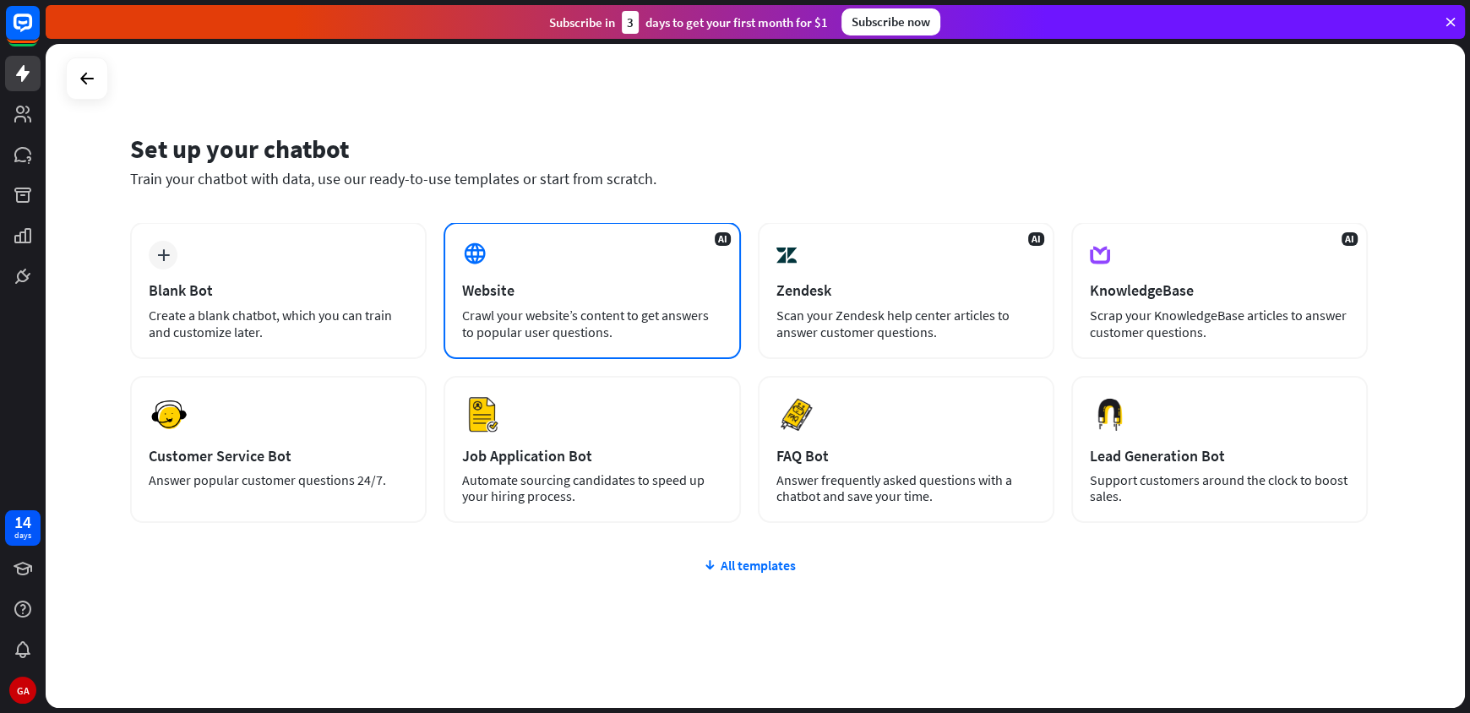
click at [605, 292] on div "Website" at bounding box center [591, 290] width 259 height 19
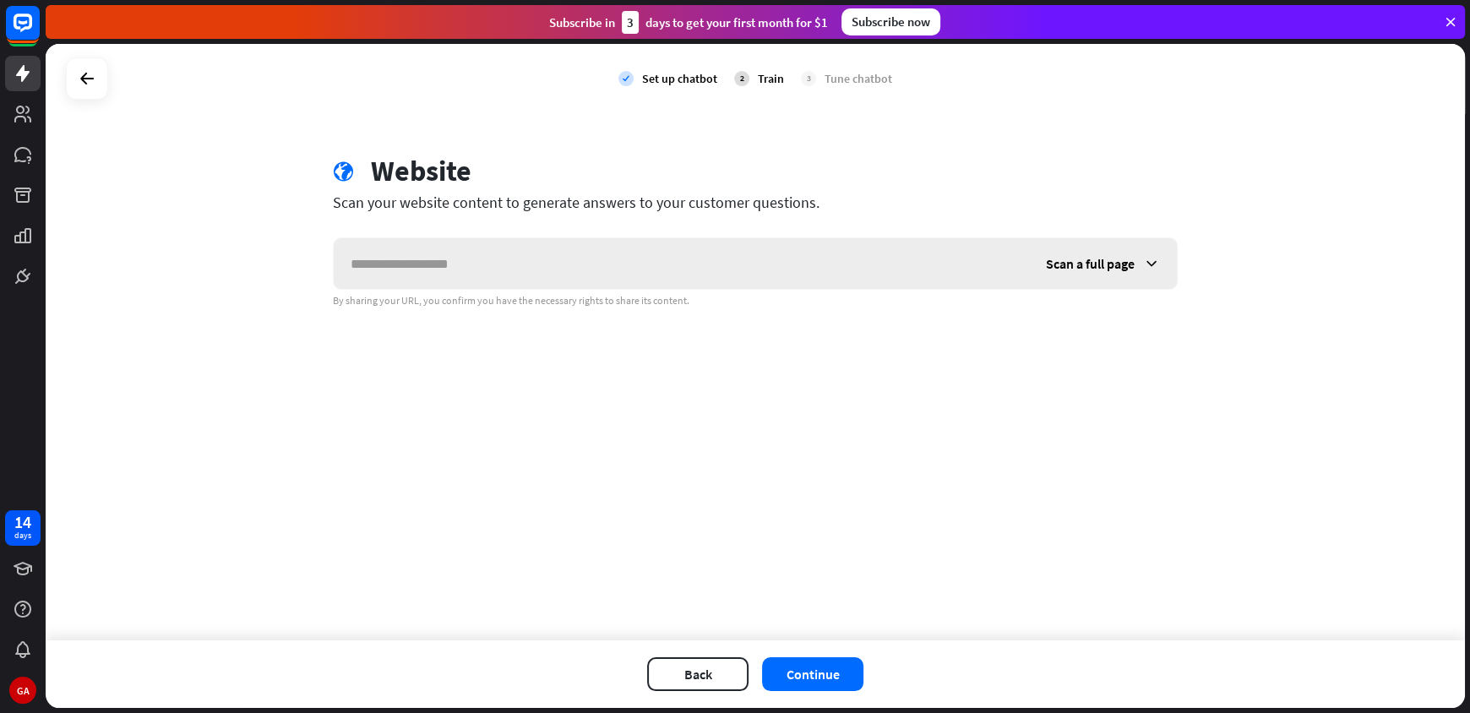
click at [649, 270] on input "text" at bounding box center [681, 263] width 695 height 51
click at [630, 267] on input "text" at bounding box center [681, 263] width 695 height 51
paste input "**********"
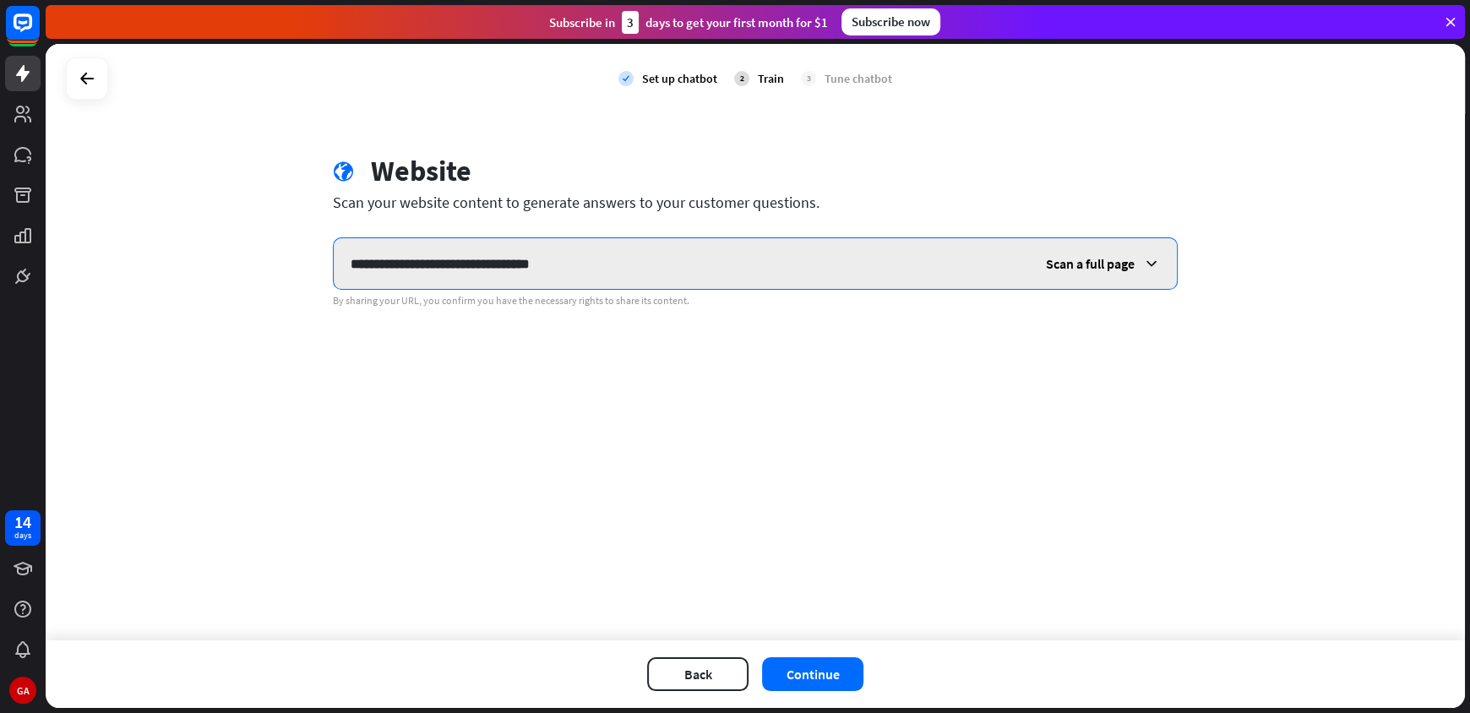
type input "**********"
click at [1130, 254] on div "Scan a full page" at bounding box center [1103, 263] width 148 height 51
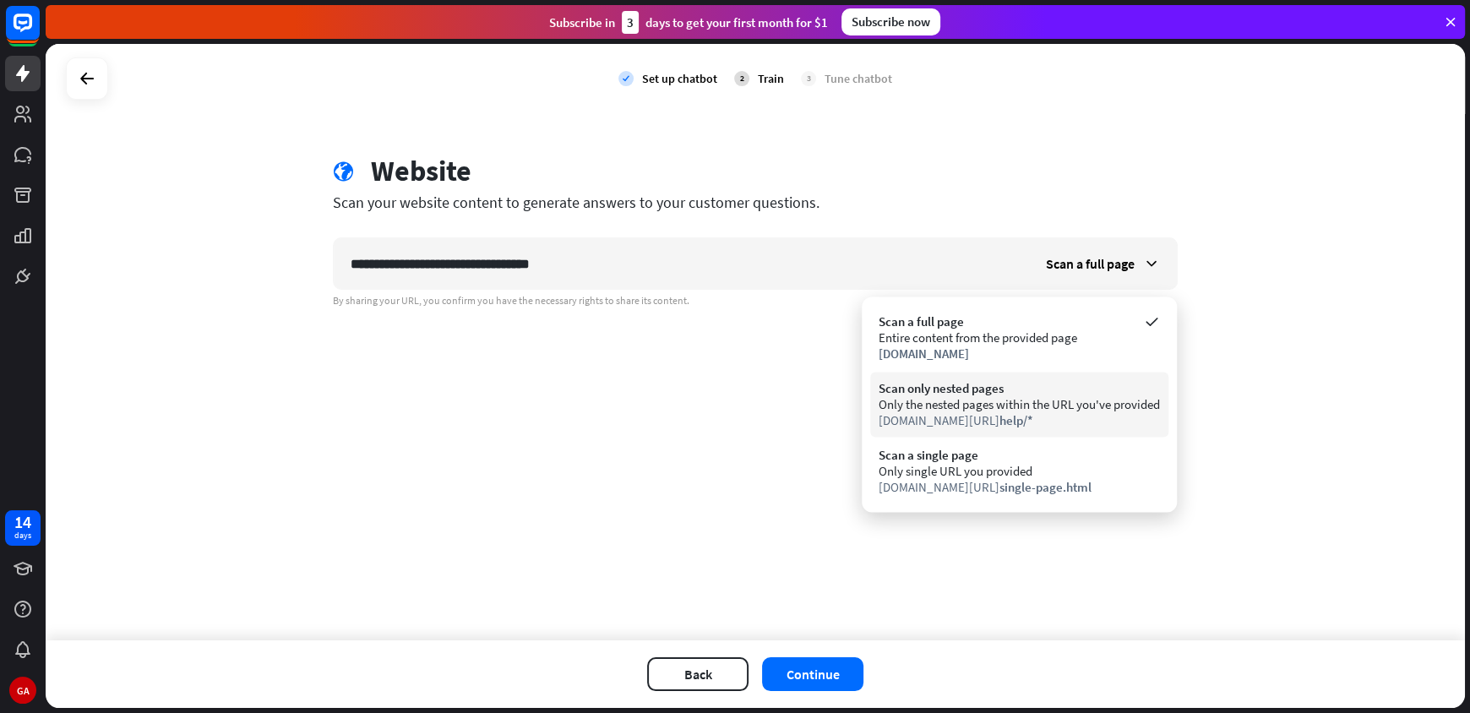
click at [1010, 408] on div "Only the nested pages within the URL you've provided" at bounding box center [1019, 404] width 281 height 16
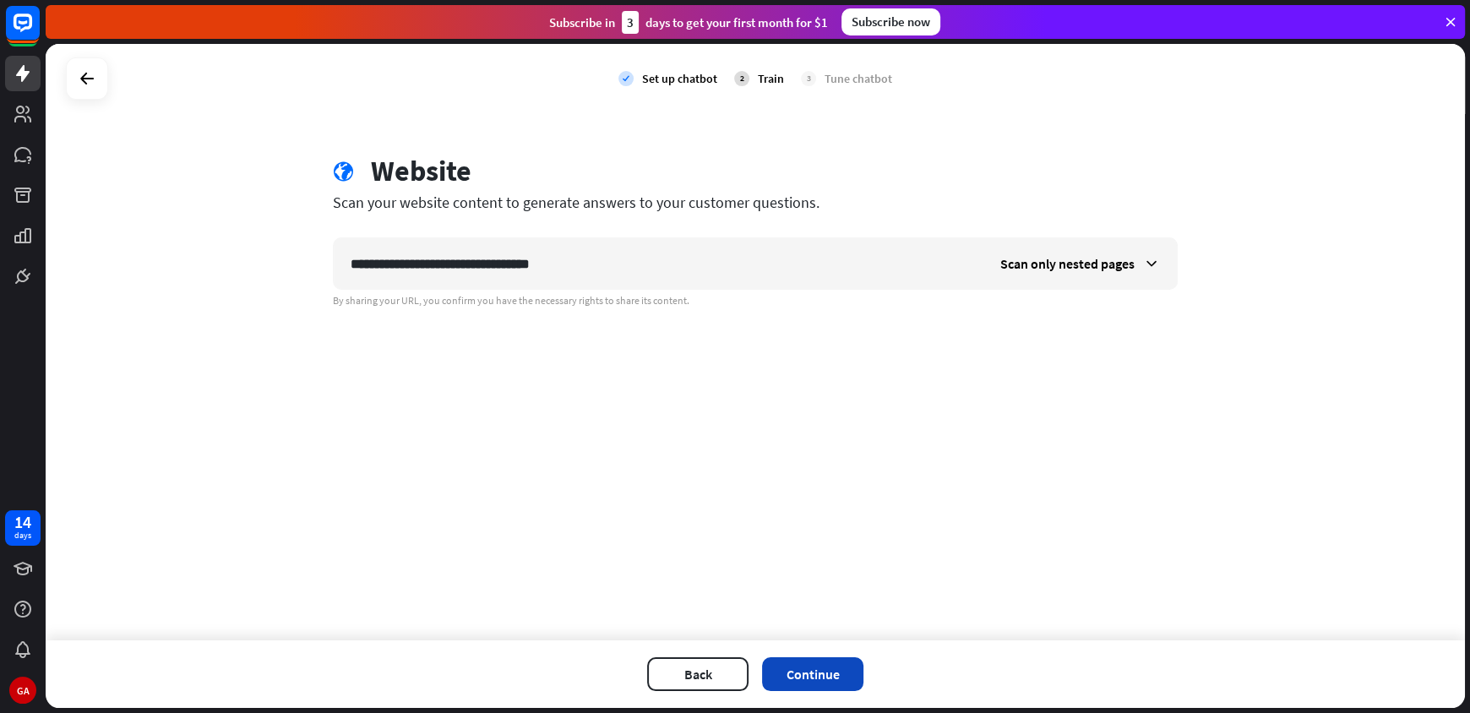
click at [827, 667] on button "Continue" at bounding box center [812, 674] width 101 height 34
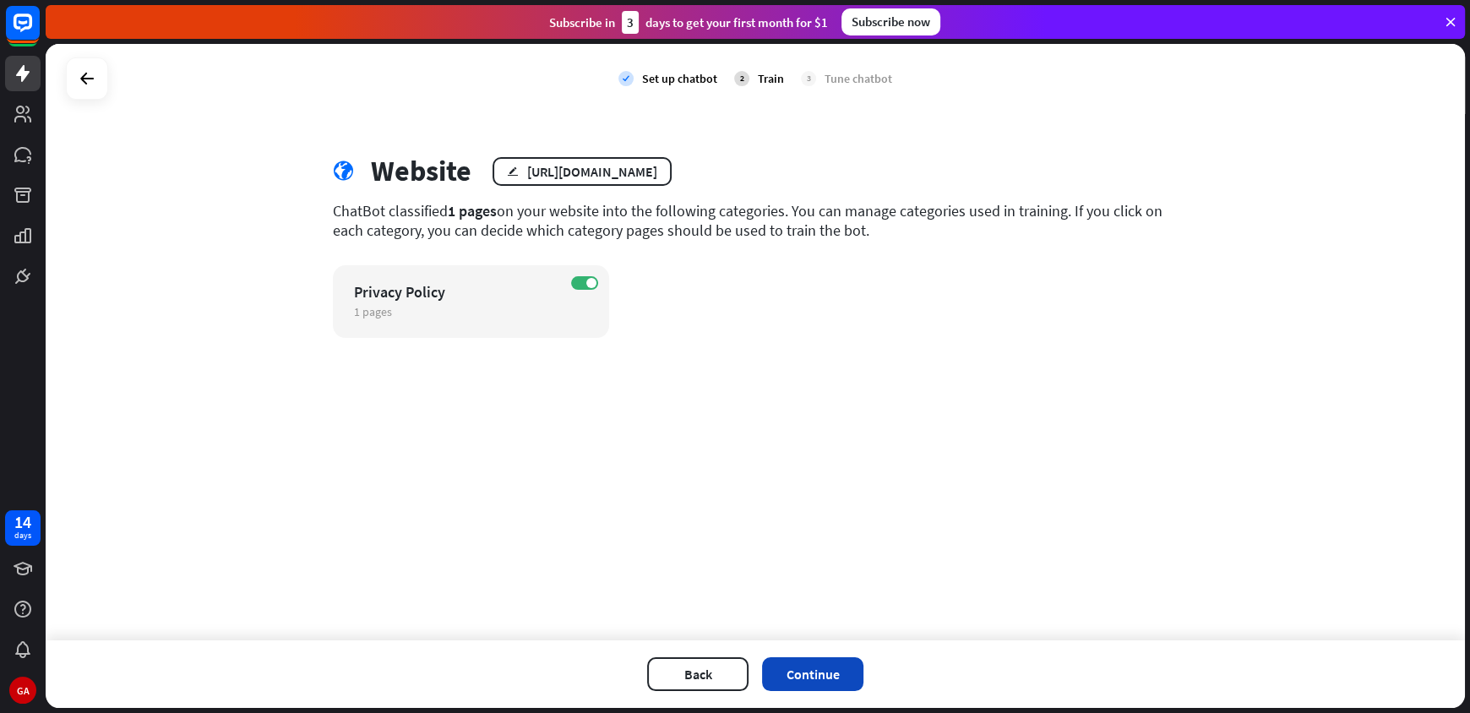
click at [843, 672] on button "Continue" at bounding box center [812, 674] width 101 height 34
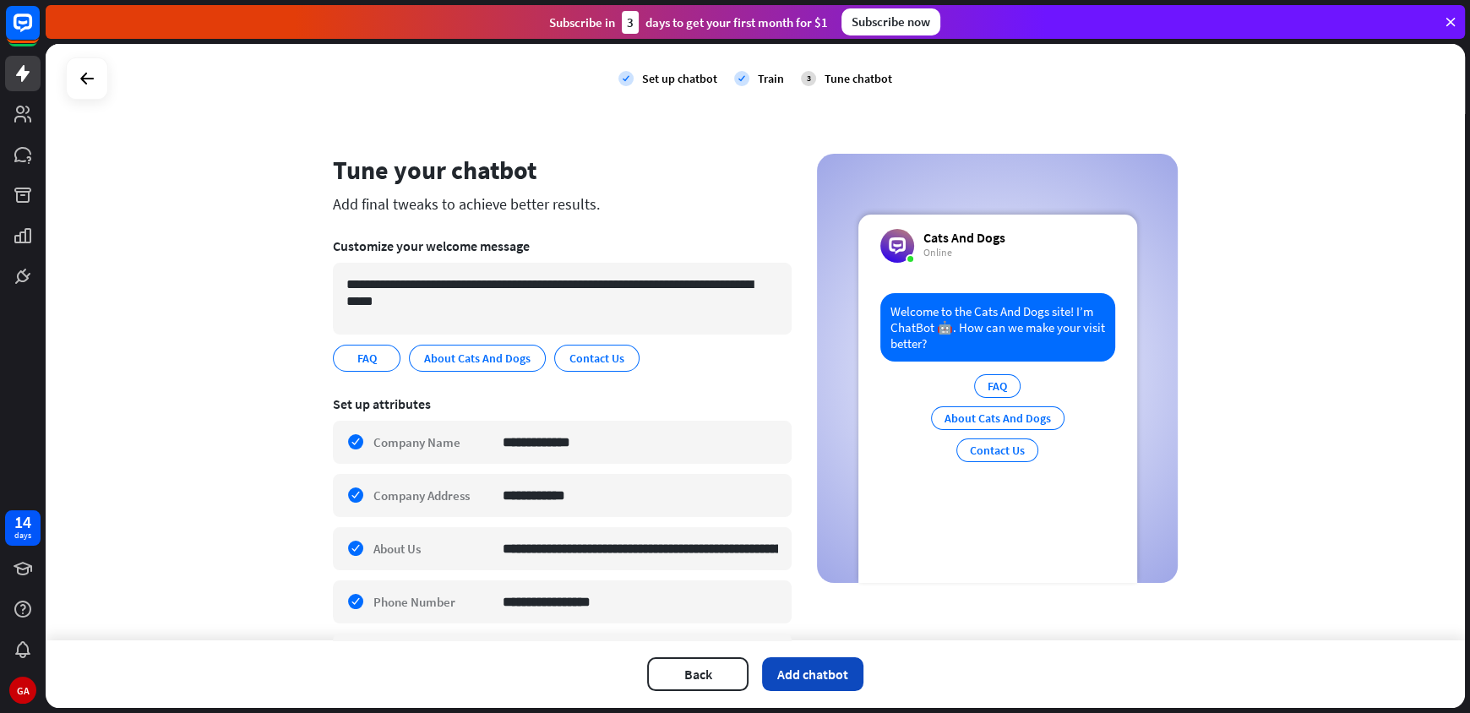
click at [847, 679] on button "Add chatbot" at bounding box center [812, 674] width 101 height 34
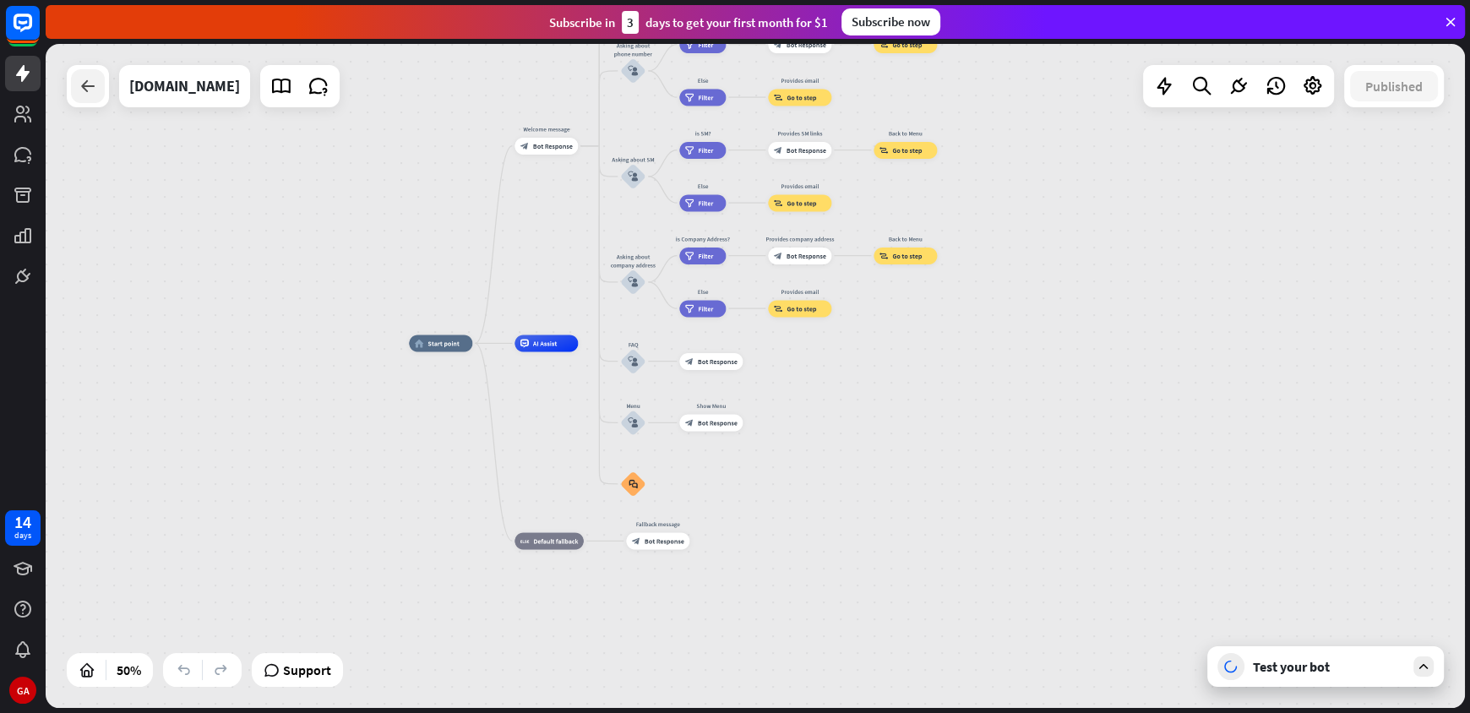
click at [89, 96] on div at bounding box center [88, 86] width 34 height 34
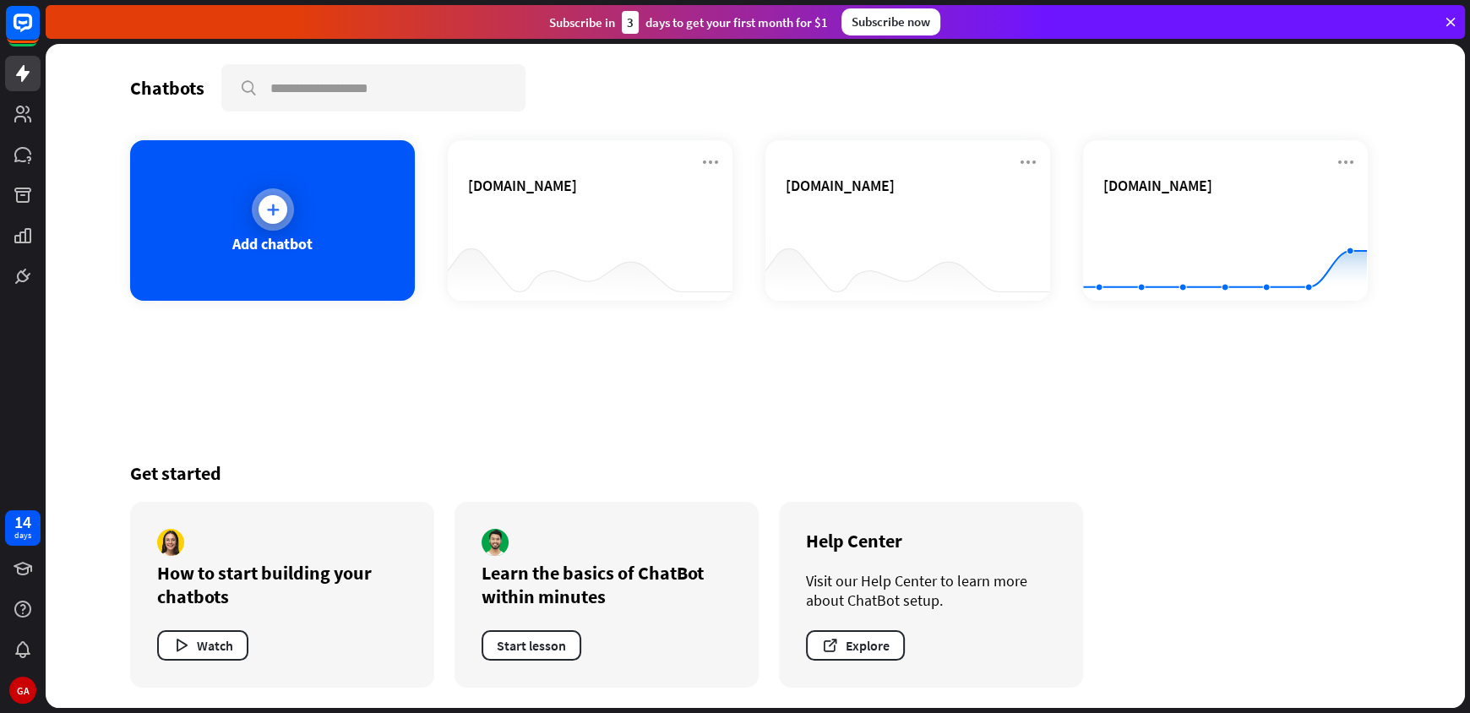
click at [272, 210] on icon at bounding box center [272, 209] width 17 height 17
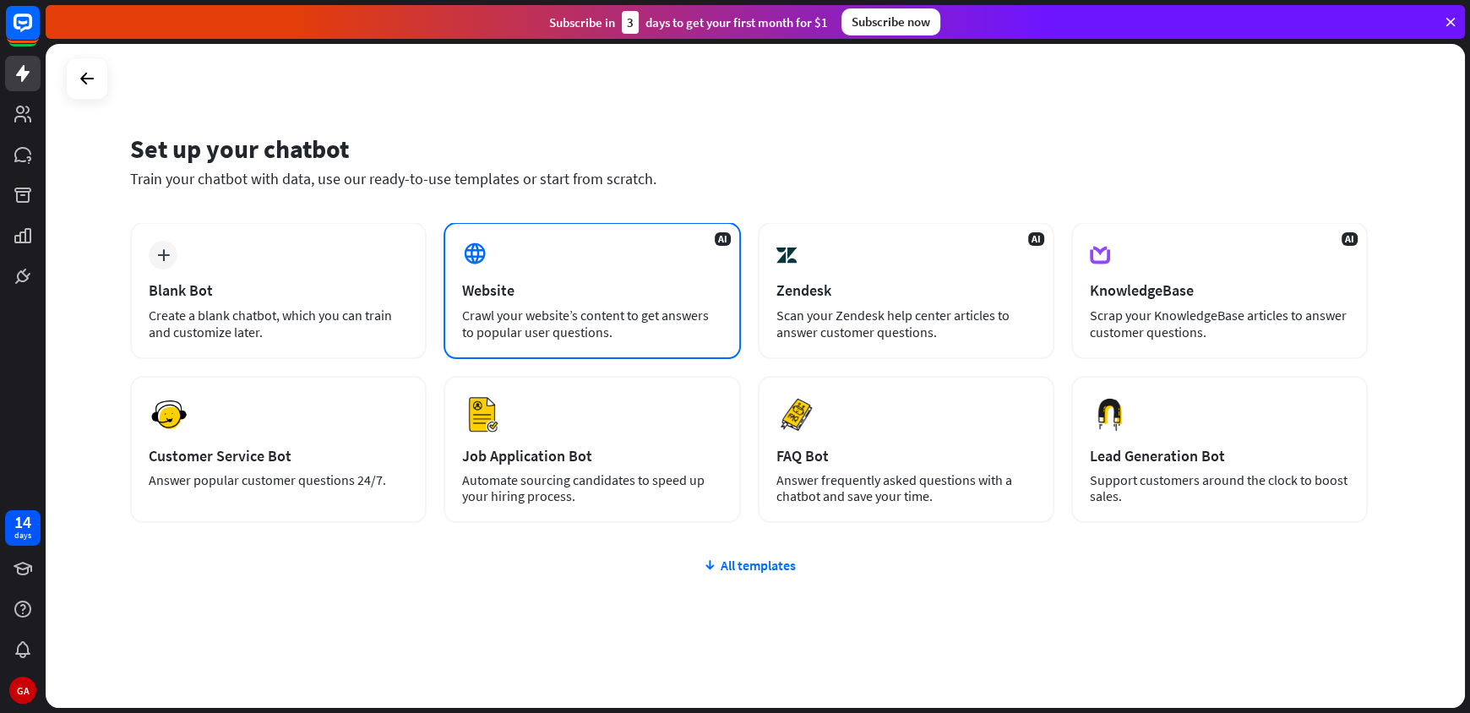
click at [575, 324] on div "Crawl your website’s content to get answers to popular user questions." at bounding box center [591, 324] width 259 height 34
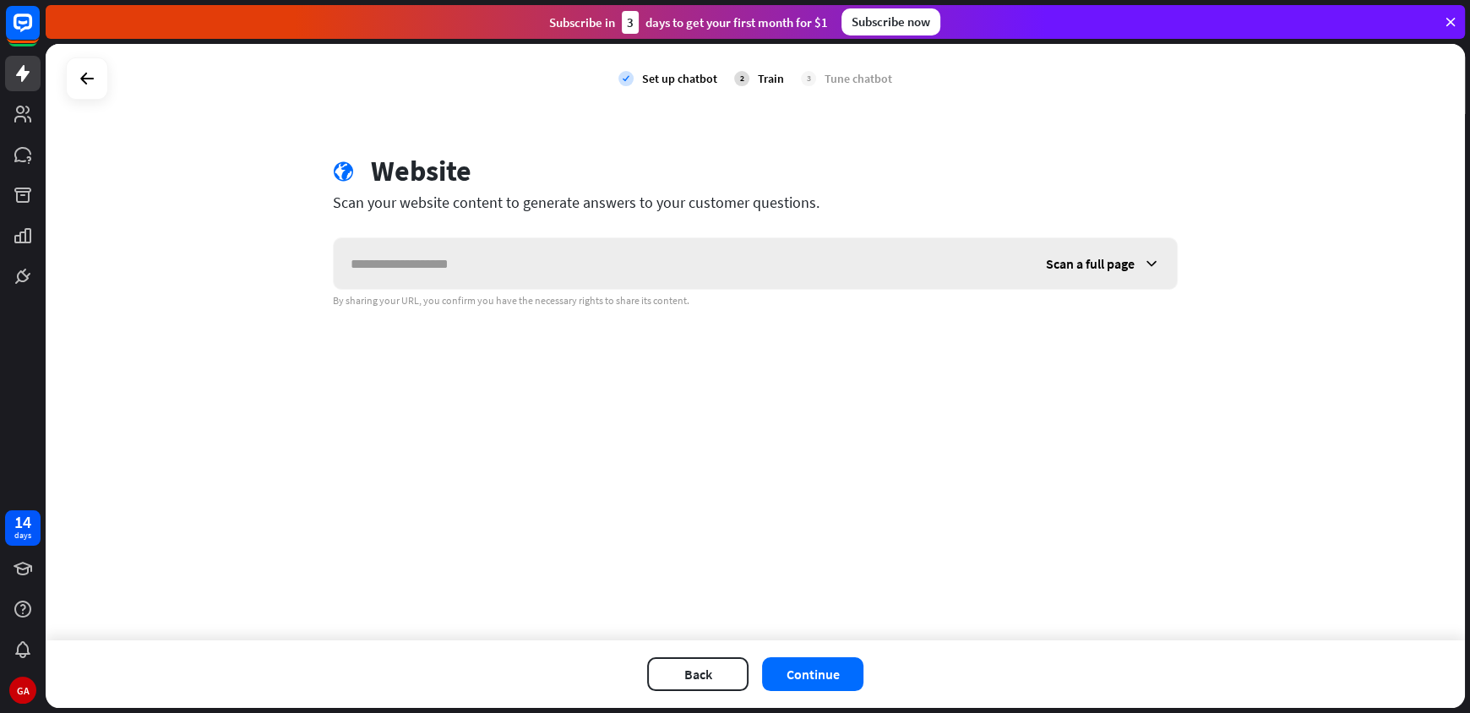
click at [1060, 270] on span "Scan a full page" at bounding box center [1090, 263] width 89 height 17
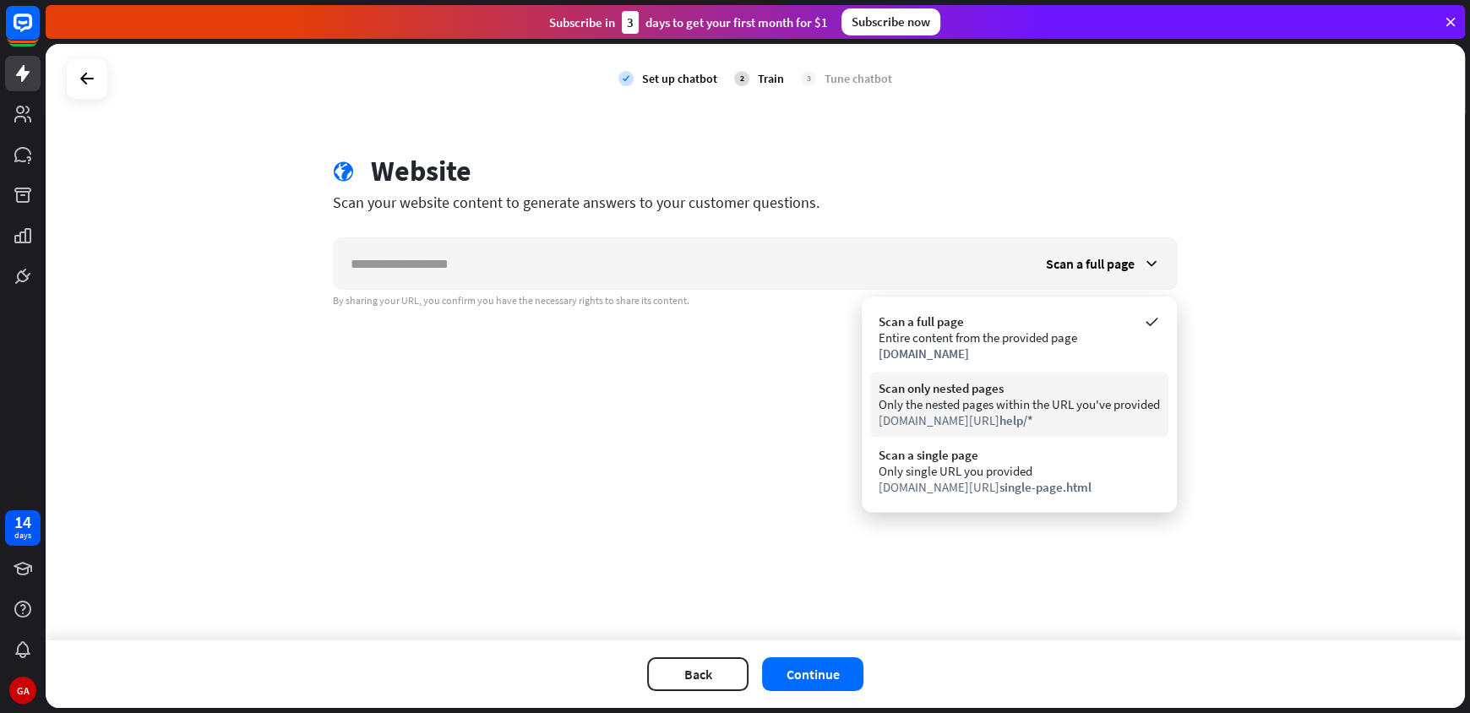
click at [1037, 428] on div "[DOMAIN_NAME][URL] help/*" at bounding box center [1019, 420] width 281 height 16
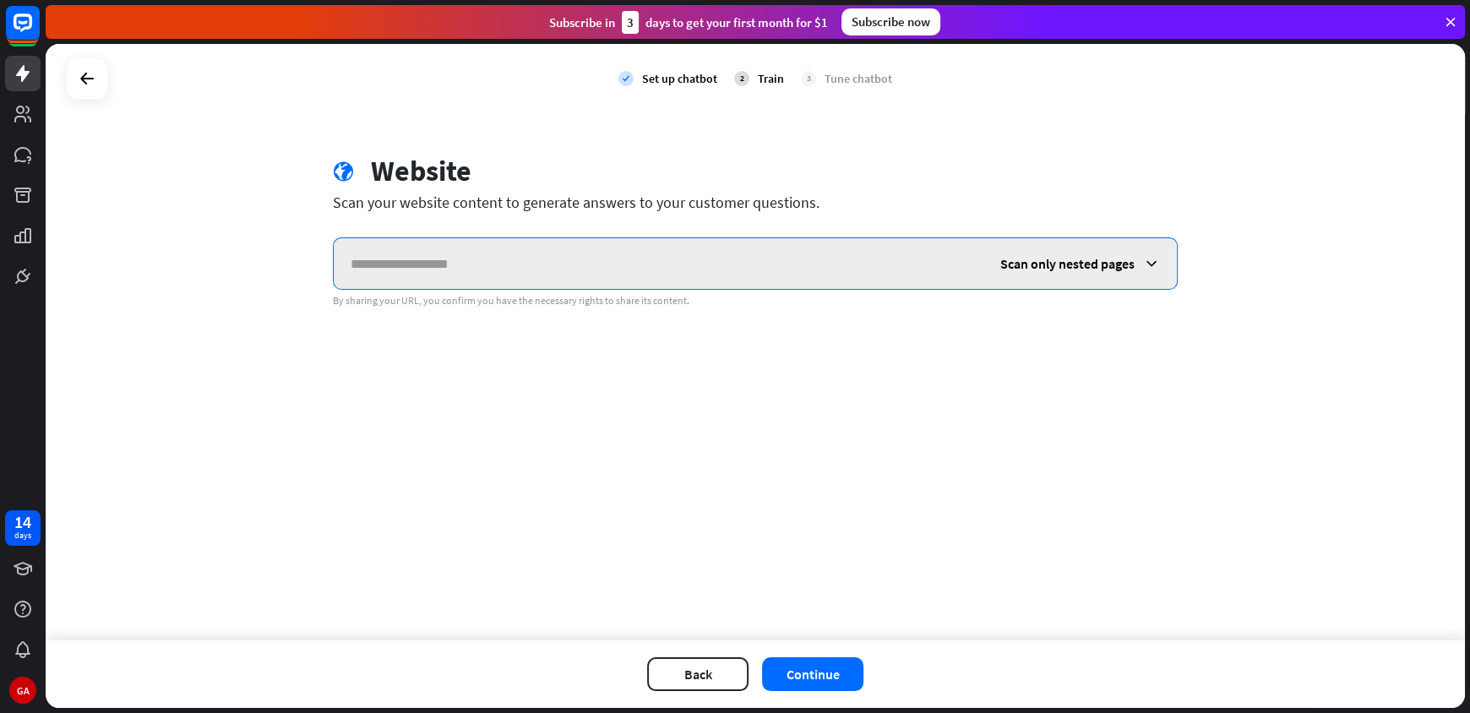
click at [595, 253] on input "text" at bounding box center [659, 263] width 650 height 51
paste input "**********"
drag, startPoint x: 593, startPoint y: 270, endPoint x: 473, endPoint y: 308, distance: 126.1
click at [473, 308] on div "**********" at bounding box center [756, 342] width 1420 height 597
type input "**********"
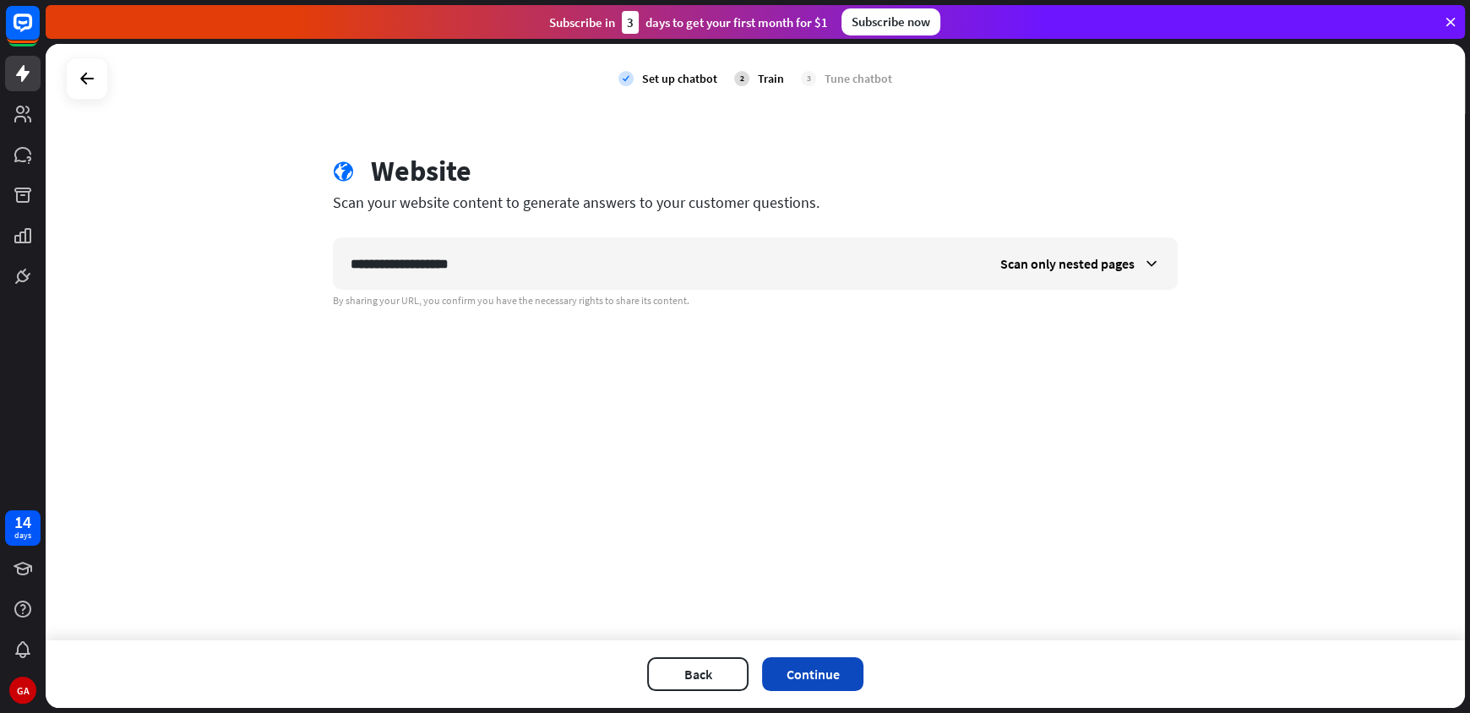
click at [838, 670] on button "Continue" at bounding box center [812, 674] width 101 height 34
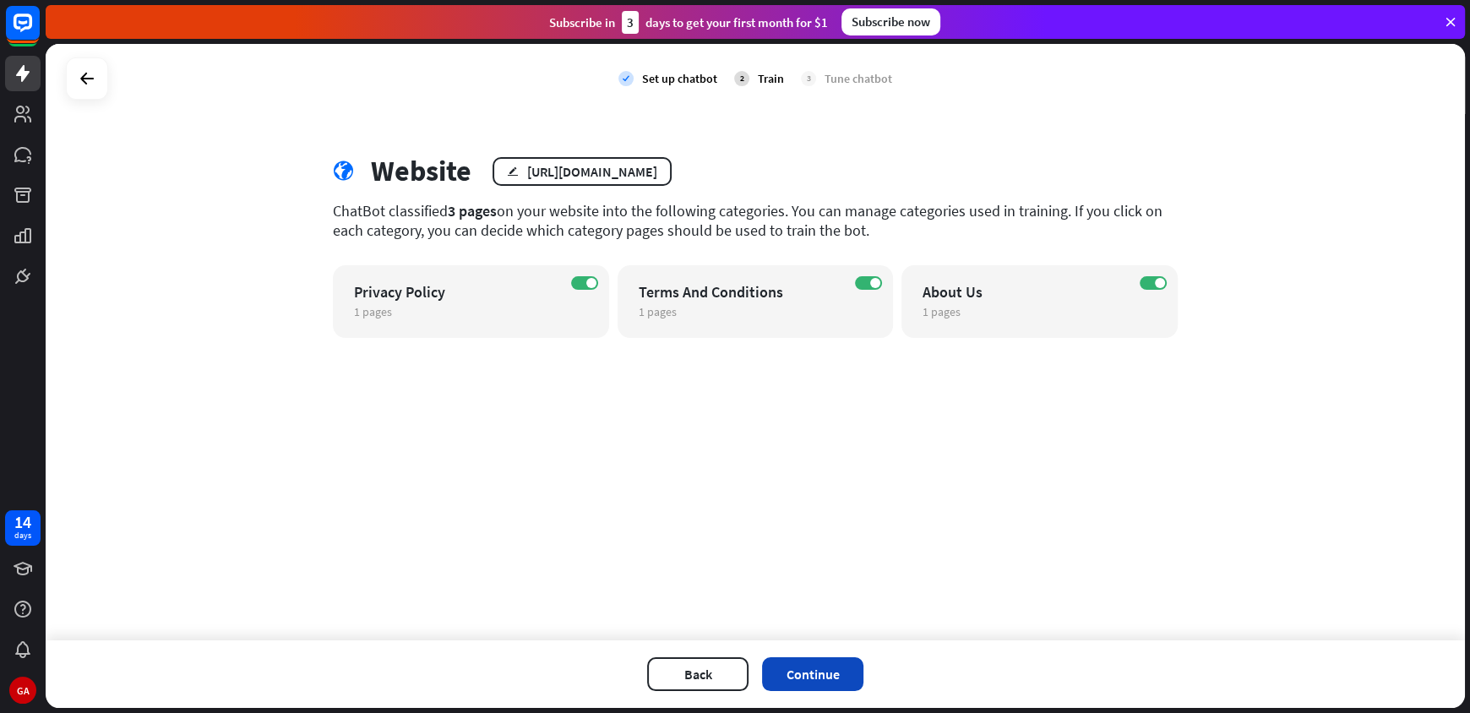
click at [822, 669] on button "Continue" at bounding box center [812, 674] width 101 height 34
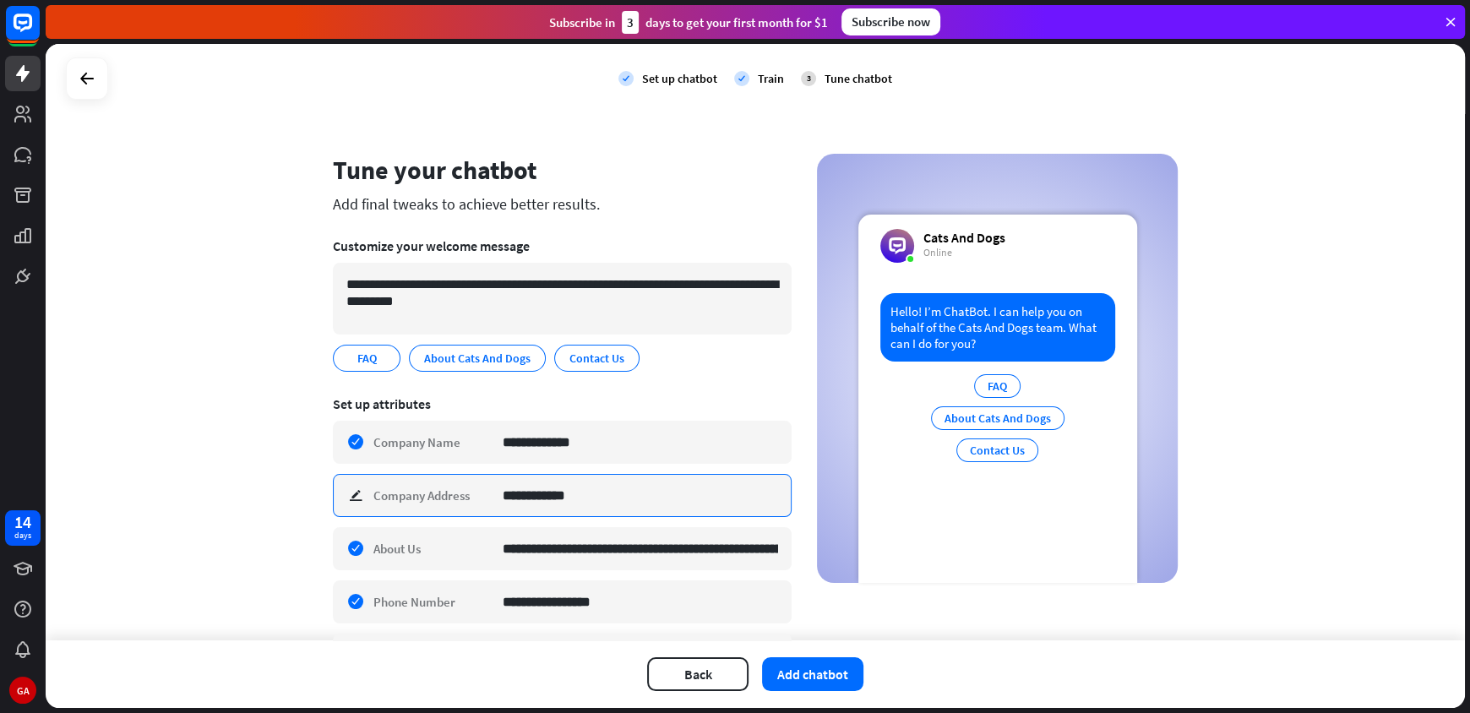
click at [652, 504] on input "**********" at bounding box center [640, 495] width 275 height 41
click at [678, 498] on input "**********" at bounding box center [640, 495] width 275 height 41
click at [347, 495] on div "**********" at bounding box center [562, 495] width 459 height 43
click at [609, 494] on input "**********" at bounding box center [640, 495] width 275 height 41
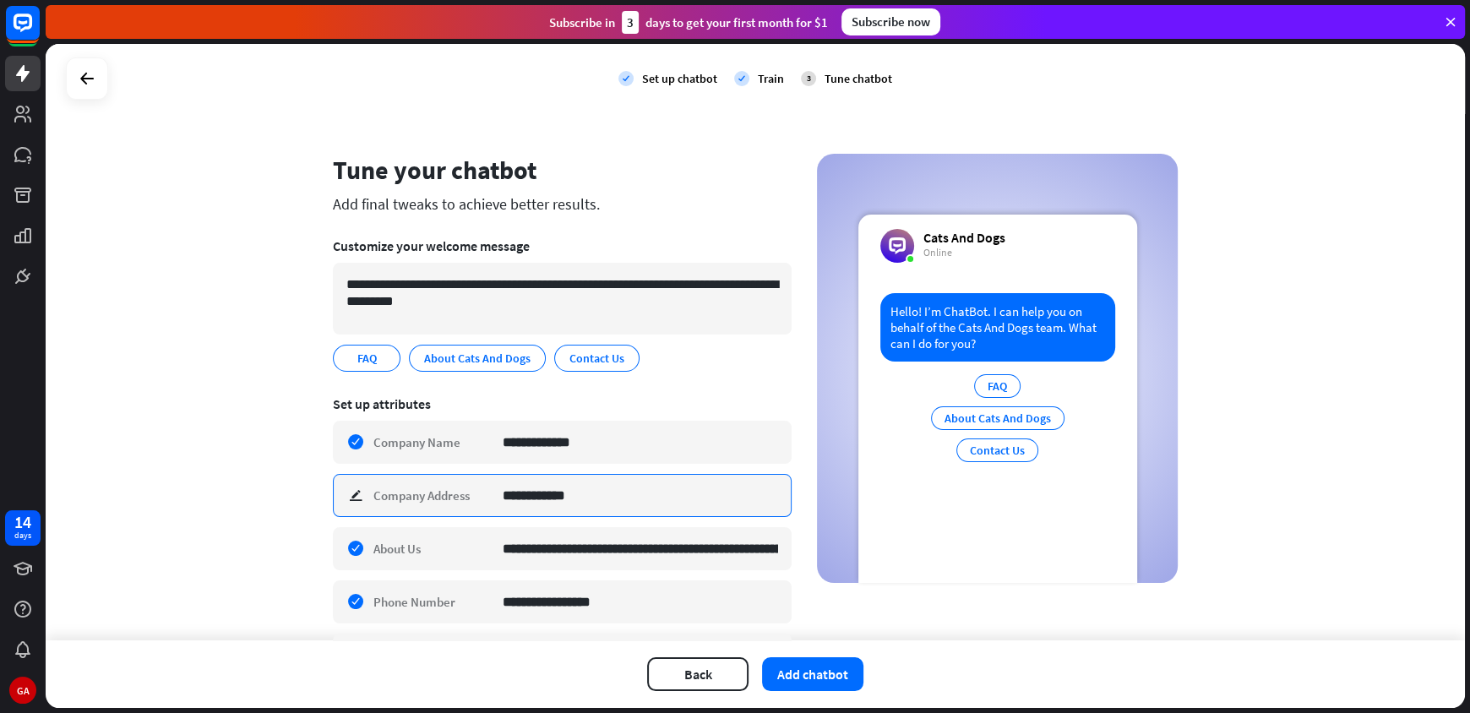
click at [611, 494] on input "**********" at bounding box center [640, 495] width 275 height 41
type input "**********"
click at [800, 671] on button "Add chatbot" at bounding box center [812, 674] width 101 height 34
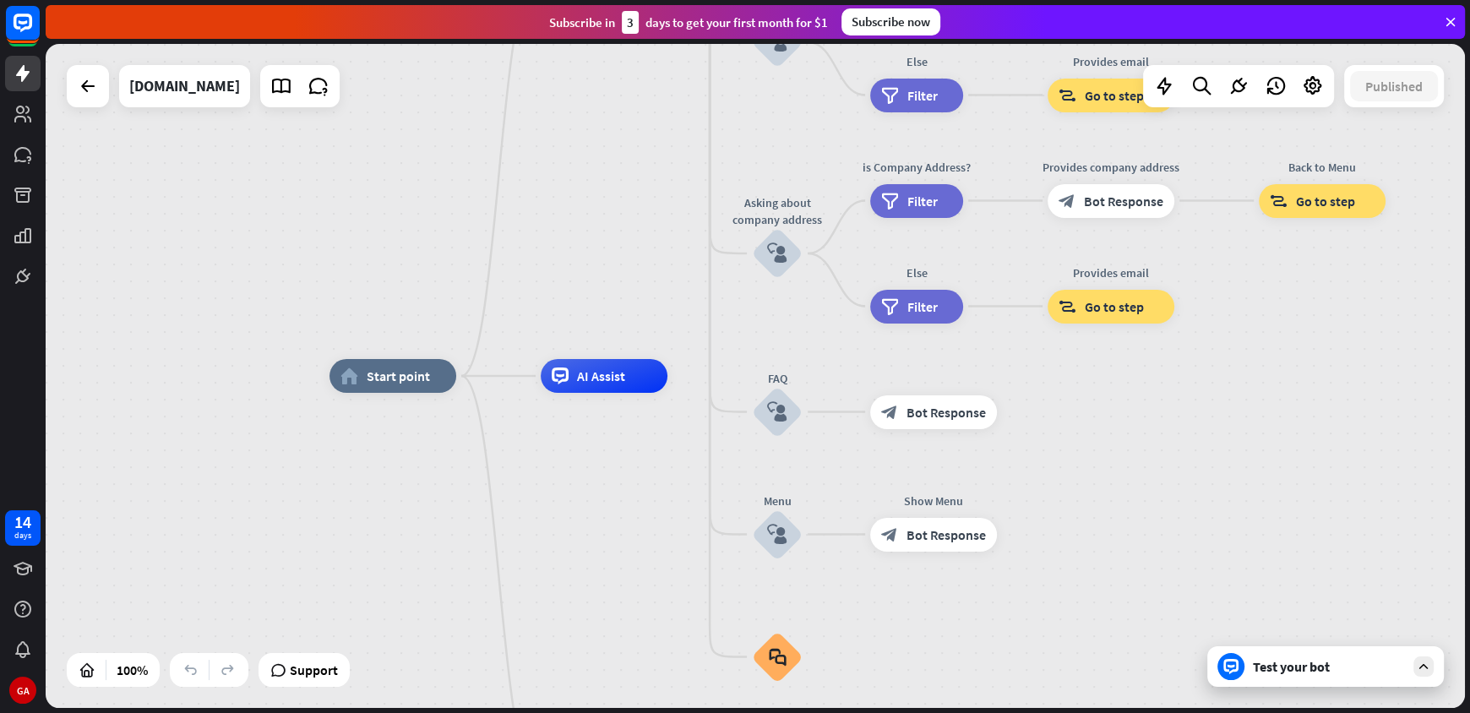
click at [1278, 657] on div "Test your bot" at bounding box center [1326, 666] width 237 height 41
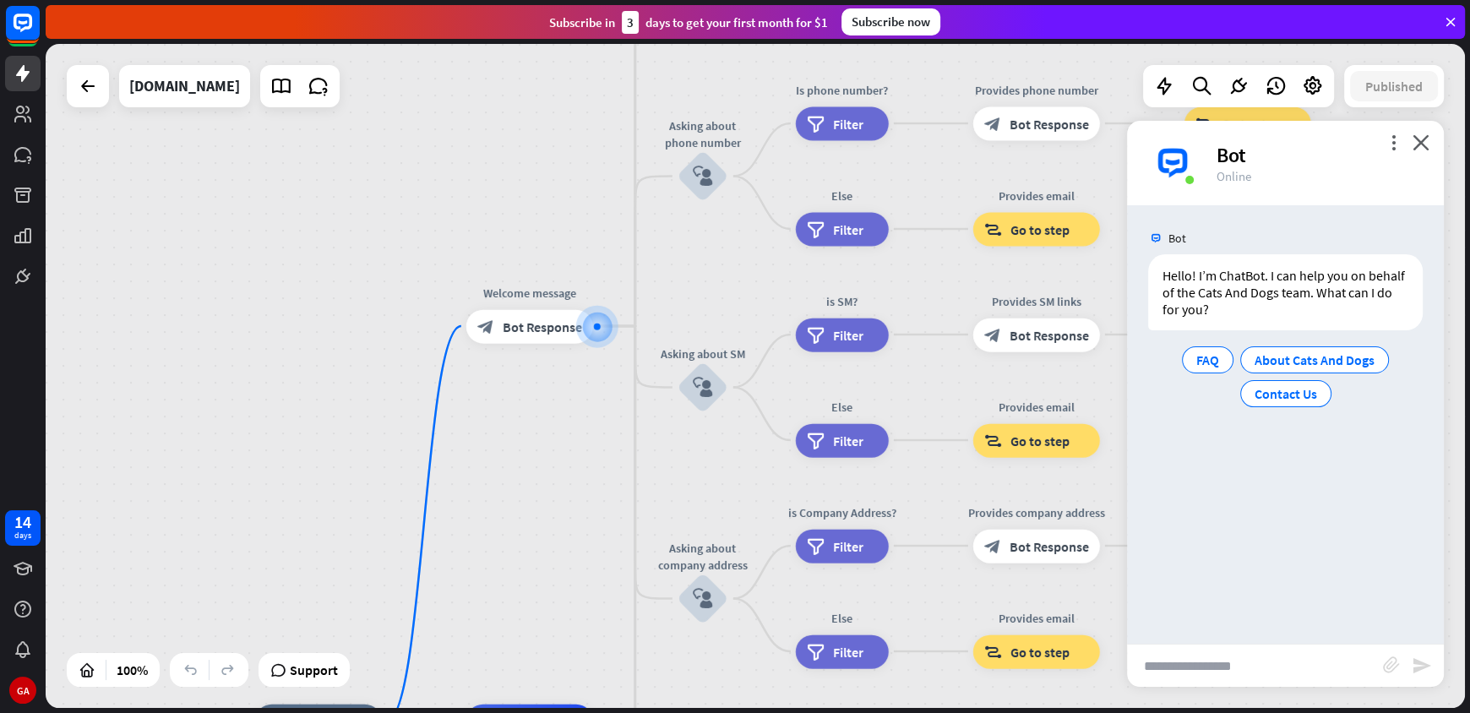
click at [1268, 664] on input "text" at bounding box center [1255, 666] width 256 height 42
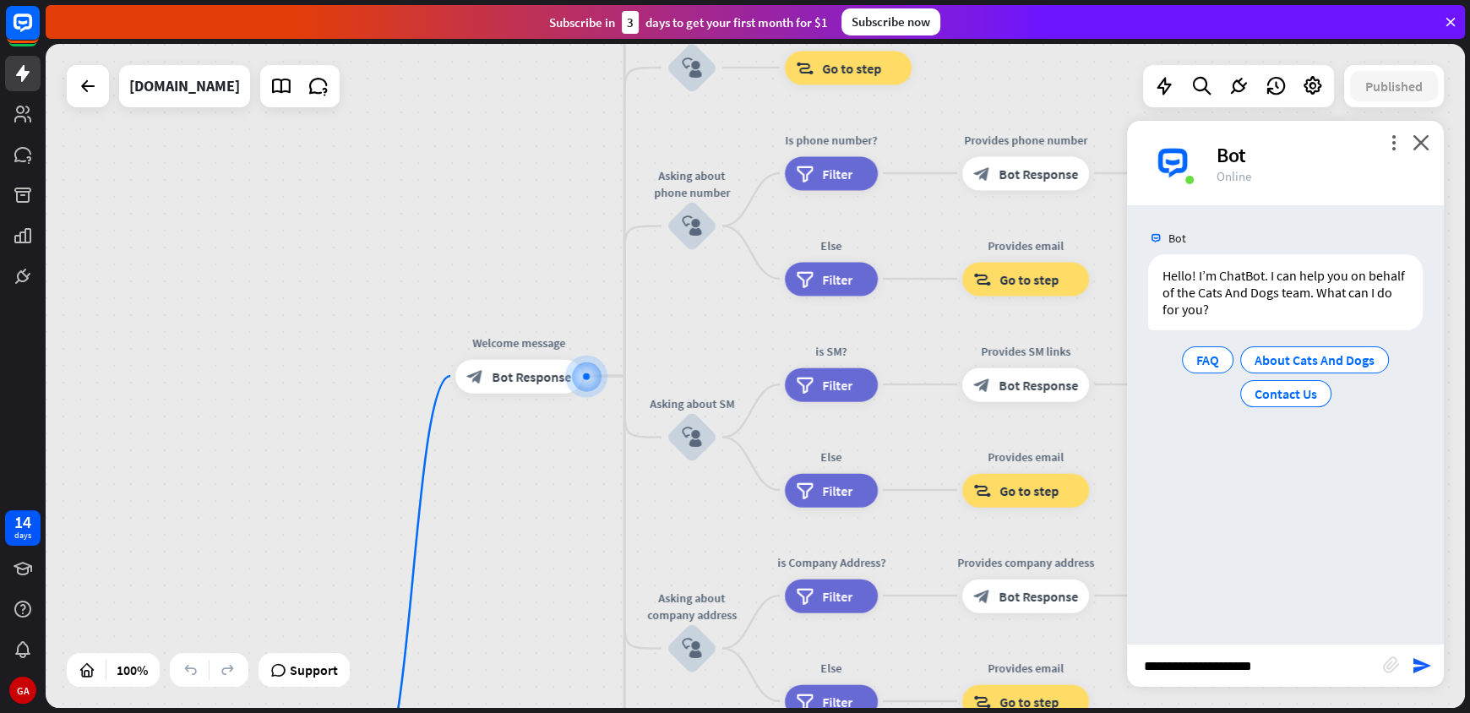
type input "**********"
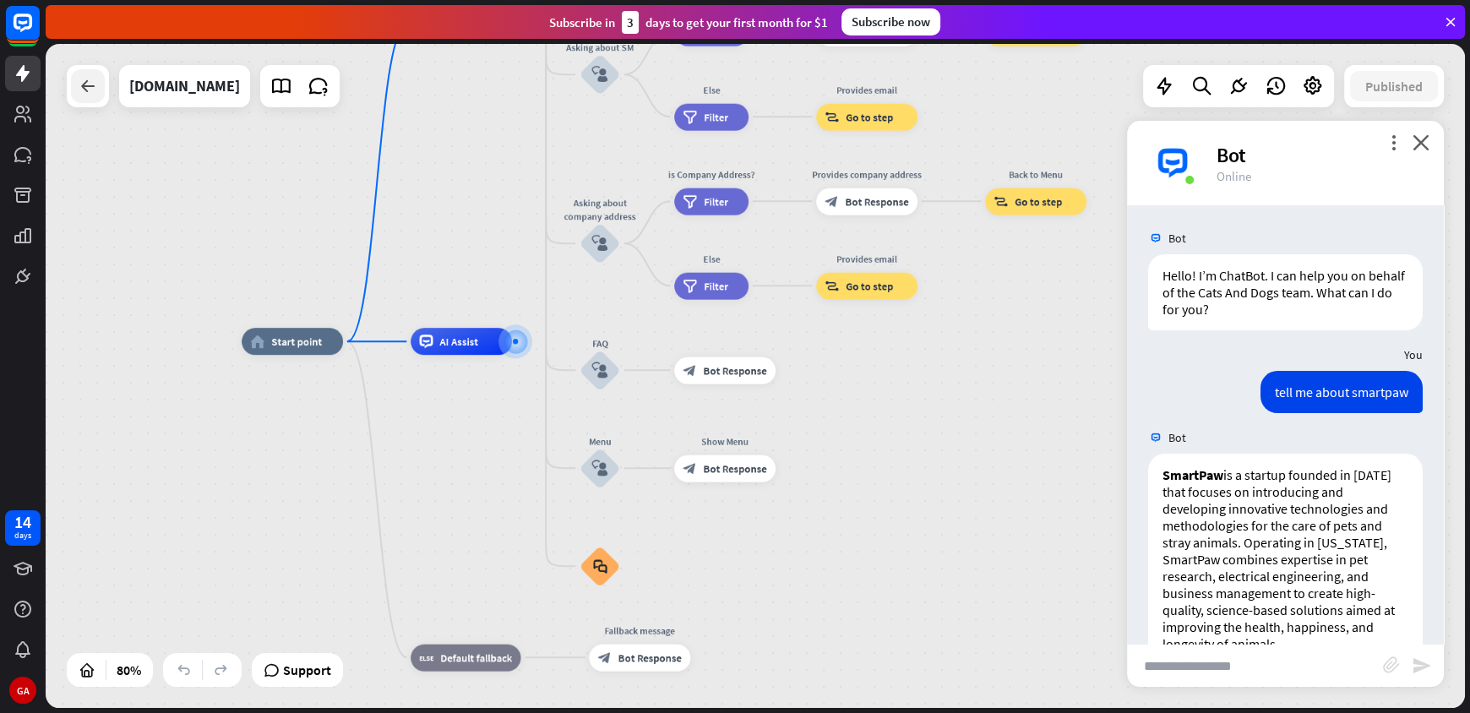
click at [92, 95] on icon at bounding box center [88, 86] width 20 height 20
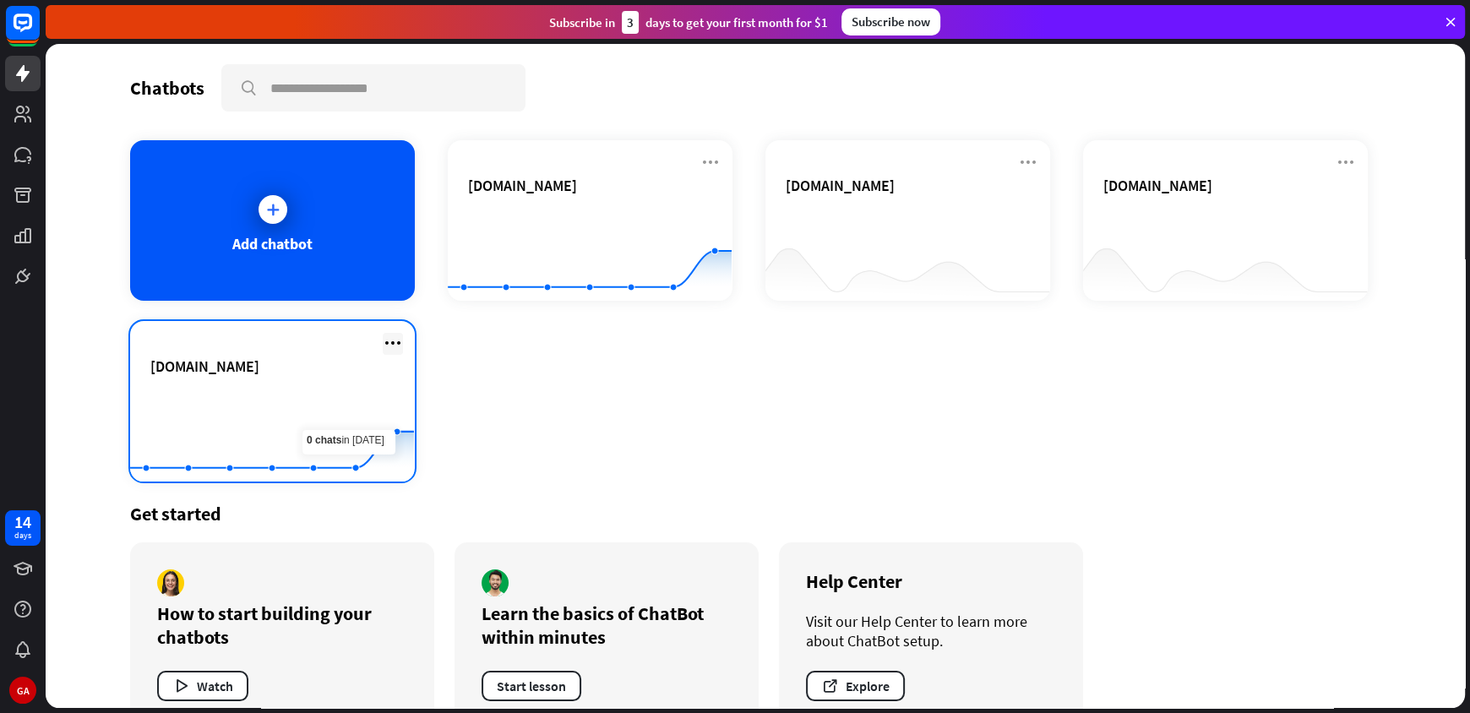
click at [383, 337] on icon at bounding box center [393, 343] width 20 height 20
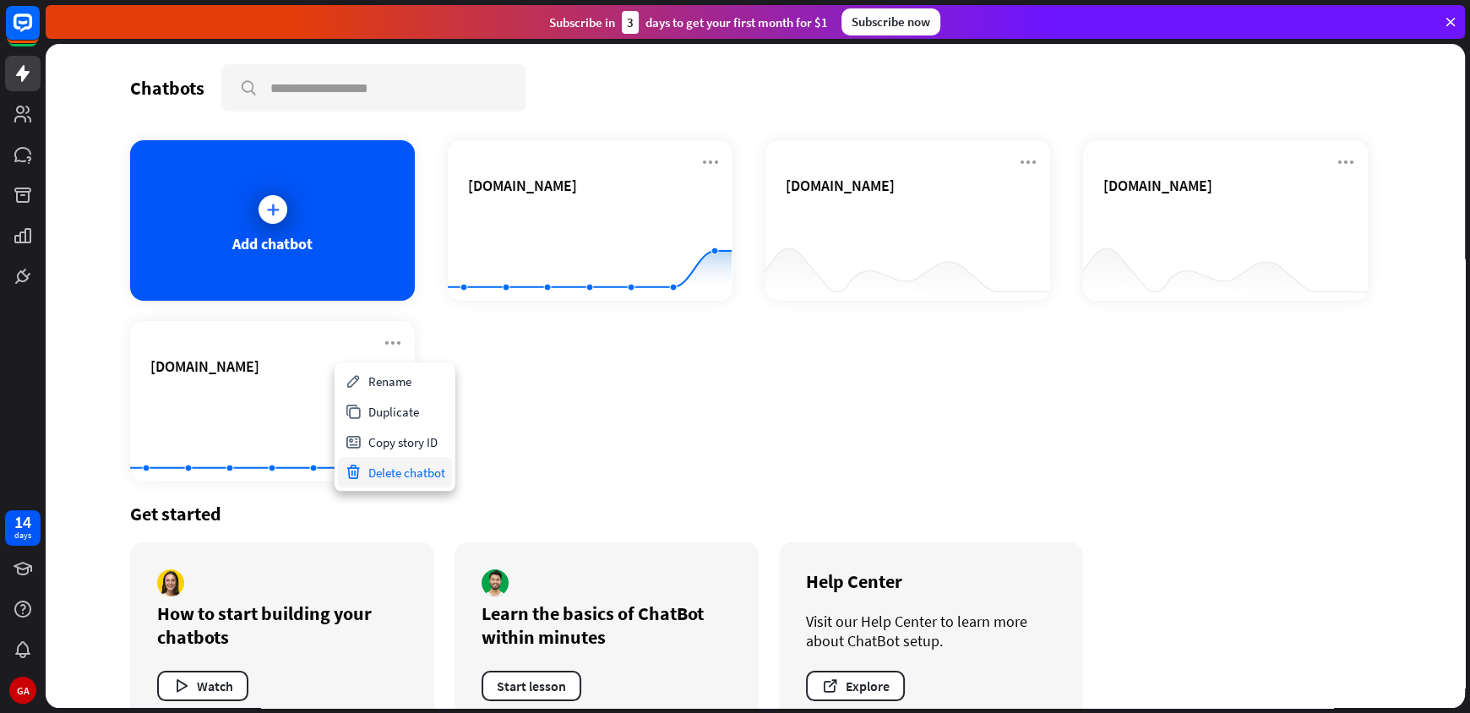
click at [428, 475] on div "Delete chatbot" at bounding box center [395, 472] width 114 height 30
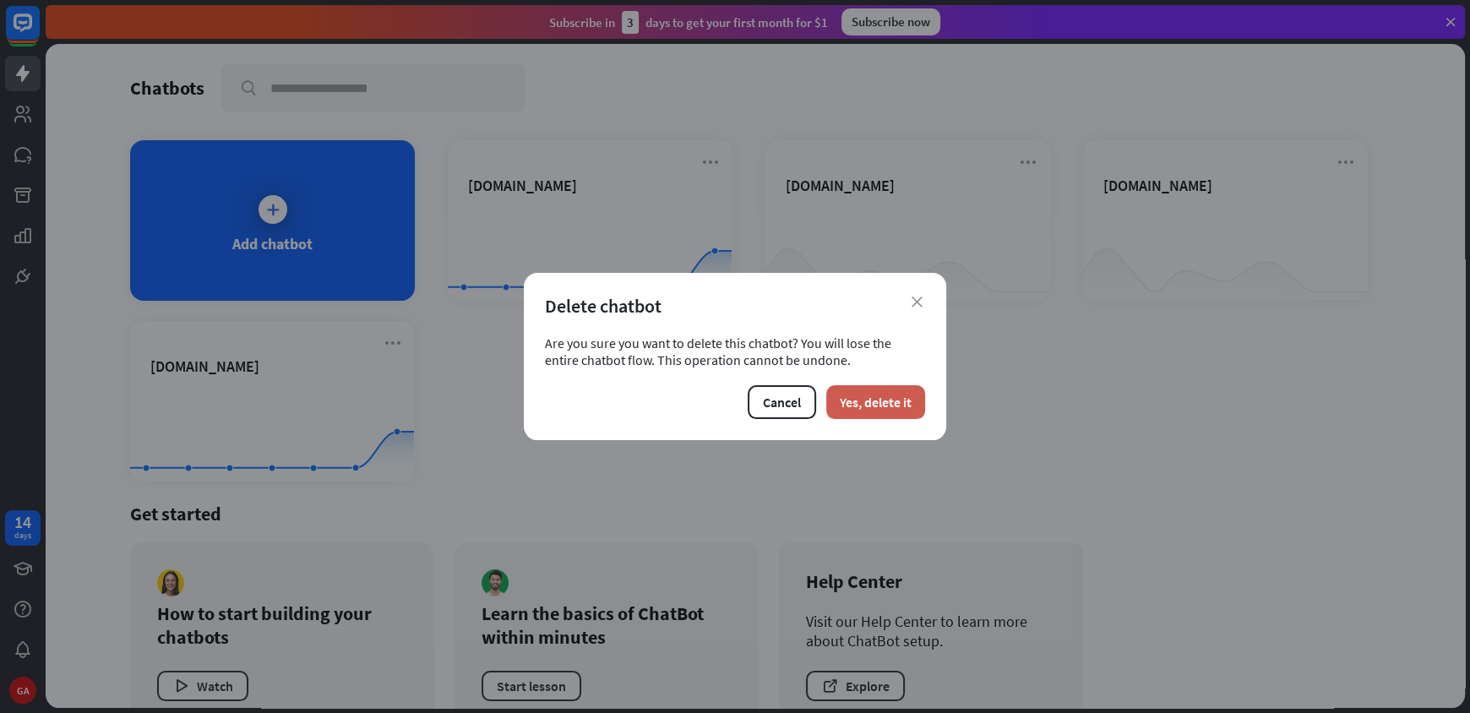
click at [865, 412] on button "Yes, delete it" at bounding box center [875, 402] width 99 height 34
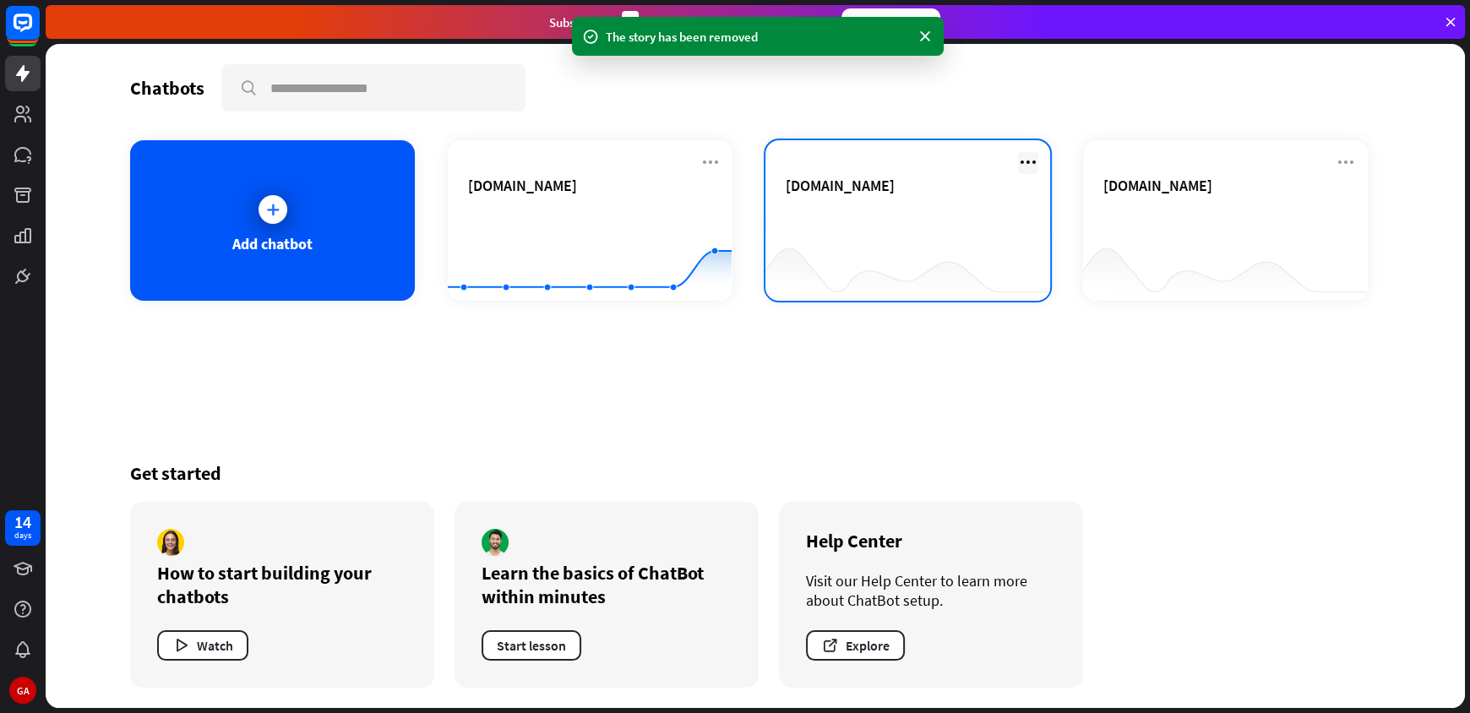
click at [1025, 162] on icon at bounding box center [1028, 162] width 20 height 20
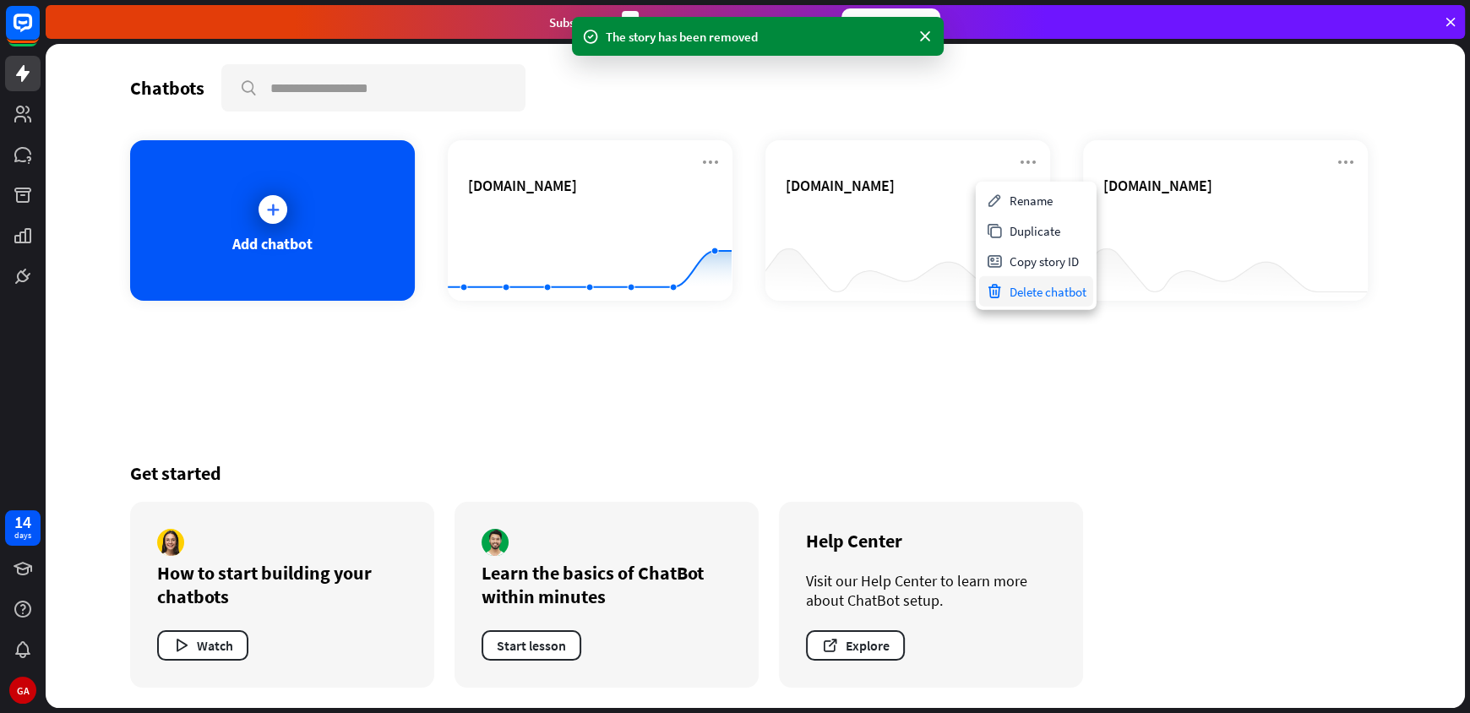
click at [1008, 283] on div "Delete chatbot" at bounding box center [1036, 291] width 114 height 30
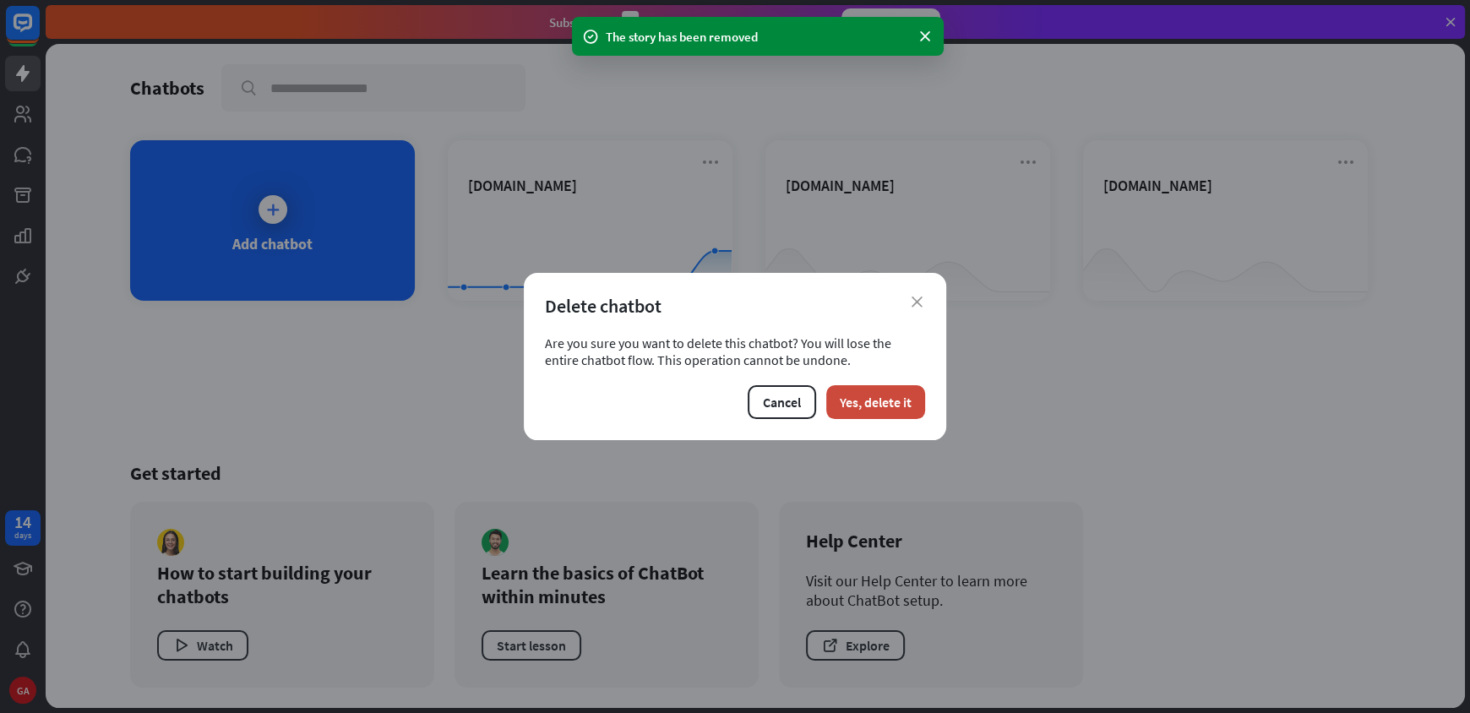
drag, startPoint x: 903, startPoint y: 400, endPoint x: 937, endPoint y: 364, distance: 49.6
click at [903, 399] on button "Yes, delete it" at bounding box center [875, 402] width 99 height 34
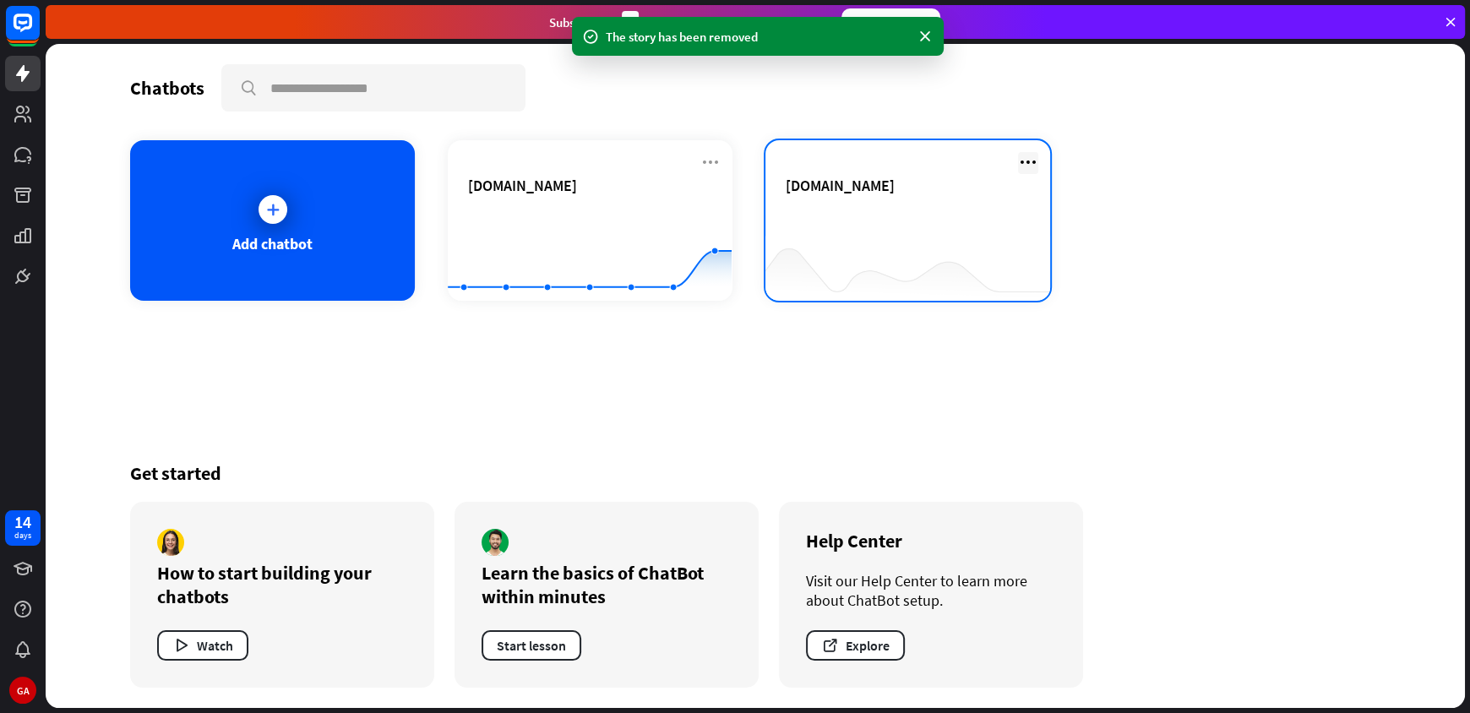
click at [1033, 161] on icon at bounding box center [1028, 162] width 20 height 20
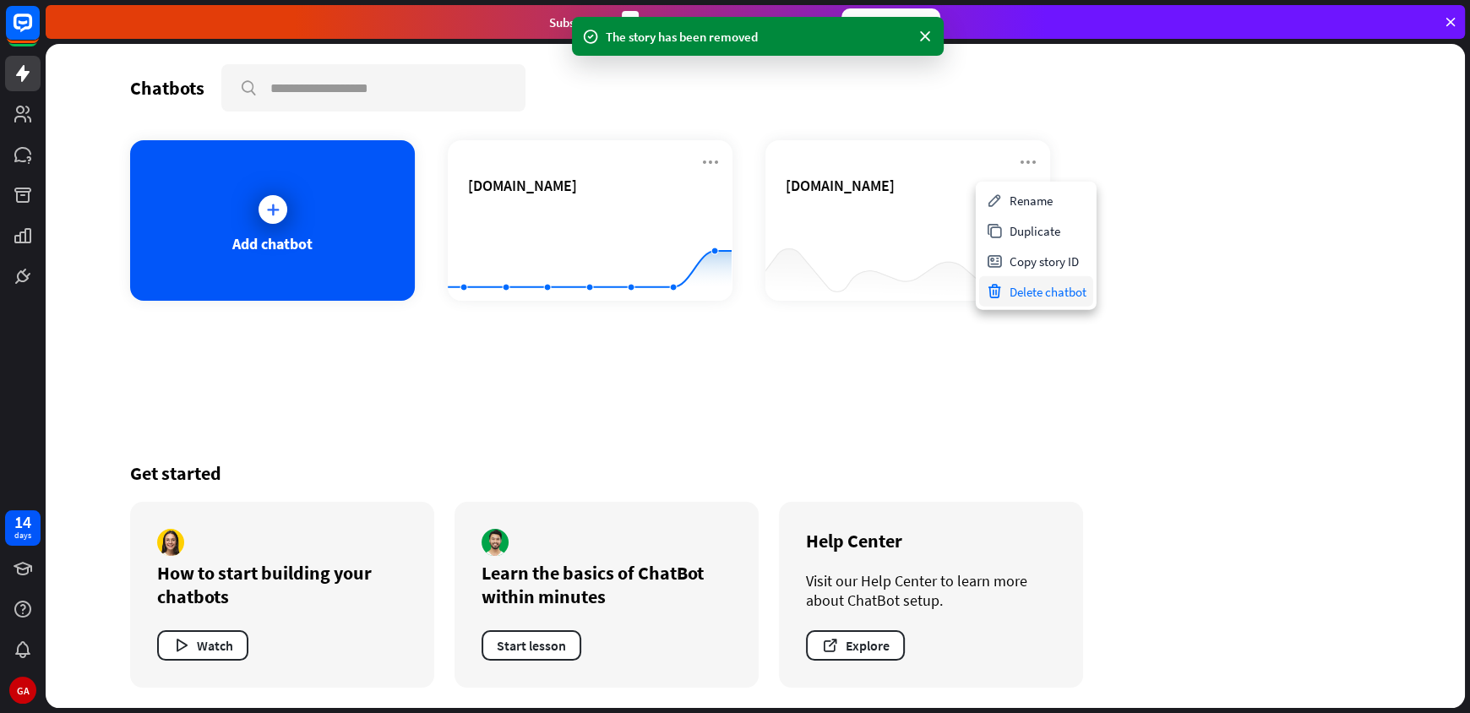
click at [1016, 292] on div "Delete chatbot" at bounding box center [1036, 291] width 114 height 30
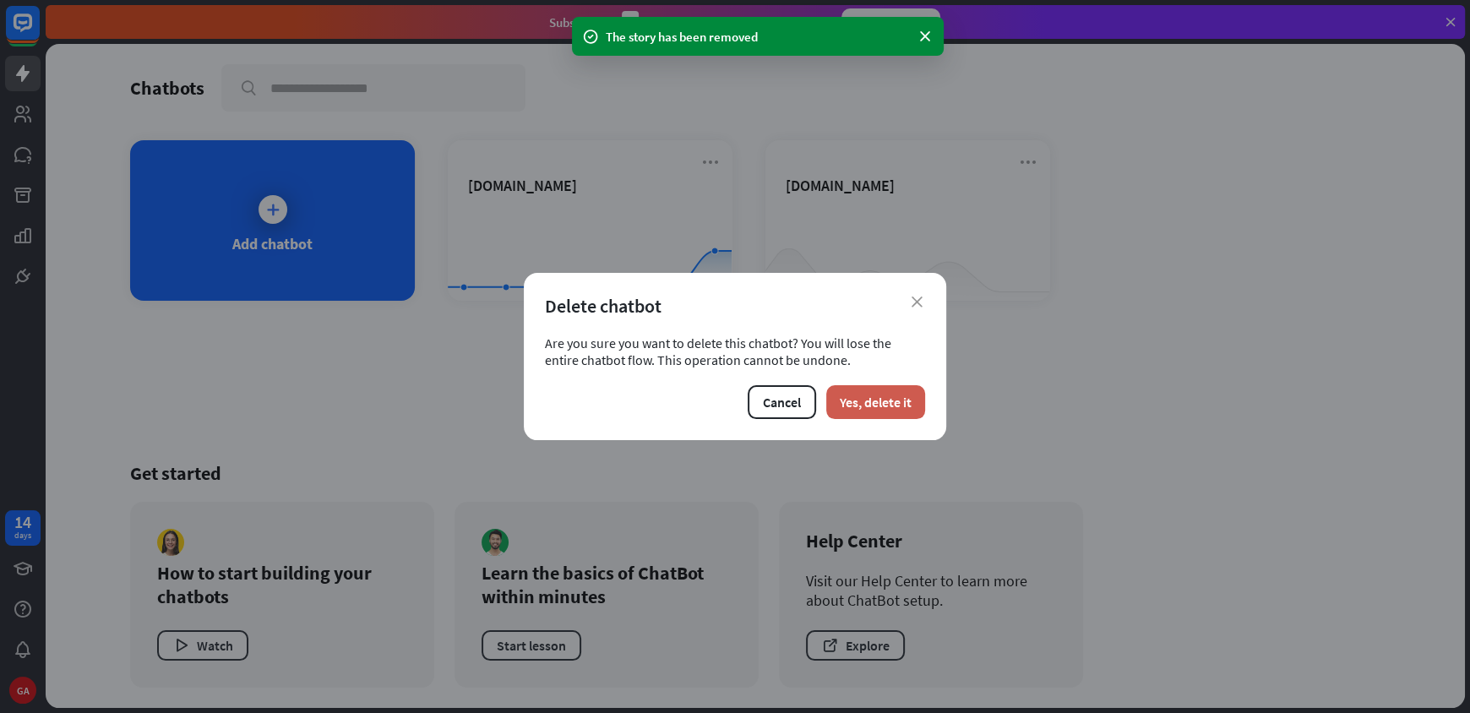
click at [870, 401] on button "Yes, delete it" at bounding box center [875, 402] width 99 height 34
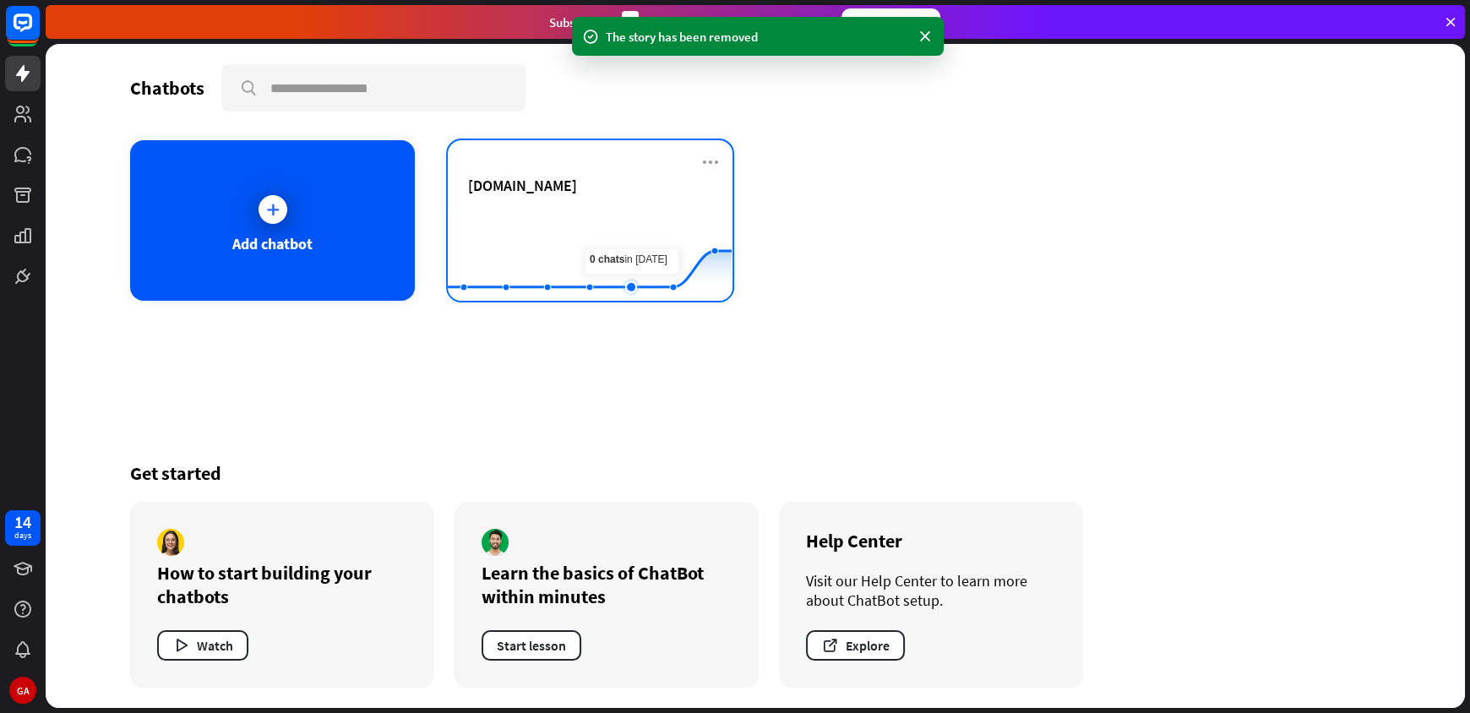
click at [630, 267] on rect at bounding box center [590, 259] width 284 height 106
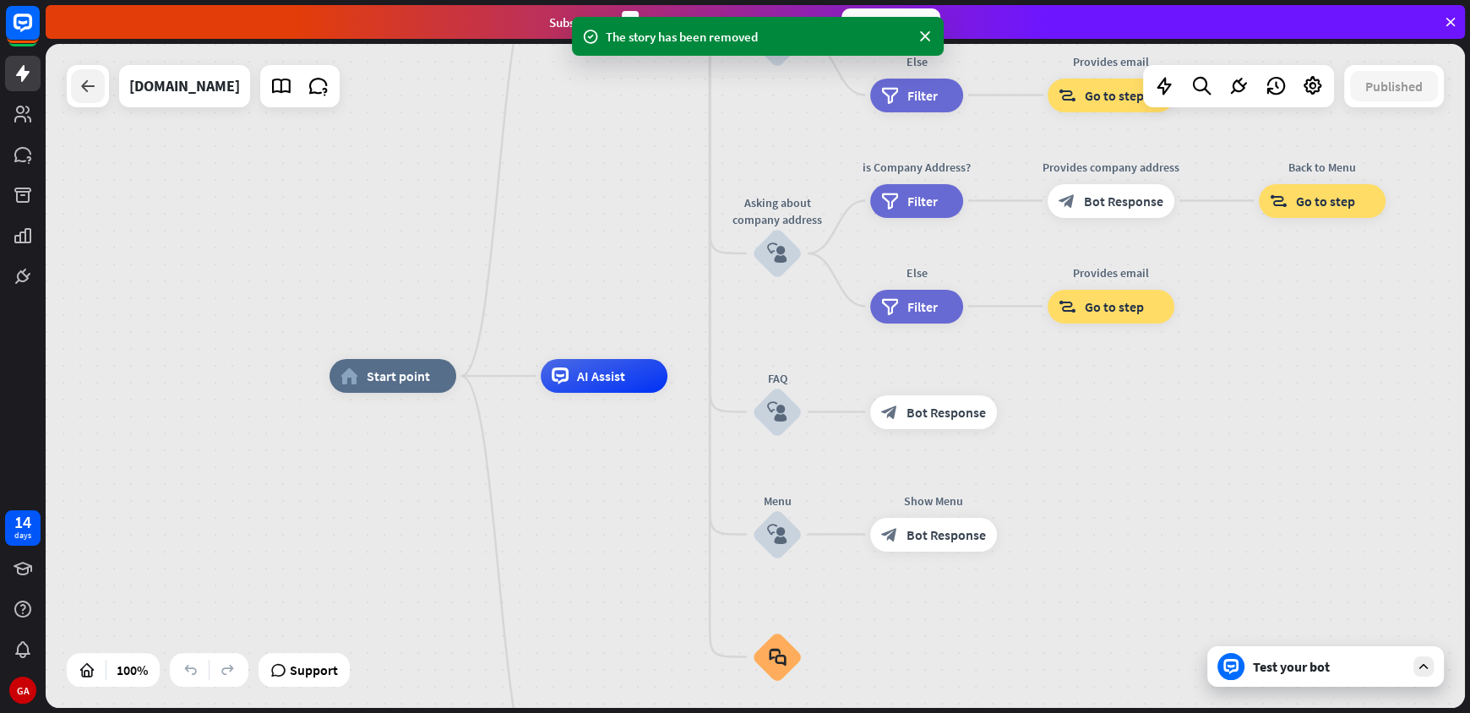
click at [95, 88] on icon at bounding box center [88, 86] width 20 height 20
